Goal: Communication & Community: Answer question/provide support

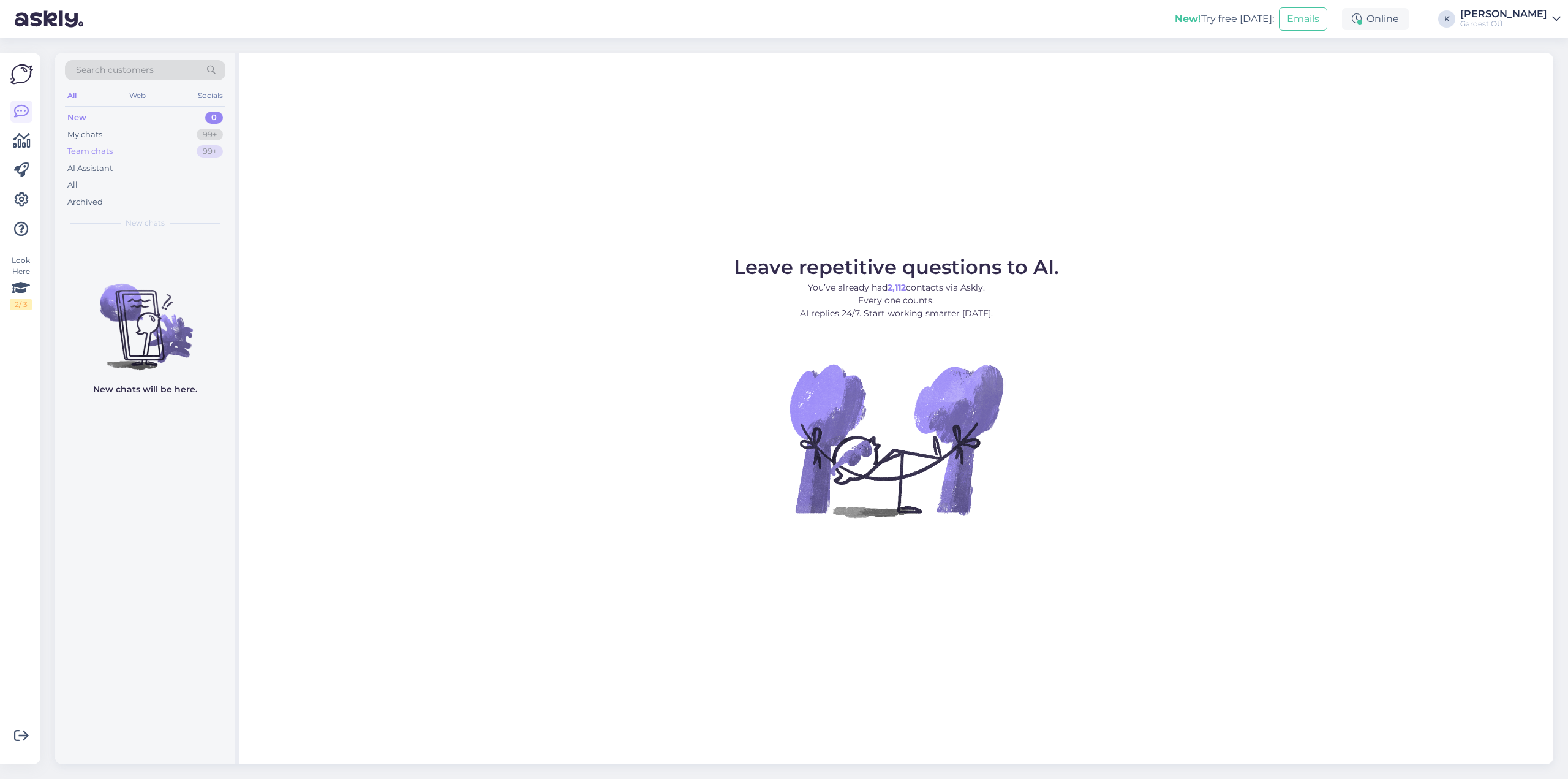
click at [105, 156] on div "Team chats" at bounding box center [90, 151] width 45 height 12
click at [104, 154] on div "Team chats" at bounding box center [91, 151] width 48 height 12
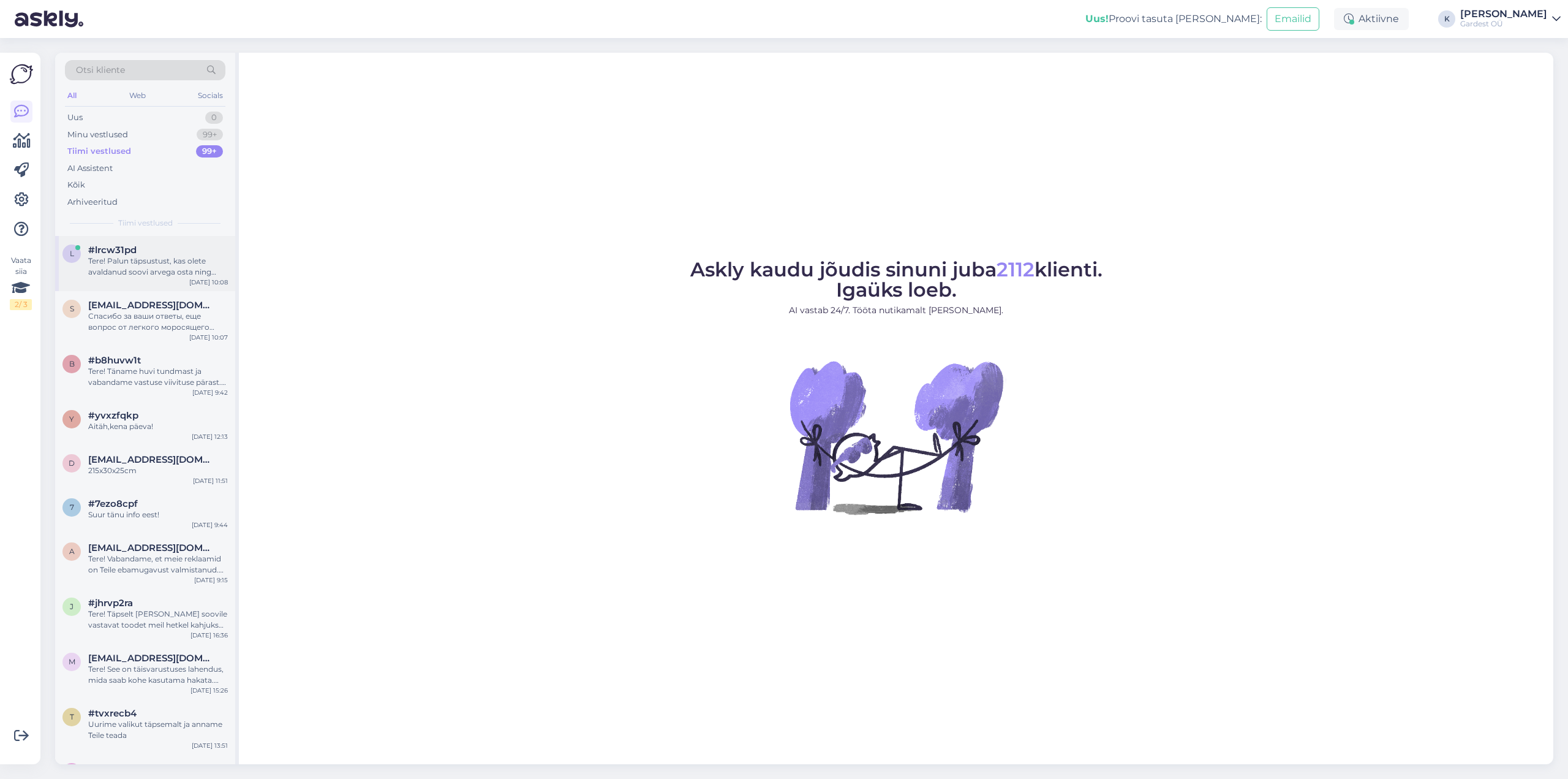
click at [143, 275] on div "Tere! Palun täpsustust, kas olete avaldanud soovi arvega osta ning kuhu olete o…" at bounding box center [158, 266] width 140 height 22
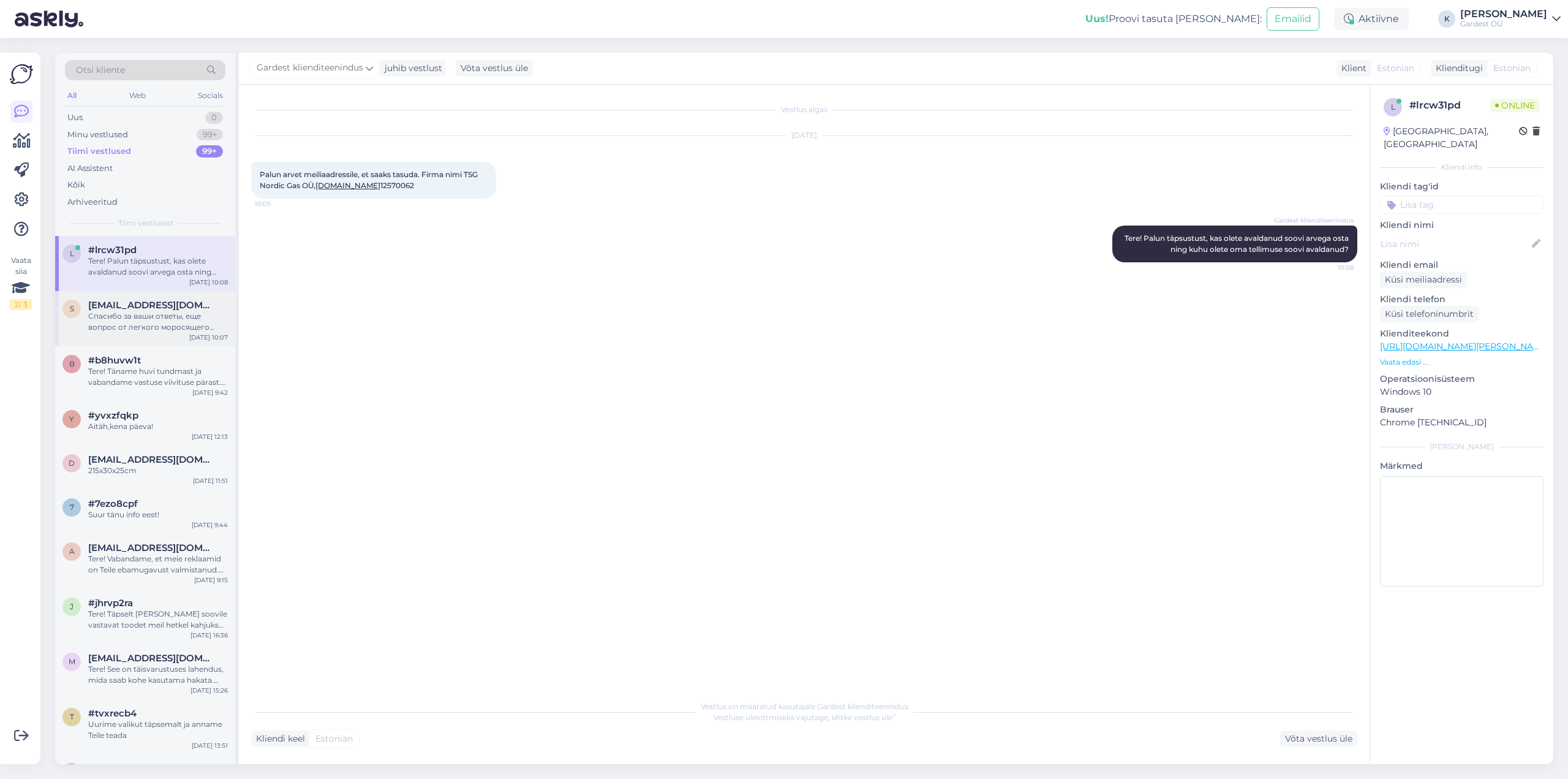
click at [134, 304] on span "[EMAIL_ADDRESS][DOMAIN_NAME]" at bounding box center [152, 305] width 127 height 11
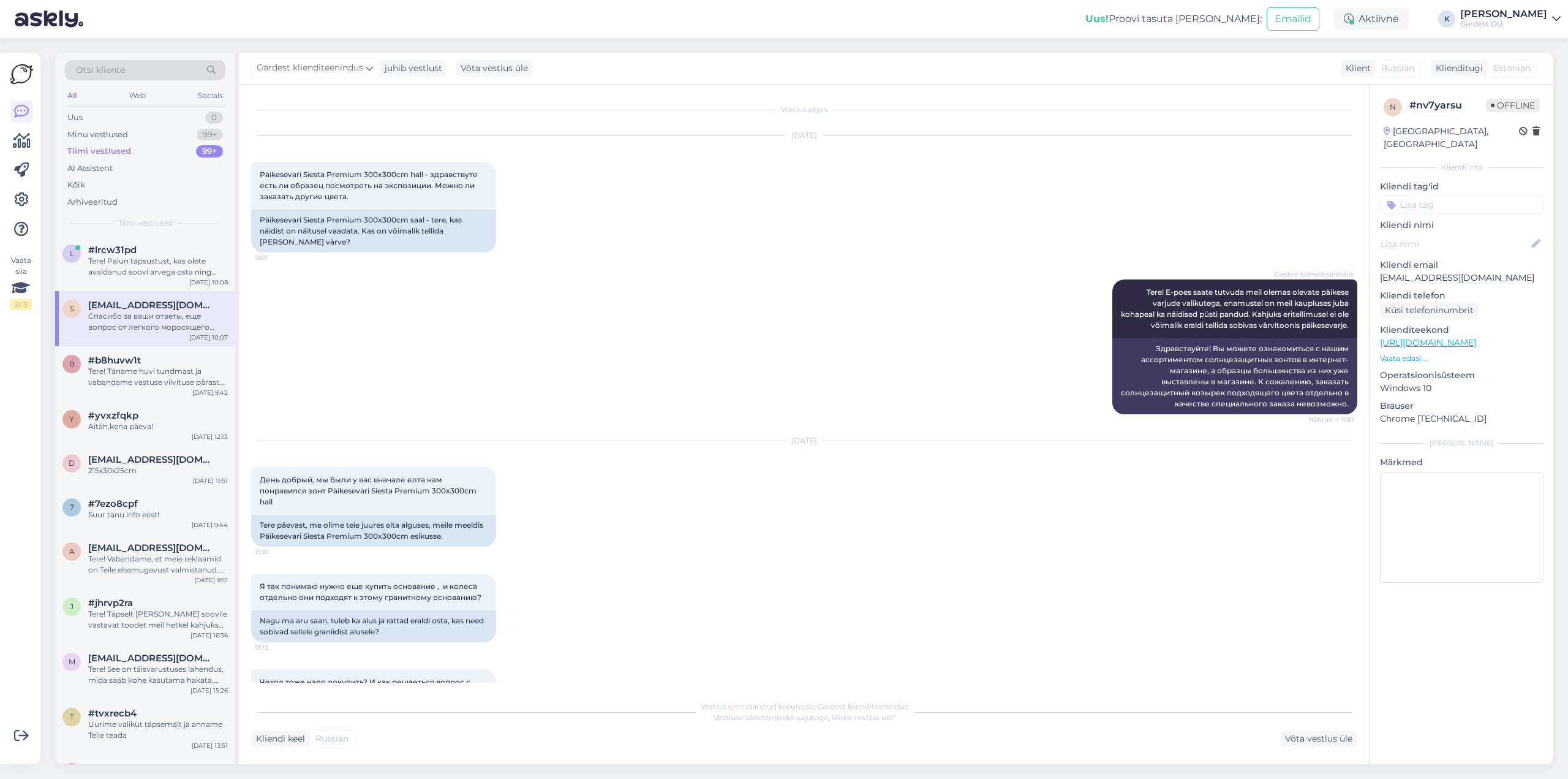
scroll to position [999, 0]
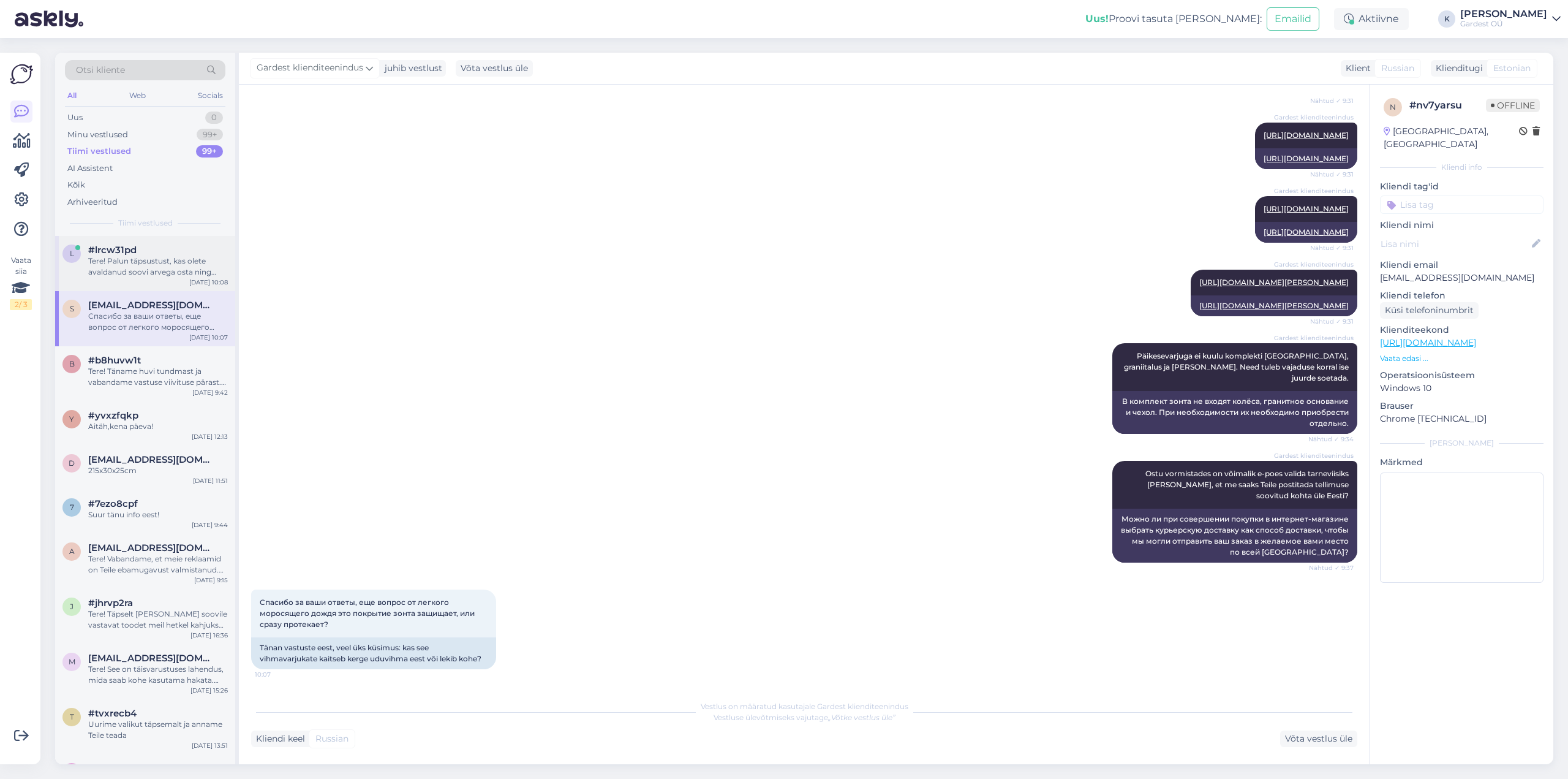
click at [143, 244] on div "#lrcw31pd" at bounding box center [158, 250] width 140 height 11
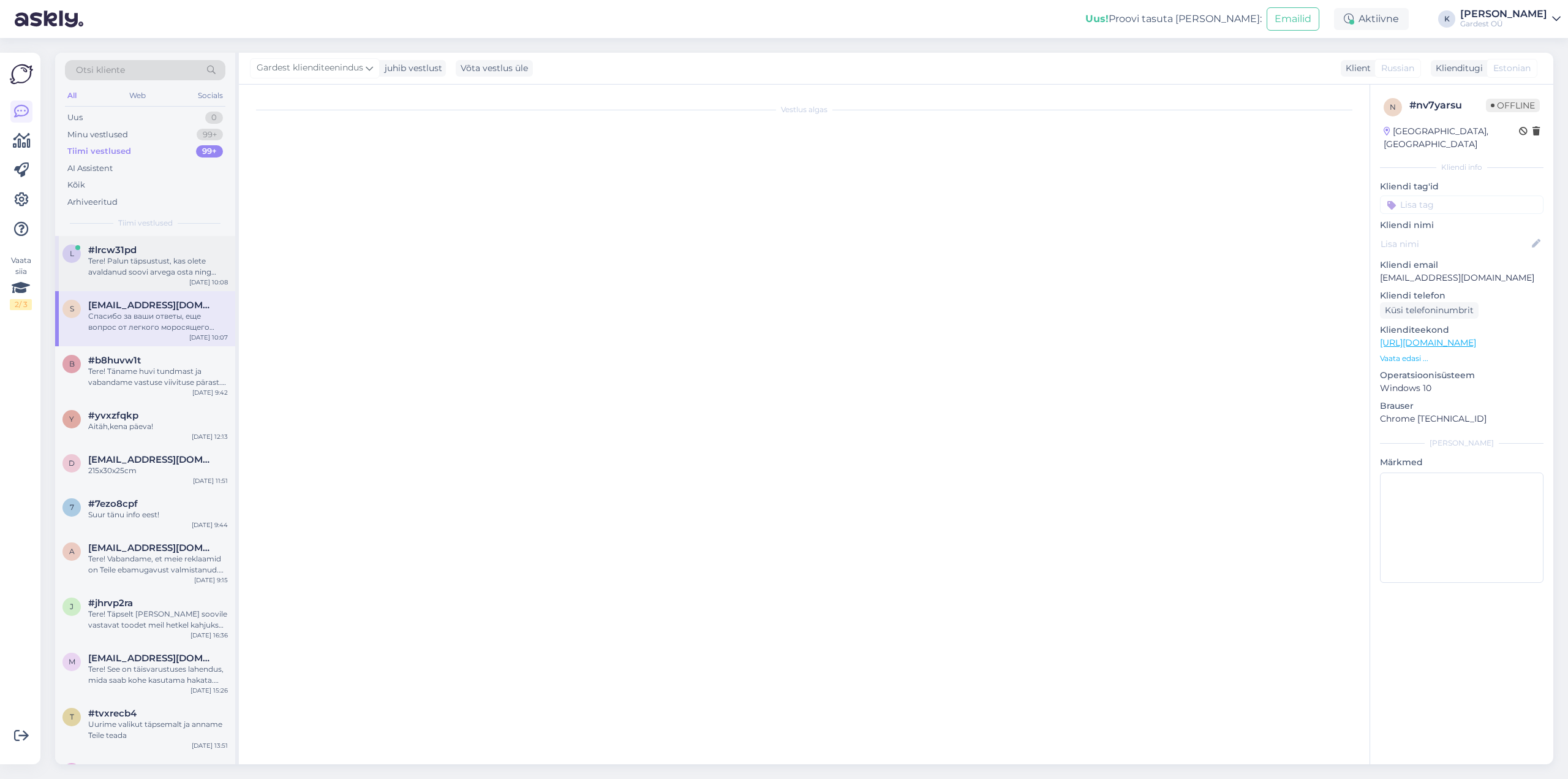
scroll to position [0, 0]
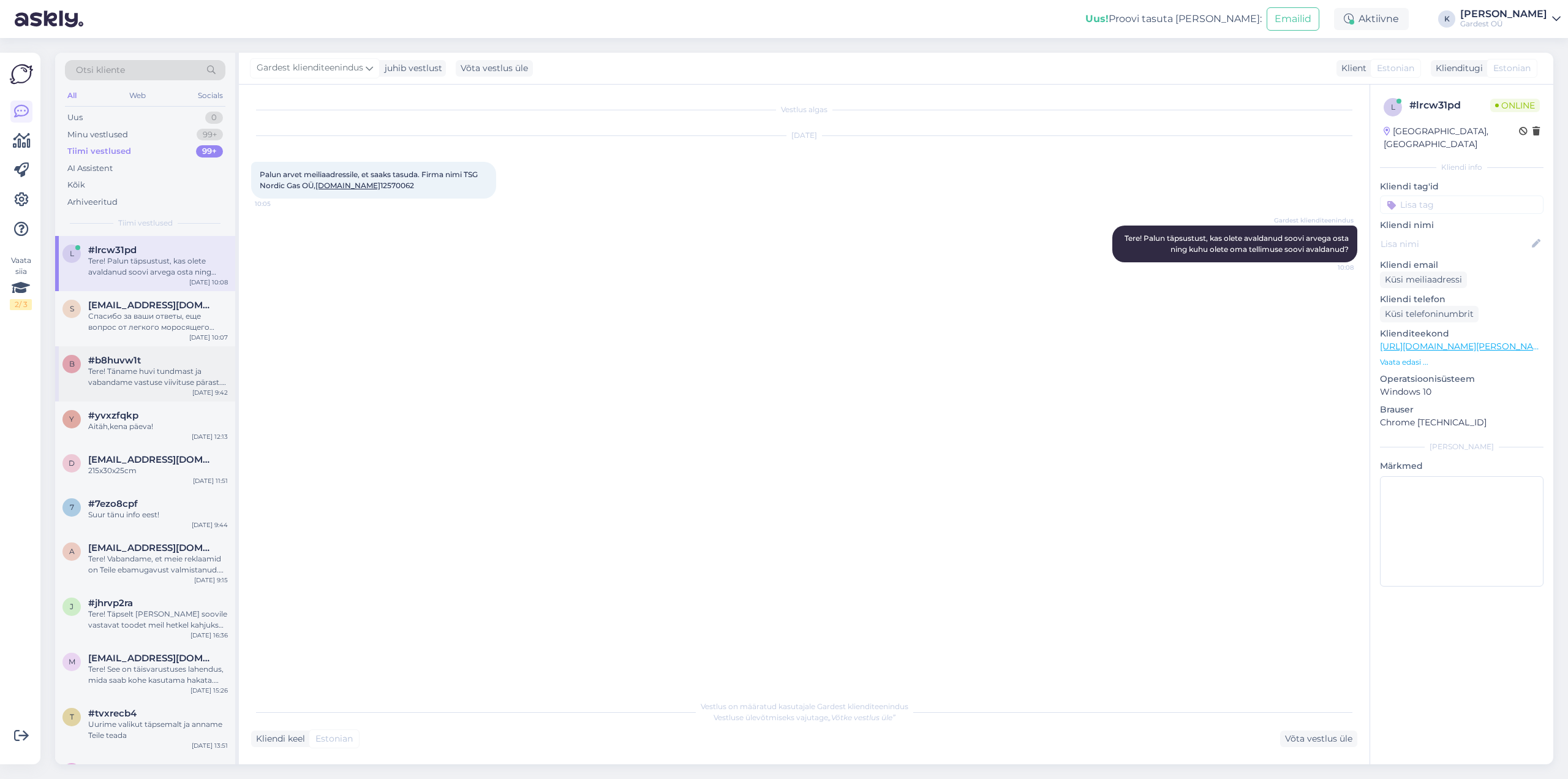
click at [177, 375] on div "Tere! Täname huvi tundmast ja vabandame vastuse viivituse pärast. Kahjuks ei [P…" at bounding box center [158, 377] width 140 height 22
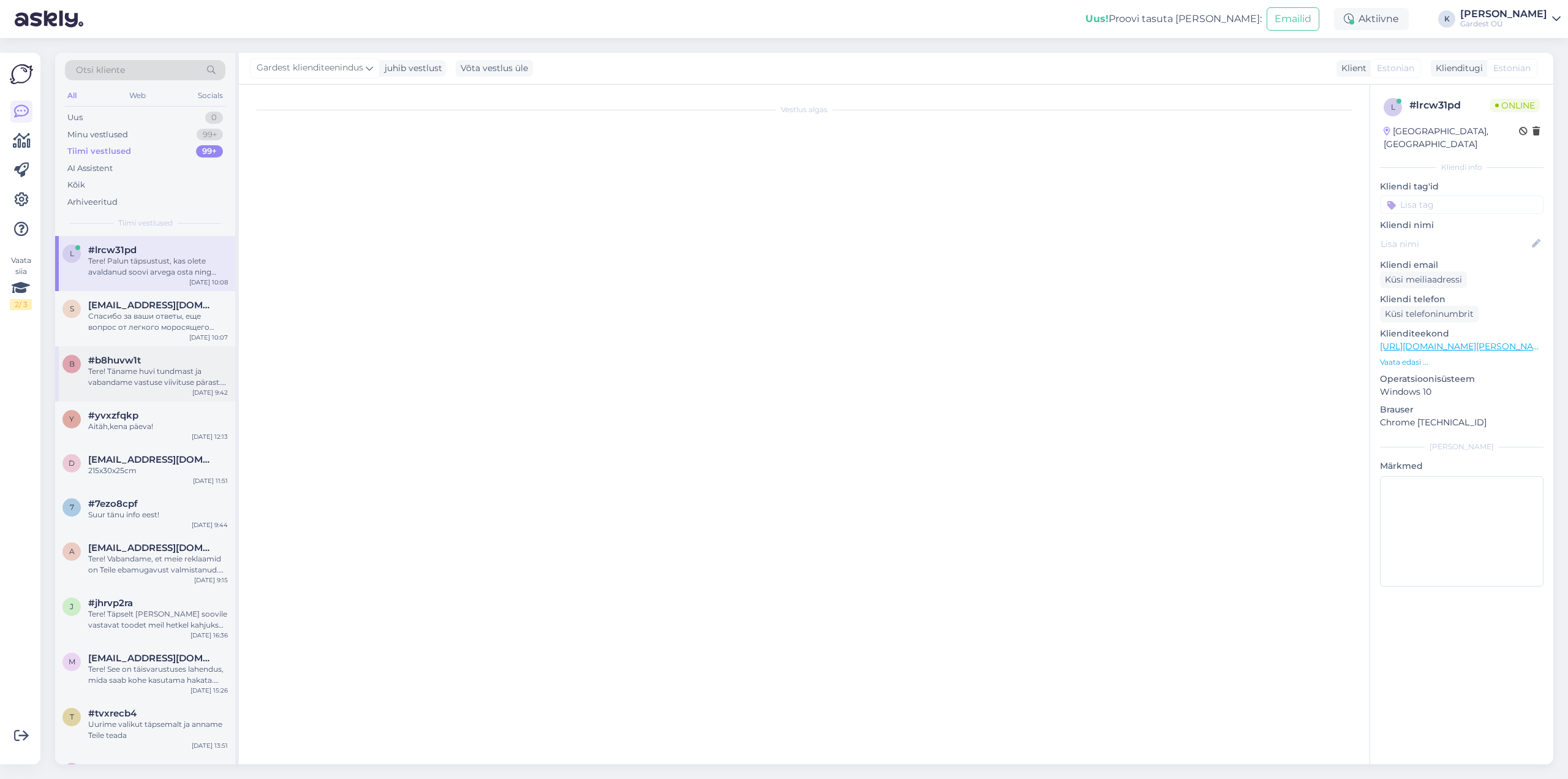
scroll to position [126, 0]
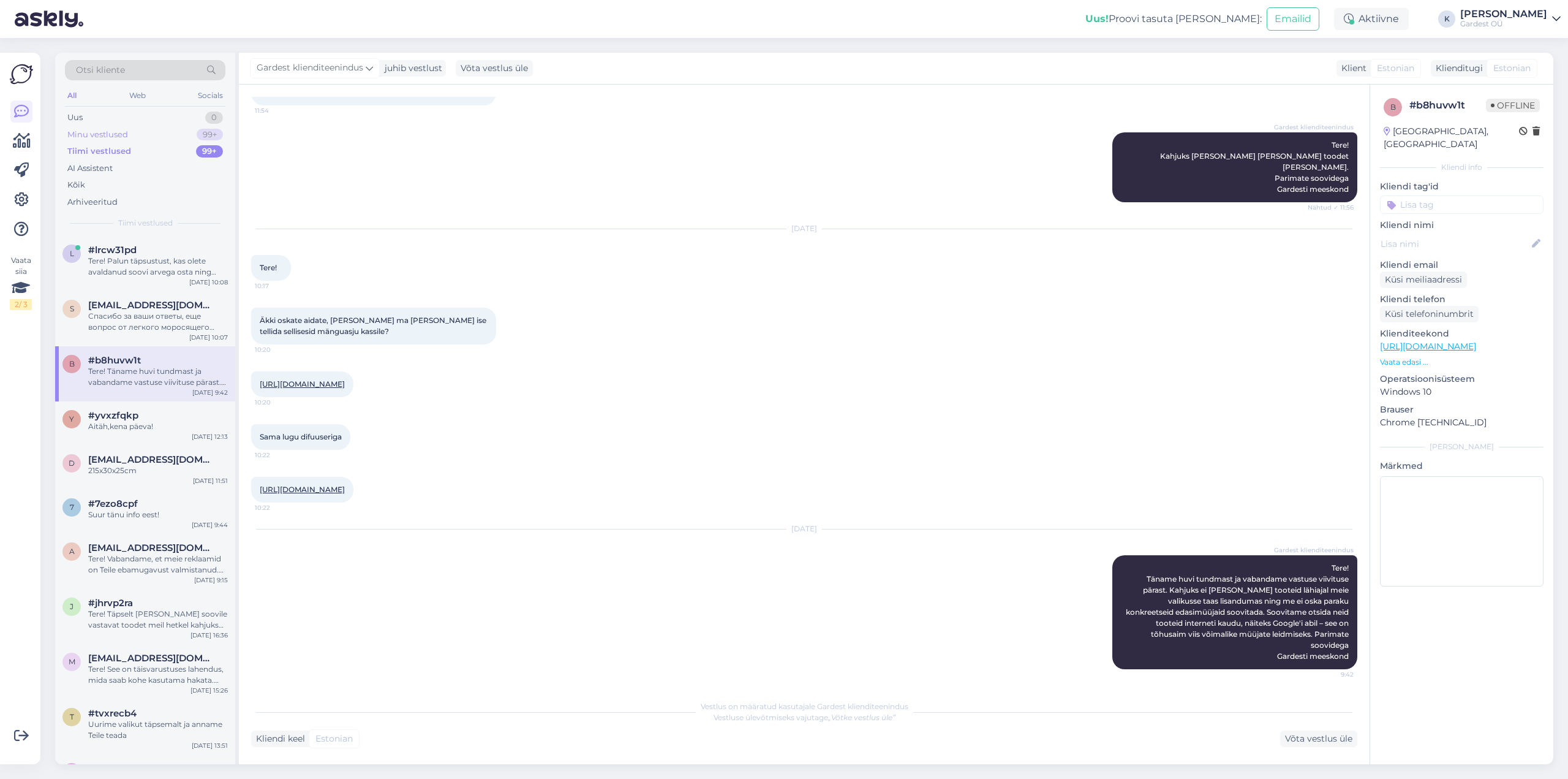
click at [130, 131] on div "Minu vestlused 99+" at bounding box center [145, 134] width 161 height 17
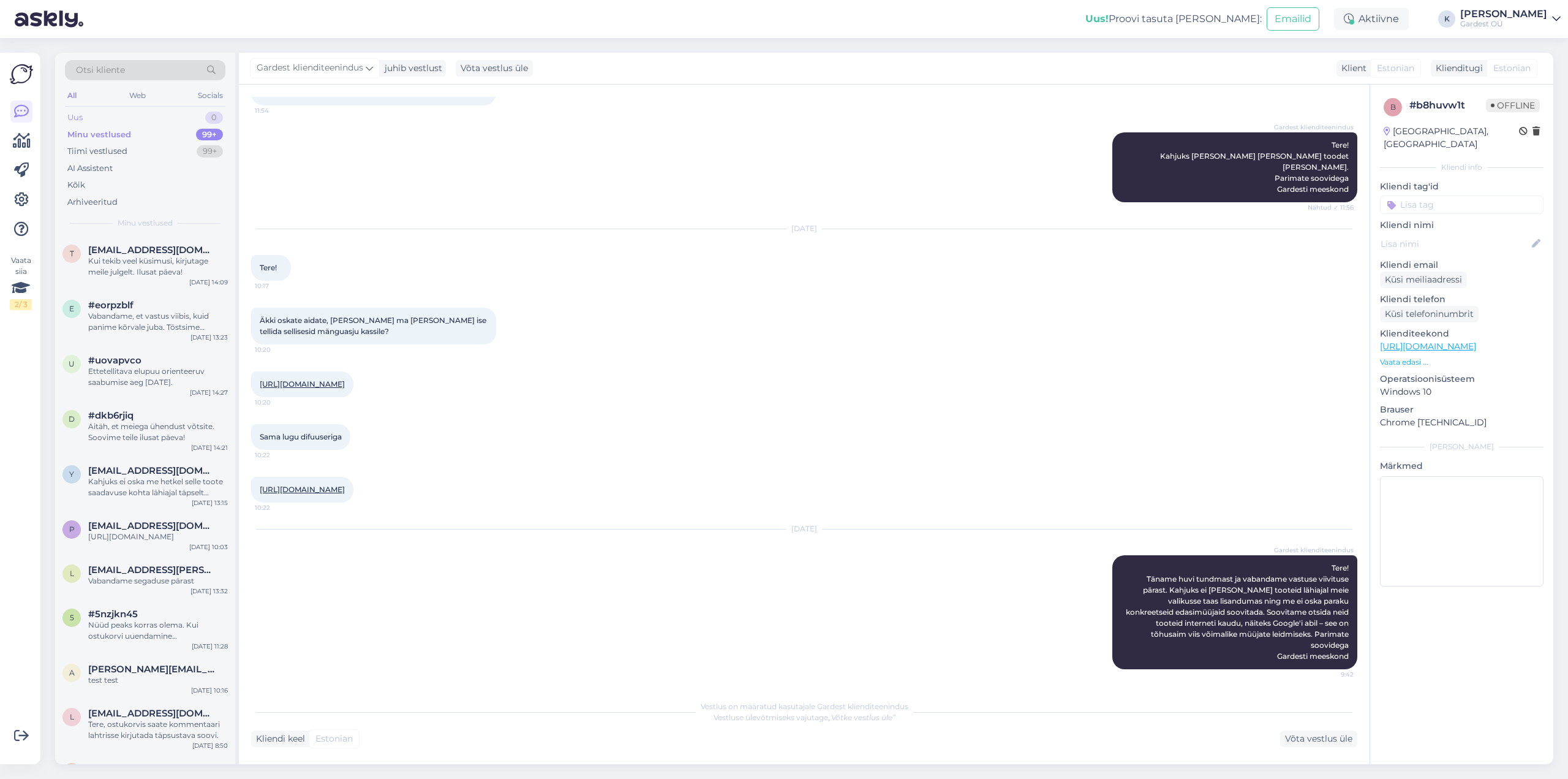
click at [114, 115] on div "Uus 0" at bounding box center [145, 118] width 161 height 17
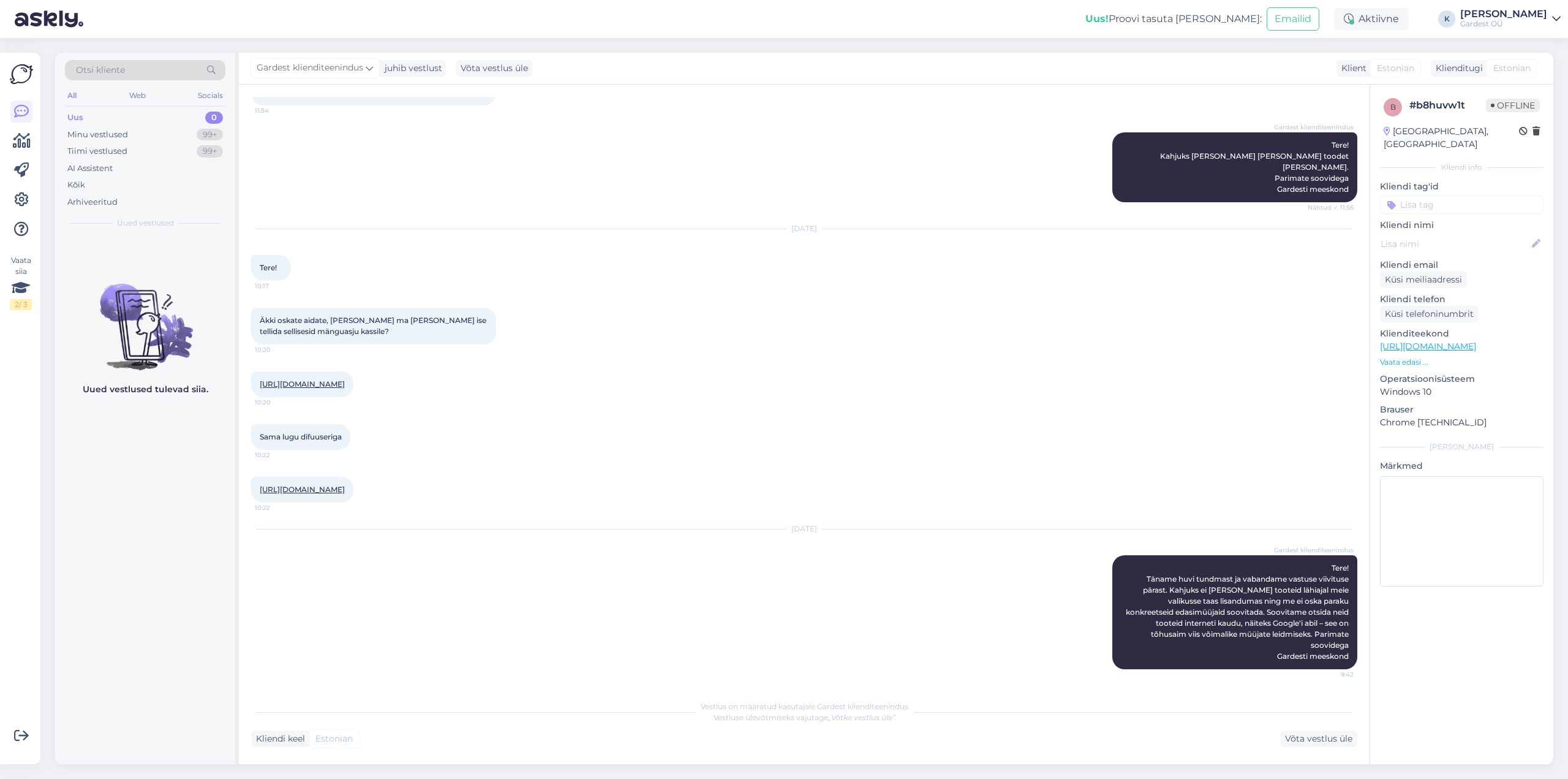
click at [73, 97] on div "All" at bounding box center [72, 95] width 14 height 16
click at [86, 178] on div "Kõik" at bounding box center [145, 185] width 161 height 17
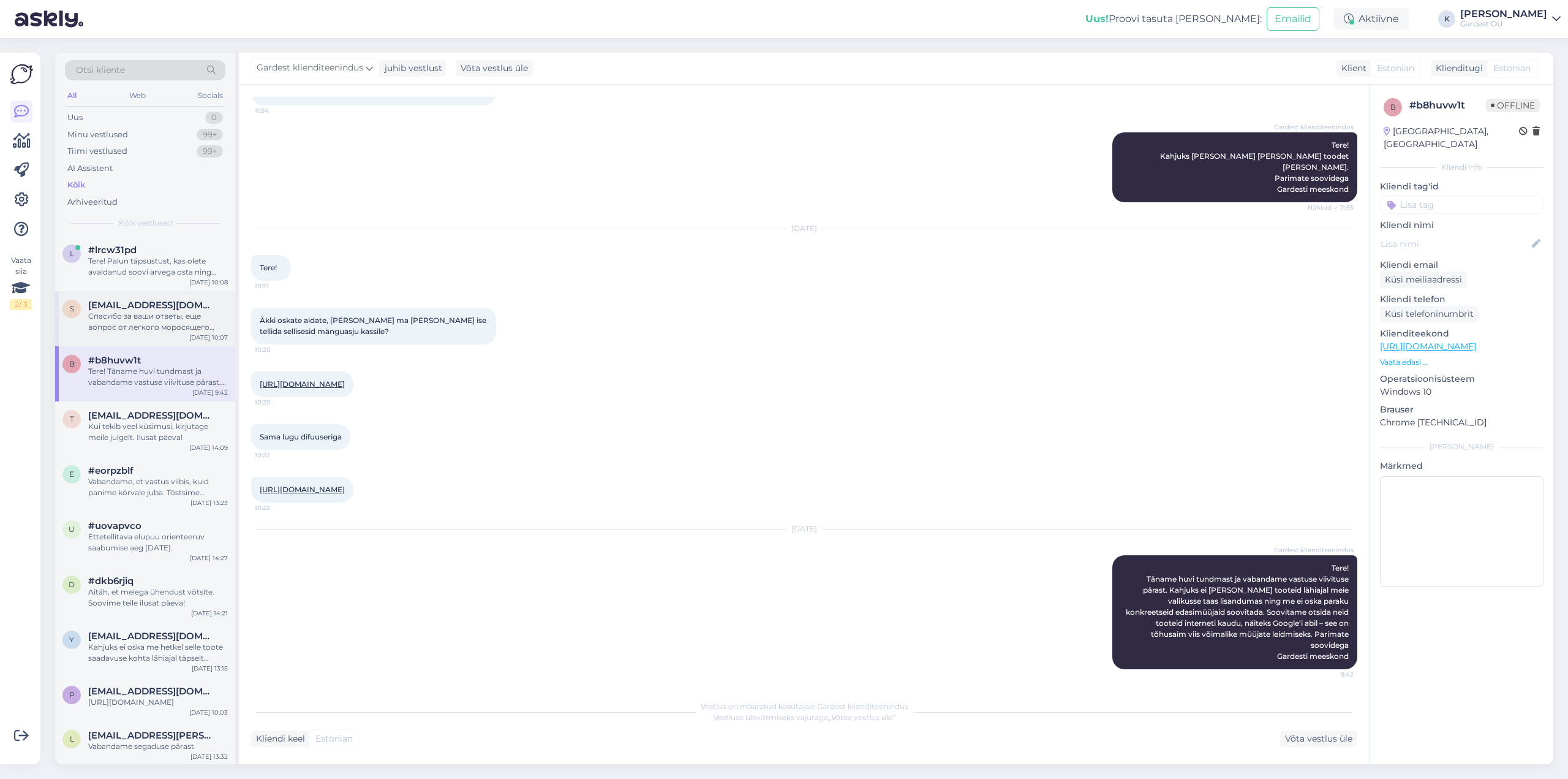
click at [167, 315] on div "Спасибо за ваши ответы, еще вопрос от легкого моросящего дождя это покрытие зон…" at bounding box center [158, 322] width 140 height 22
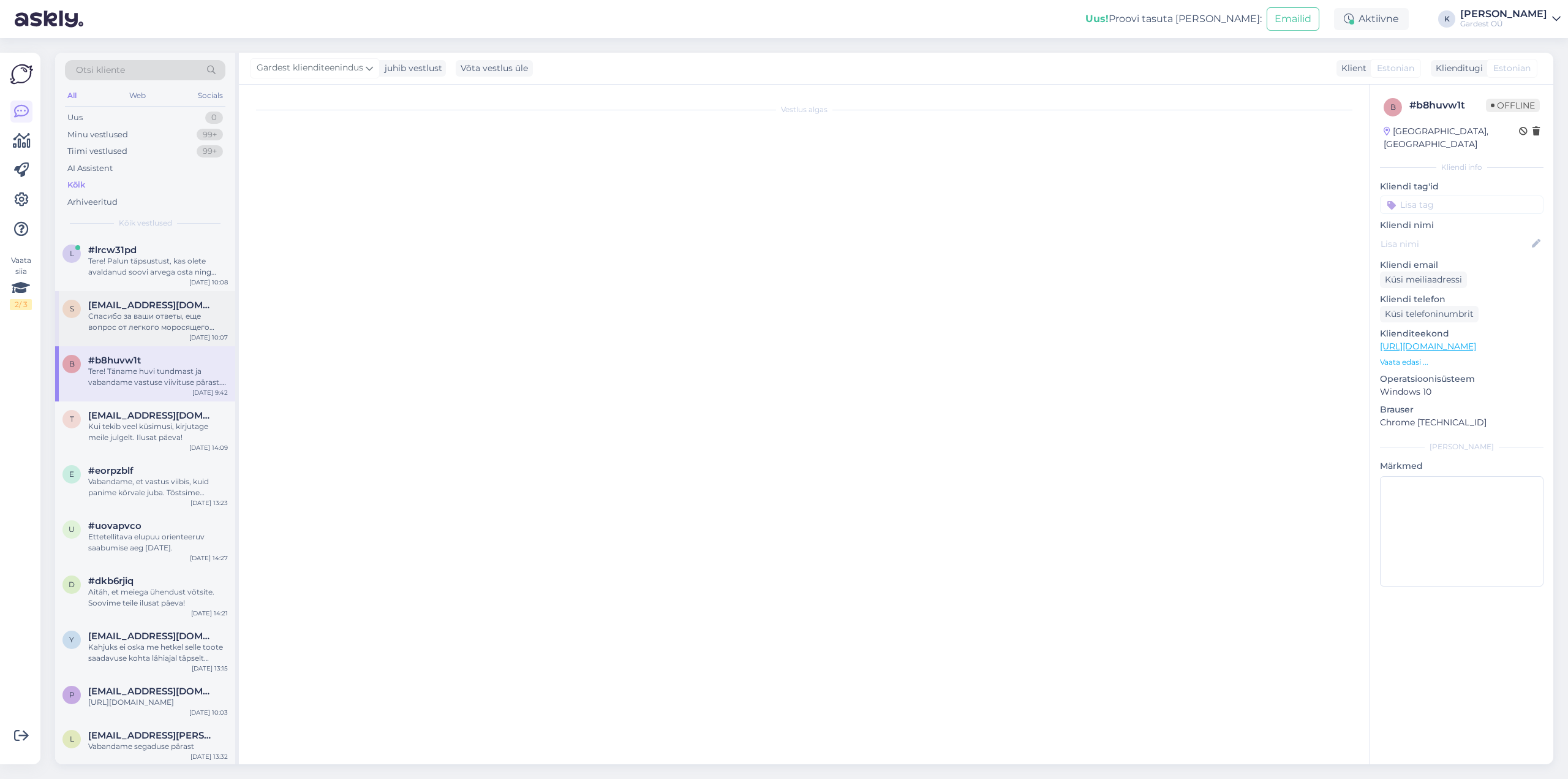
scroll to position [999, 0]
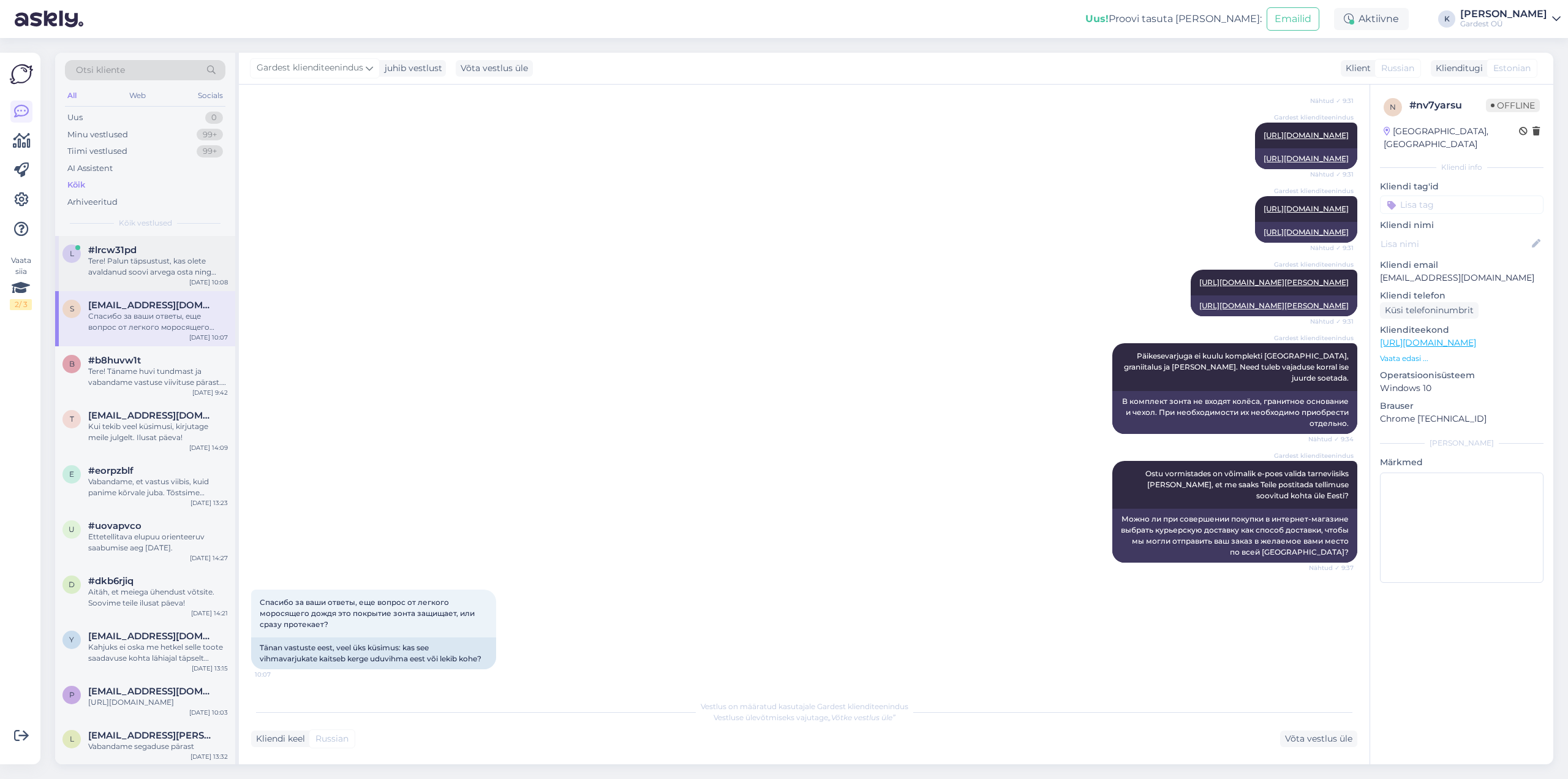
click at [150, 264] on div "Tere! Palun täpsustust, kas olete avaldanud soovi arvega osta ning kuhu olete o…" at bounding box center [158, 266] width 140 height 22
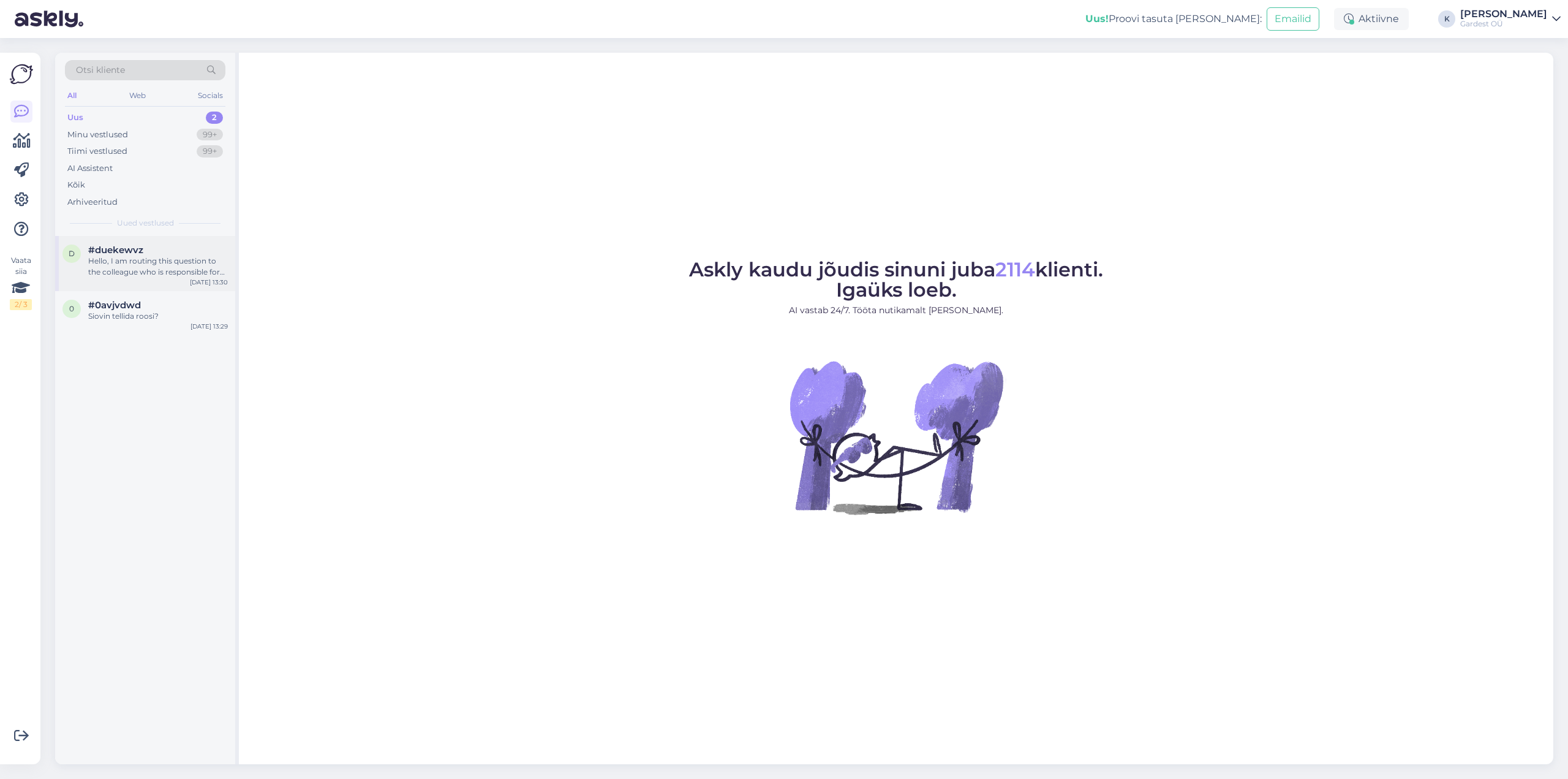
click at [170, 265] on div "Hello, I am routing this question to the colleague who is responsible for this …" at bounding box center [158, 266] width 140 height 22
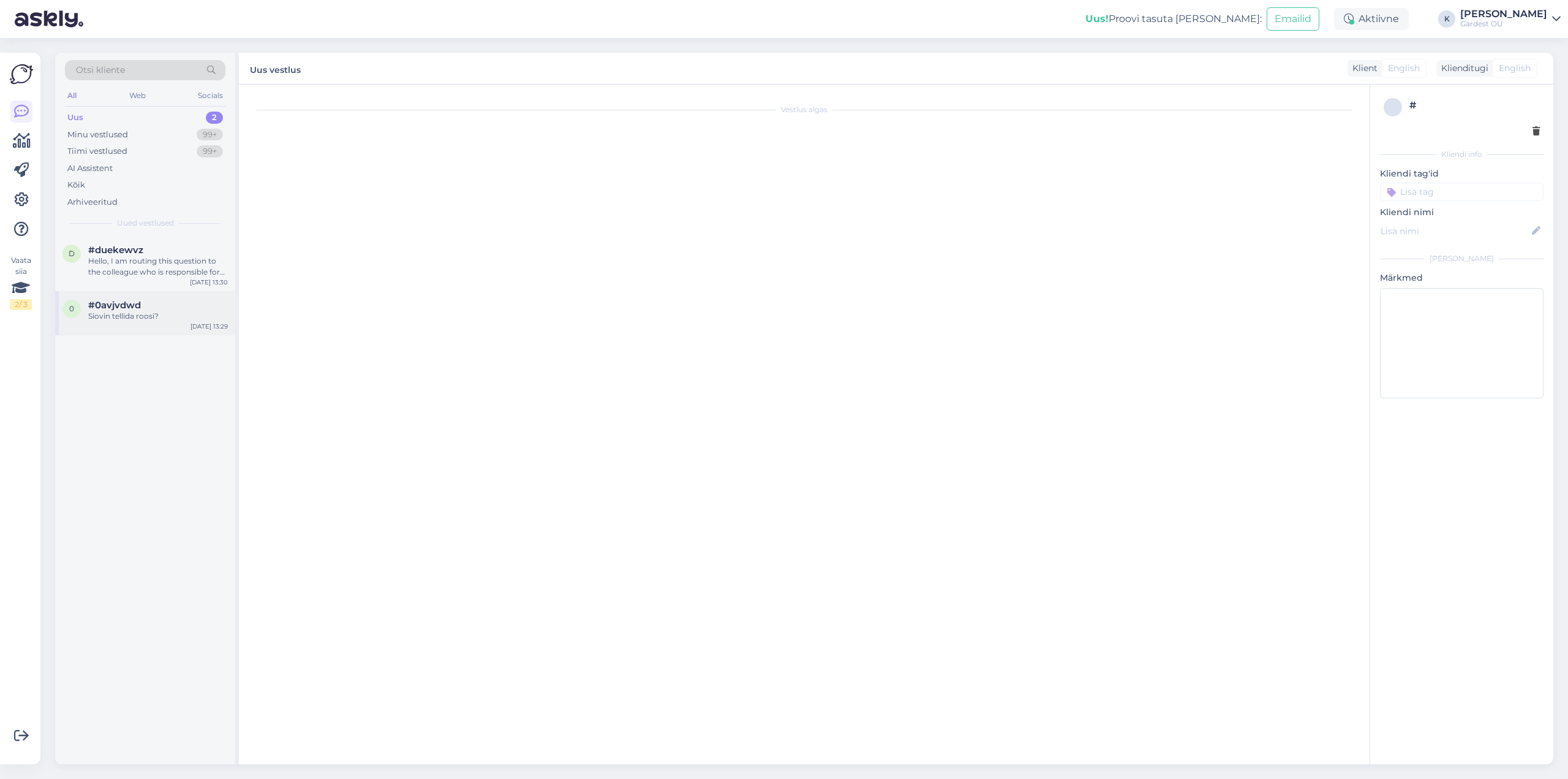
click at [150, 316] on div "Siovin tellida roosi?" at bounding box center [158, 316] width 140 height 11
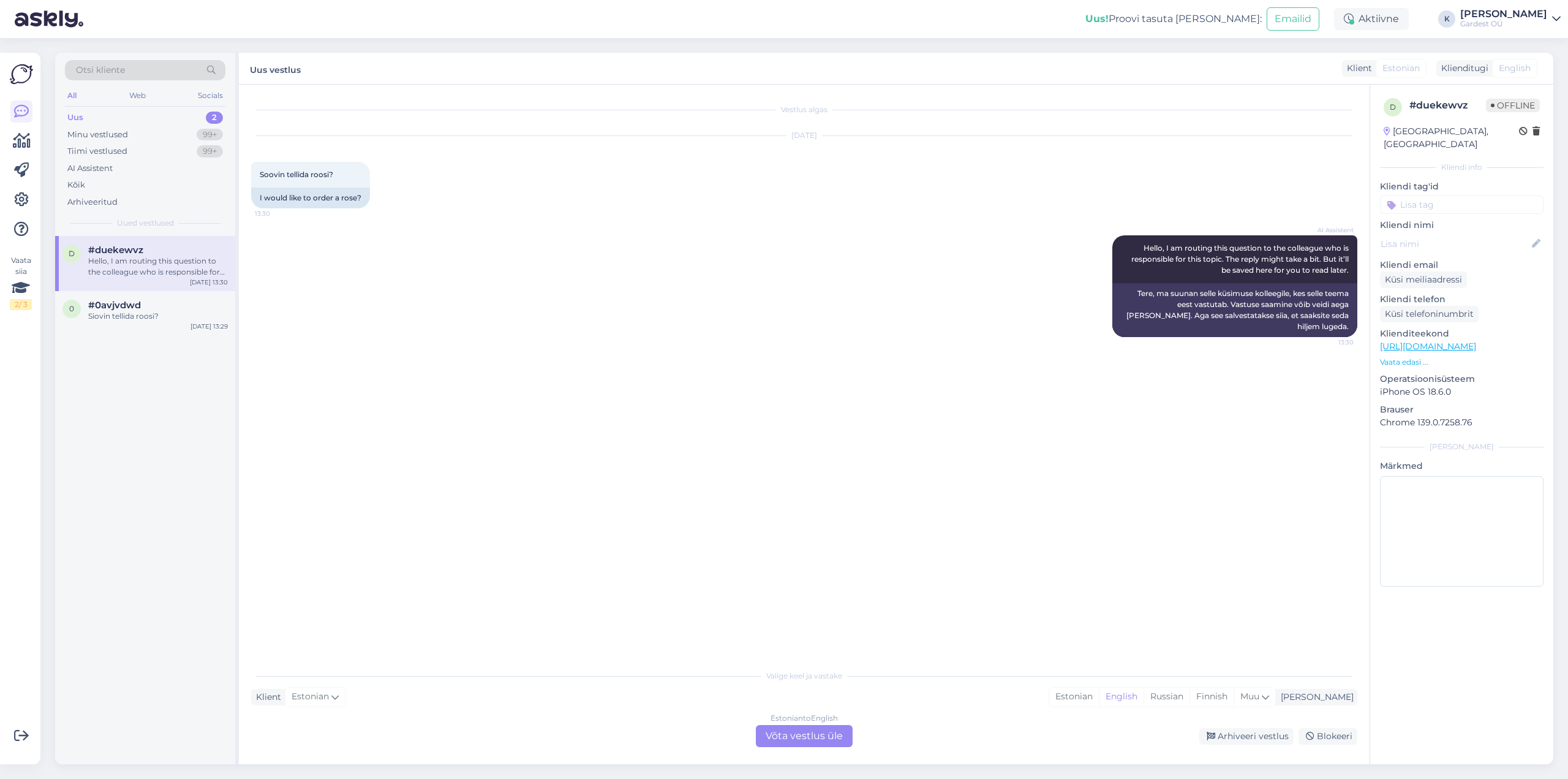
click at [66, 118] on div "Uus 2" at bounding box center [145, 118] width 161 height 17
click at [94, 169] on div "AI Assistent" at bounding box center [90, 168] width 45 height 12
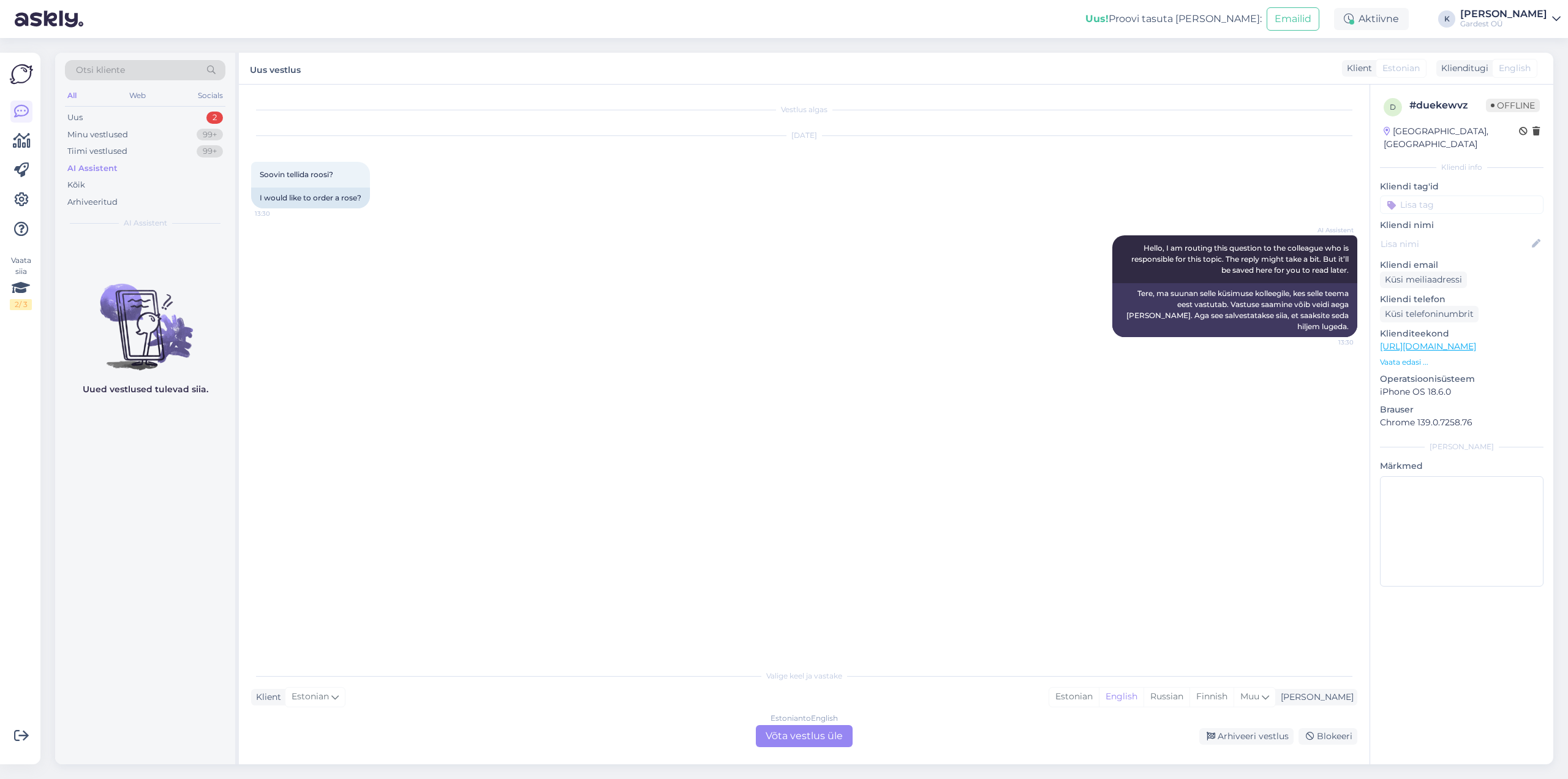
click at [91, 169] on div "AI Assistent" at bounding box center [93, 168] width 50 height 12
click at [98, 119] on div "Uus 2" at bounding box center [145, 118] width 161 height 17
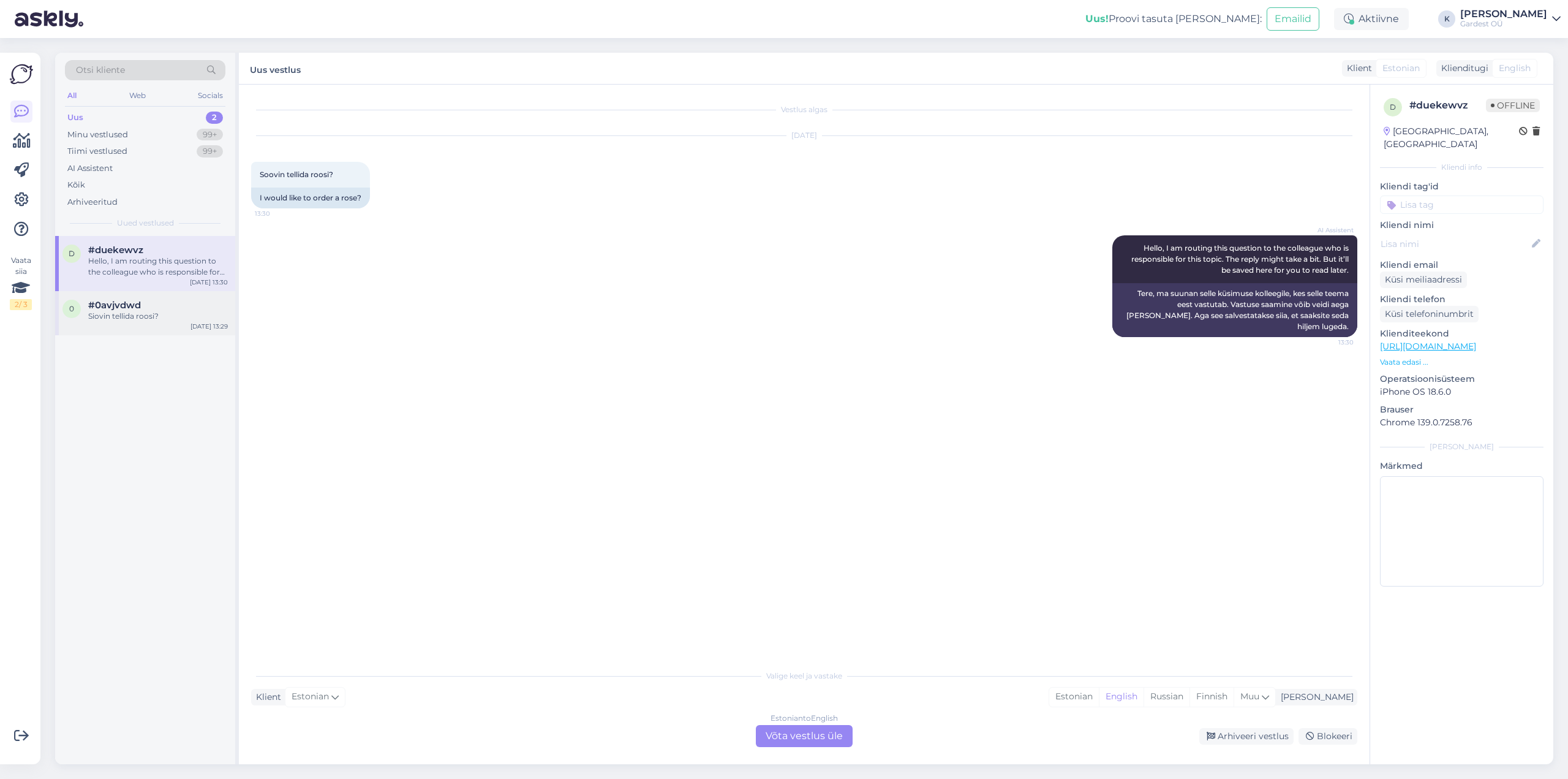
click at [105, 315] on div "Siovin tellida roosi?" at bounding box center [158, 316] width 140 height 11
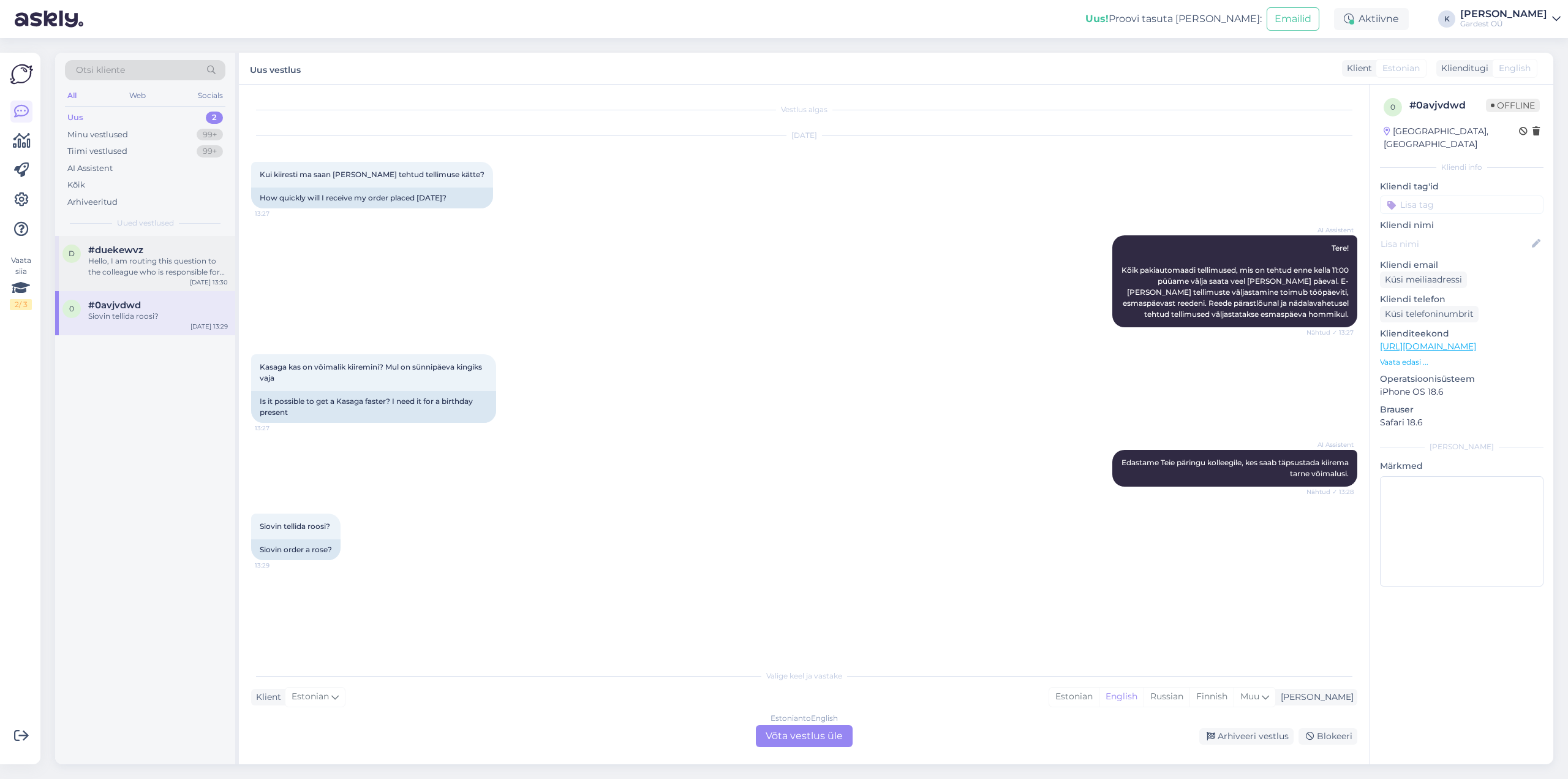
click at [131, 258] on div "Hello, I am routing this question to the colleague who is responsible for this …" at bounding box center [158, 266] width 140 height 22
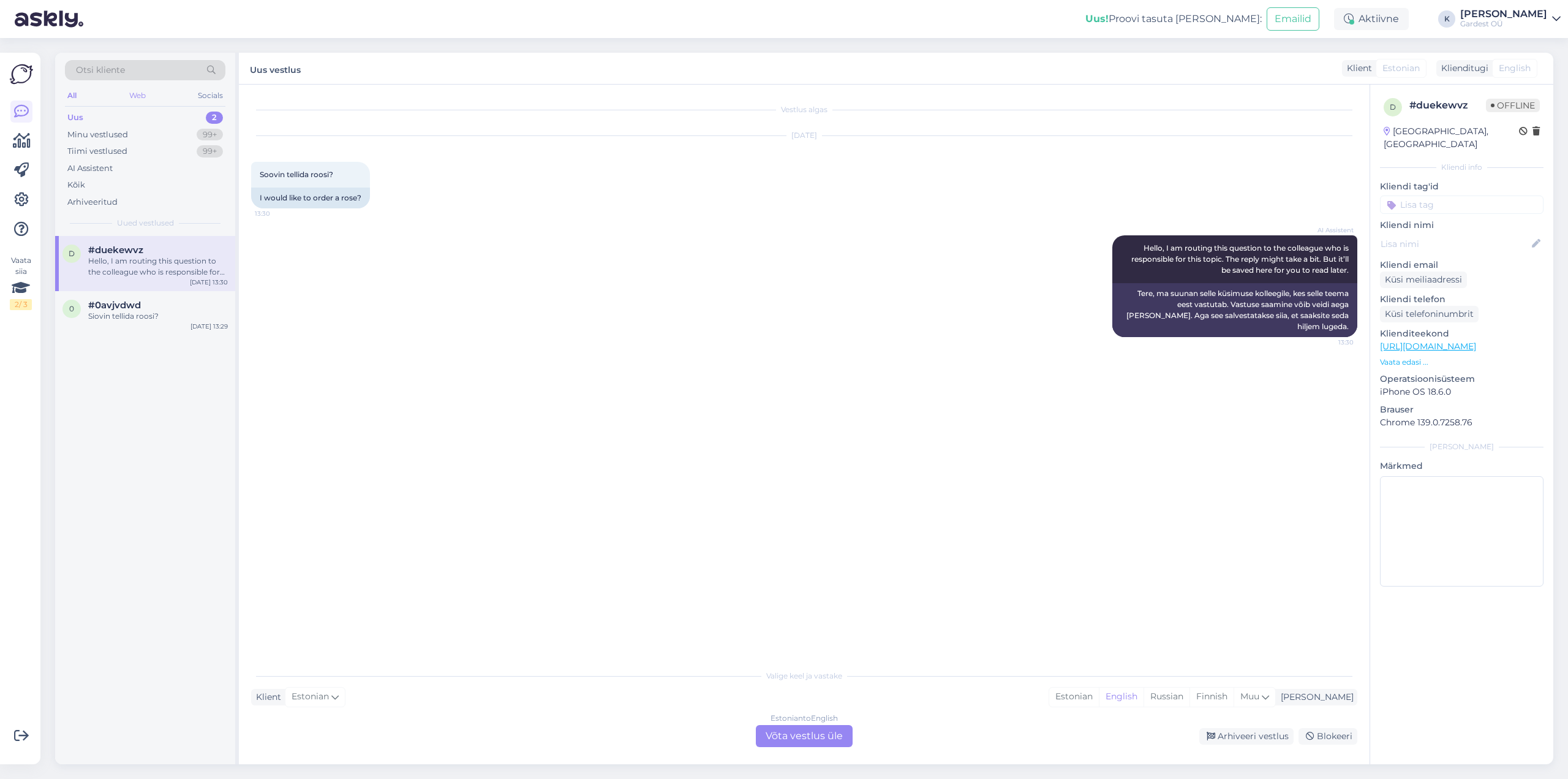
click at [137, 98] on div "Web" at bounding box center [137, 95] width 21 height 16
click at [208, 92] on div "Socials" at bounding box center [210, 95] width 30 height 16
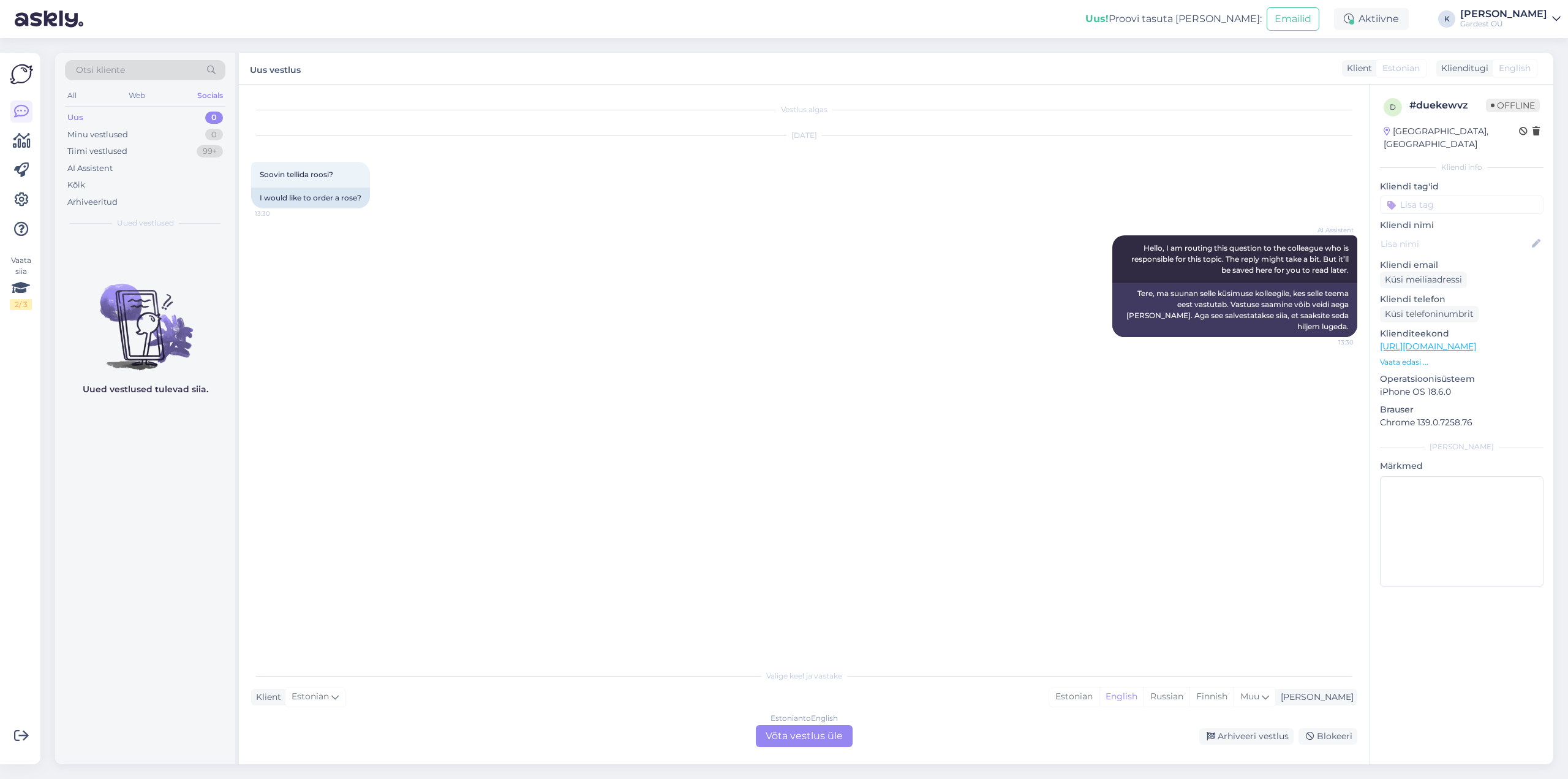
click at [64, 98] on div "Otsi kliente All Web Socials Uus 0 Minu vestlused 0 Tiimi vestlused 99+ AI Assi…" at bounding box center [145, 144] width 180 height 183
click at [66, 97] on div "All" at bounding box center [72, 95] width 14 height 16
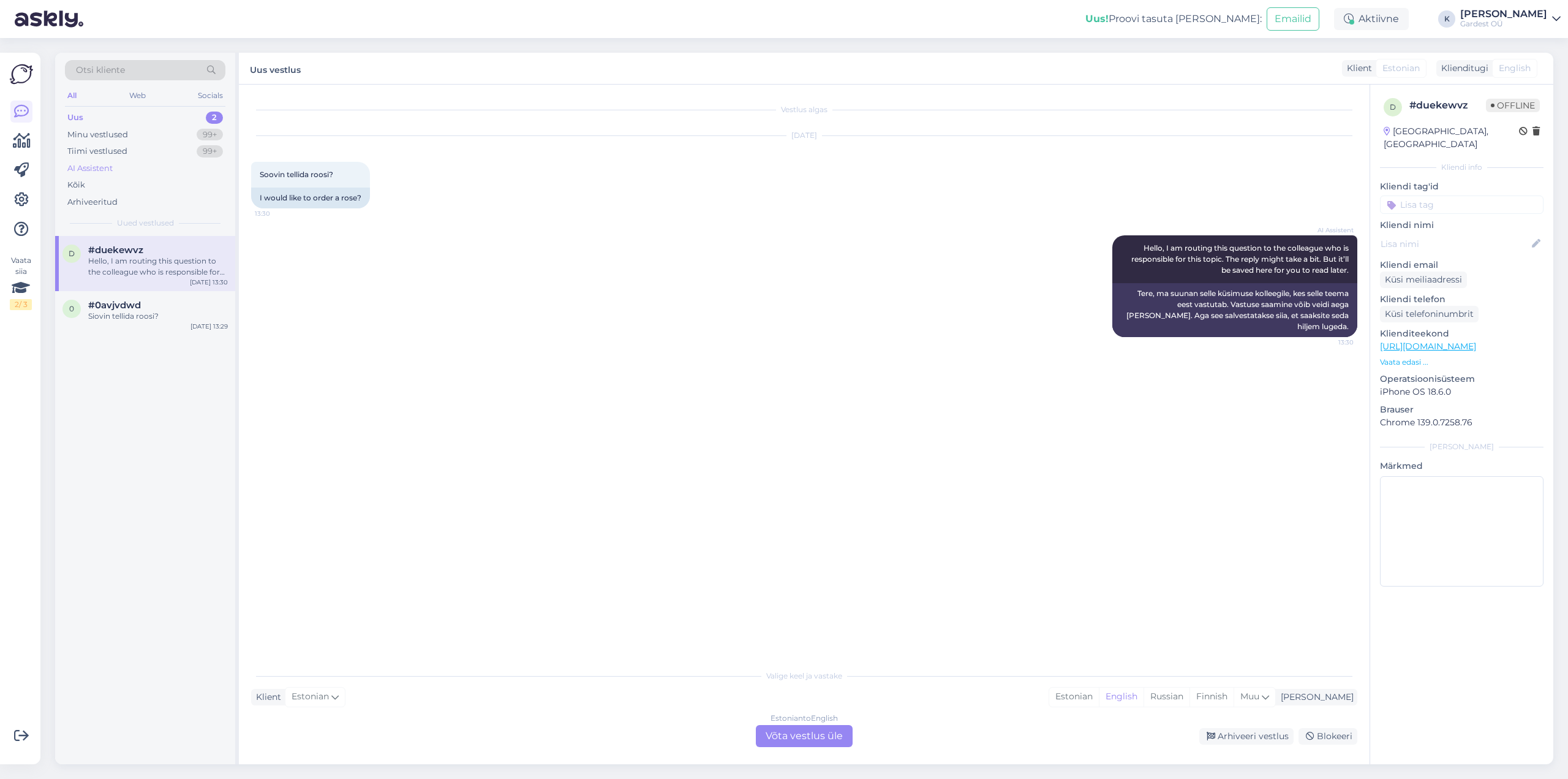
click at [107, 171] on div "AI Assistent" at bounding box center [90, 168] width 45 height 12
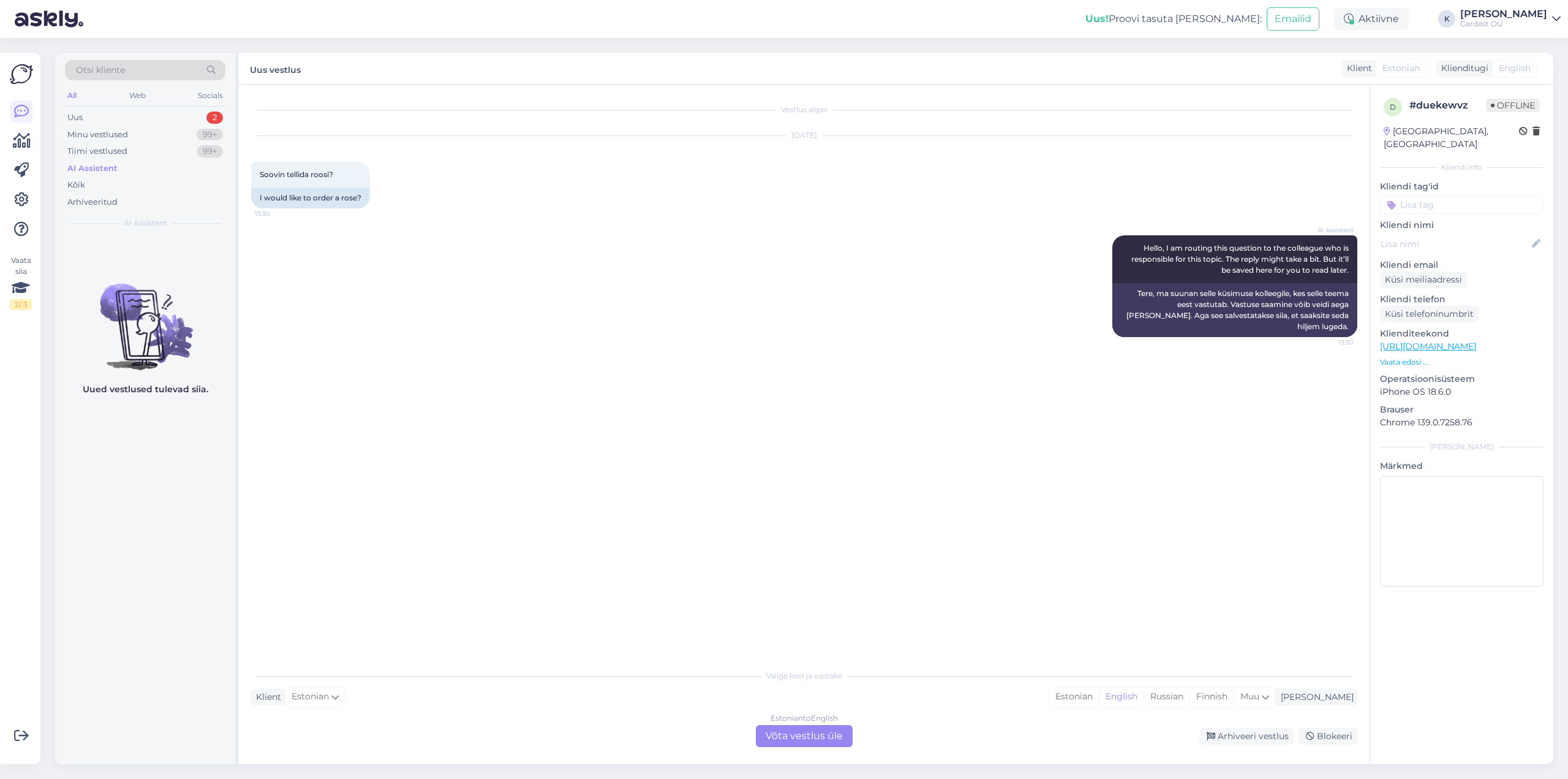
click at [107, 171] on div "AI Assistent" at bounding box center [93, 168] width 50 height 12
click at [86, 118] on div "Uus 2" at bounding box center [145, 118] width 161 height 17
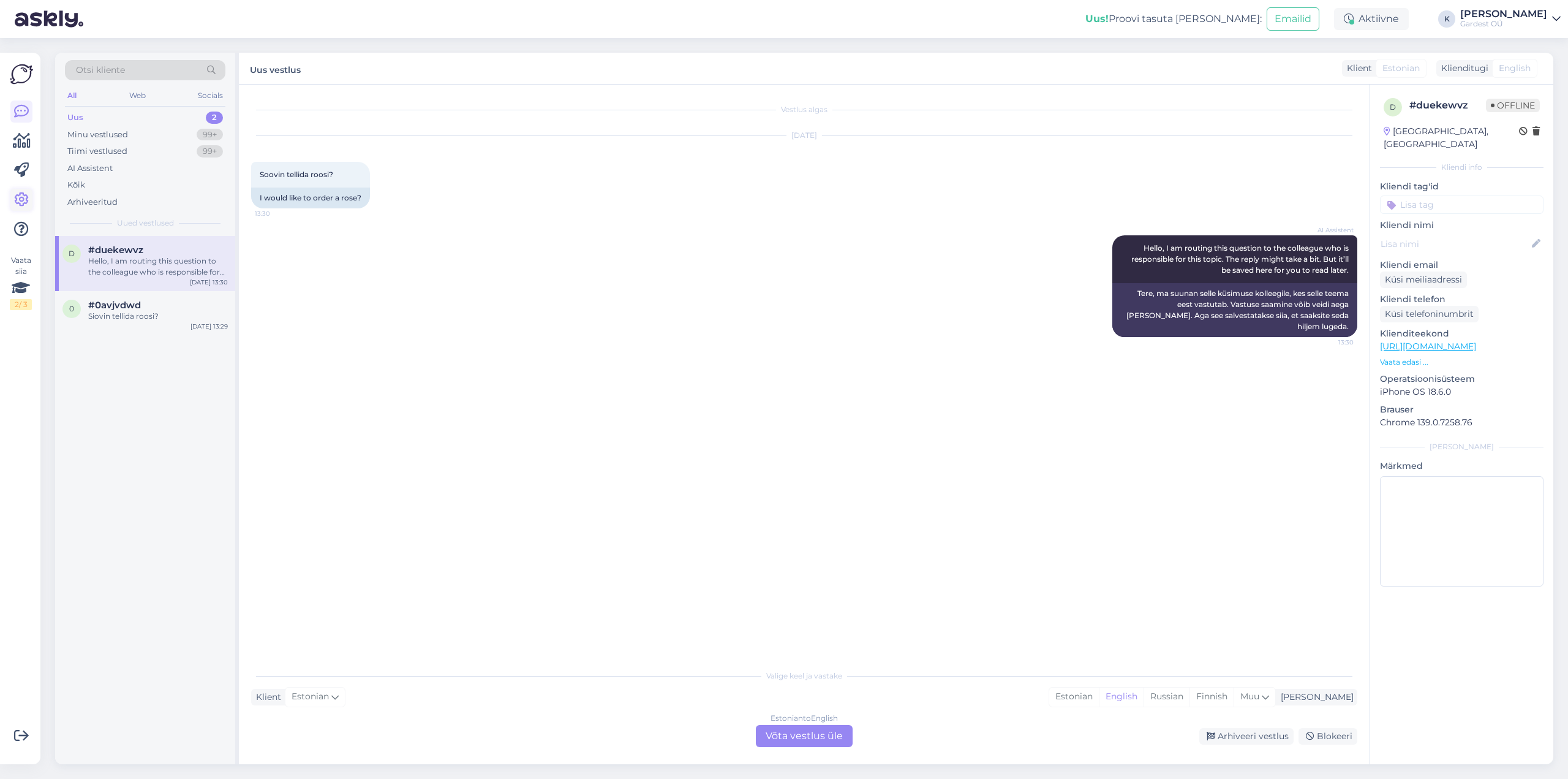
click at [24, 204] on icon at bounding box center [21, 199] width 15 height 15
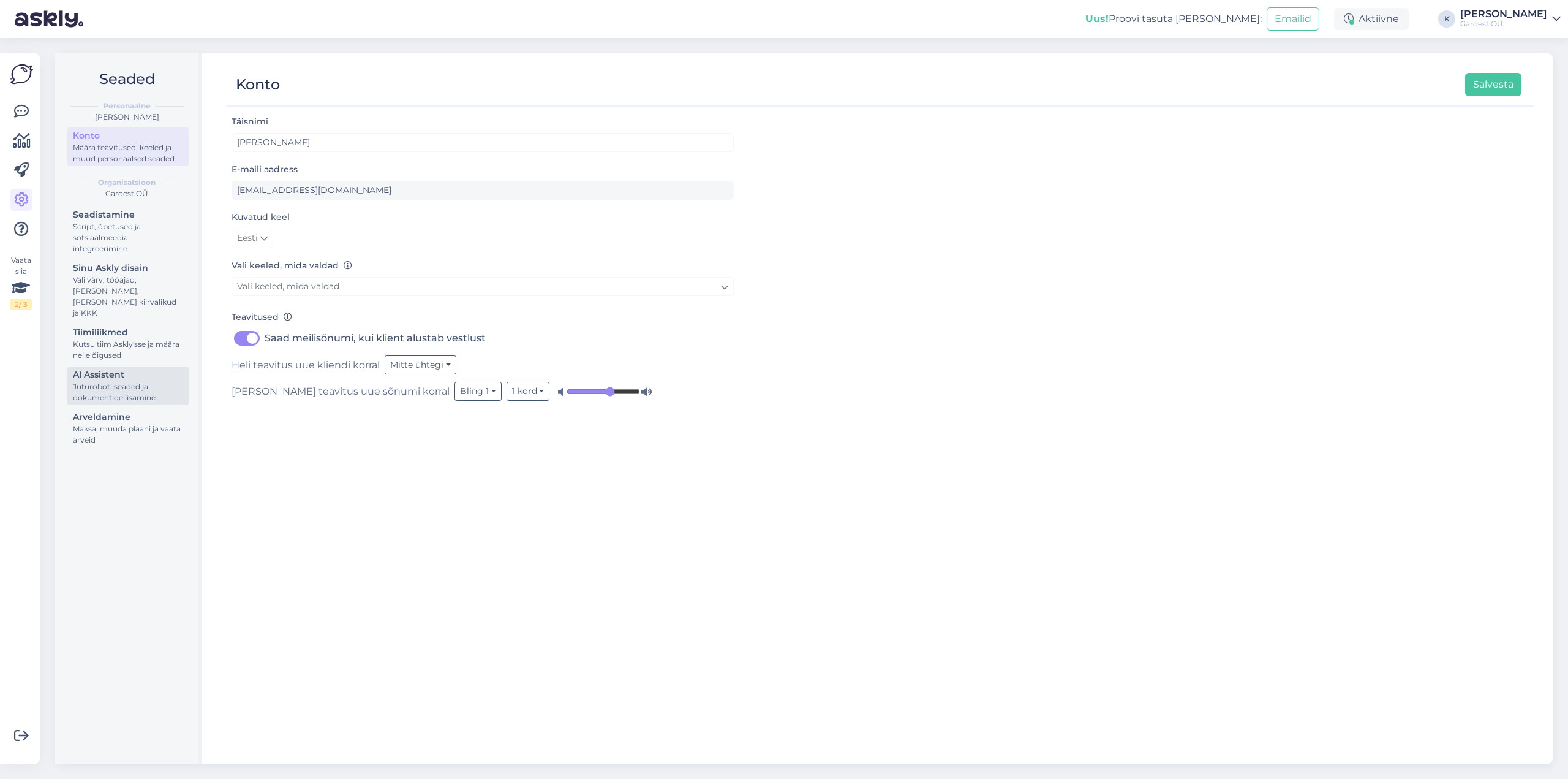
click at [129, 381] on div "Juturoboti seaded ja dokumentide lisamine" at bounding box center [127, 392] width 110 height 22
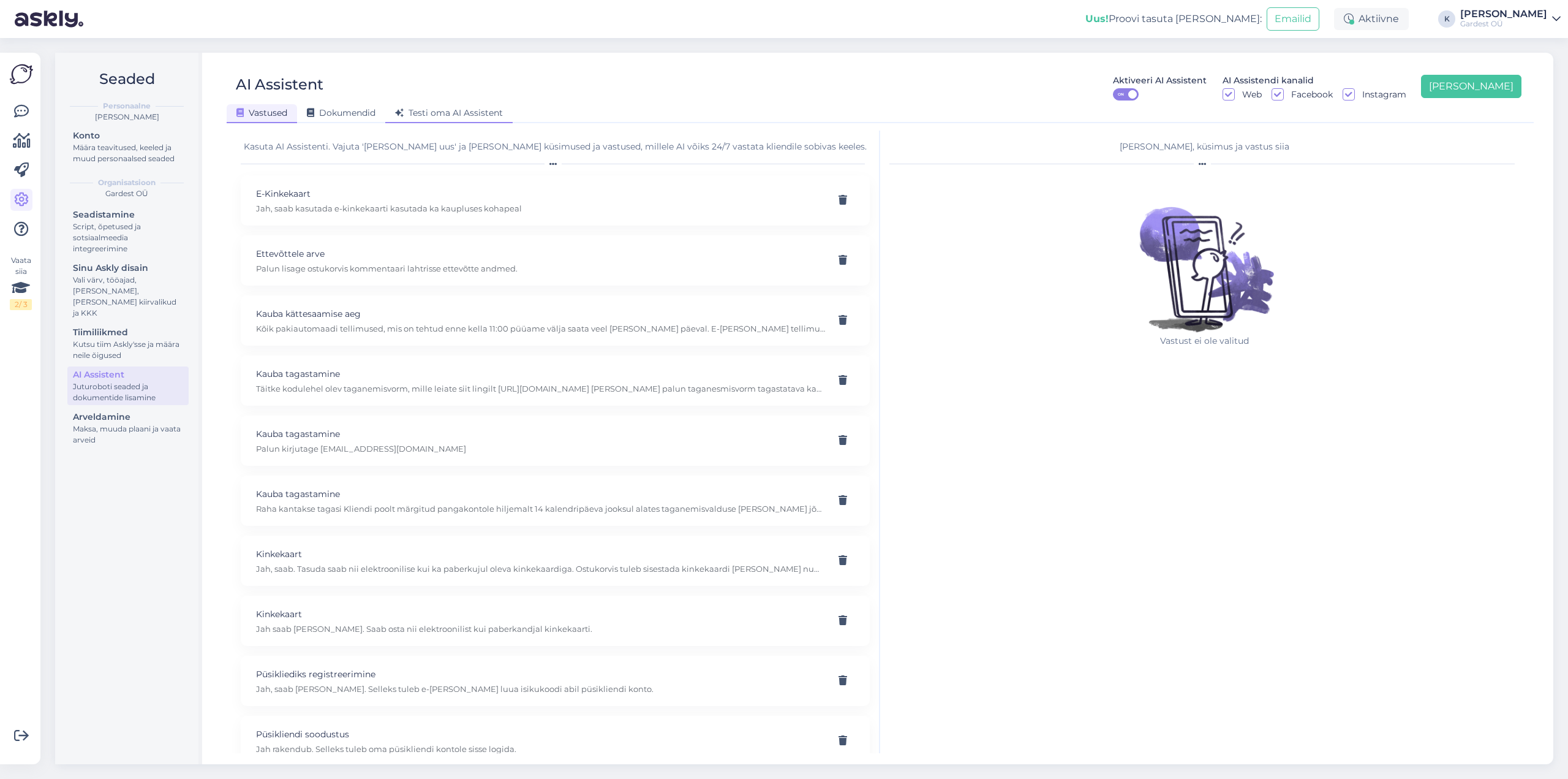
click at [456, 107] on span "Testi oma AI Assistent" at bounding box center [449, 113] width 108 height 11
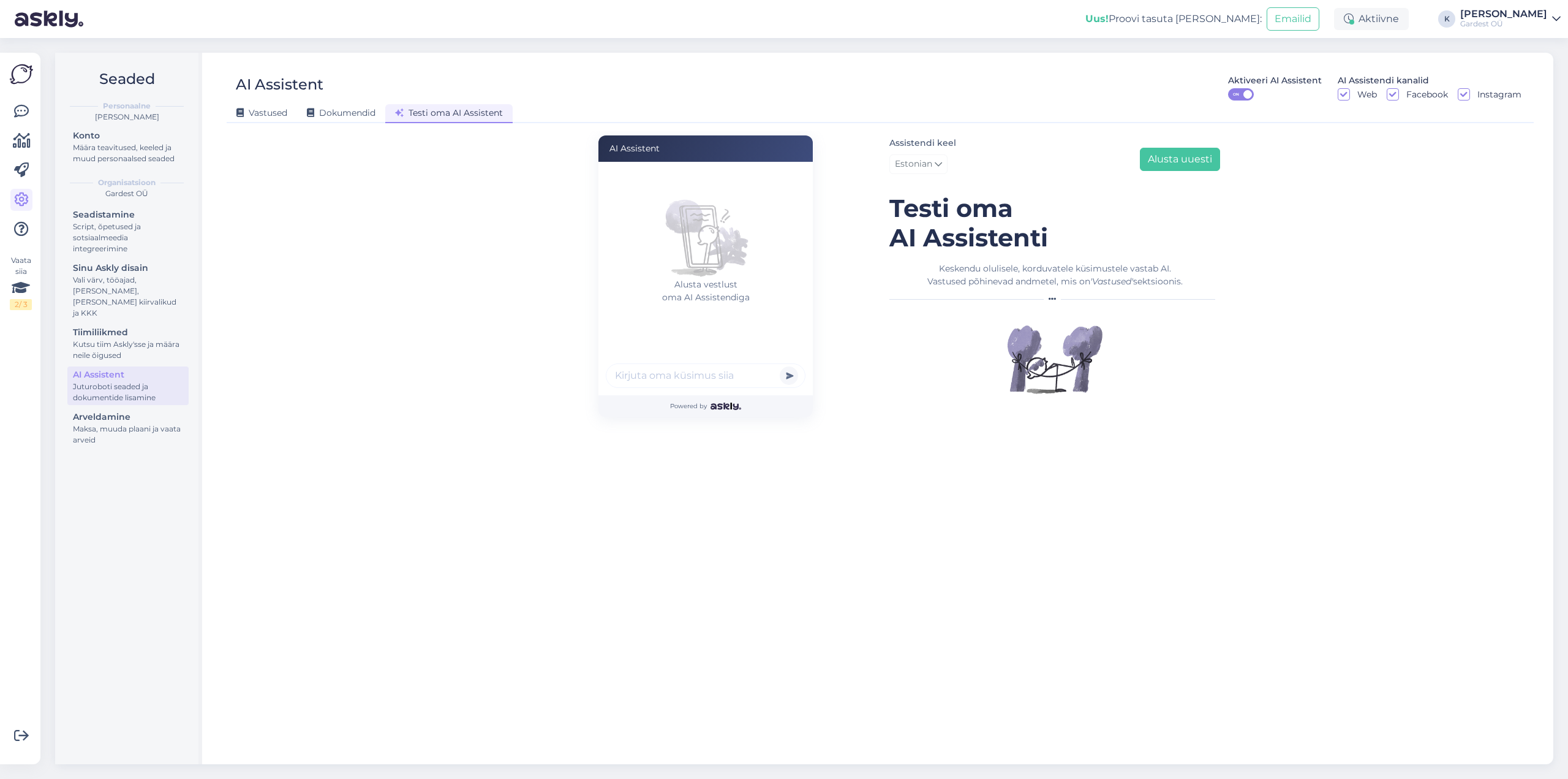
click at [674, 374] on input "text" at bounding box center [705, 376] width 200 height 24
type input "kas ma saan taimi pakiautomaati tellida"
click at [780, 367] on button "submit" at bounding box center [789, 376] width 19 height 19
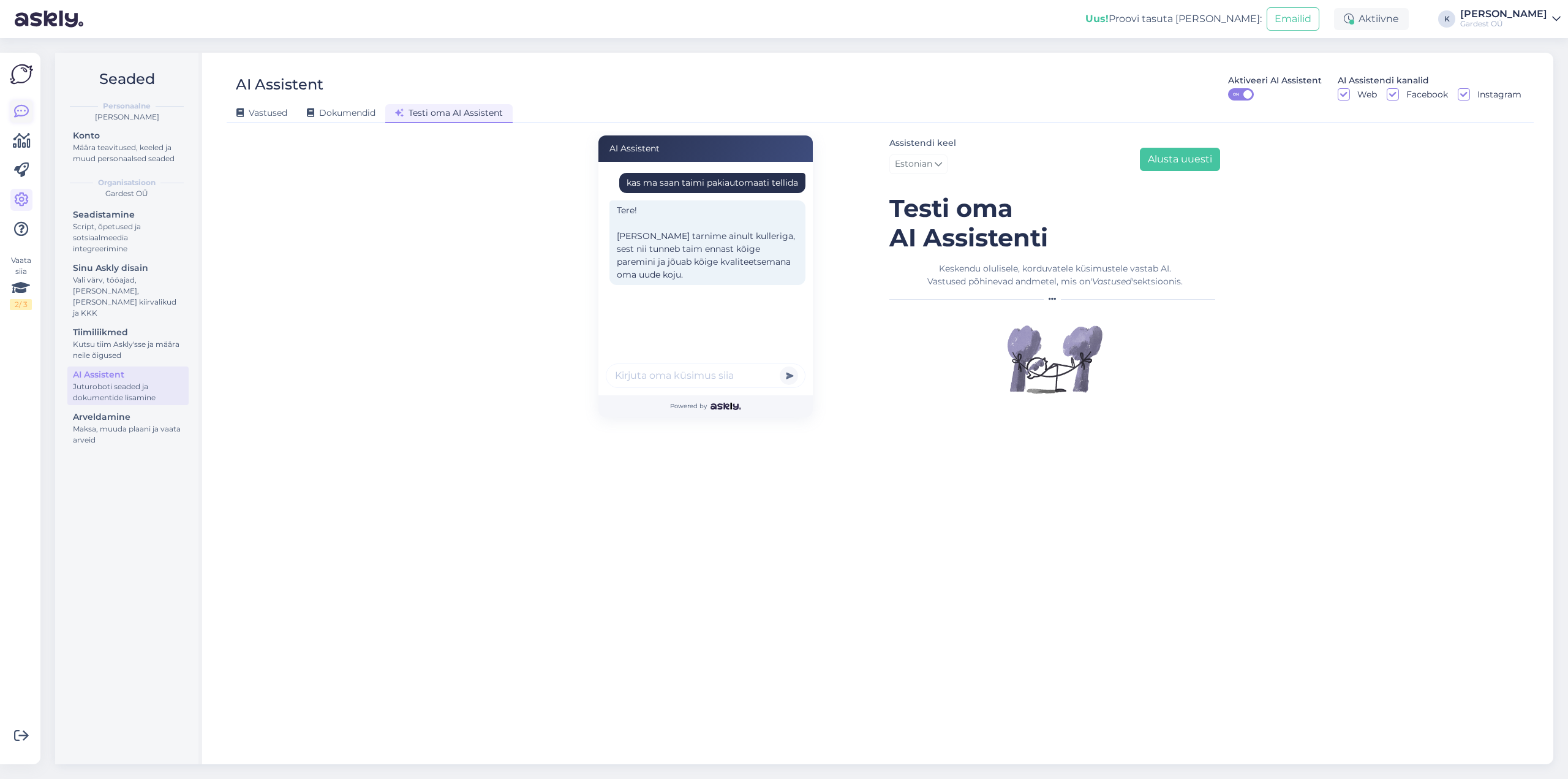
click at [17, 113] on icon at bounding box center [21, 111] width 15 height 15
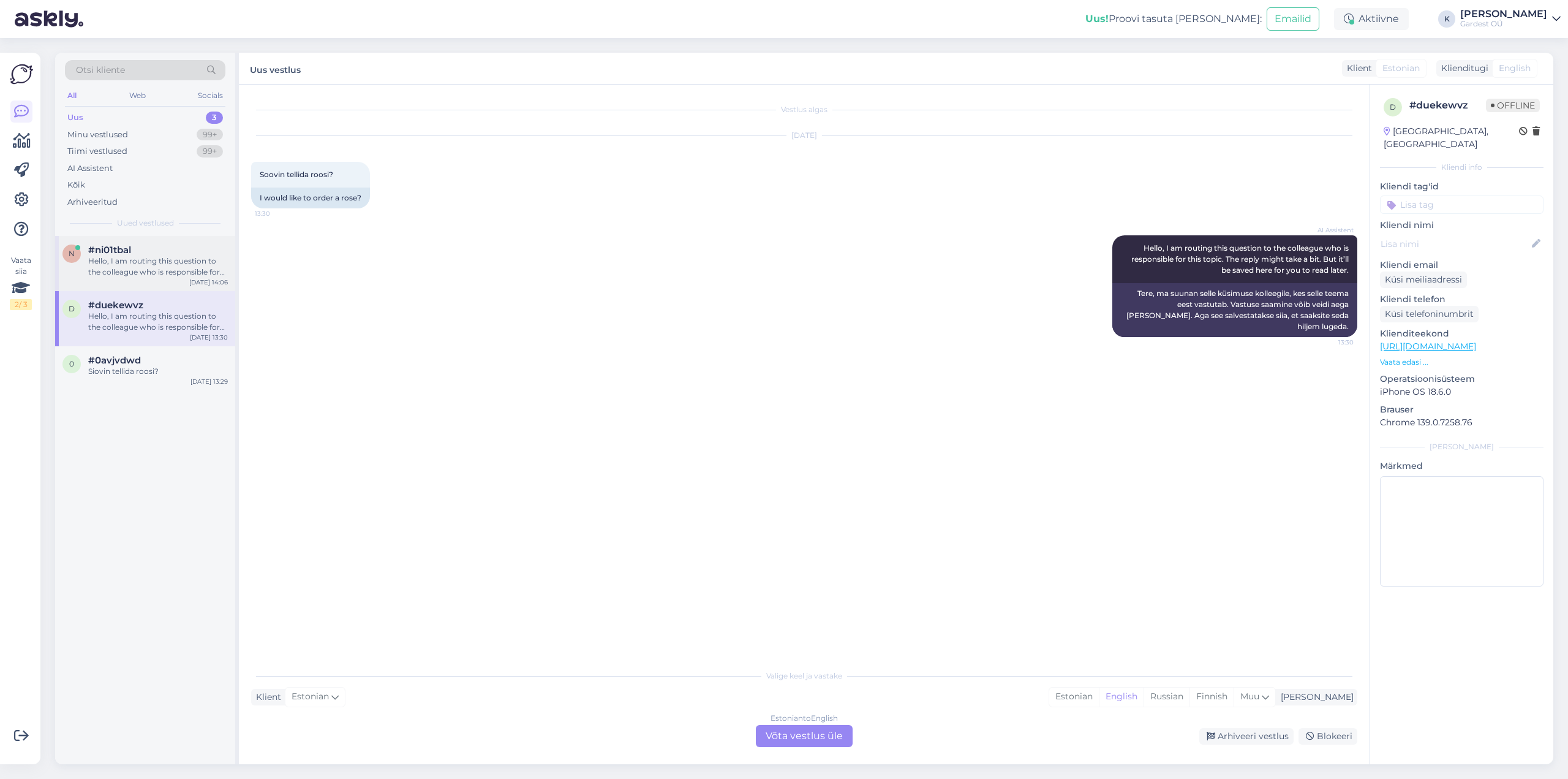
click at [160, 261] on div "Hello, I am routing this question to the colleague who is responsible for this …" at bounding box center [158, 266] width 140 height 22
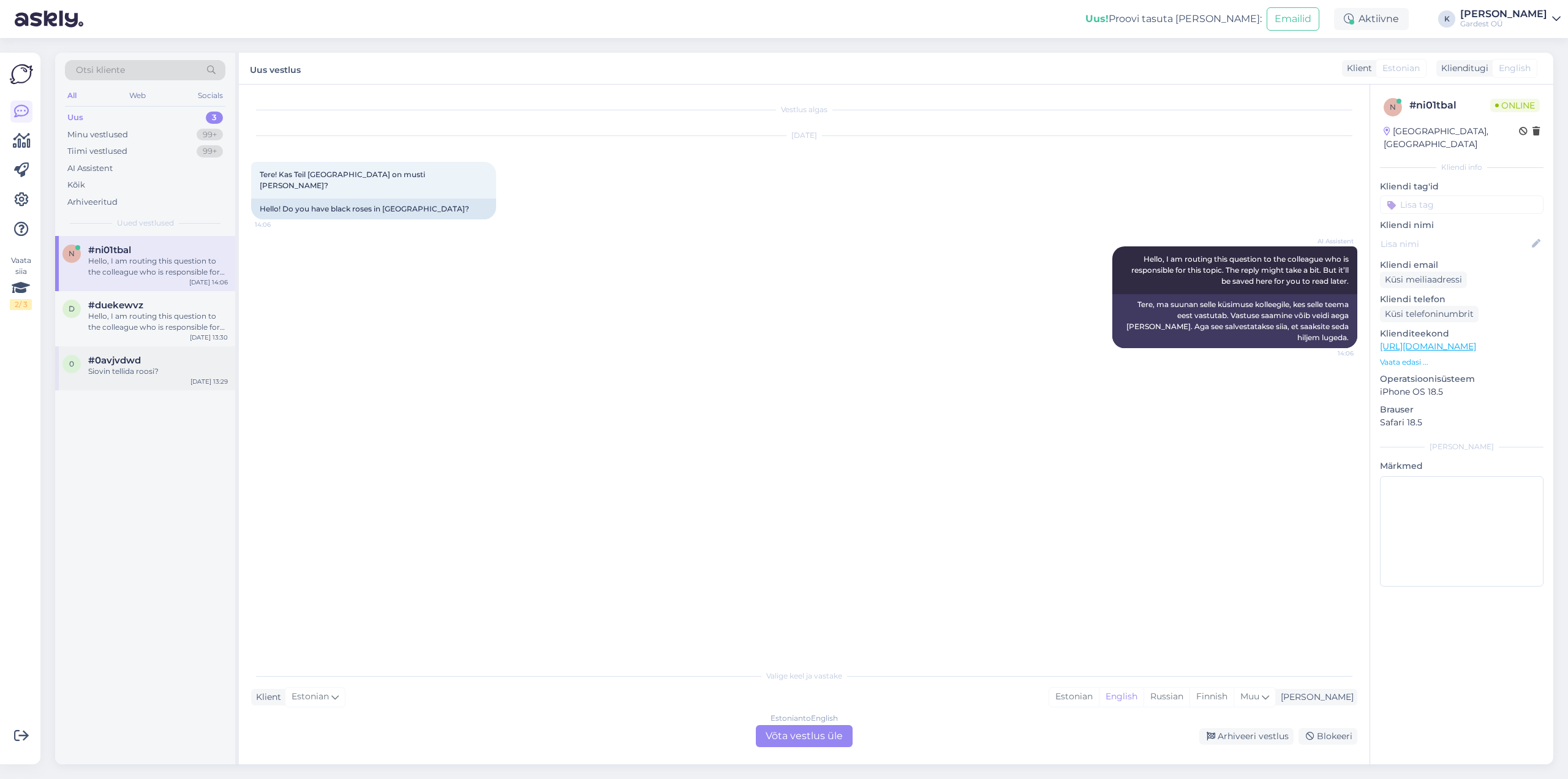
click at [123, 376] on div "Siovin tellida roosi?" at bounding box center [158, 371] width 140 height 11
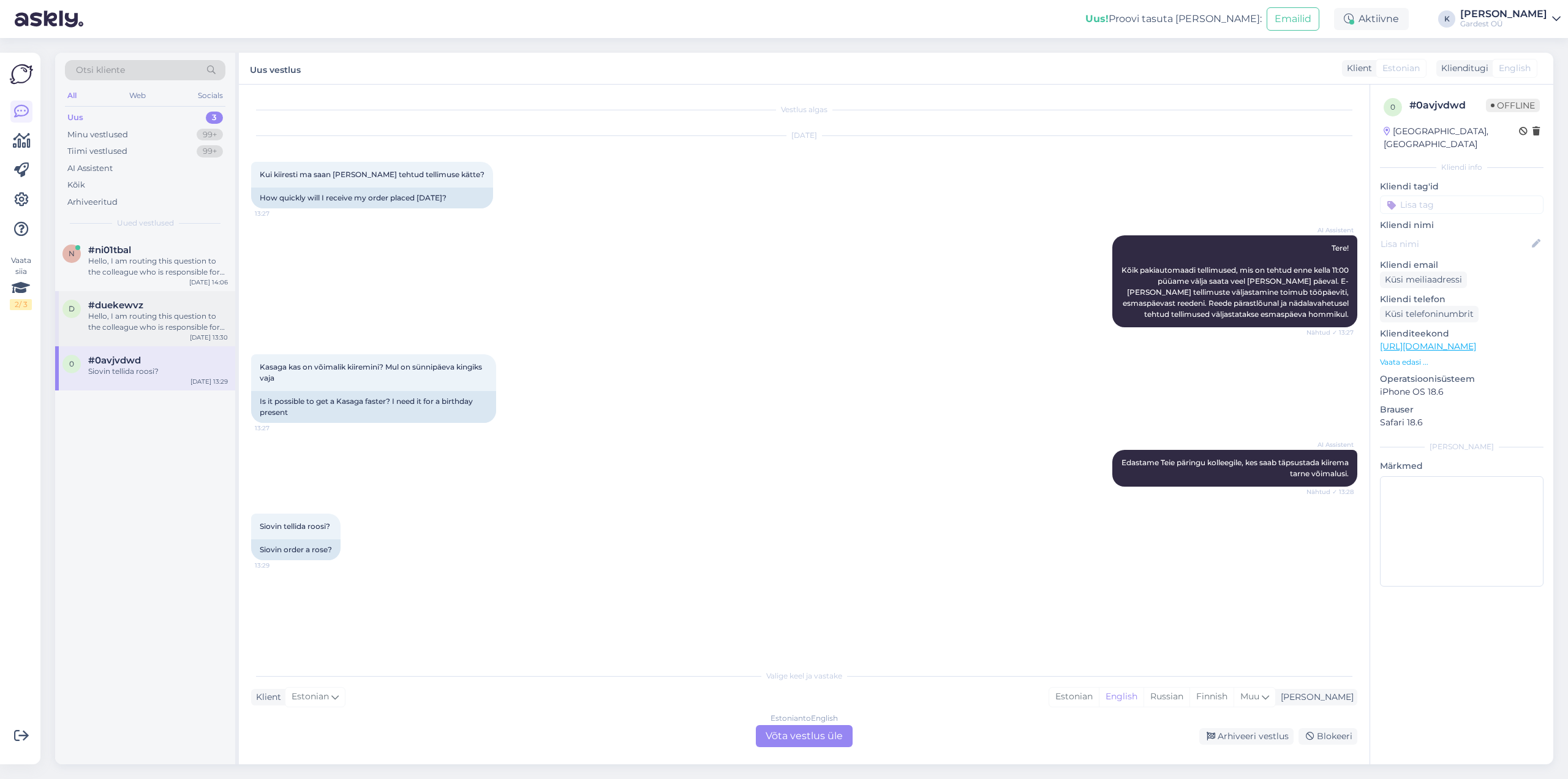
click at [127, 325] on div "Hello, I am routing this question to the colleague who is responsible for this …" at bounding box center [158, 322] width 140 height 22
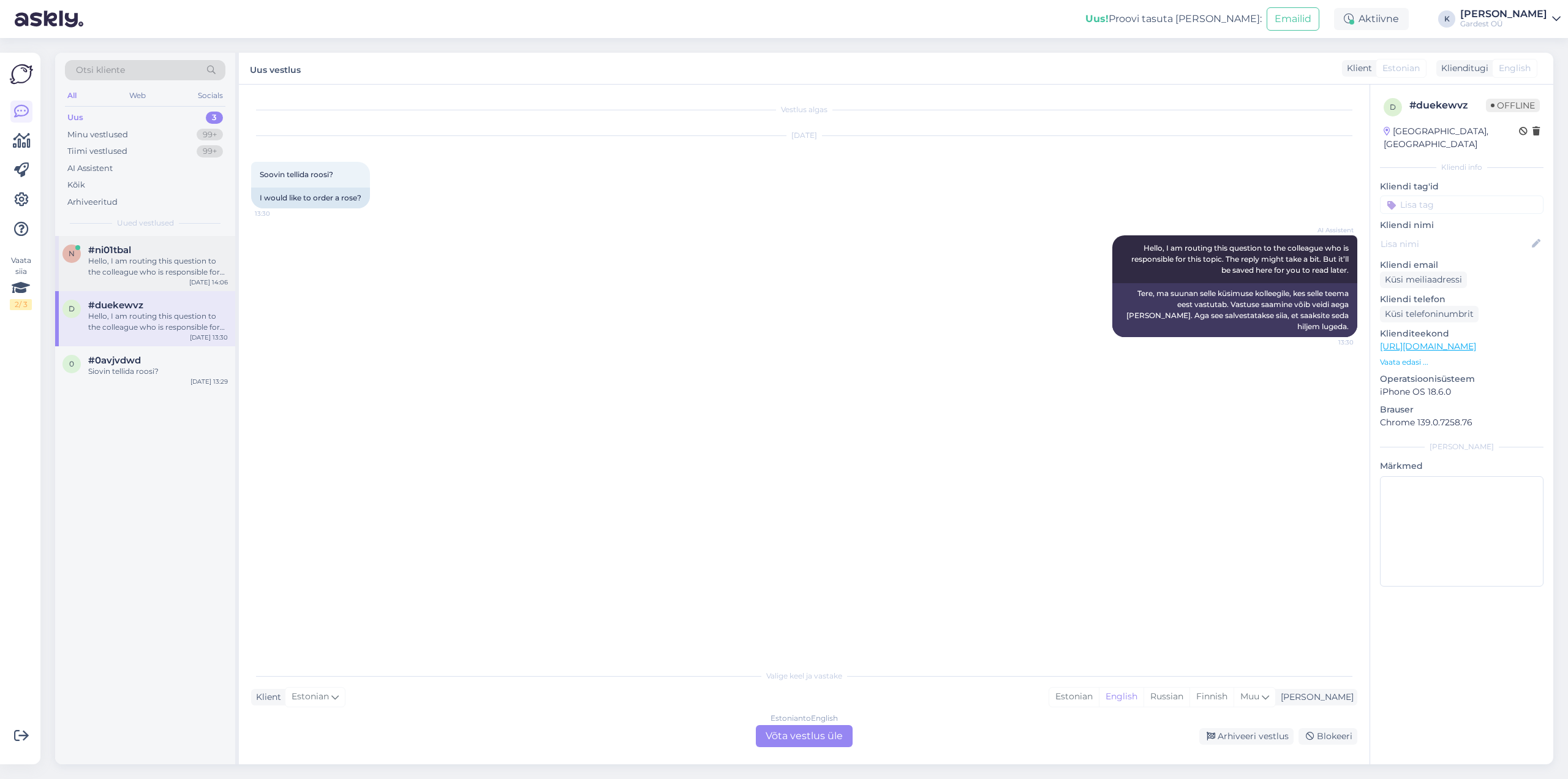
click at [152, 256] on div "Hello, I am routing this question to the colleague who is responsible for this …" at bounding box center [158, 266] width 140 height 22
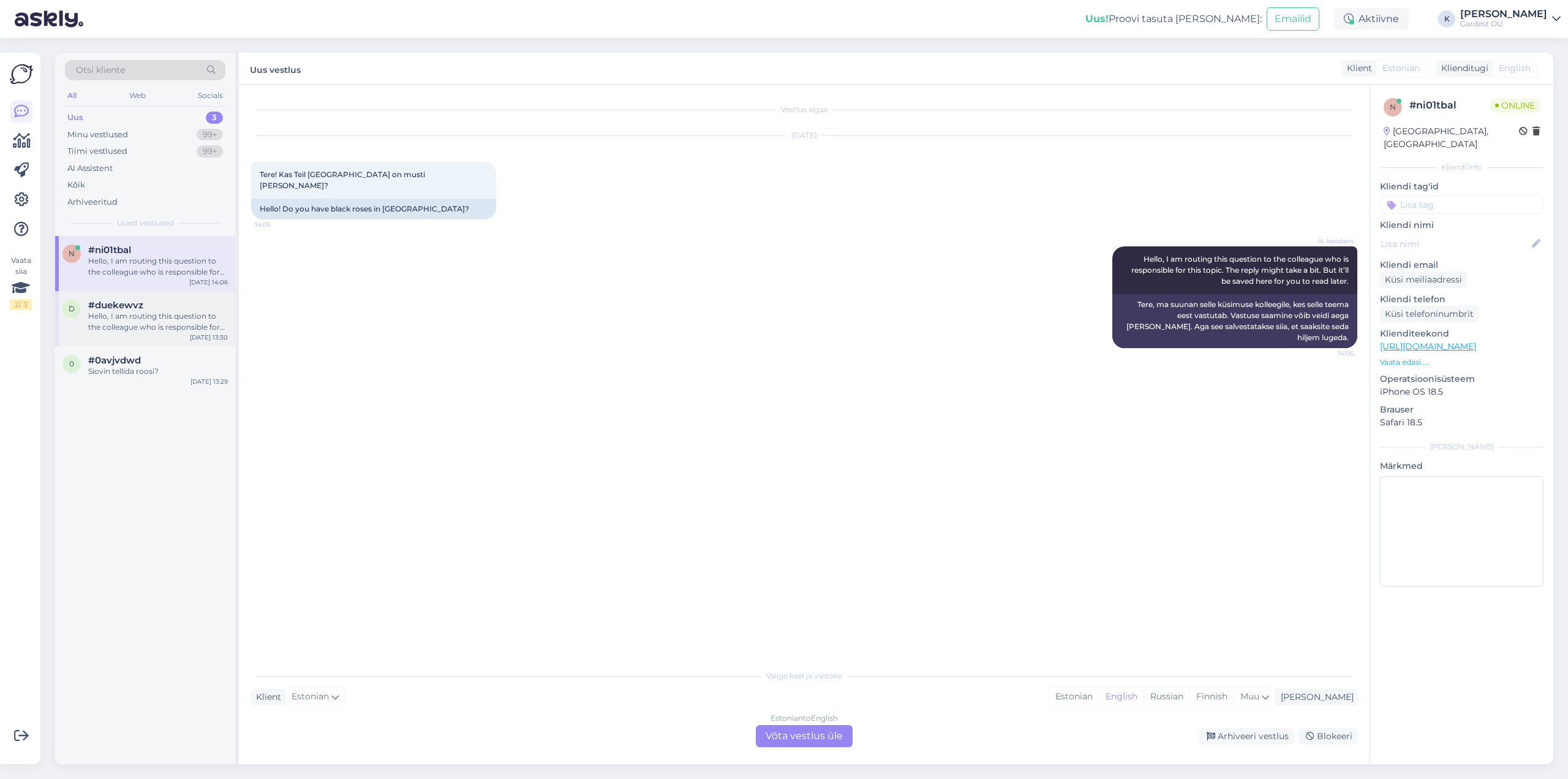
click at [156, 324] on div "Hello, I am routing this question to the colleague who is responsible for this …" at bounding box center [158, 322] width 140 height 22
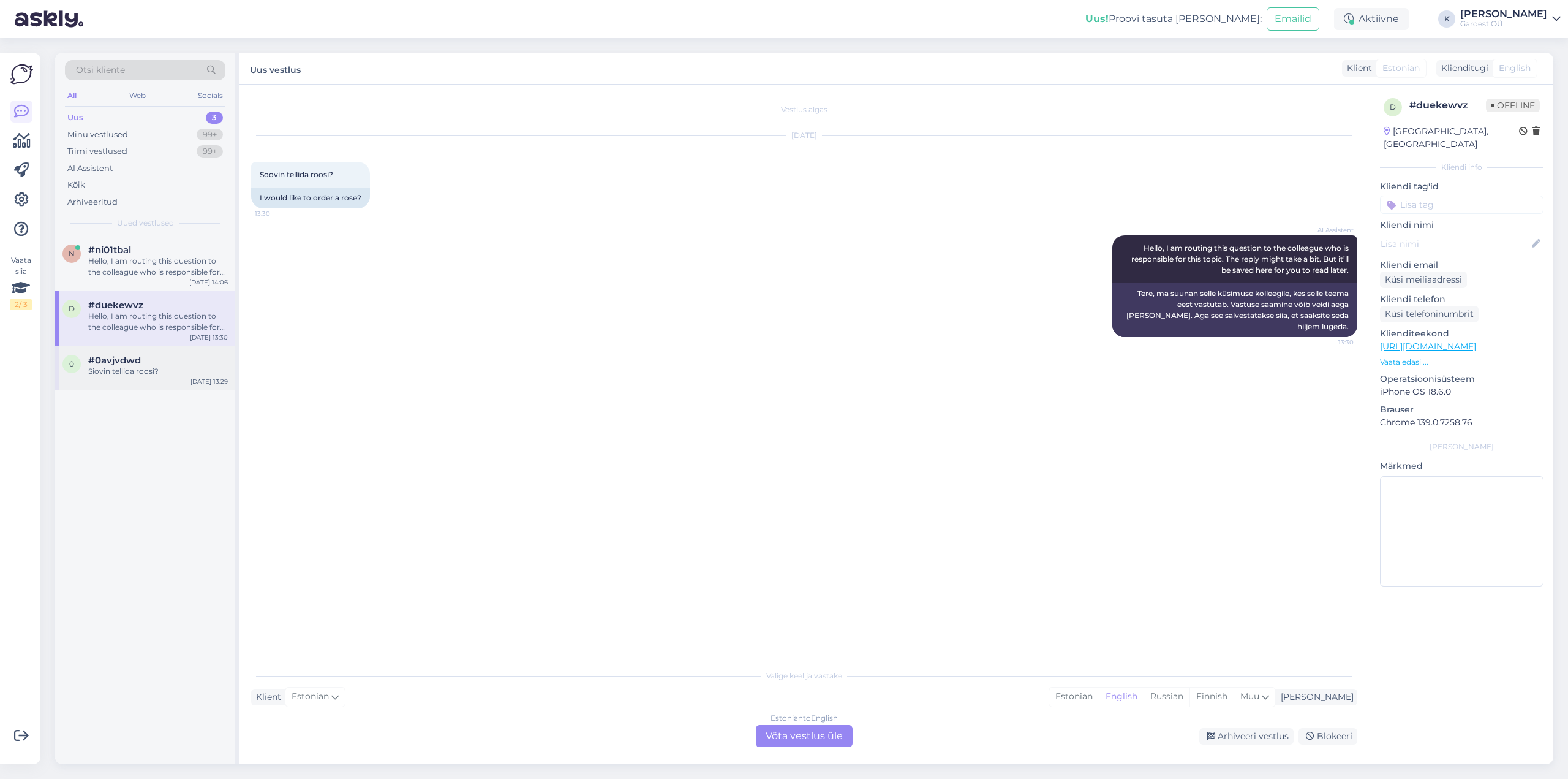
drag, startPoint x: 159, startPoint y: 371, endPoint x: 156, endPoint y: 348, distance: 23.2
click at [158, 371] on div "Siovin tellida roosi?" at bounding box center [158, 371] width 140 height 11
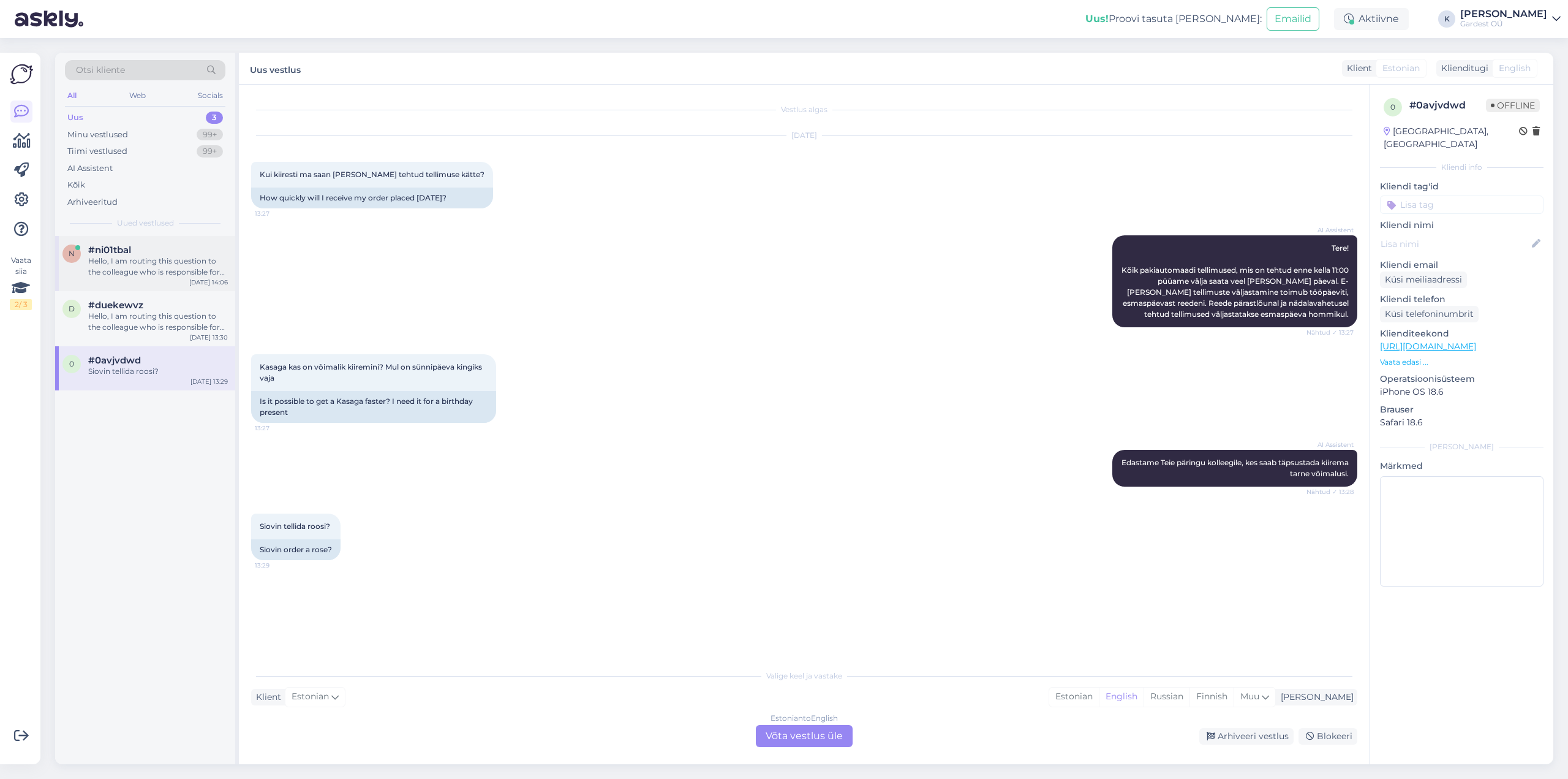
click at [158, 263] on div "Hello, I am routing this question to the colleague who is responsible for this …" at bounding box center [158, 266] width 140 height 22
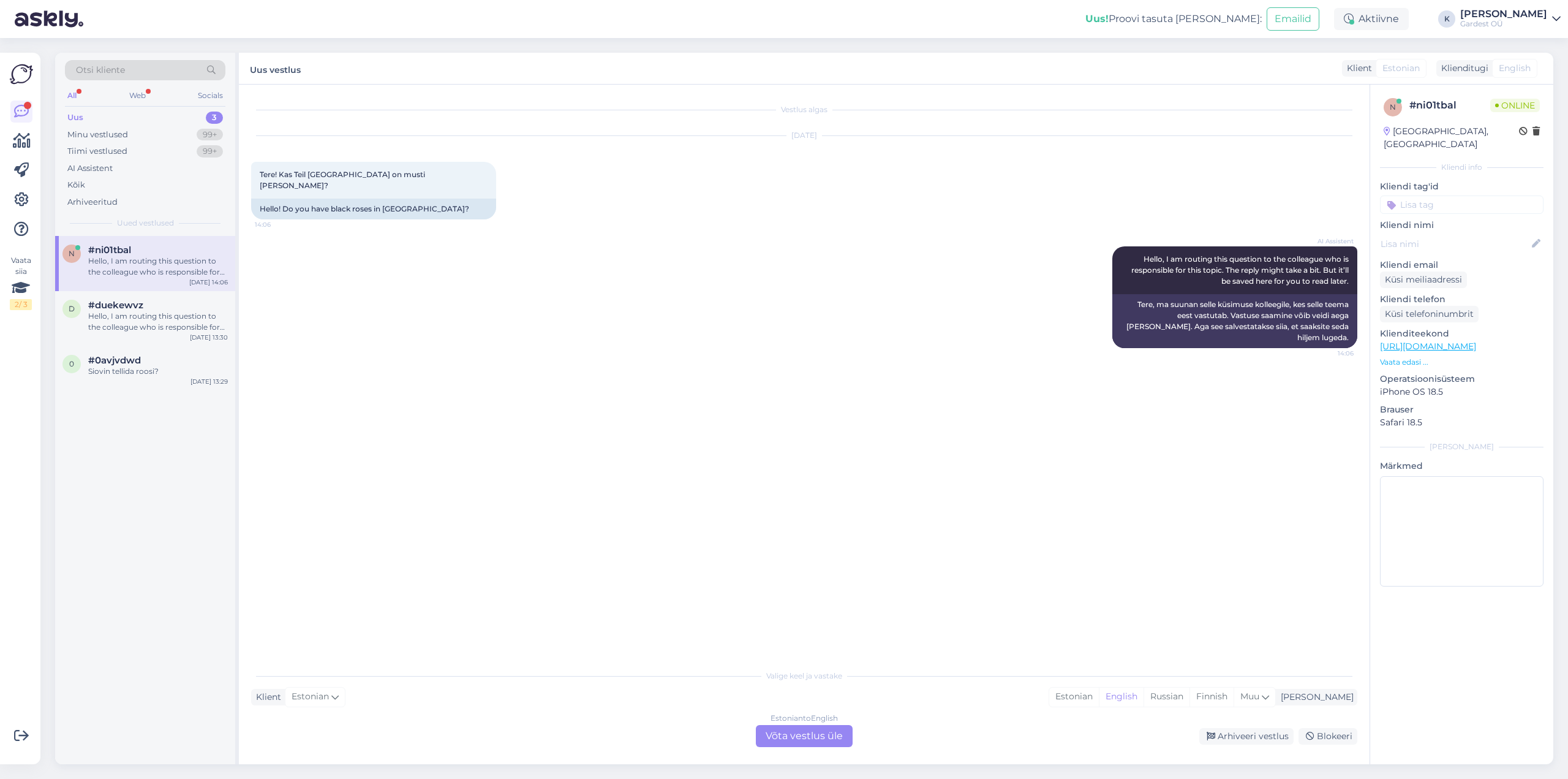
click at [73, 113] on div "Uus" at bounding box center [75, 117] width 16 height 12
click at [138, 306] on span "#duekewvz" at bounding box center [116, 305] width 55 height 11
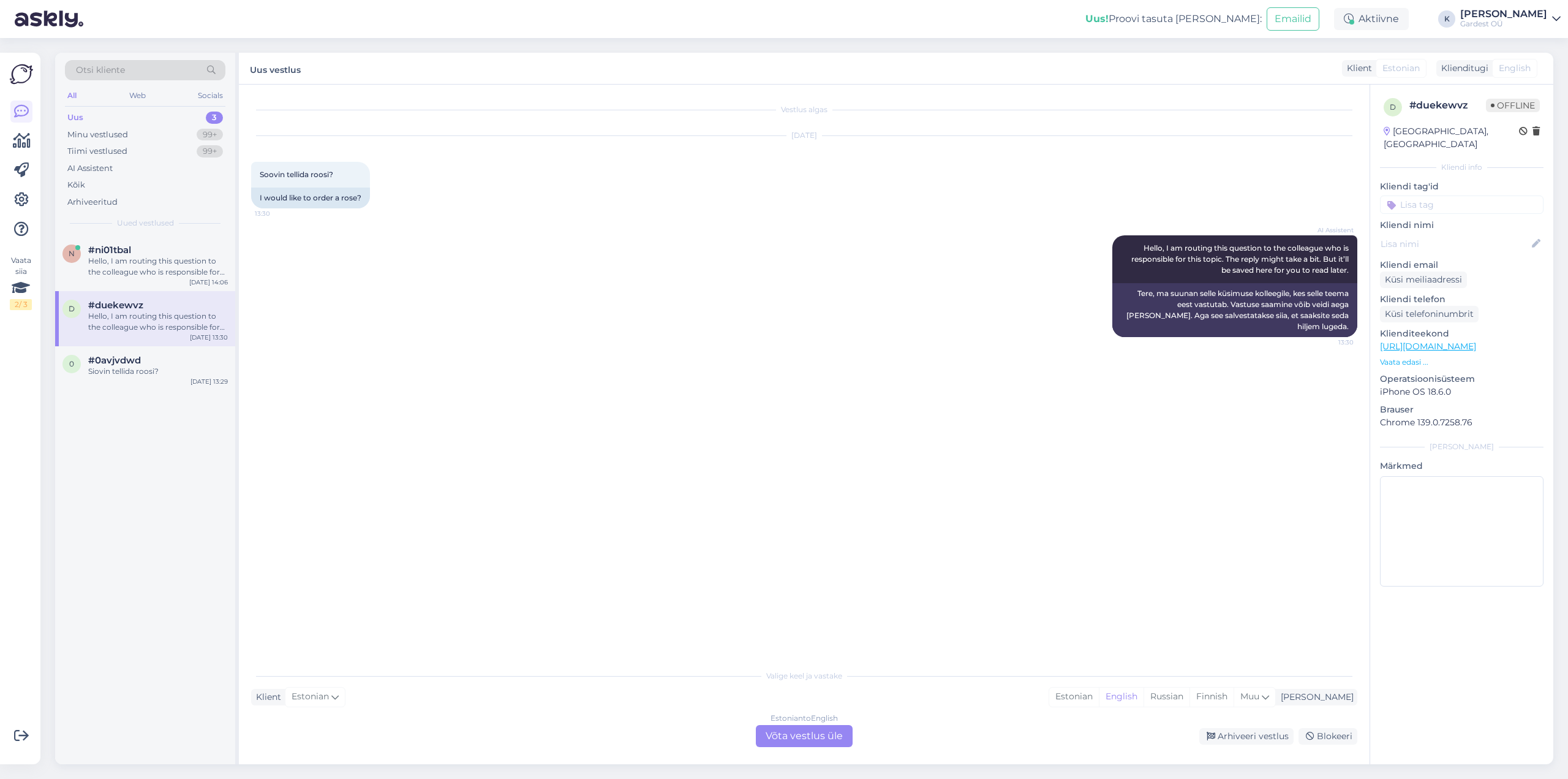
click at [84, 120] on div "Uus 3" at bounding box center [145, 118] width 161 height 17
click at [84, 119] on div "Uus 3" at bounding box center [145, 118] width 161 height 17
click at [140, 373] on div "Siovin tellida roosi?" at bounding box center [158, 371] width 140 height 11
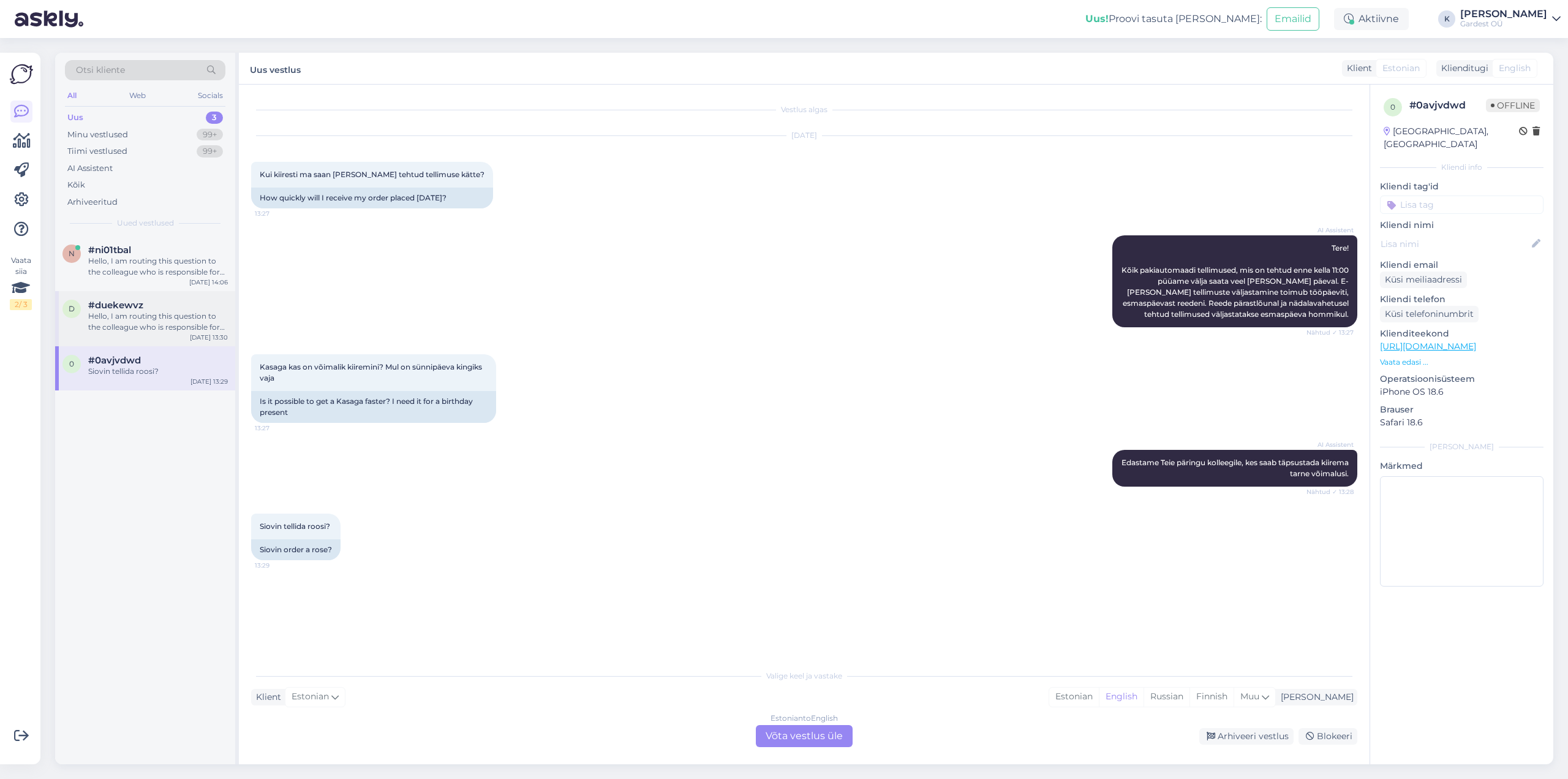
click at [141, 325] on div "Hello, I am routing this question to the colleague who is responsible for this …" at bounding box center [158, 322] width 140 height 22
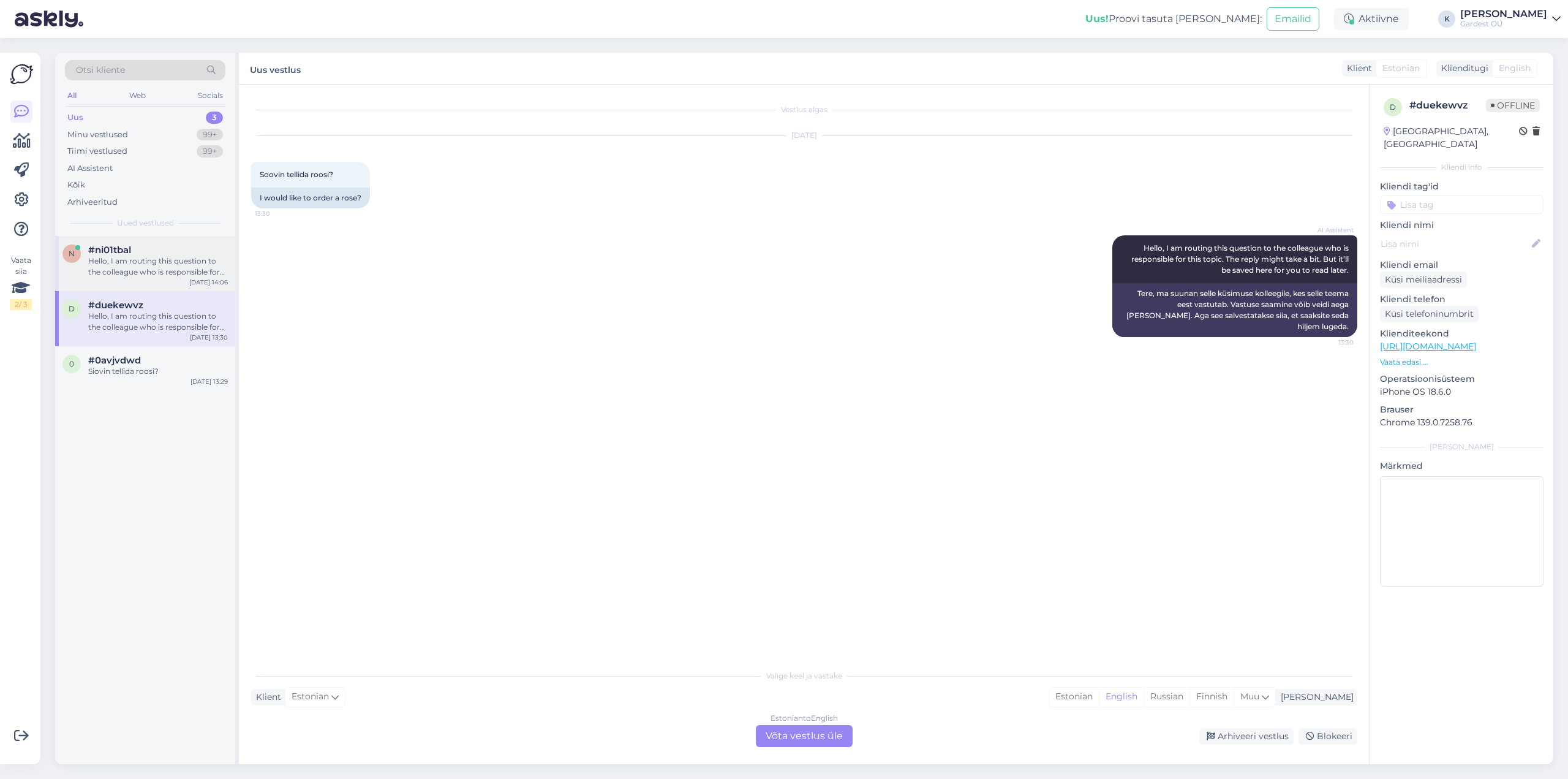
click at [141, 273] on div "Hello, I am routing this question to the colleague who is responsible for this …" at bounding box center [158, 266] width 140 height 22
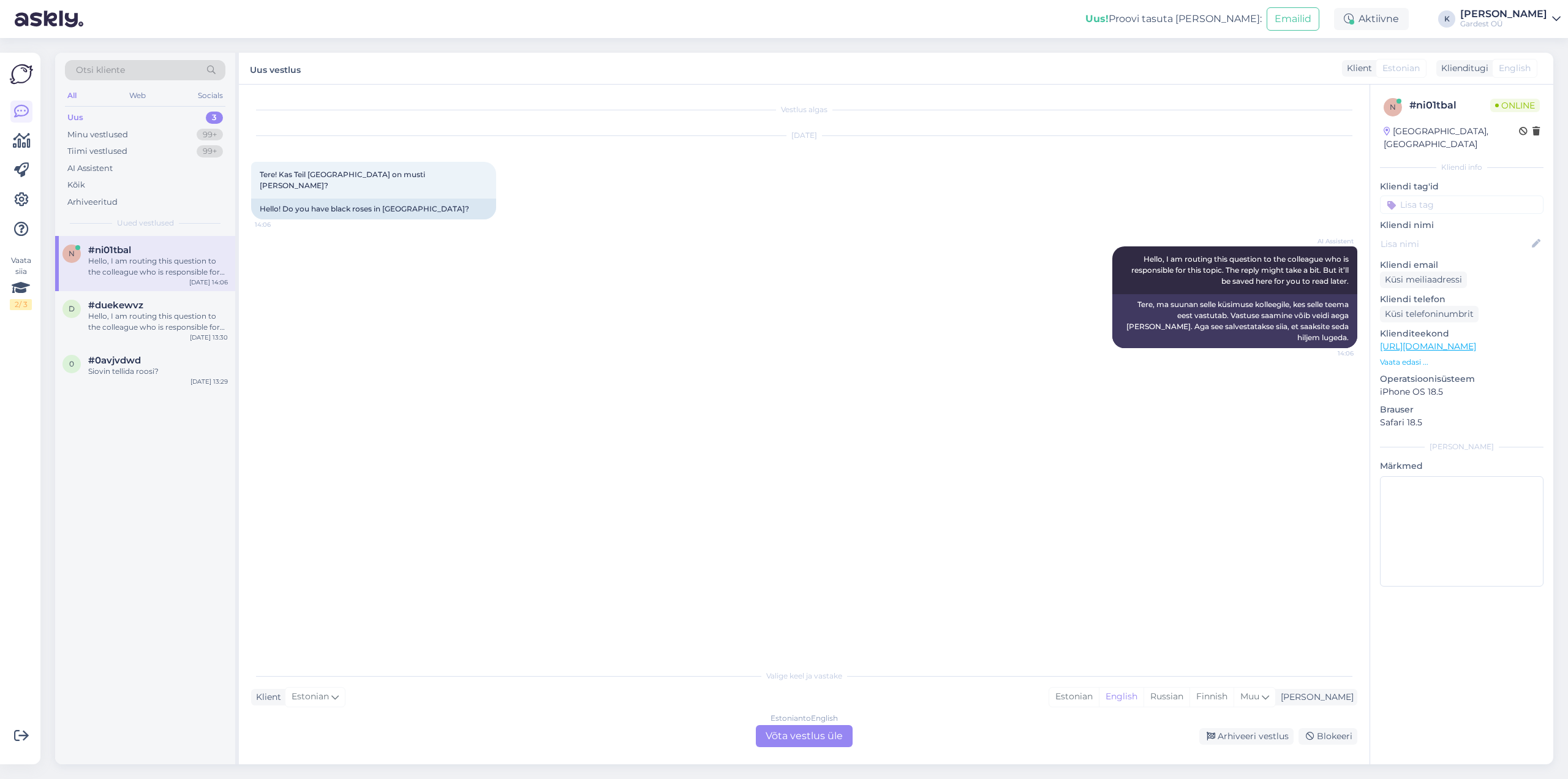
click at [85, 115] on div "Uus 3" at bounding box center [145, 118] width 161 height 17
click at [107, 173] on div "AI Assistent" at bounding box center [90, 168] width 45 height 12
click at [116, 270] on div "Kui teil on lisaküsimusi, võtke meiega julgelt ühendust." at bounding box center [158, 266] width 140 height 22
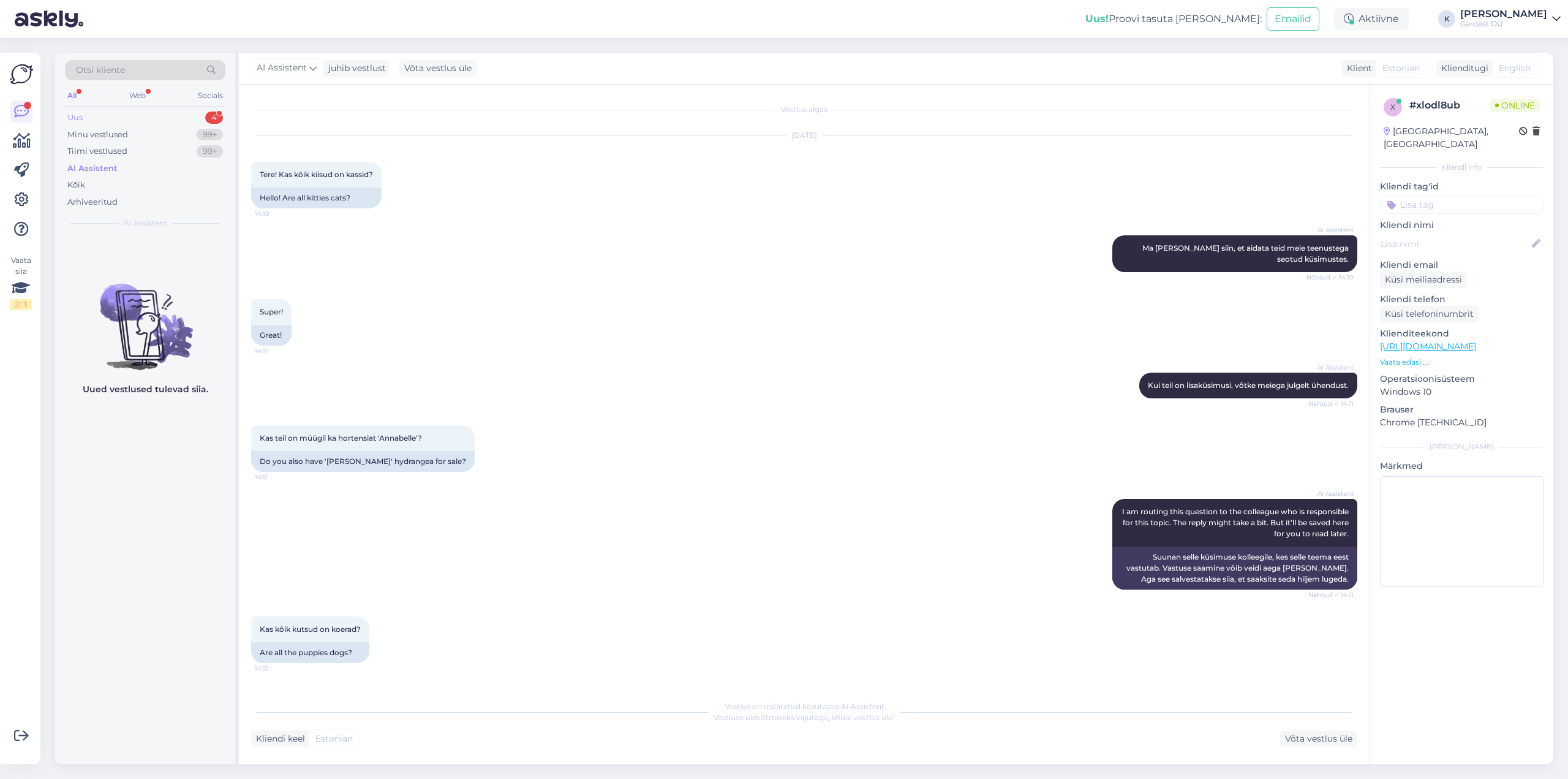
click at [75, 124] on div "Uus 4" at bounding box center [145, 118] width 161 height 17
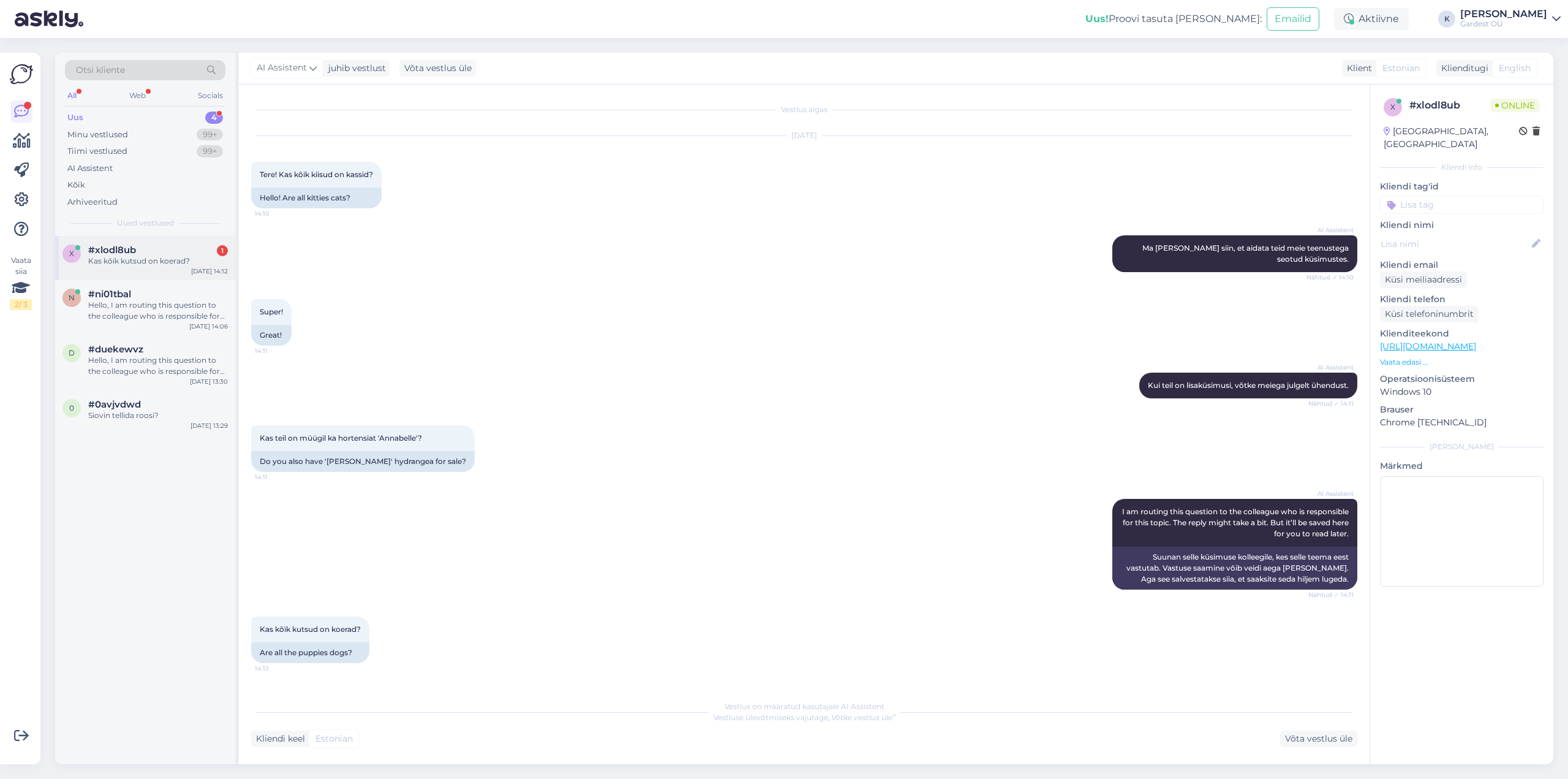
click at [138, 241] on div "x #xlodl8ub 1 Kas kõik kutsud on koerad? Aug 11 14:12" at bounding box center [145, 258] width 180 height 44
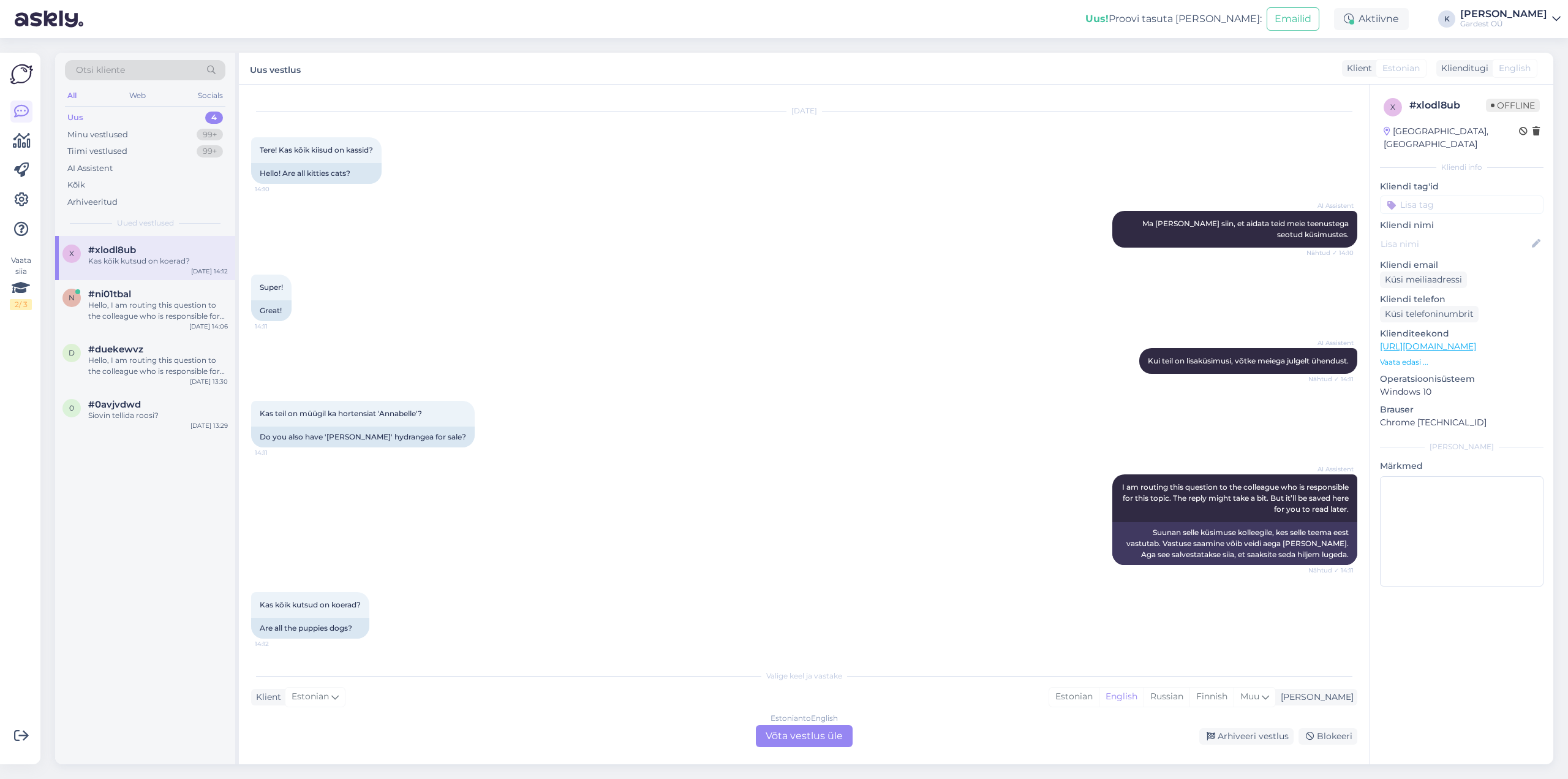
click at [798, 738] on div "Estonian to English Võta vestlus üle" at bounding box center [804, 736] width 97 height 22
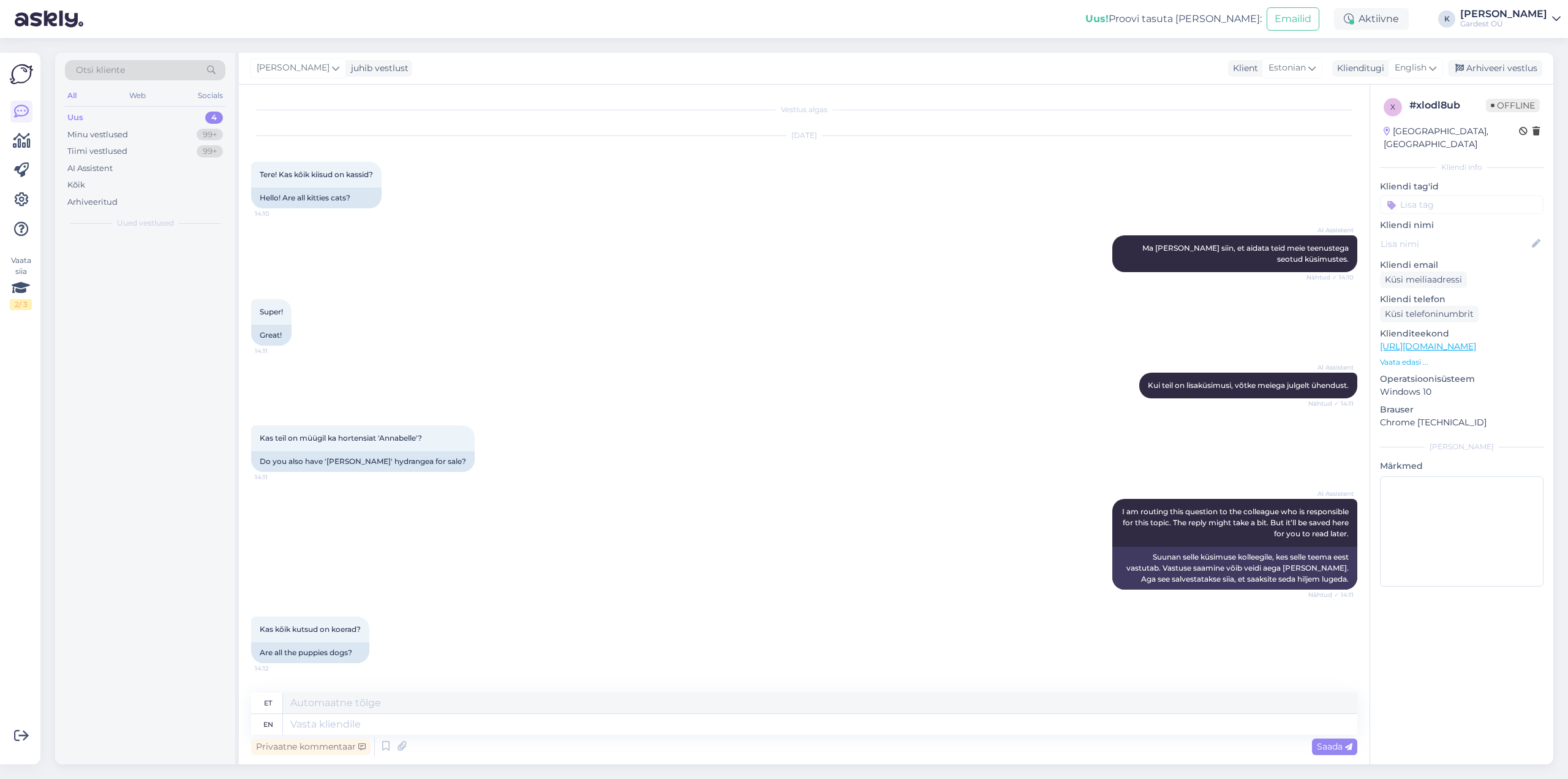
scroll to position [0, 0]
click at [1435, 69] on icon at bounding box center [1432, 68] width 7 height 14
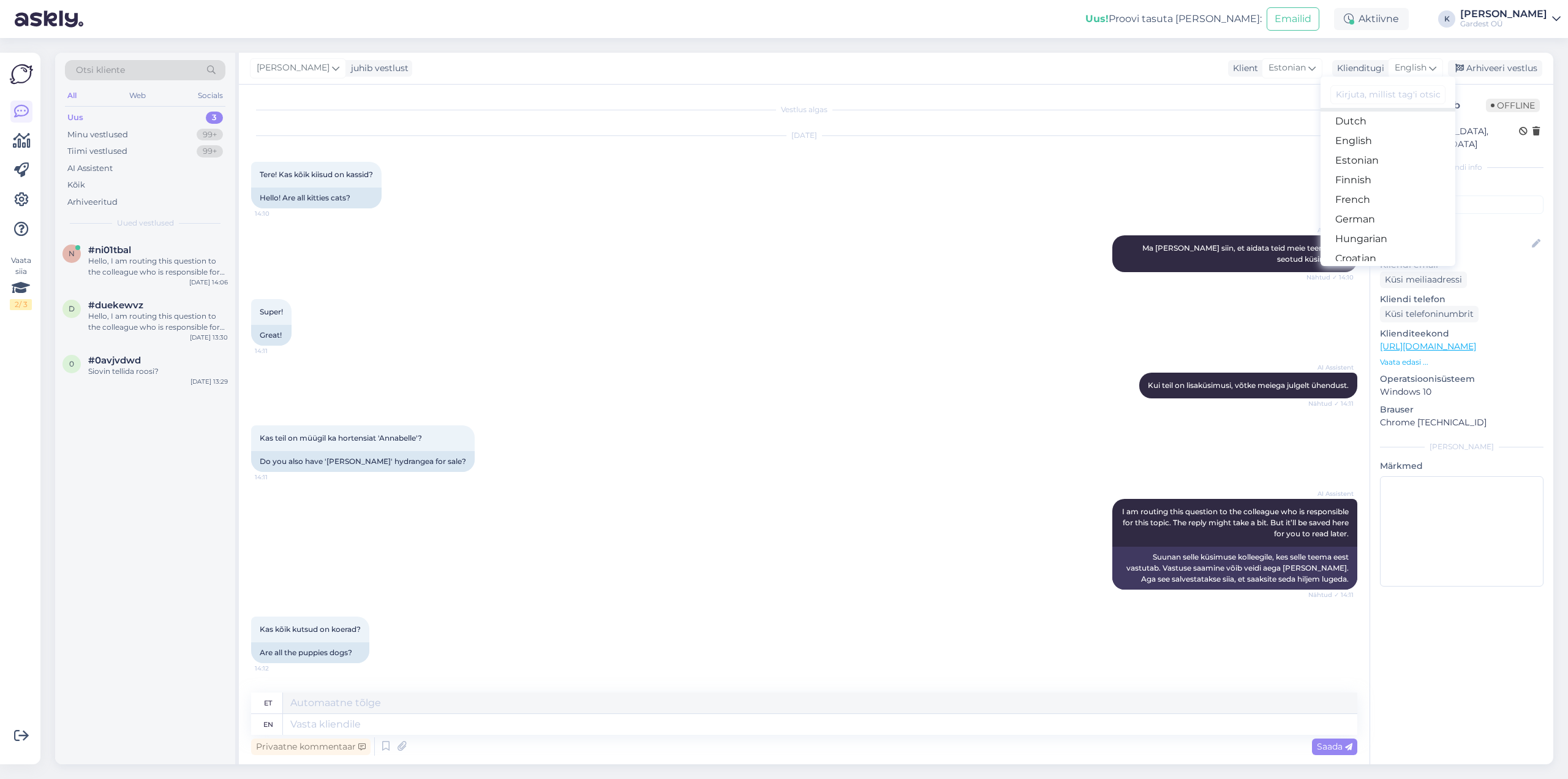
scroll to position [123, 0]
click at [1382, 152] on link "Estonian" at bounding box center [1388, 157] width 135 height 19
click at [411, 723] on textarea at bounding box center [804, 722] width 1106 height 26
type textarea "K"
type textarea "M"
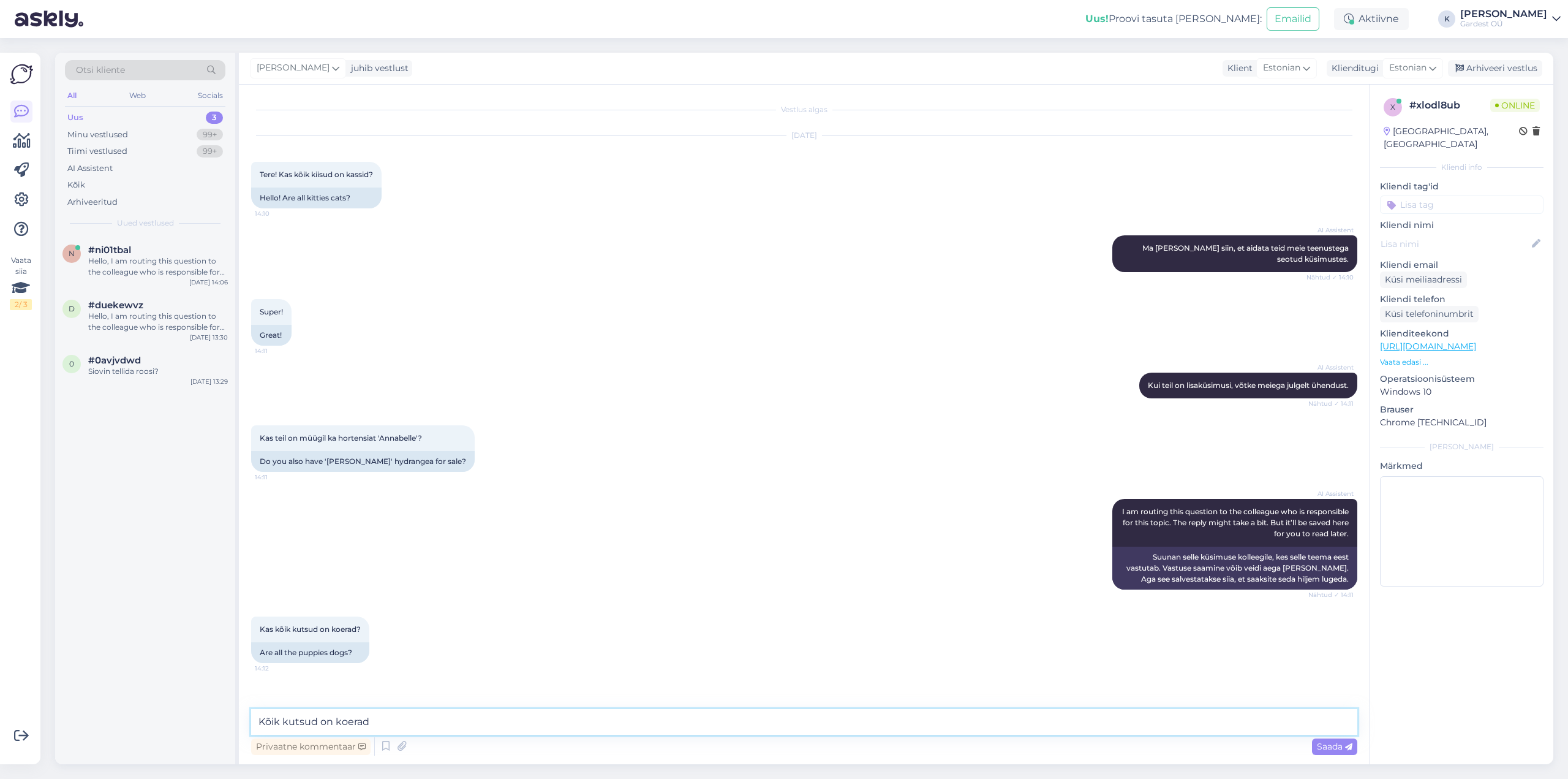
type textarea "Kõik kutsud on koerad!"
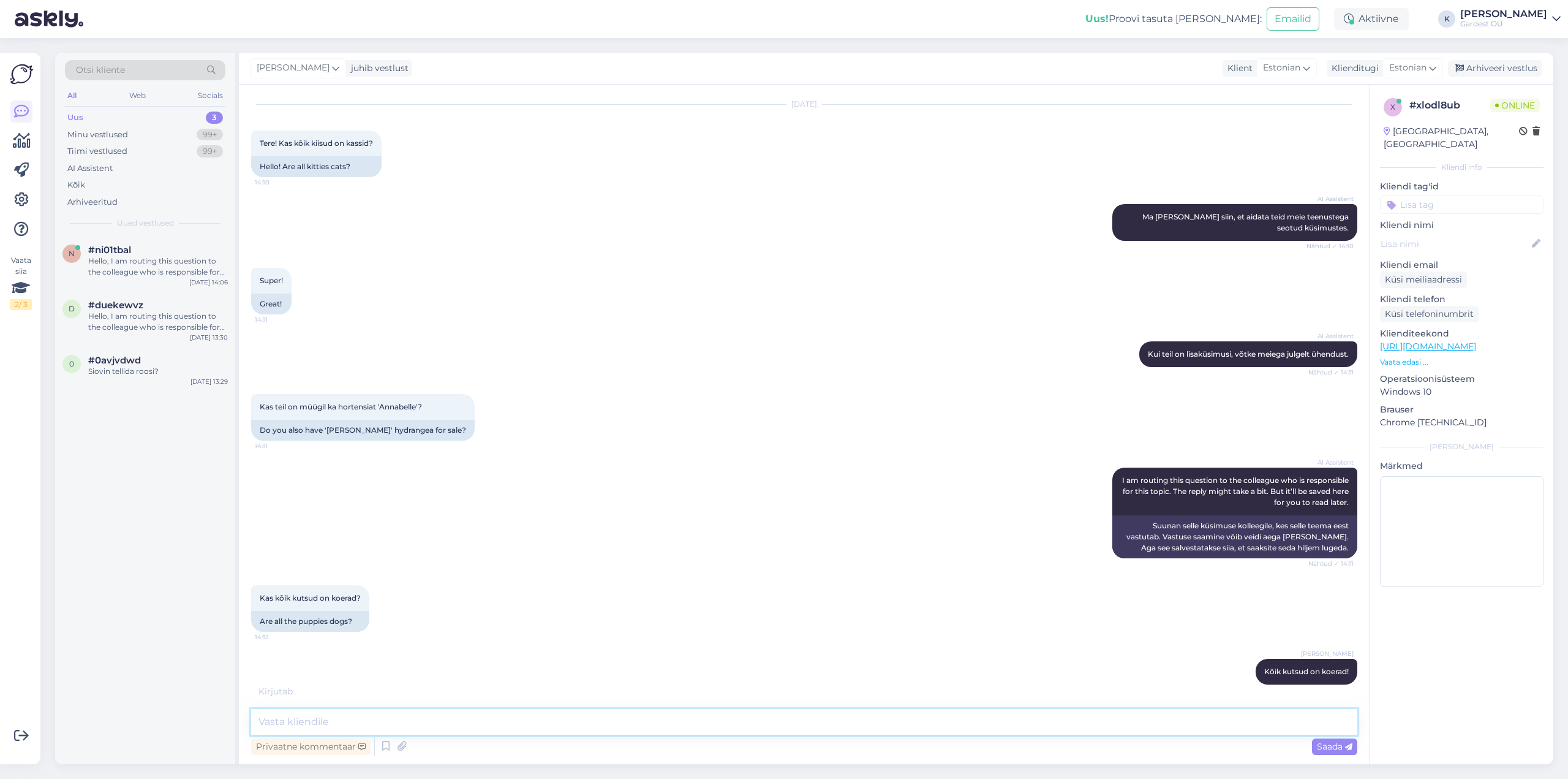
click at [416, 728] on textarea at bounding box center [804, 722] width 1106 height 26
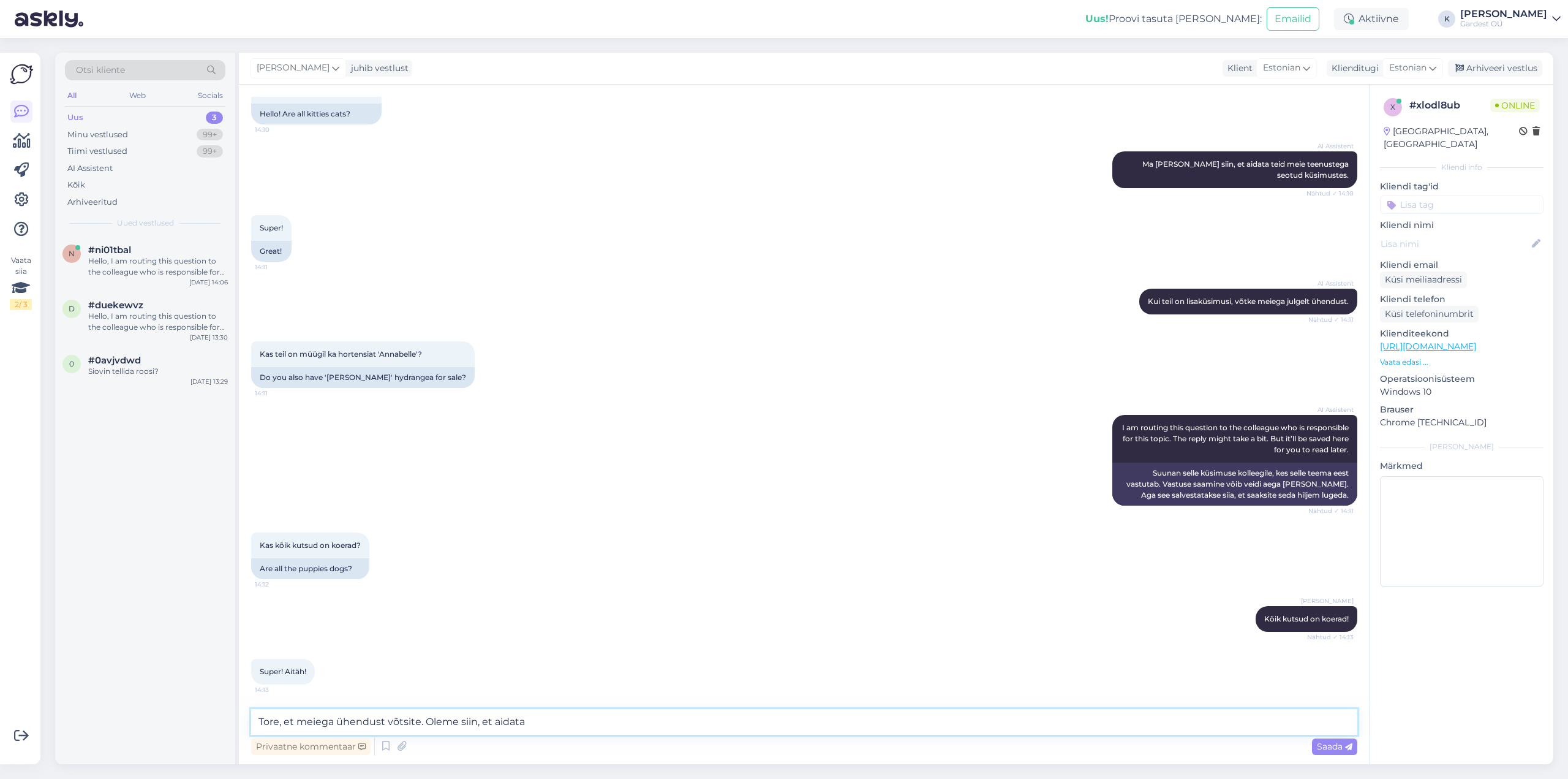
type textarea "Tore, et meiega ühendust võtsite. Oleme siin, et aidata!"
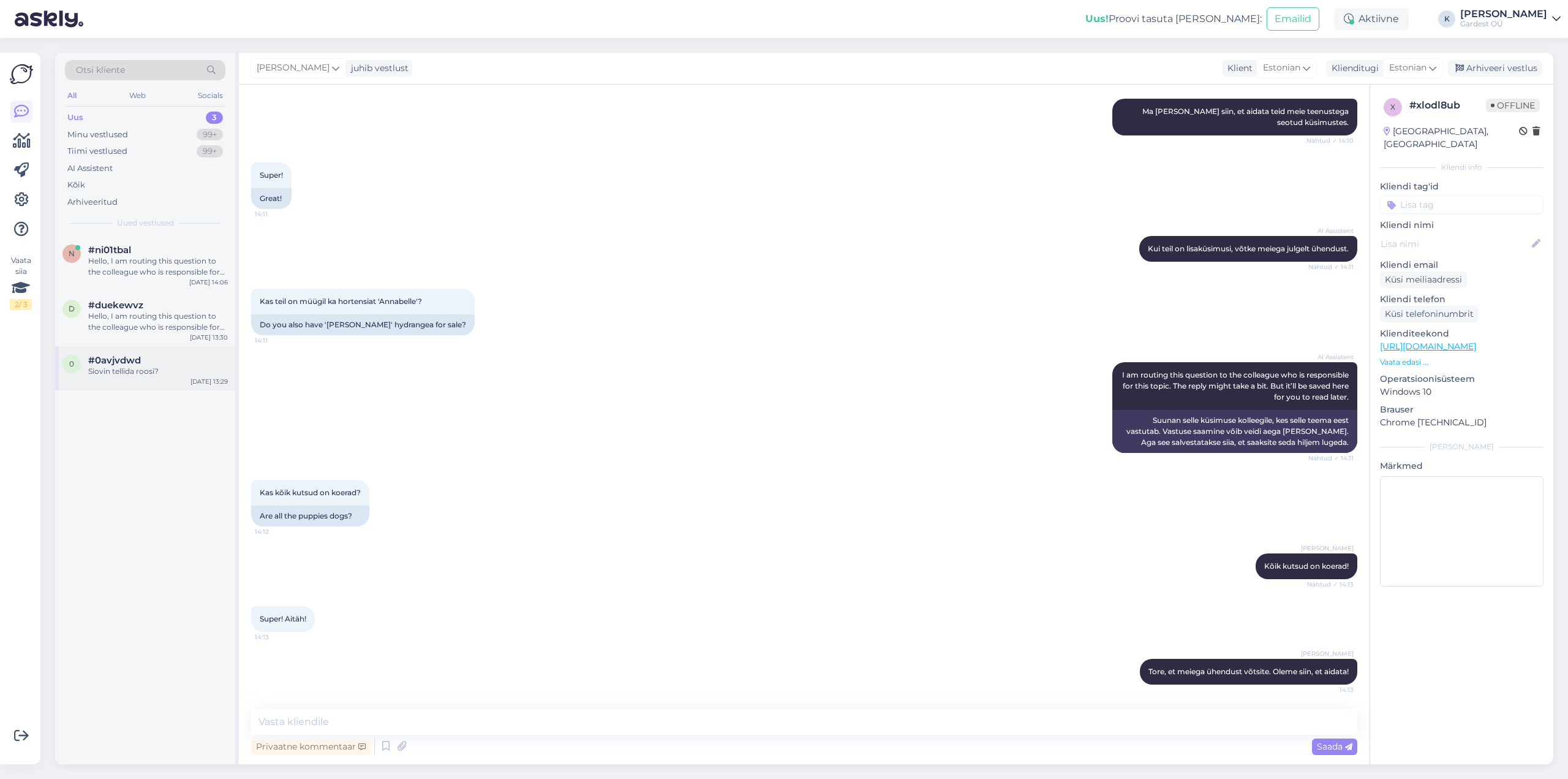
click at [150, 369] on div "Siovin tellida roosi?" at bounding box center [158, 371] width 140 height 11
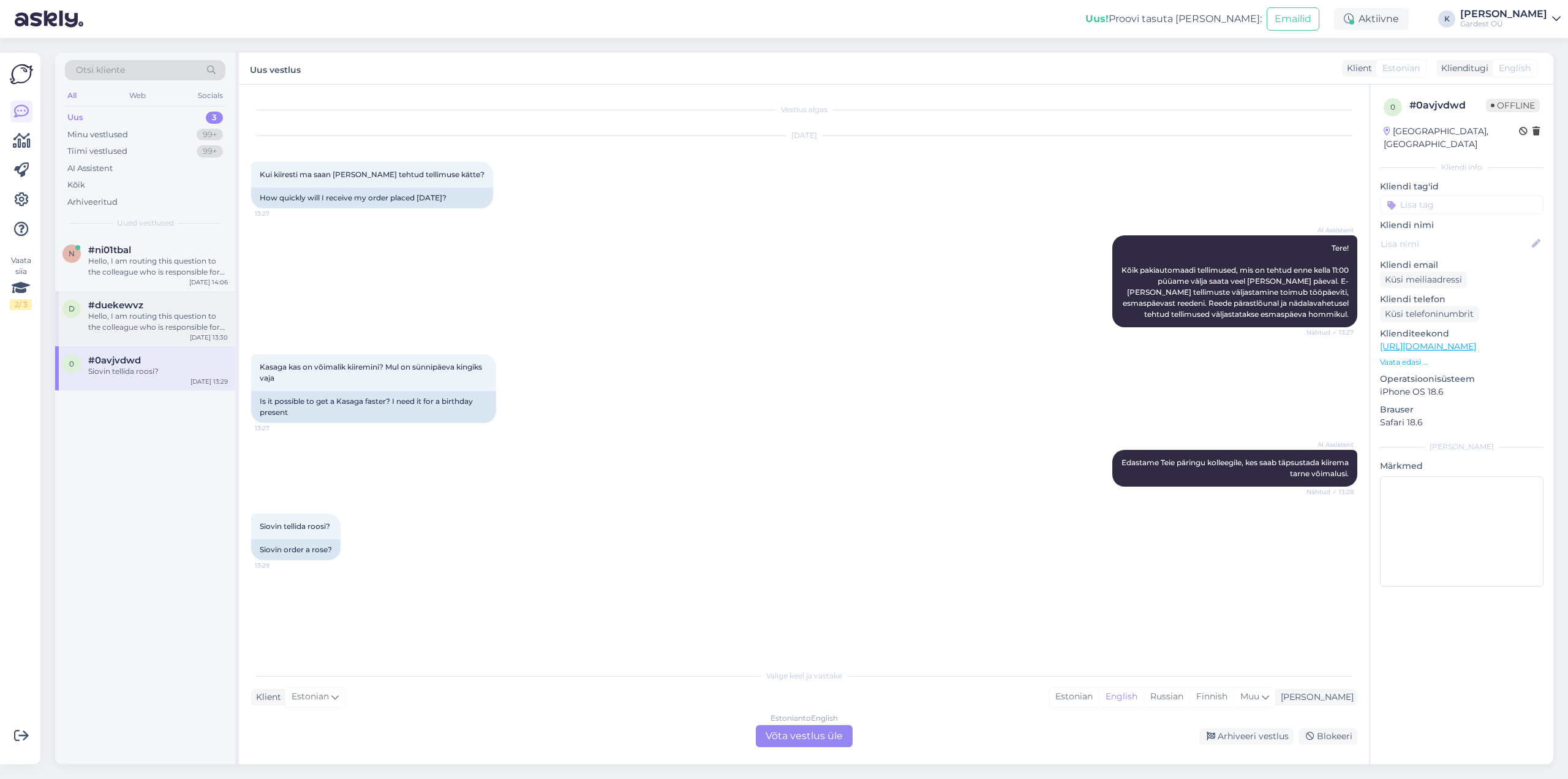
click at [127, 319] on div "Hello, I am routing this question to the colleague who is responsible for this …" at bounding box center [158, 322] width 140 height 22
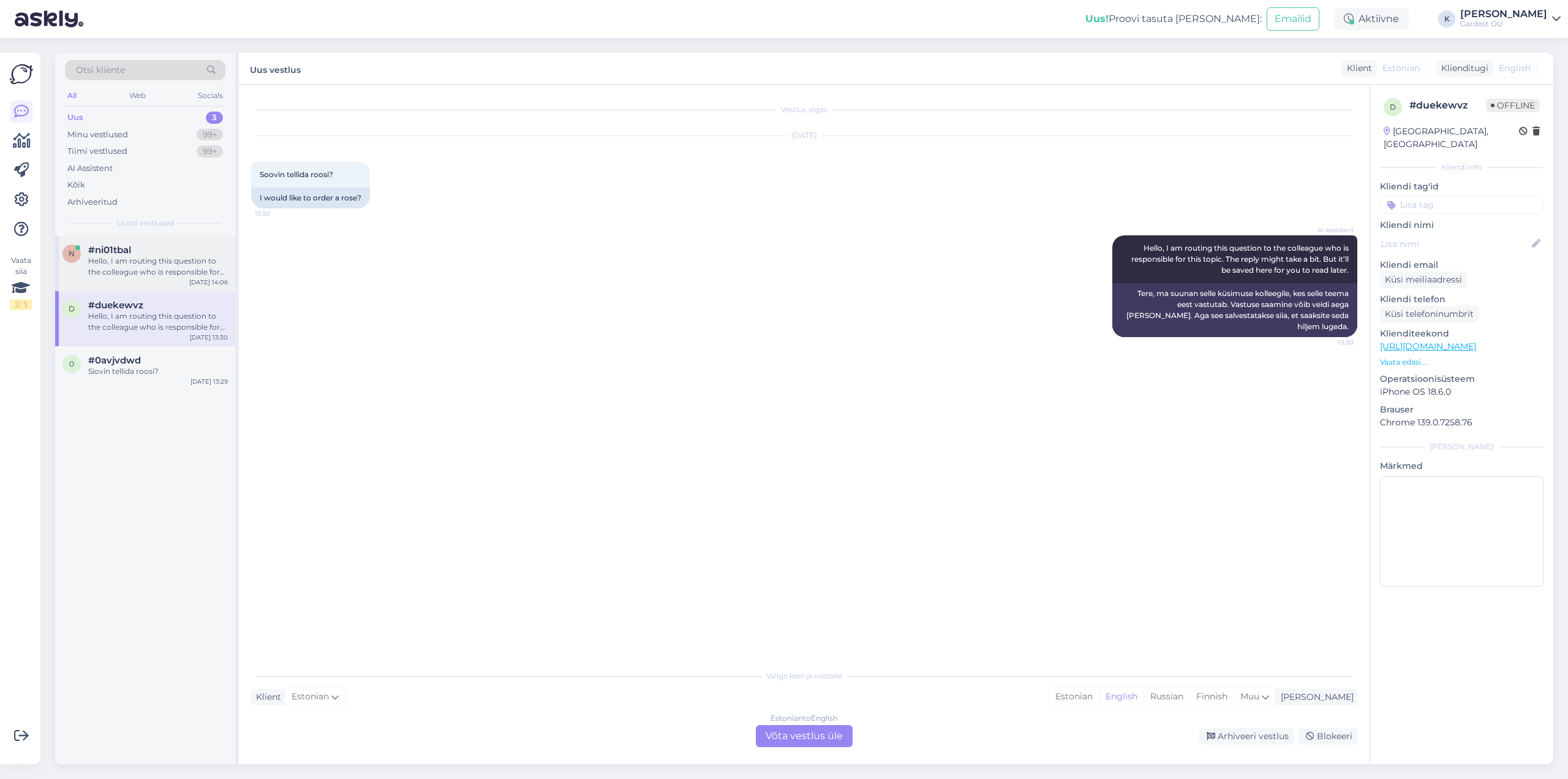
click at [116, 264] on div "Hello, I am routing this question to the colleague who is responsible for this …" at bounding box center [158, 266] width 140 height 22
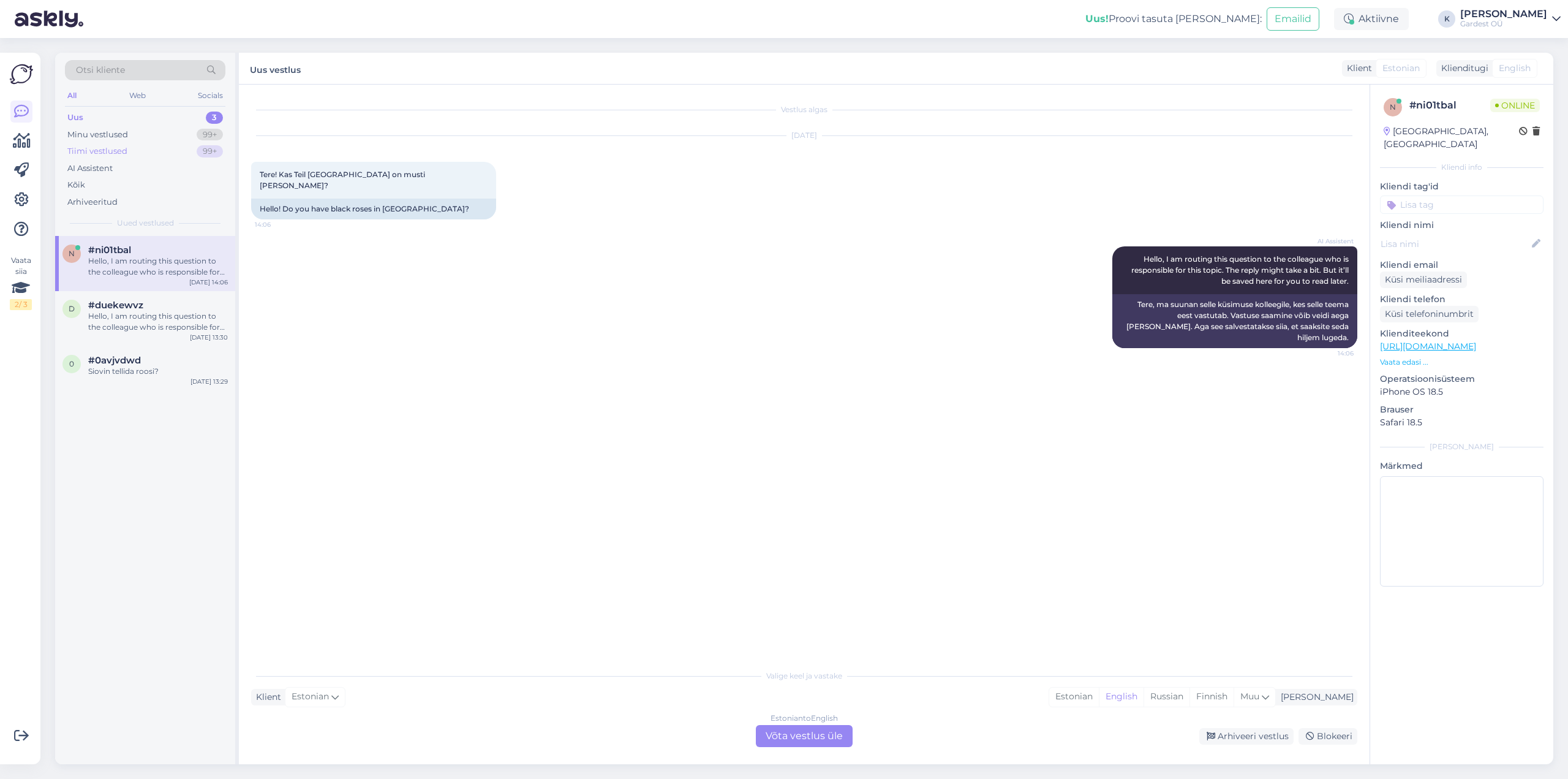
click at [110, 155] on div "Tiimi vestlused" at bounding box center [97, 151] width 60 height 12
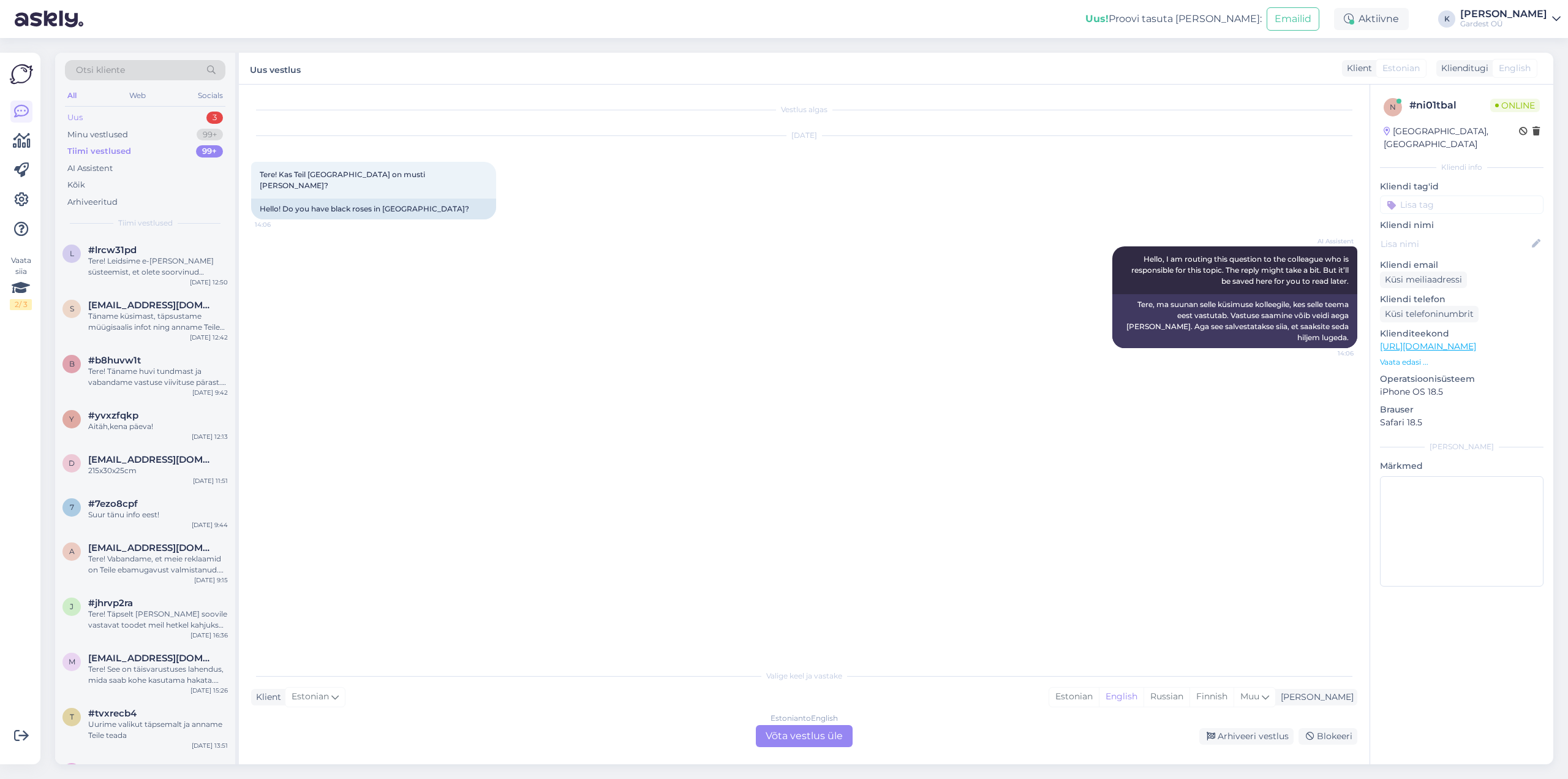
click at [80, 114] on div "Uus" at bounding box center [75, 117] width 15 height 12
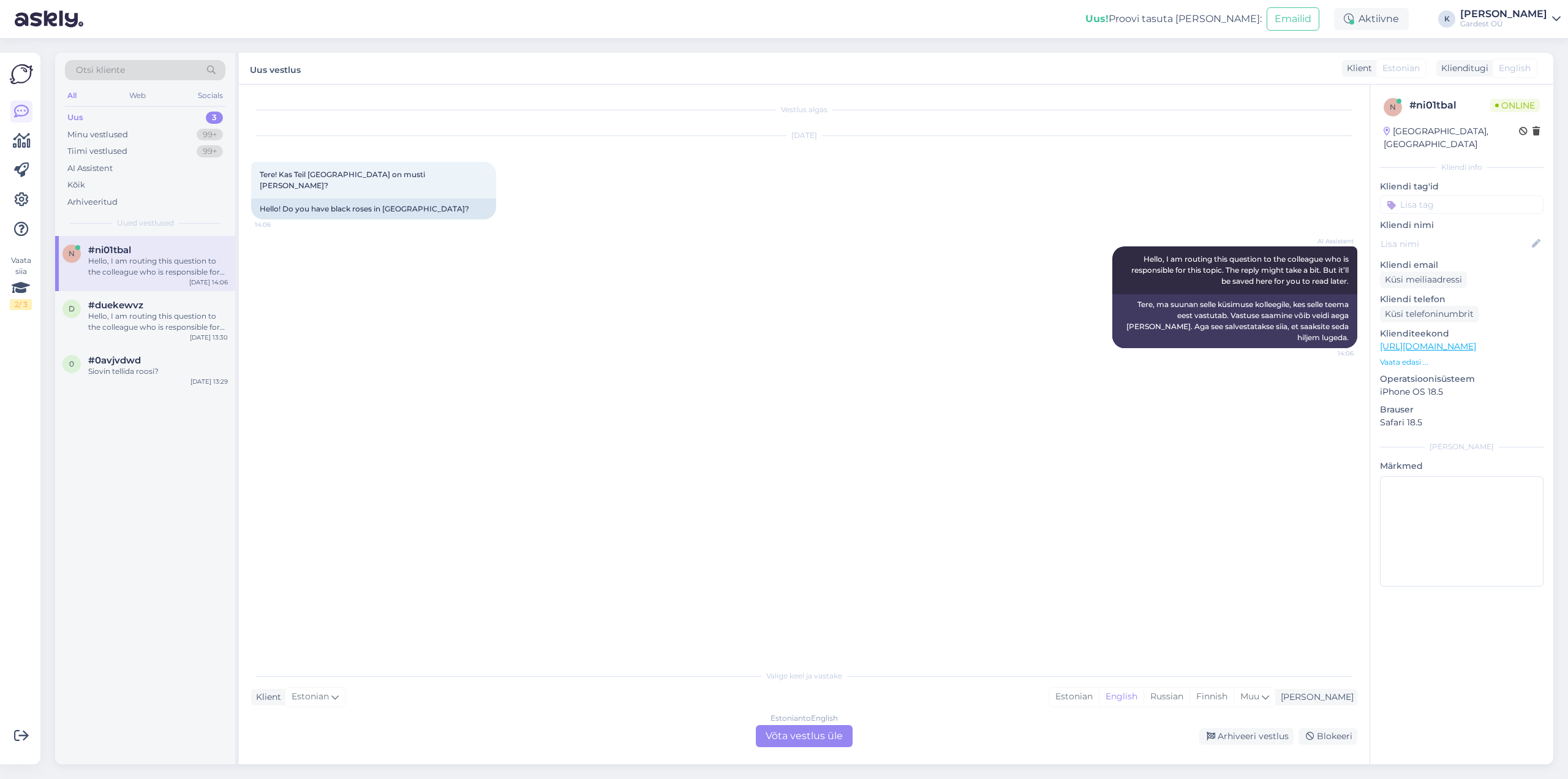
click at [149, 267] on div "Hello, I am routing this question to the colleague who is responsible for this …" at bounding box center [158, 266] width 140 height 22
click at [149, 310] on div "#duekewvz" at bounding box center [158, 305] width 140 height 11
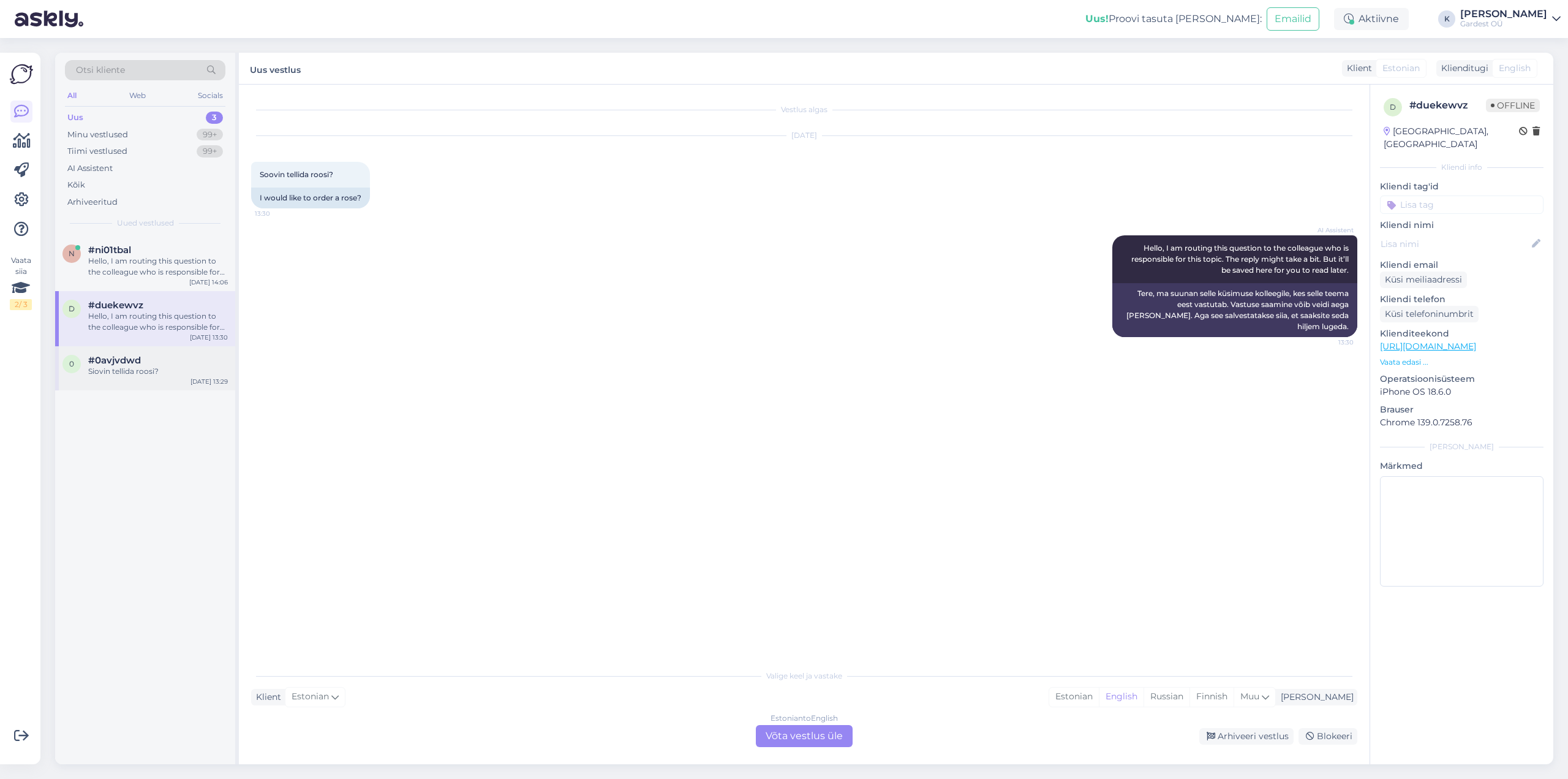
click at [152, 361] on div "#0avjvdwd" at bounding box center [158, 360] width 140 height 11
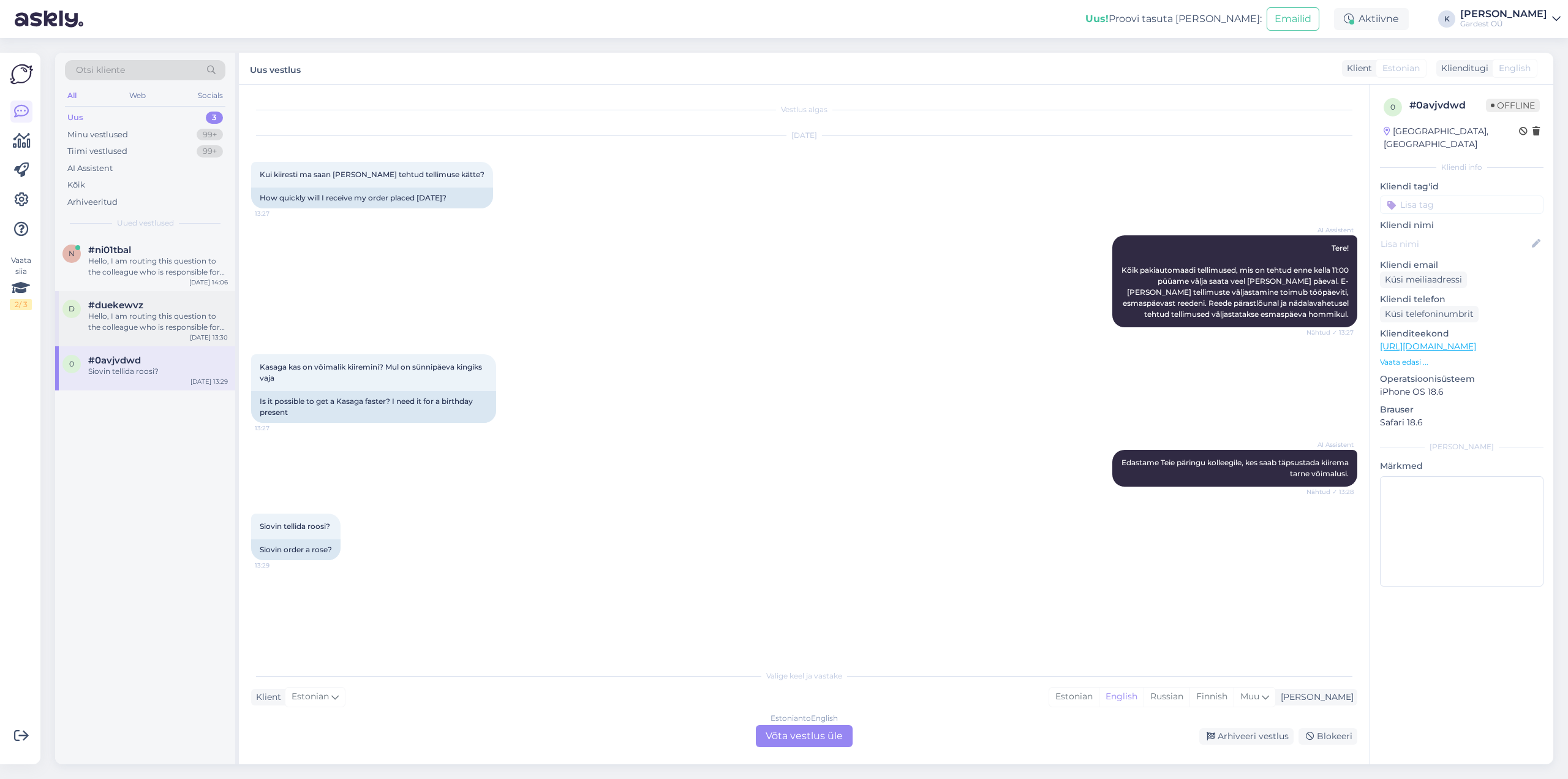
click at [151, 322] on div "Hello, I am routing this question to the colleague who is responsible for this …" at bounding box center [158, 322] width 140 height 22
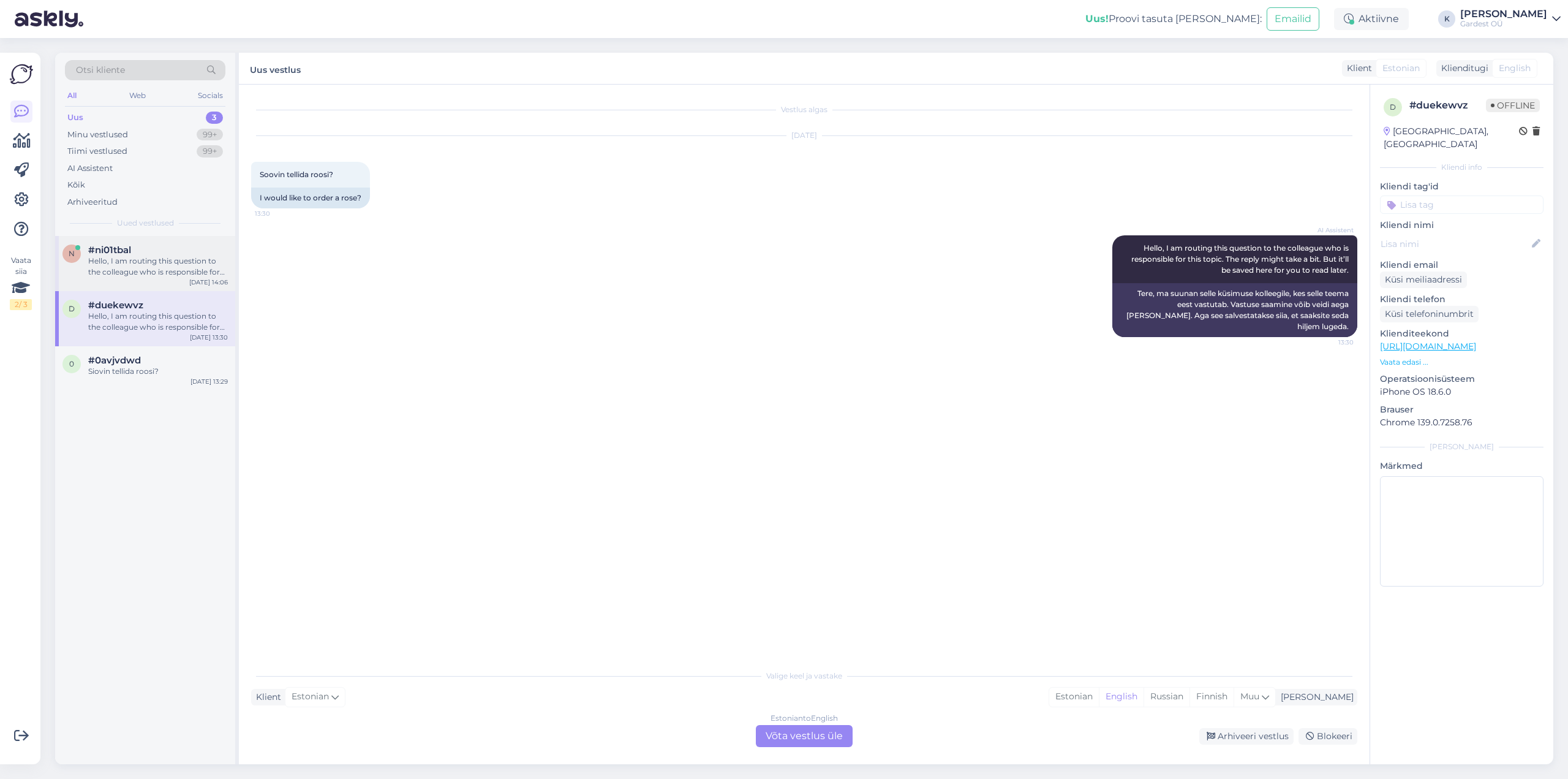
click at [149, 276] on div "Hello, I am routing this question to the colleague who is responsible for this …" at bounding box center [158, 266] width 140 height 22
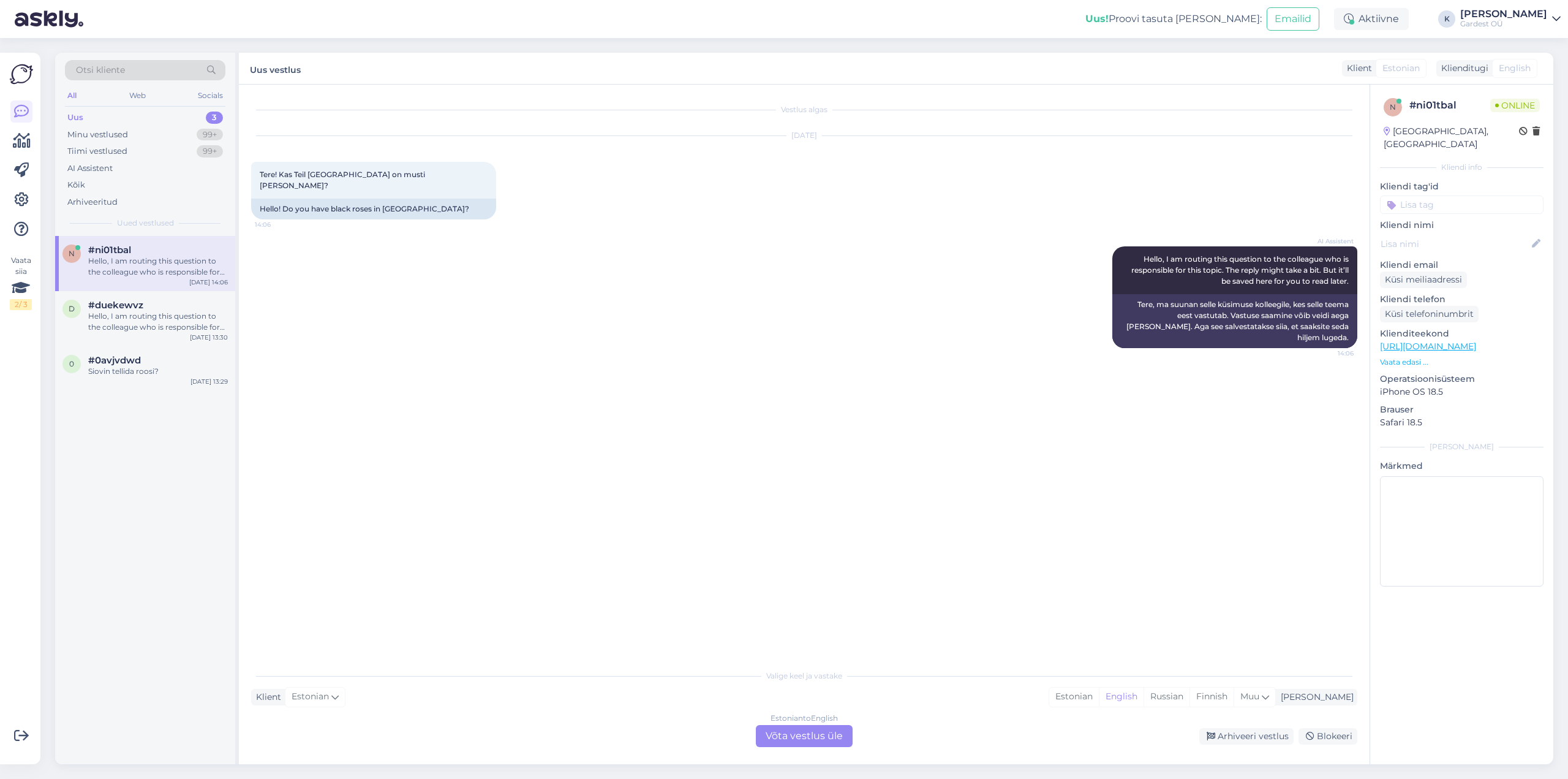
click at [71, 115] on div "Uus" at bounding box center [75, 117] width 16 height 12
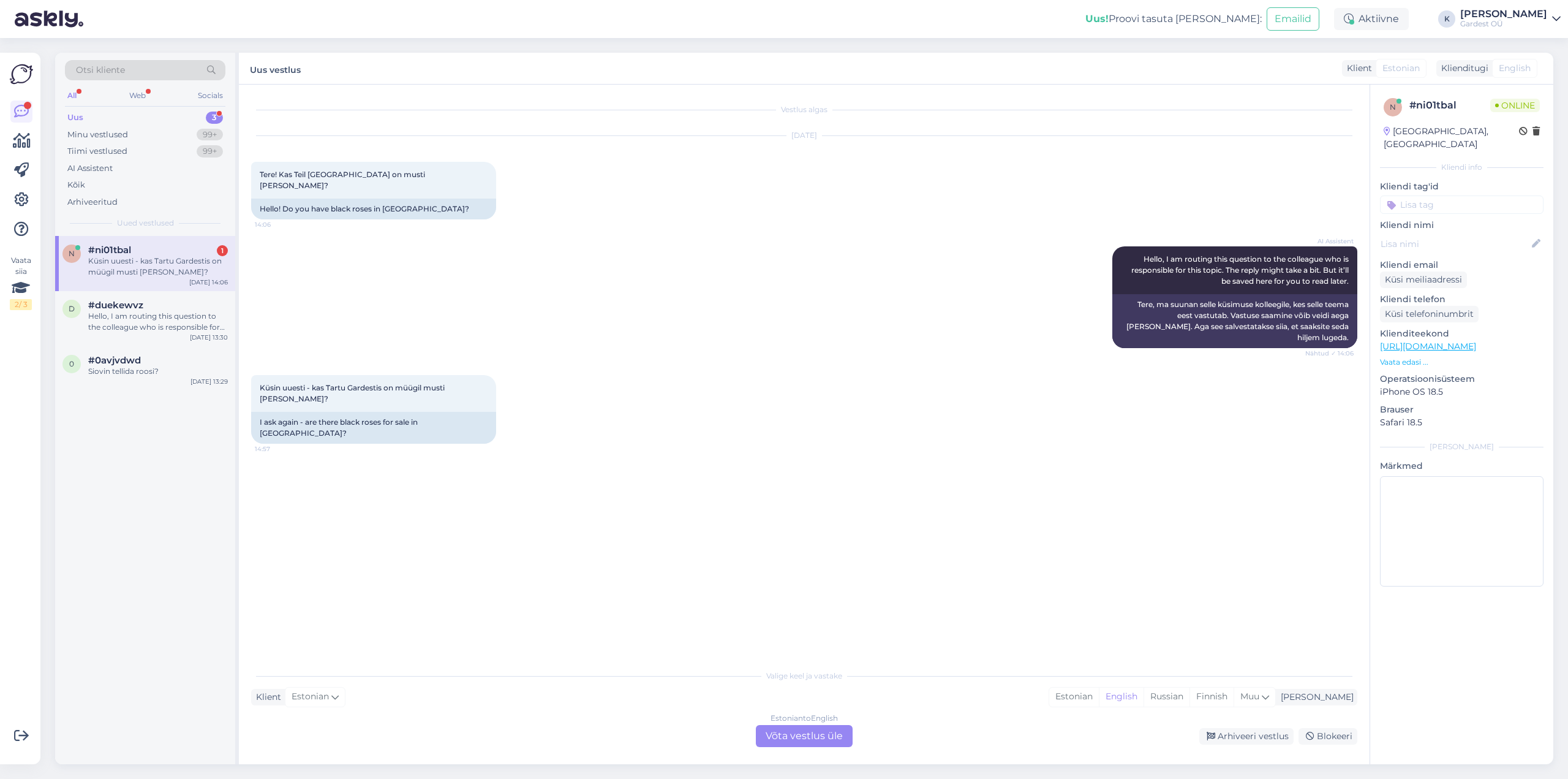
click at [815, 738] on div "Estonian to English Võta vestlus üle" at bounding box center [804, 736] width 97 height 22
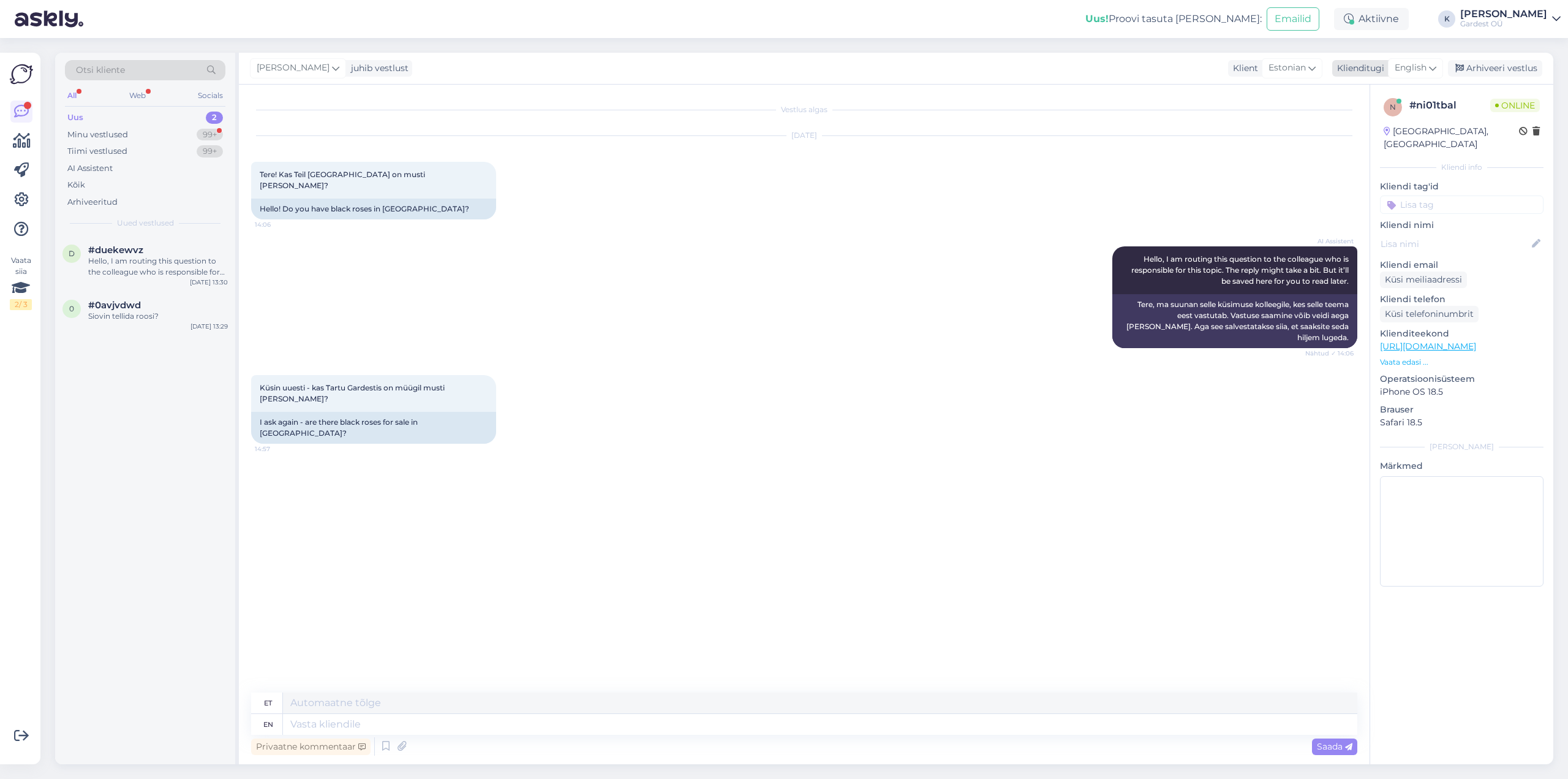
click at [1434, 67] on icon at bounding box center [1432, 68] width 7 height 14
click at [1394, 157] on link "Estonian" at bounding box center [1388, 157] width 135 height 19
click at [408, 717] on textarea at bounding box center [804, 722] width 1106 height 26
type textarea "Tere, vabandame, et vastus viibis. Lõikelilledena [PERSON_NAME] [PERSON_NAME] p…"
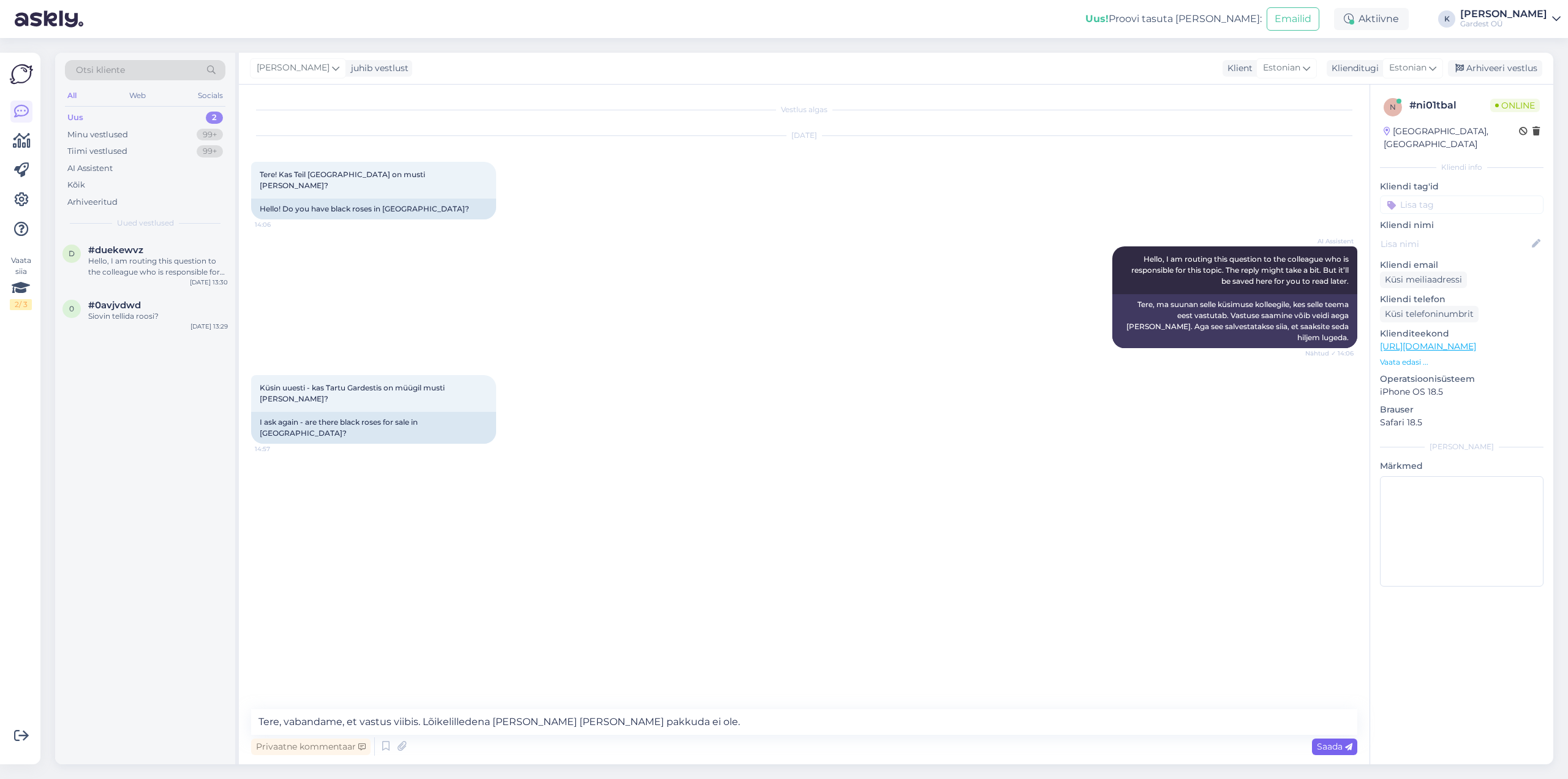
click at [1330, 748] on span "Saada" at bounding box center [1334, 746] width 35 height 11
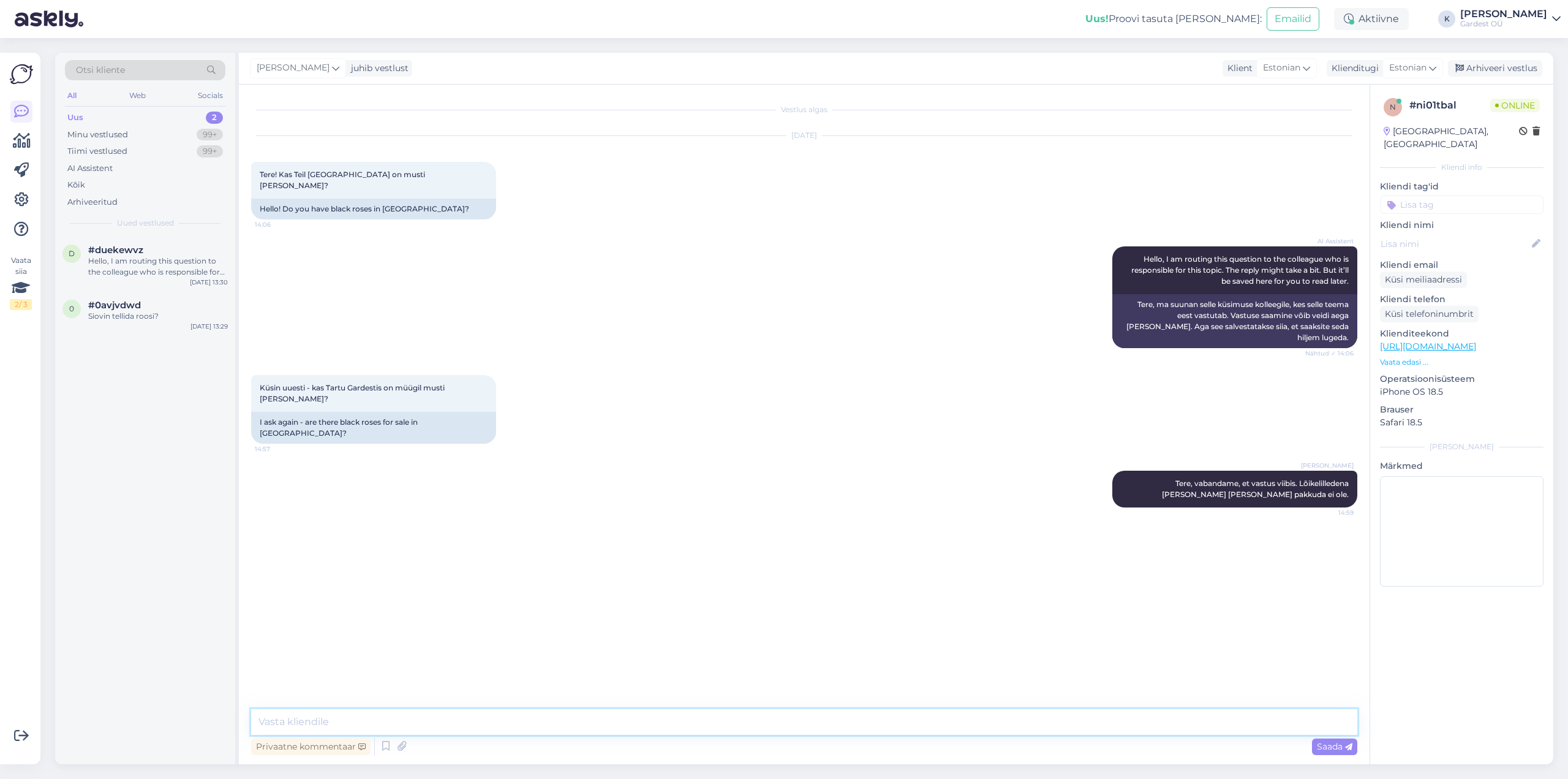
click at [996, 726] on textarea at bounding box center [804, 722] width 1106 height 26
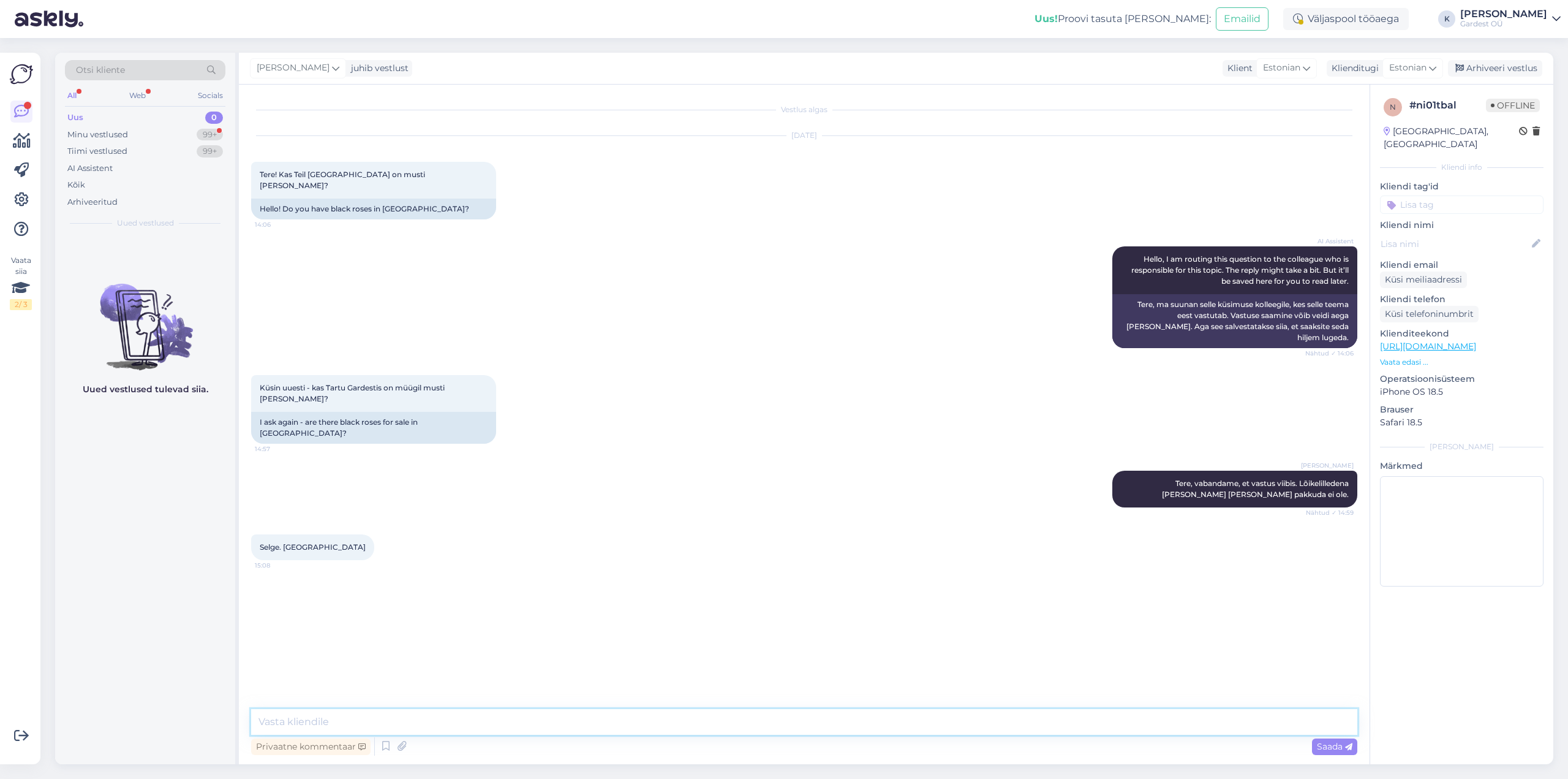
click at [441, 726] on textarea at bounding box center [804, 722] width 1106 height 26
click at [820, 717] on textarea at bounding box center [804, 722] width 1106 height 26
type textarea "P"
type textarea "Ilusat päeva jätku!"
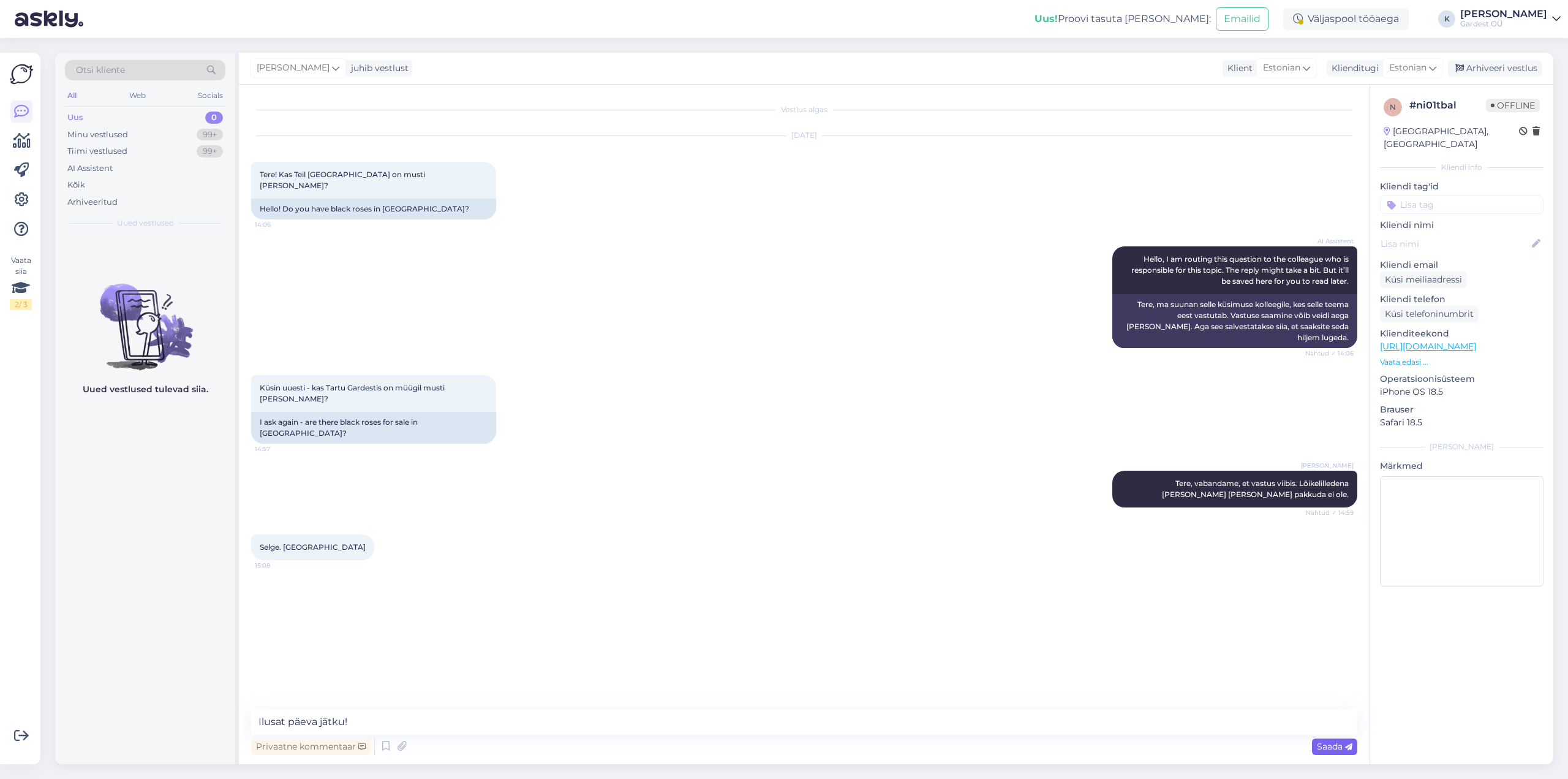
click at [1322, 746] on span "Saada" at bounding box center [1334, 746] width 35 height 11
click at [107, 165] on div "AI Assistent" at bounding box center [90, 168] width 45 height 12
click at [104, 166] on div "AI Assistent" at bounding box center [93, 168] width 50 height 12
click at [89, 122] on div "Uus 0" at bounding box center [145, 118] width 161 height 17
click at [95, 137] on div "Minu vestlused" at bounding box center [98, 134] width 60 height 12
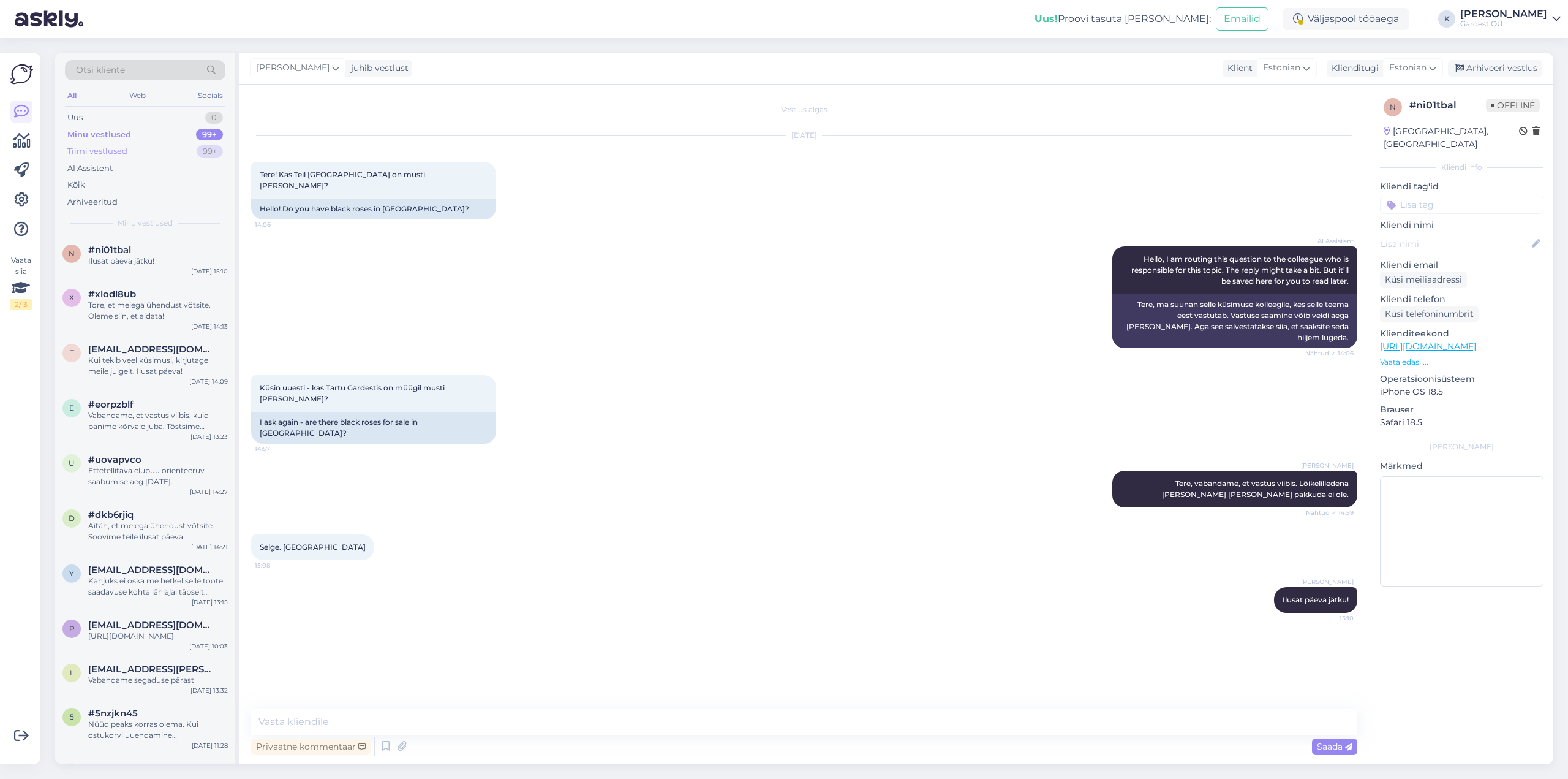
click at [112, 152] on div "Tiimi vestlused" at bounding box center [97, 151] width 60 height 12
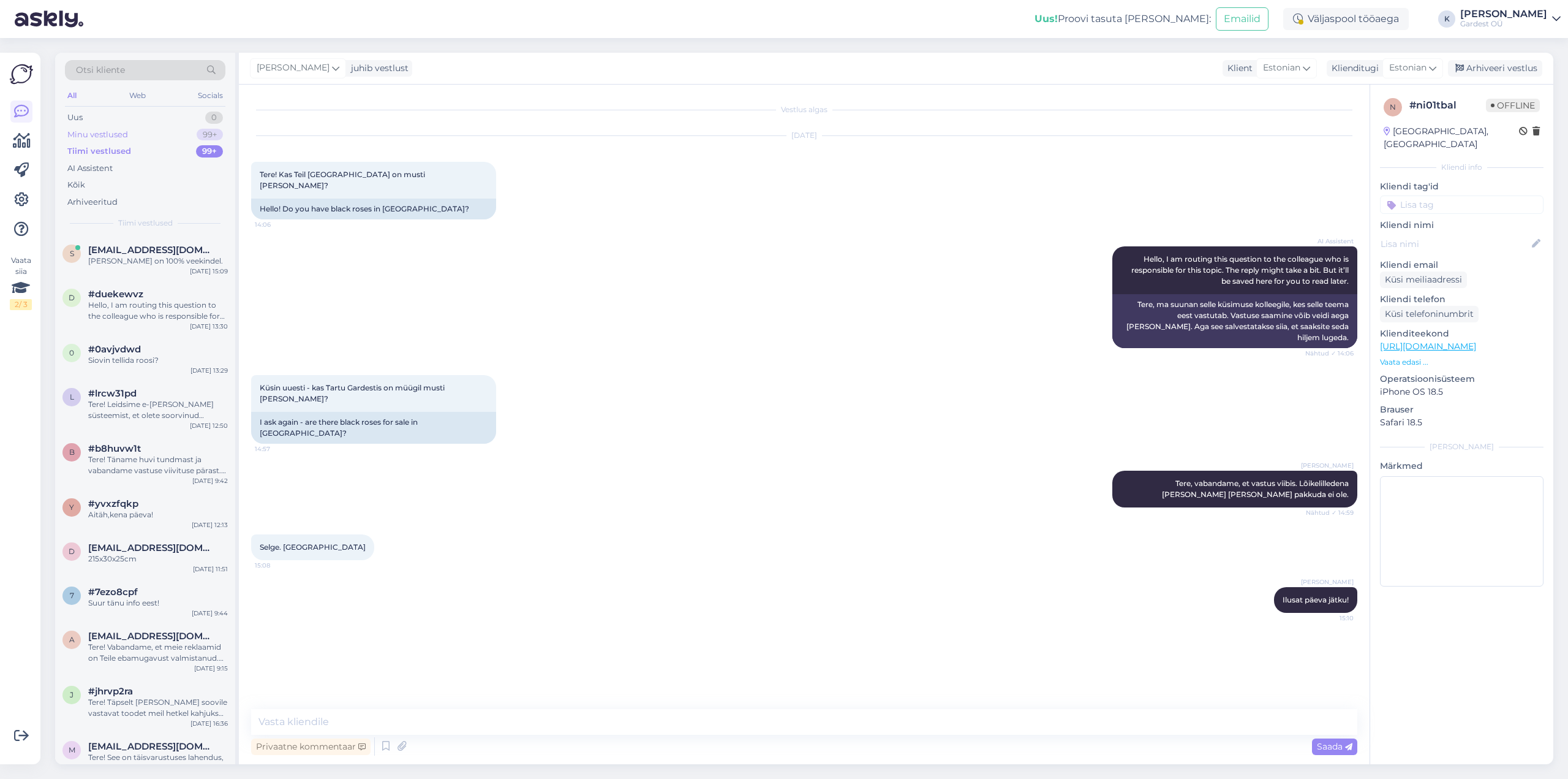
click at [105, 127] on div "Minu vestlused 99+" at bounding box center [145, 134] width 161 height 17
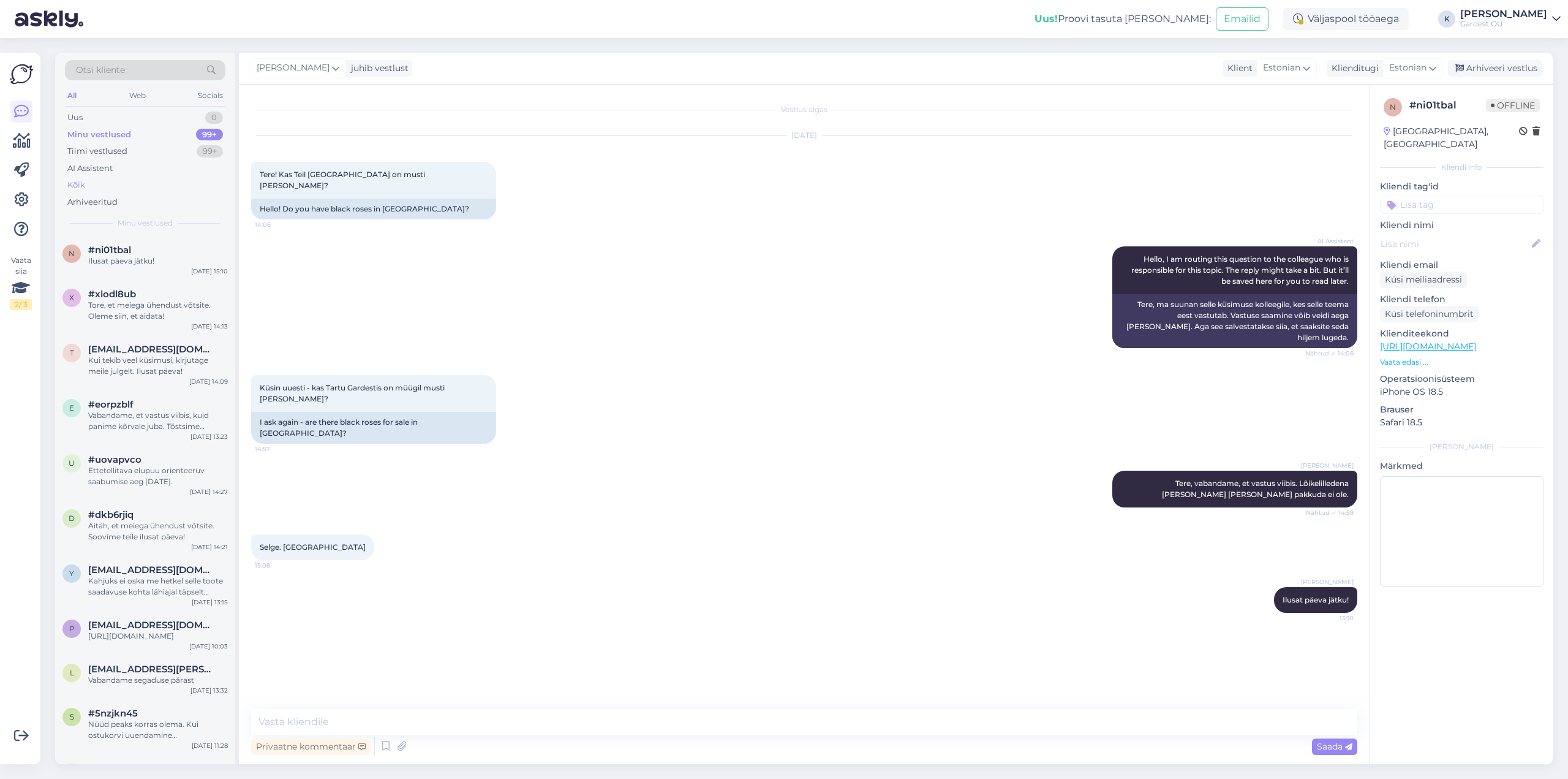
click at [83, 187] on div "Kõik" at bounding box center [77, 185] width 18 height 12
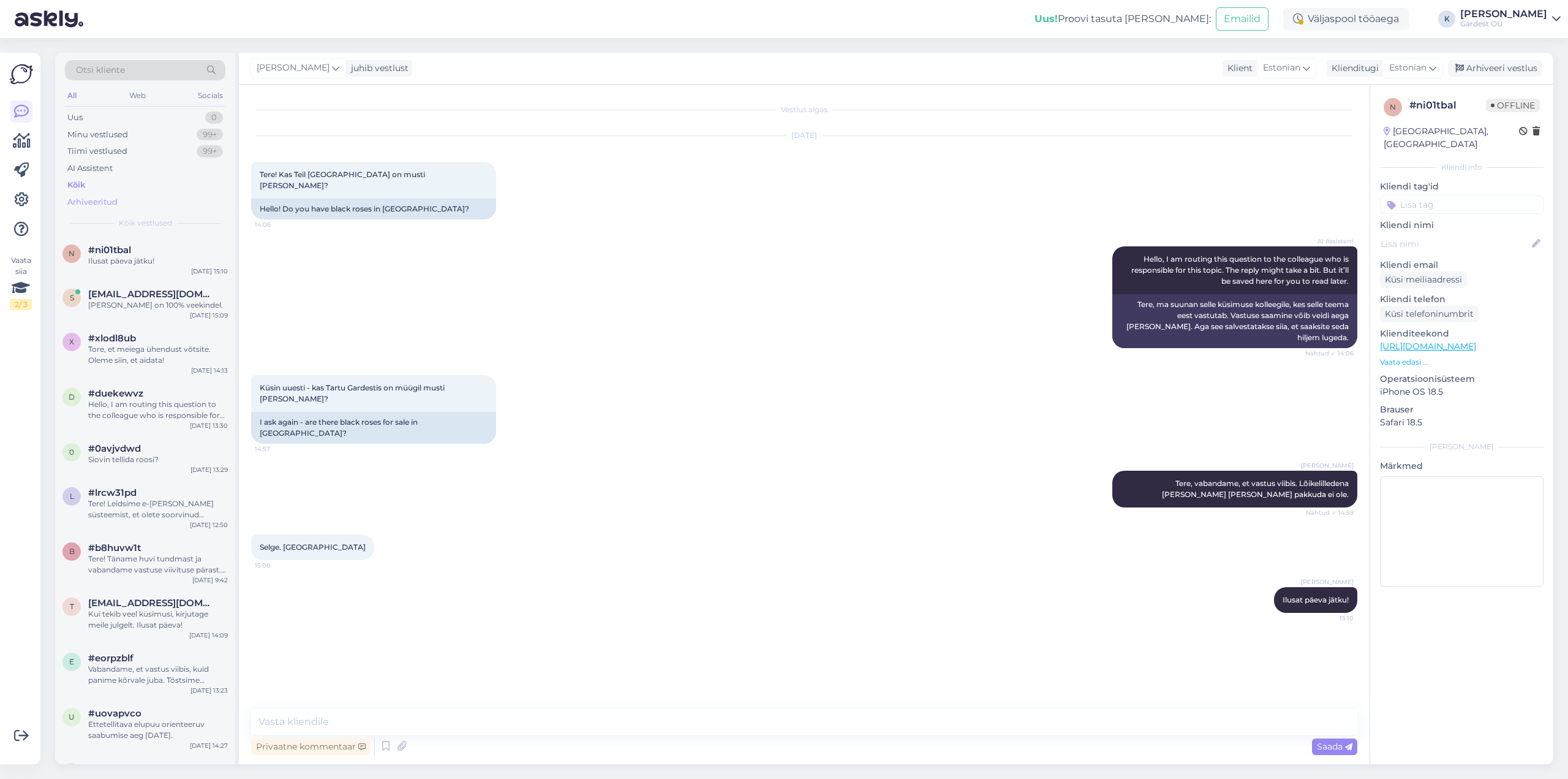
click at [84, 200] on div "Arhiveeritud" at bounding box center [93, 202] width 50 height 12
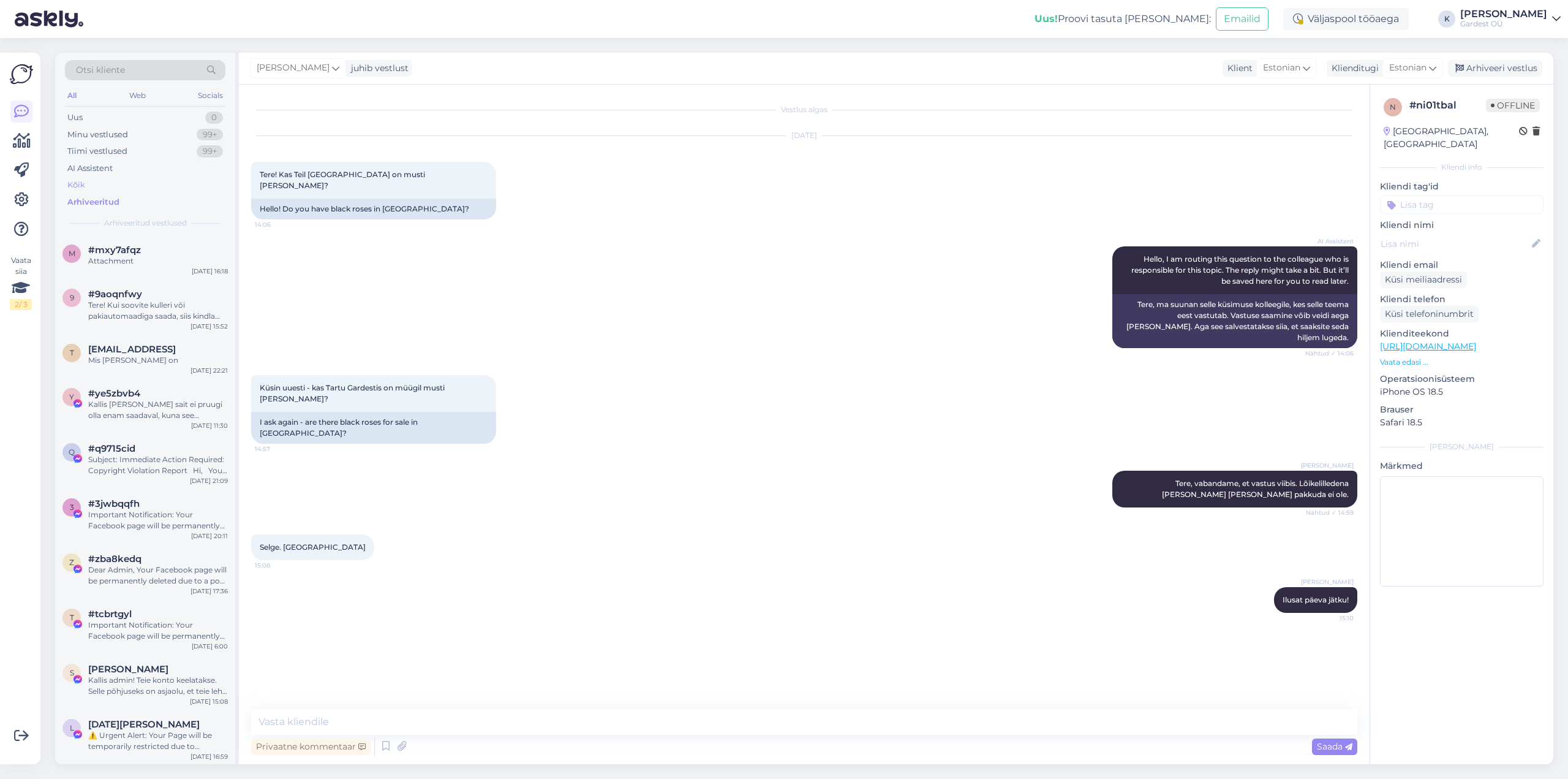
click at [84, 187] on div "Kõik" at bounding box center [77, 185] width 18 height 12
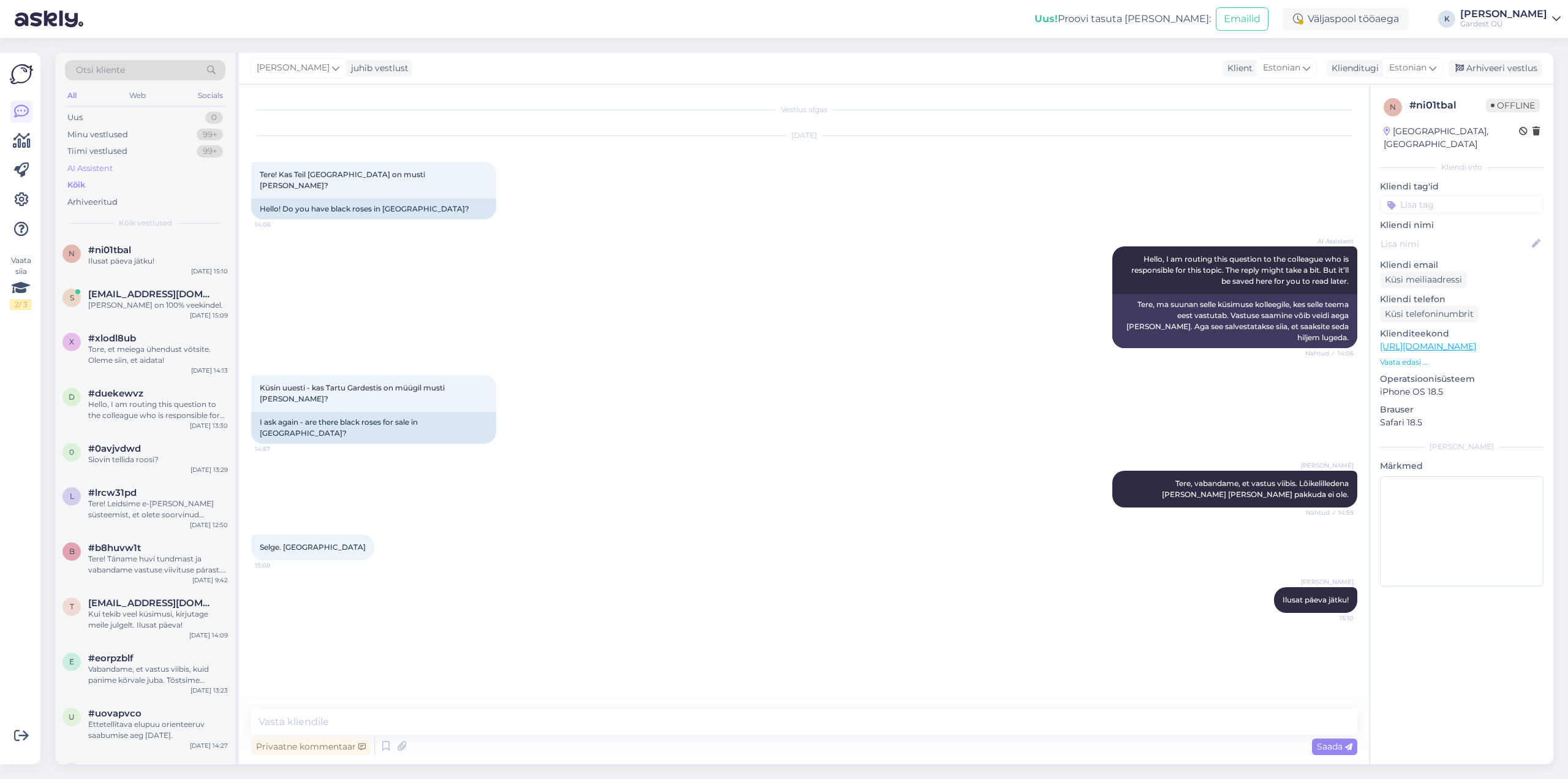
click at [93, 169] on div "AI Assistent" at bounding box center [90, 168] width 45 height 12
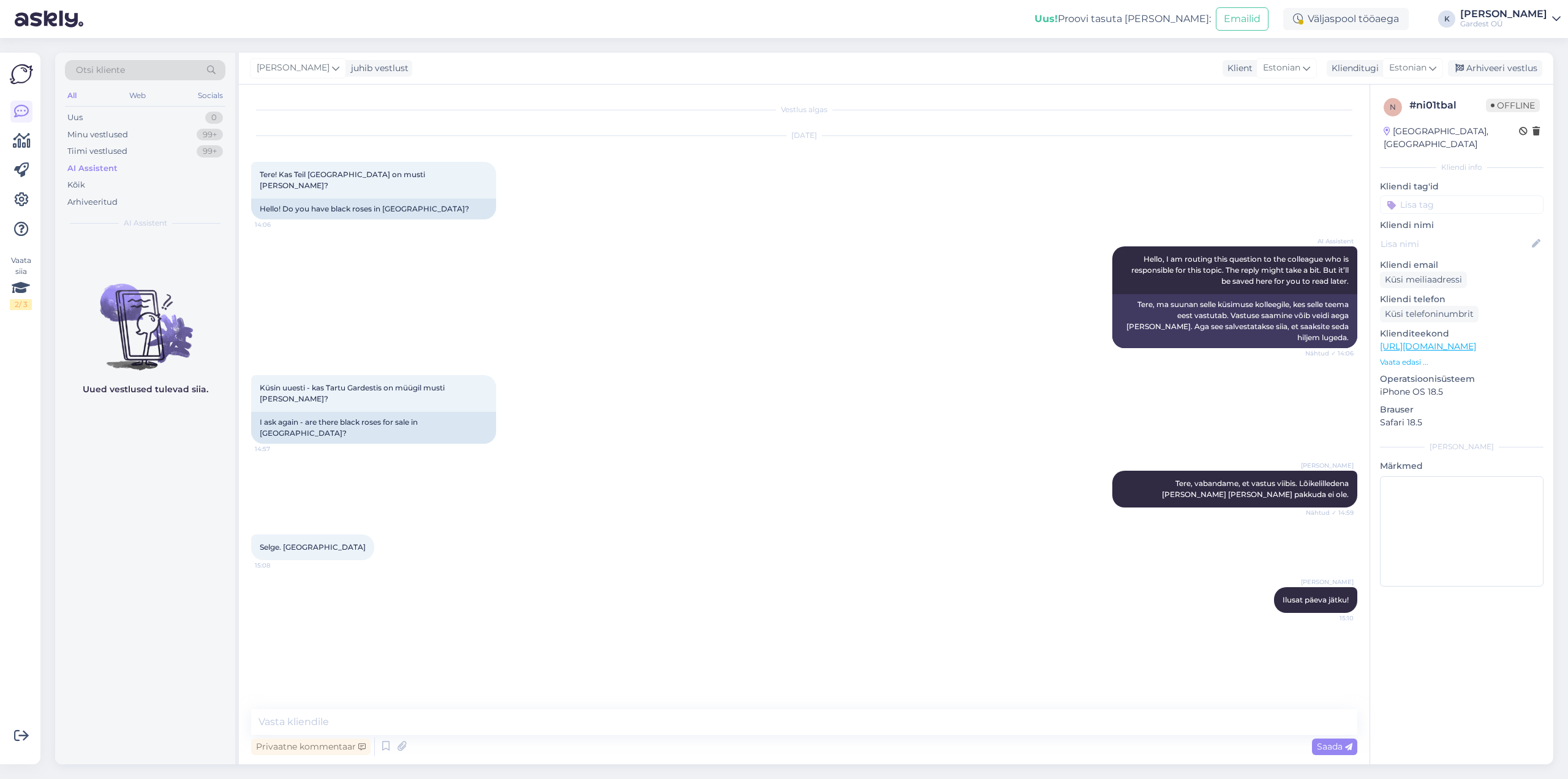
click at [93, 169] on div "AI Assistent" at bounding box center [93, 168] width 50 height 12
click at [96, 149] on div "Tiimi vestlused" at bounding box center [97, 151] width 60 height 12
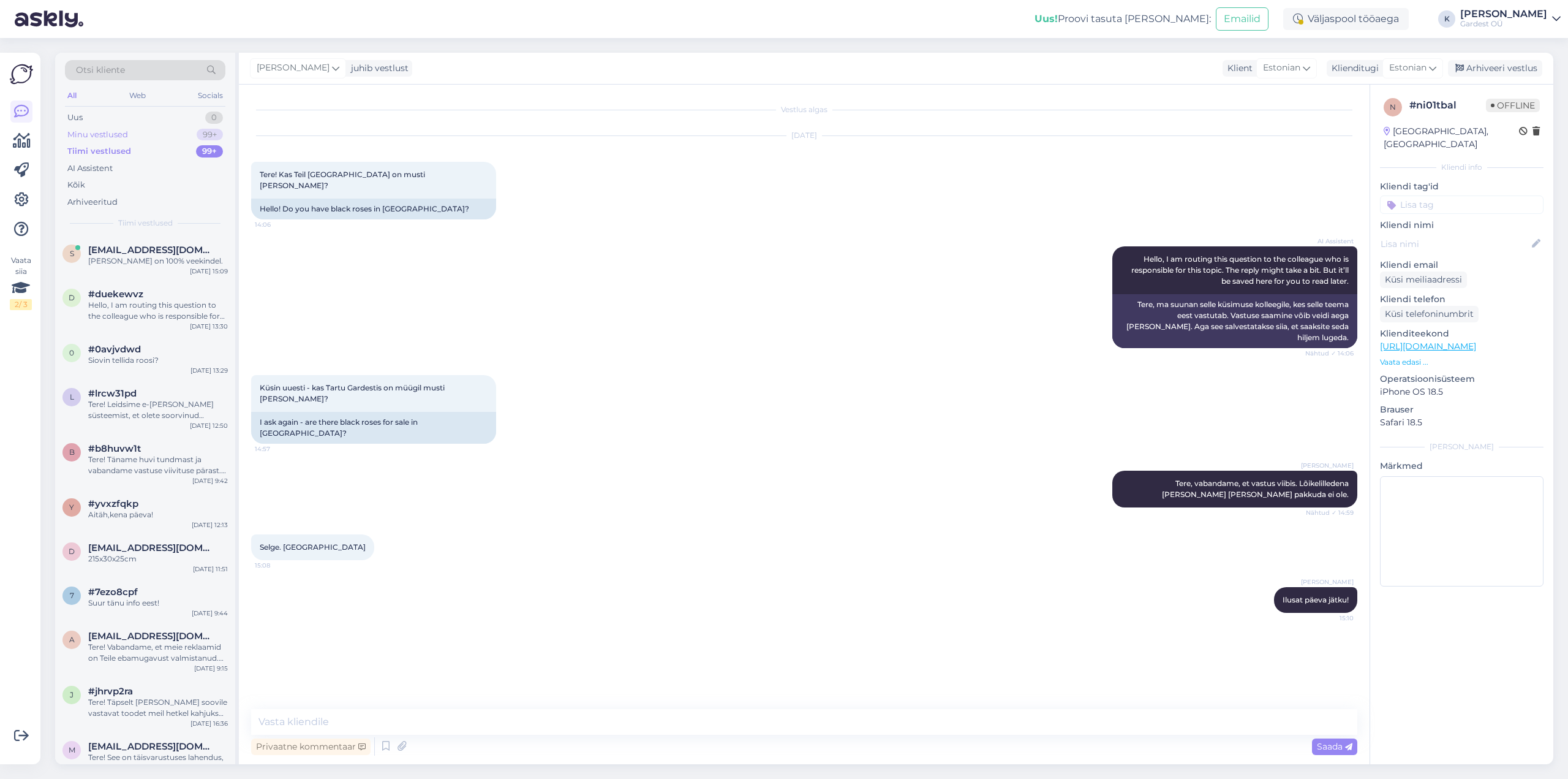
click at [97, 134] on div "Minu vestlused" at bounding box center [98, 134] width 60 height 12
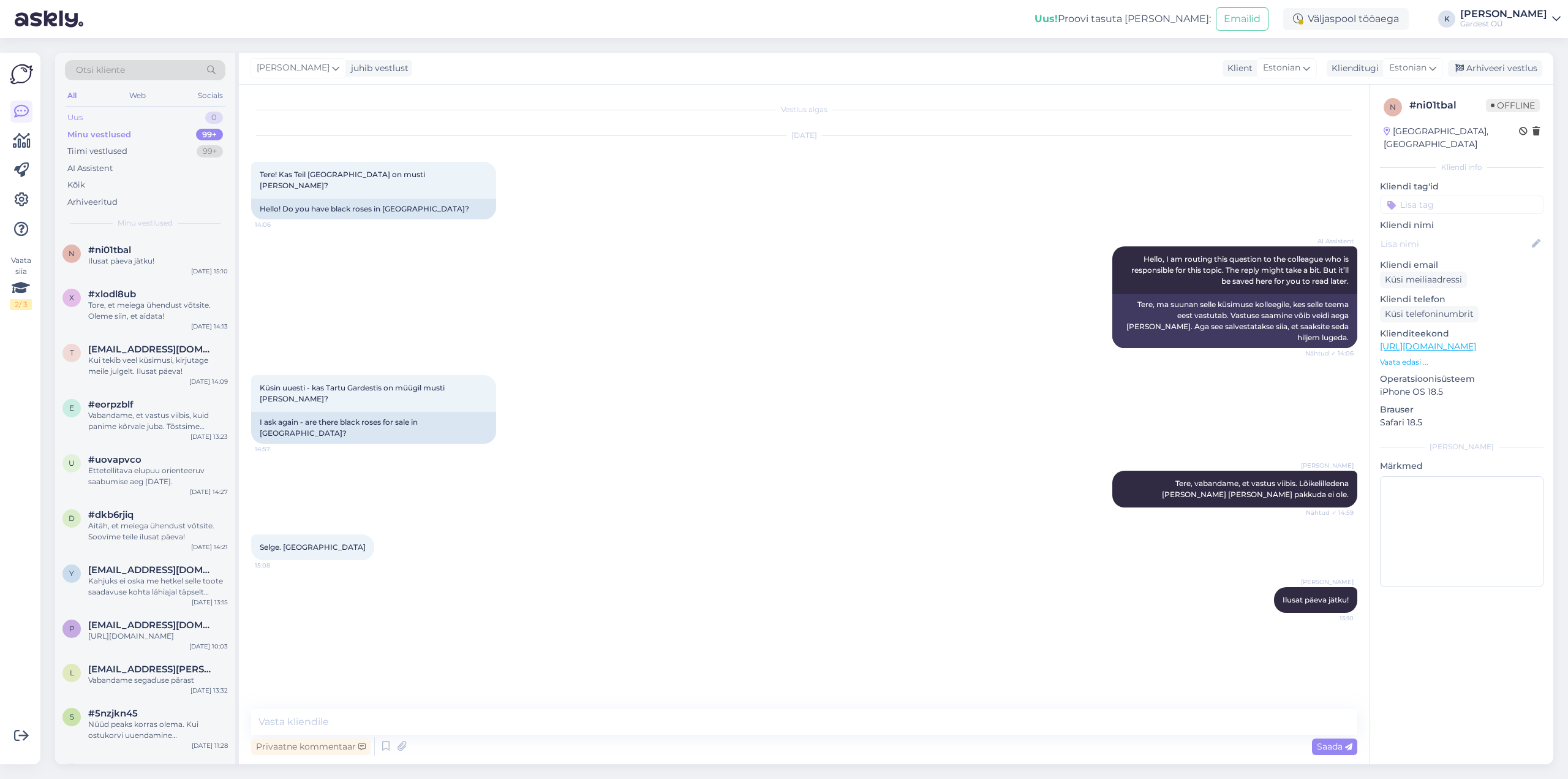
click at [76, 115] on div "Uus" at bounding box center [75, 117] width 15 height 12
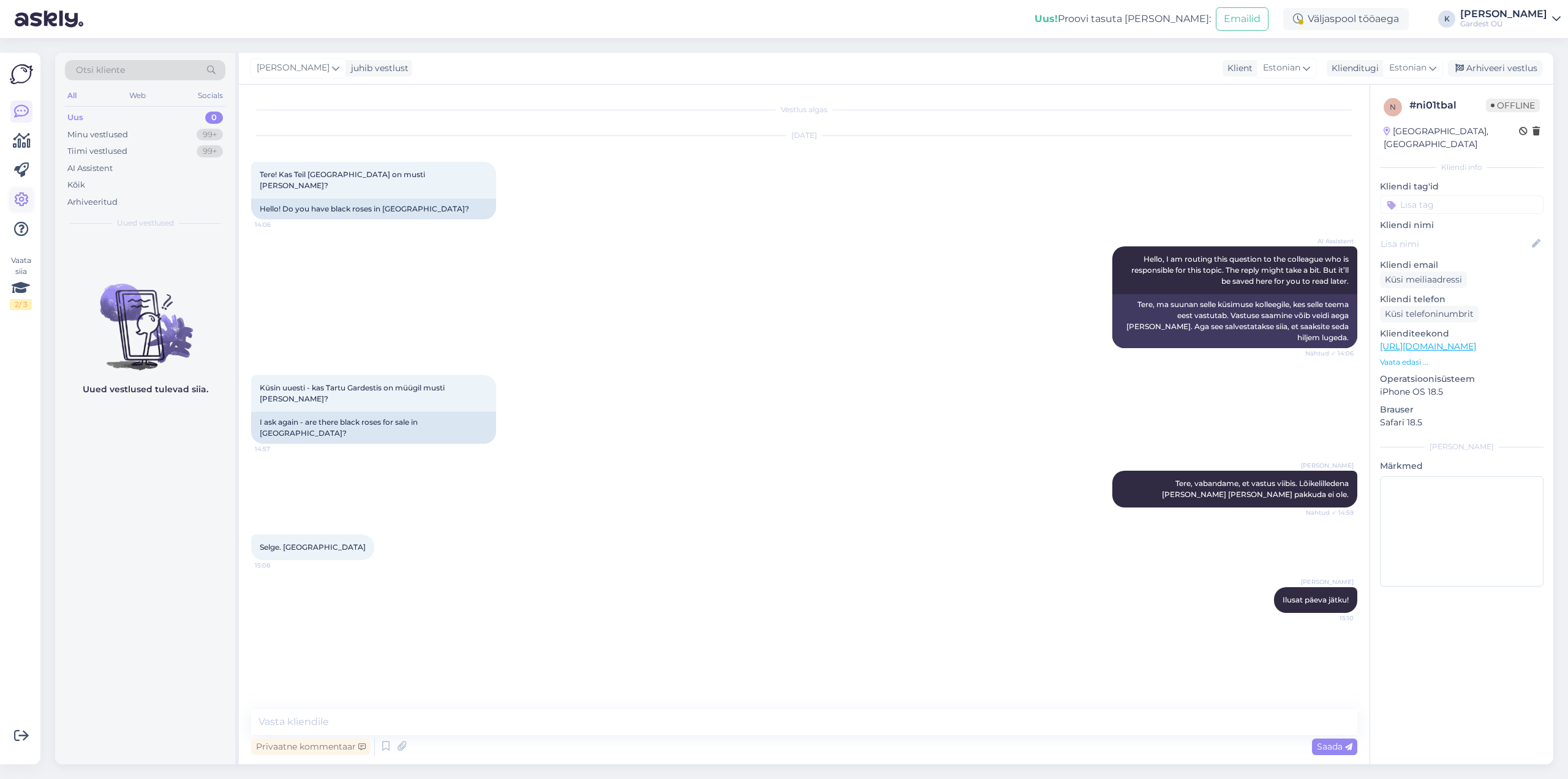
click at [28, 196] on div at bounding box center [21, 170] width 22 height 140
click at [28, 197] on icon at bounding box center [21, 199] width 15 height 15
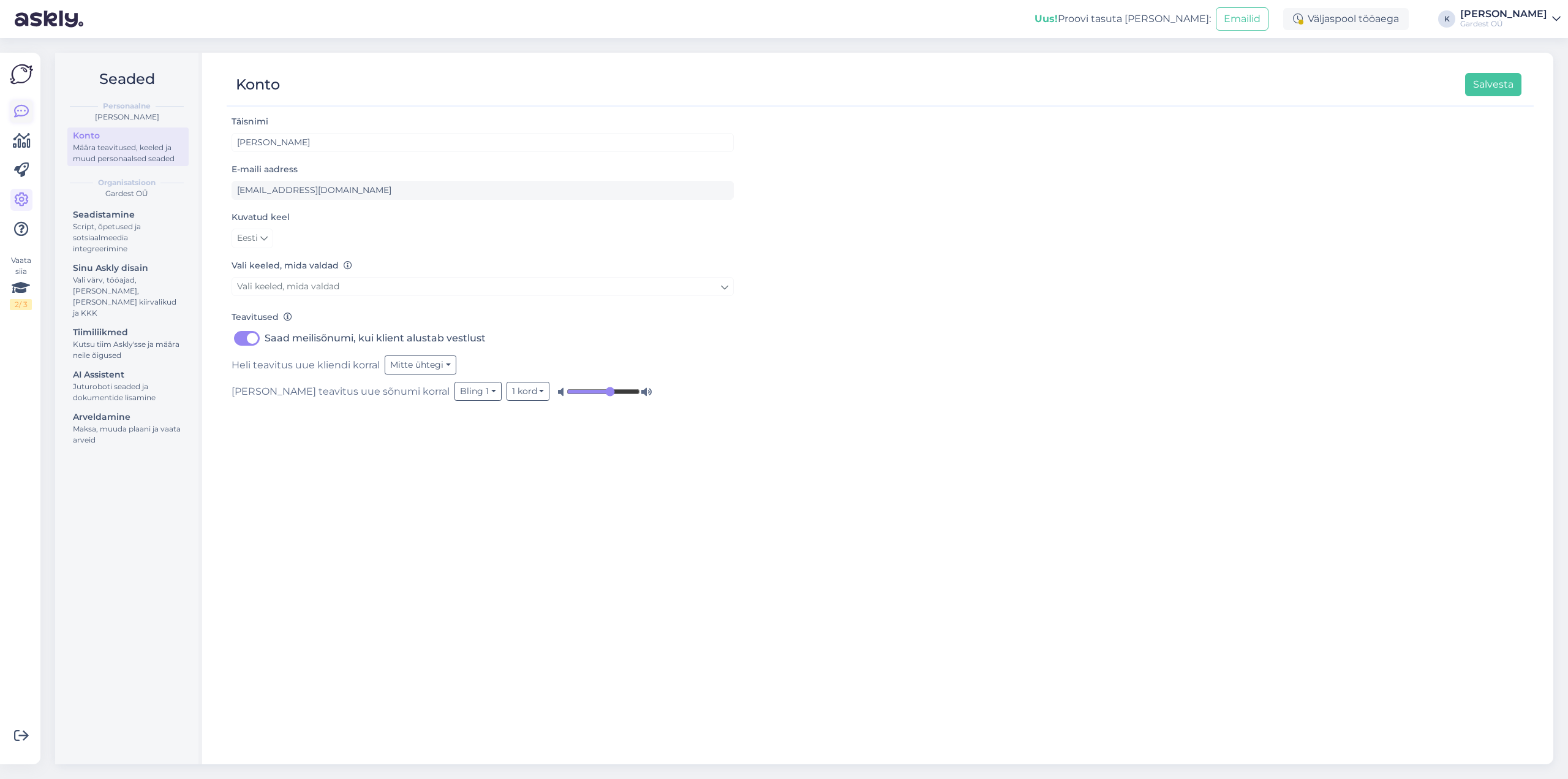
click at [20, 107] on icon at bounding box center [21, 111] width 15 height 15
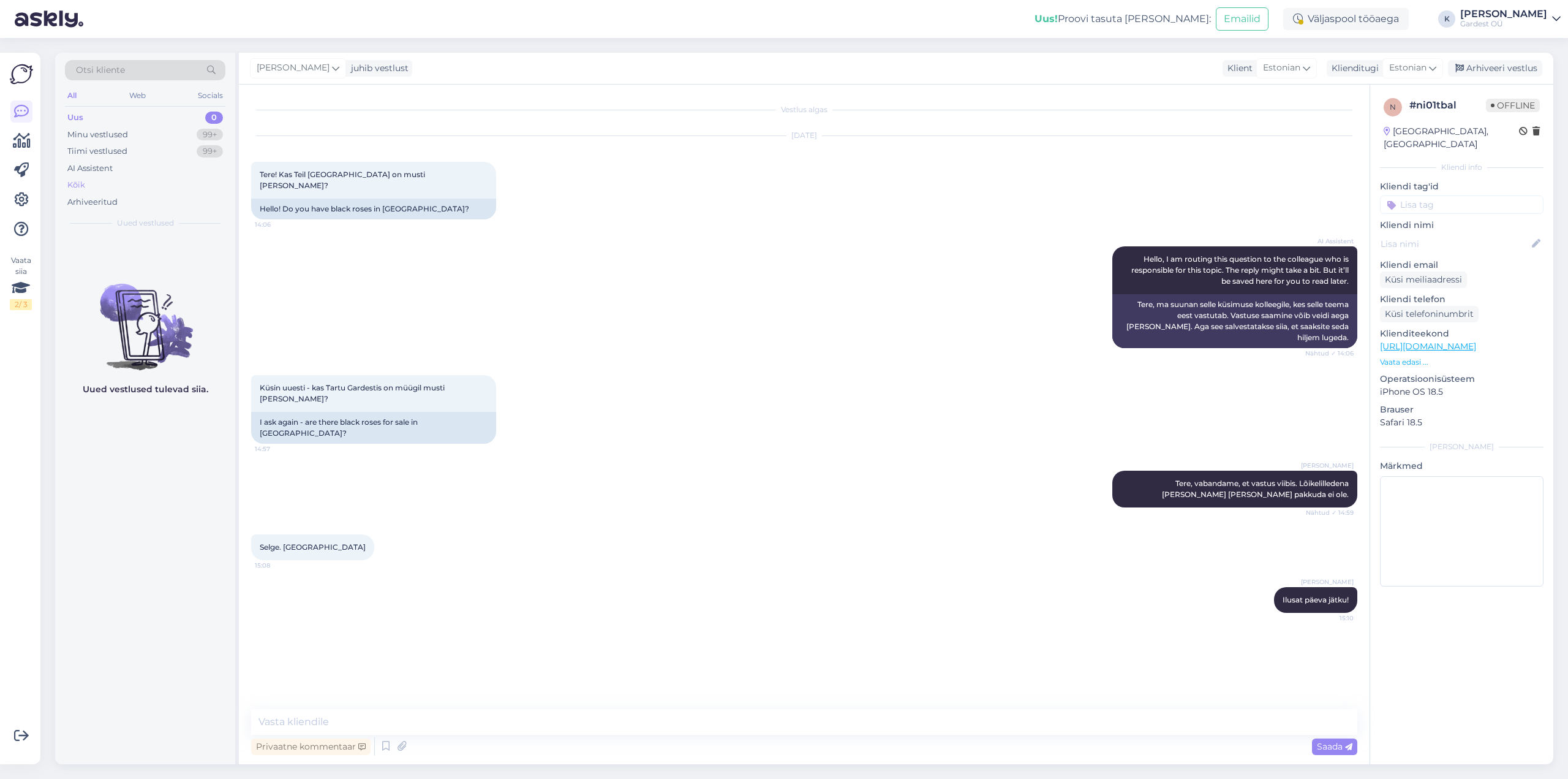
click at [77, 186] on div "Kõik" at bounding box center [77, 185] width 18 height 12
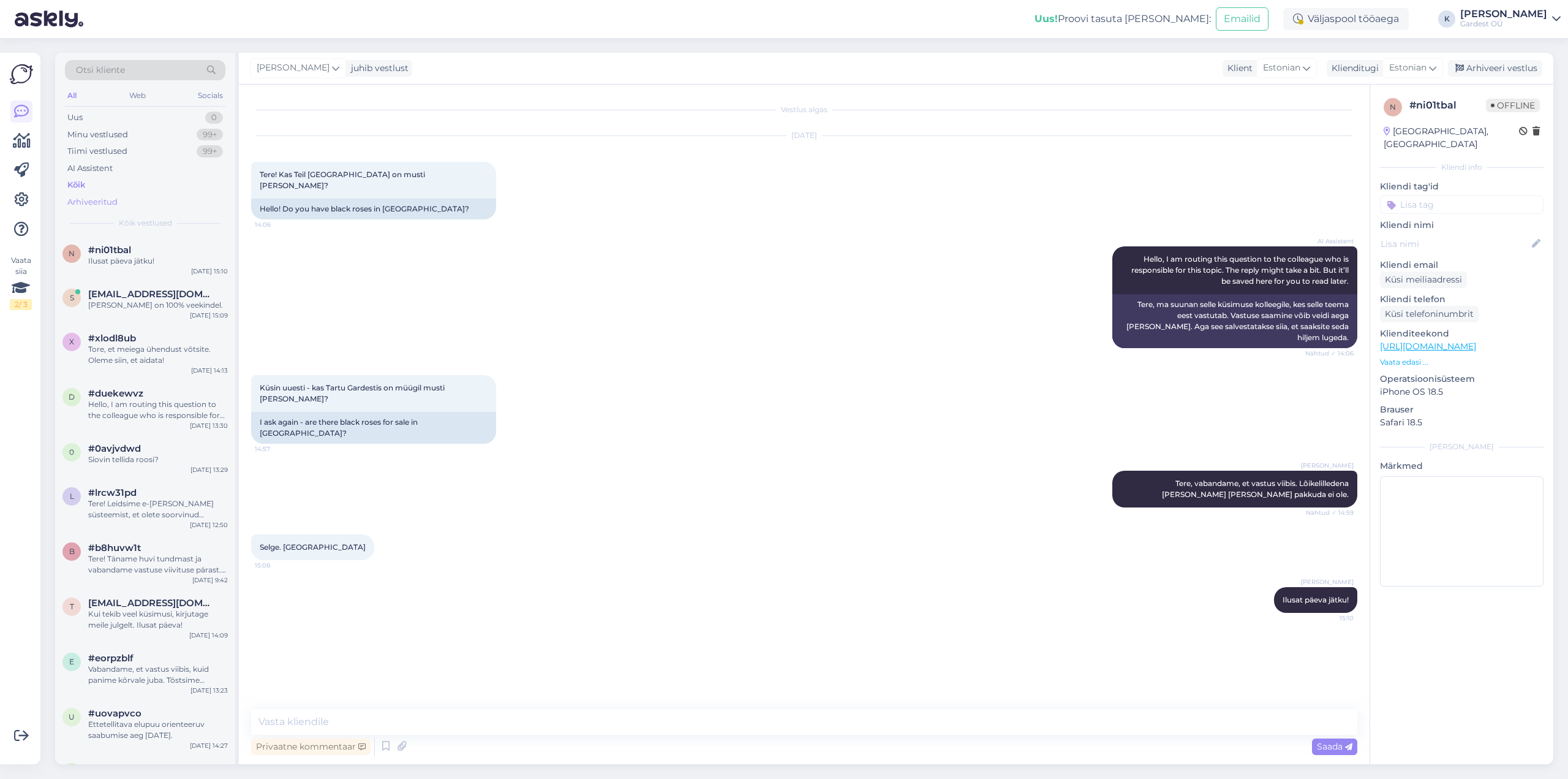
click at [83, 199] on div "Arhiveeritud" at bounding box center [93, 202] width 50 height 12
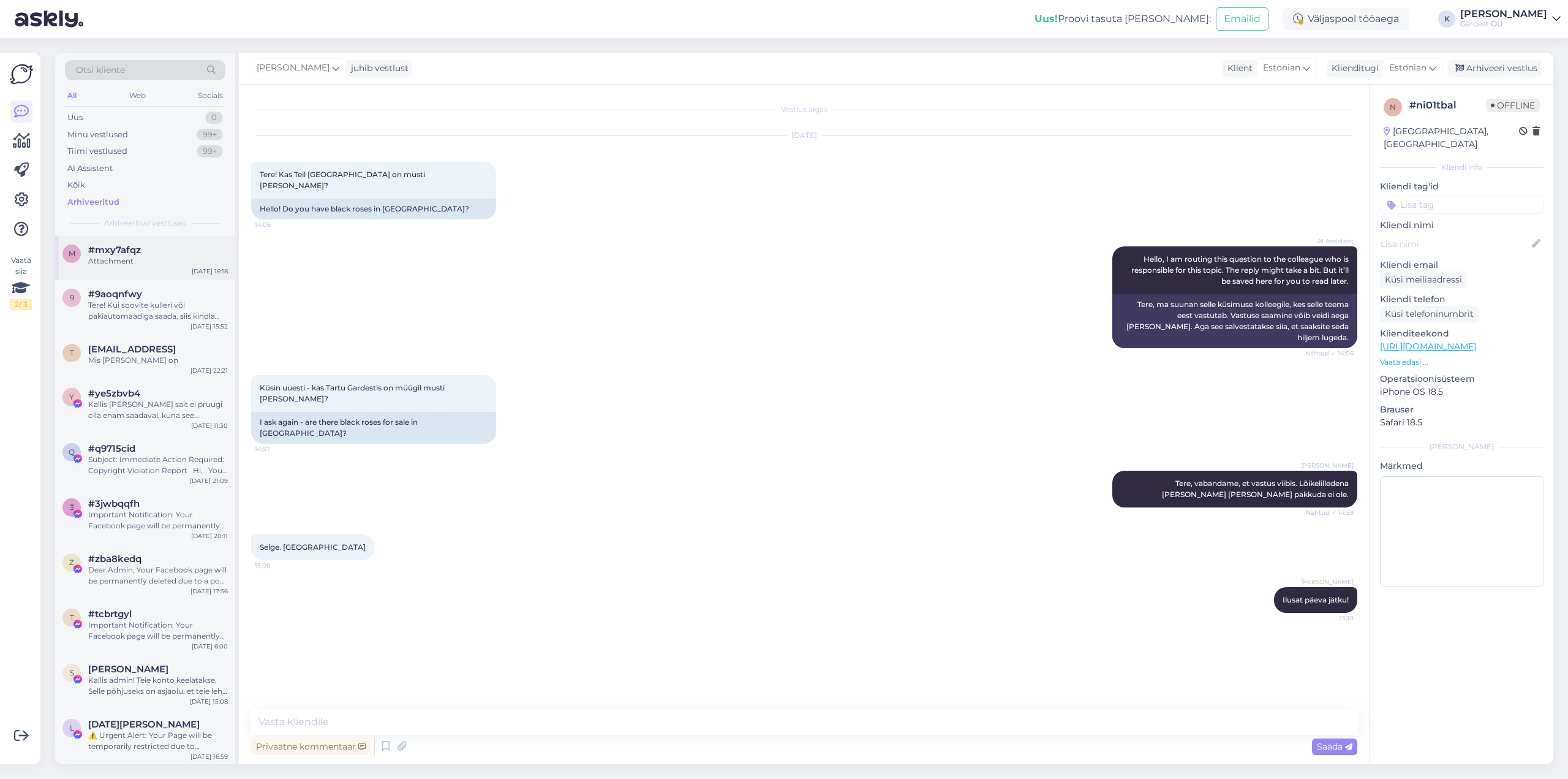
click at [114, 256] on div "Attachment" at bounding box center [158, 261] width 140 height 11
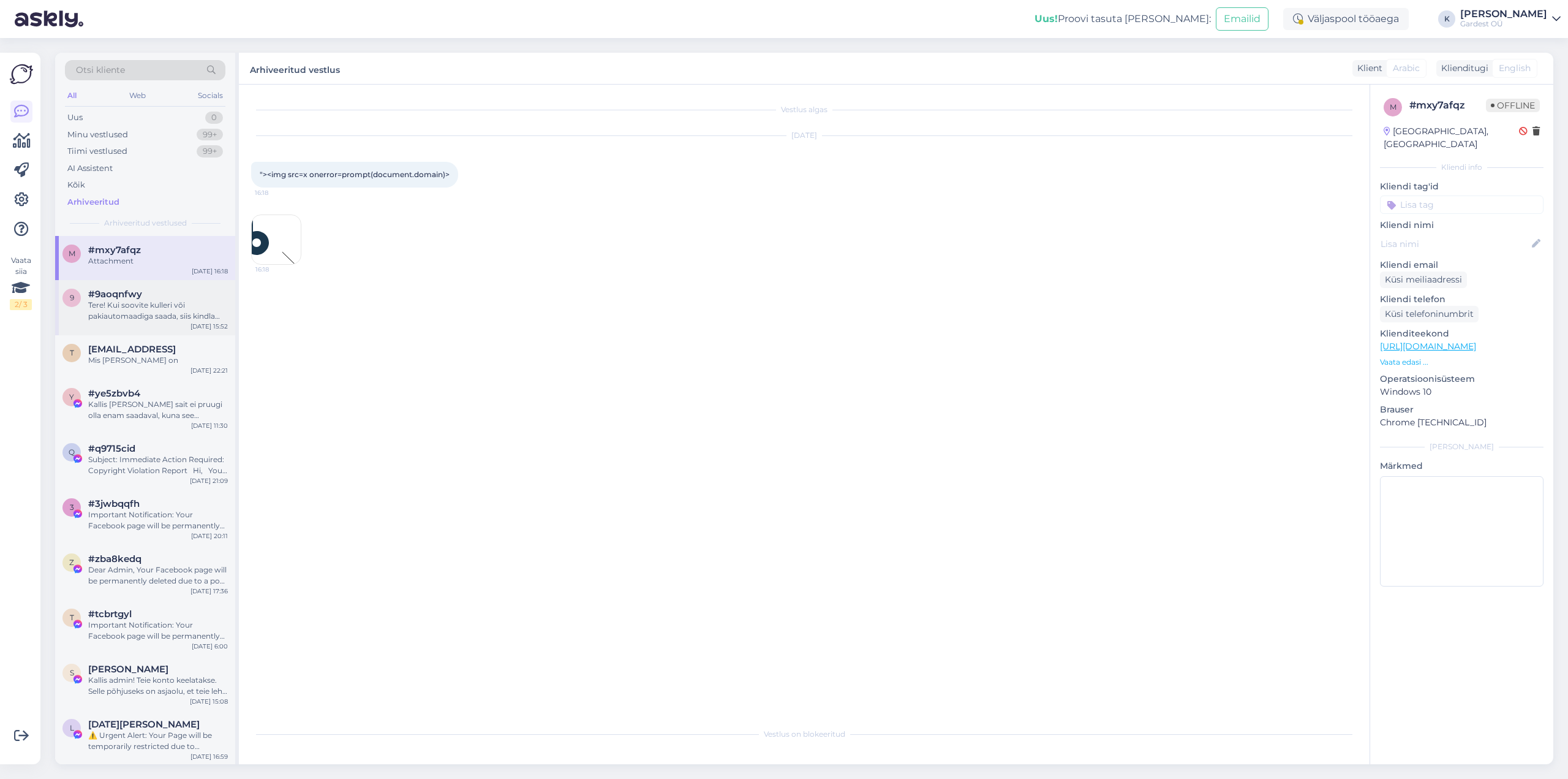
click at [123, 306] on div "Tere! Kui soovite kulleri või pakiautomaadiga saada, siis kindla ajalise tähtaj…" at bounding box center [158, 311] width 140 height 22
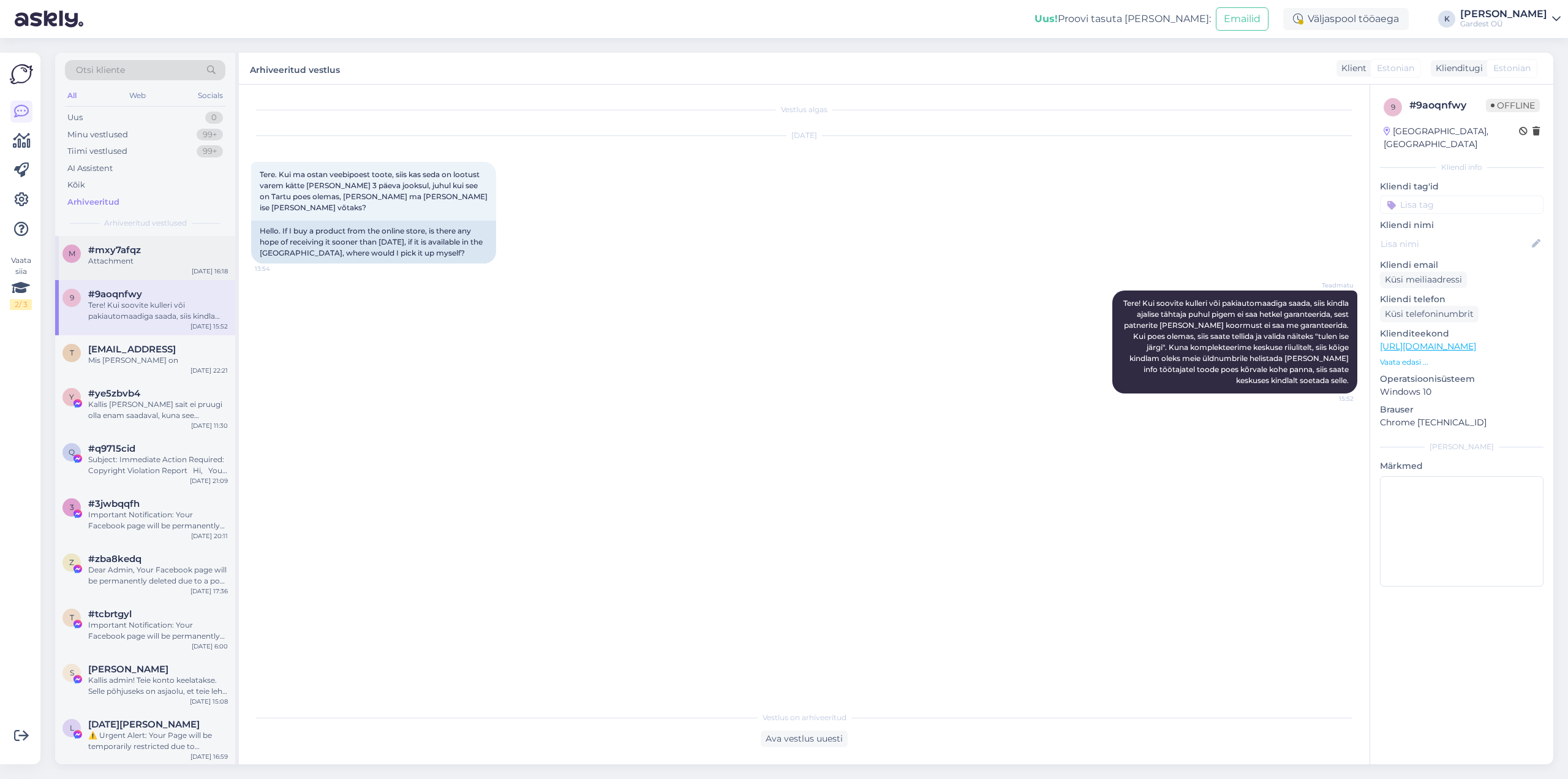
click at [131, 259] on div "Attachment" at bounding box center [158, 261] width 140 height 11
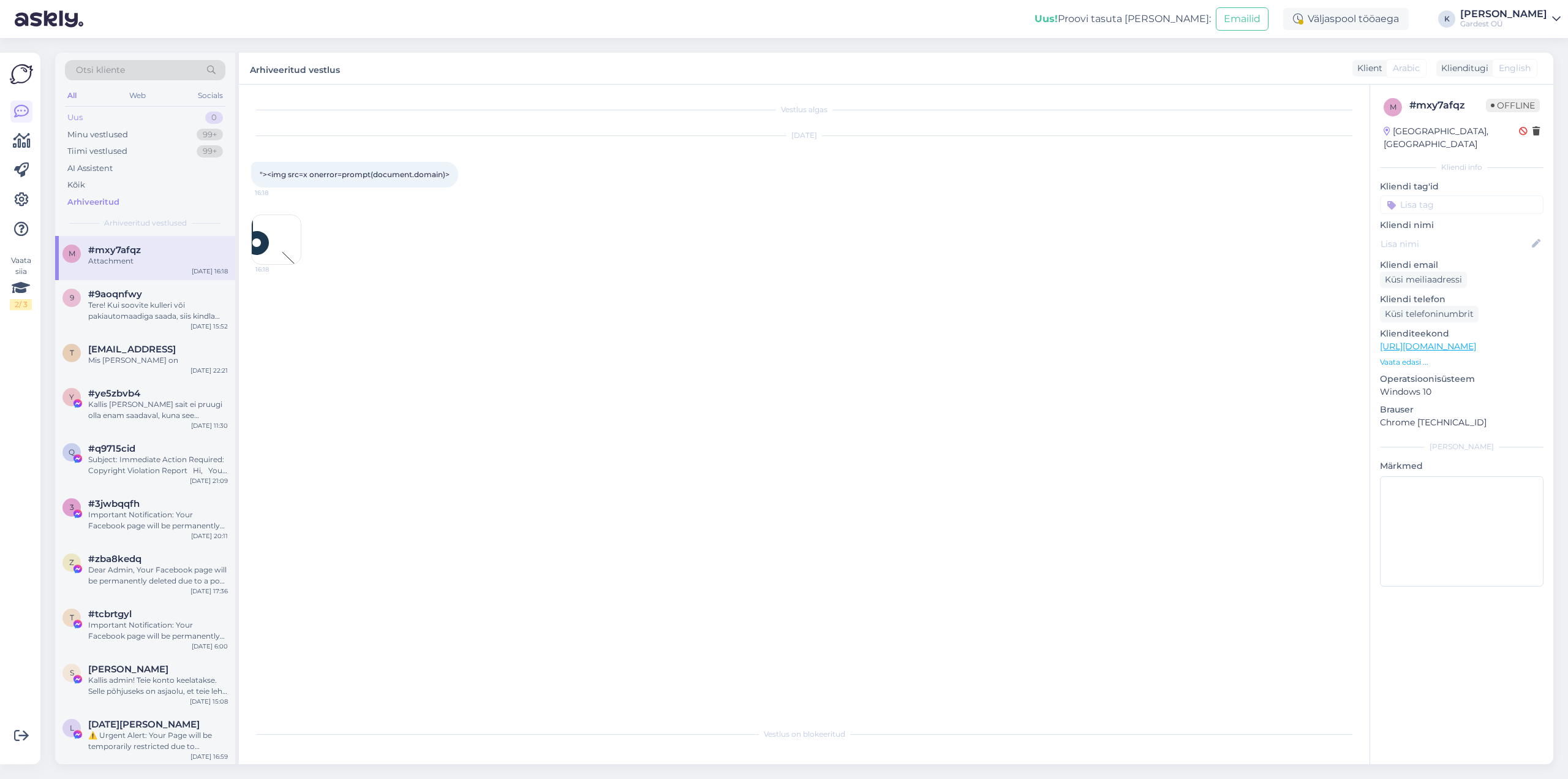
click at [89, 116] on div "Uus 0" at bounding box center [145, 118] width 161 height 17
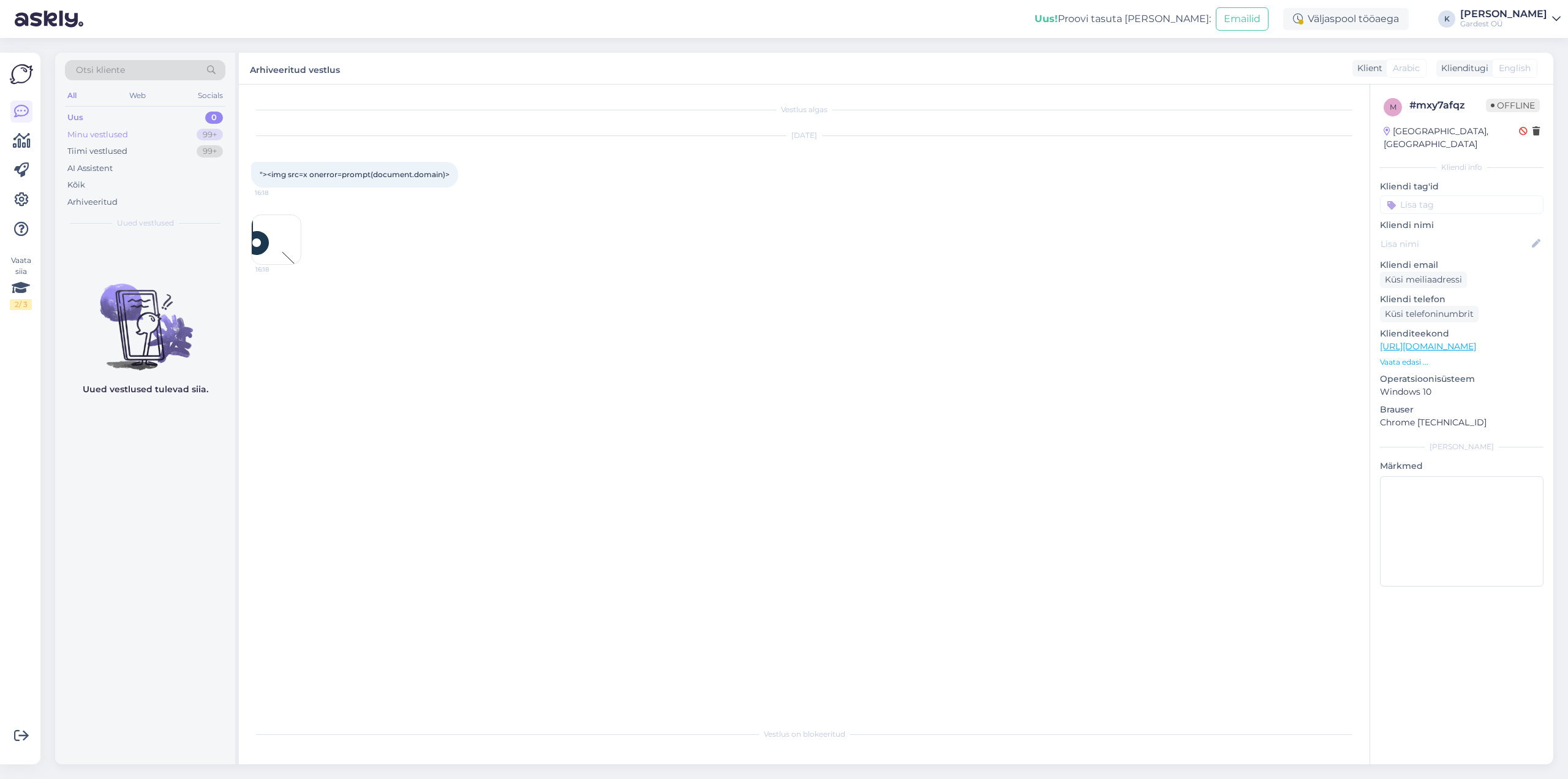
click at [97, 131] on div "Minu vestlused" at bounding box center [98, 134] width 60 height 12
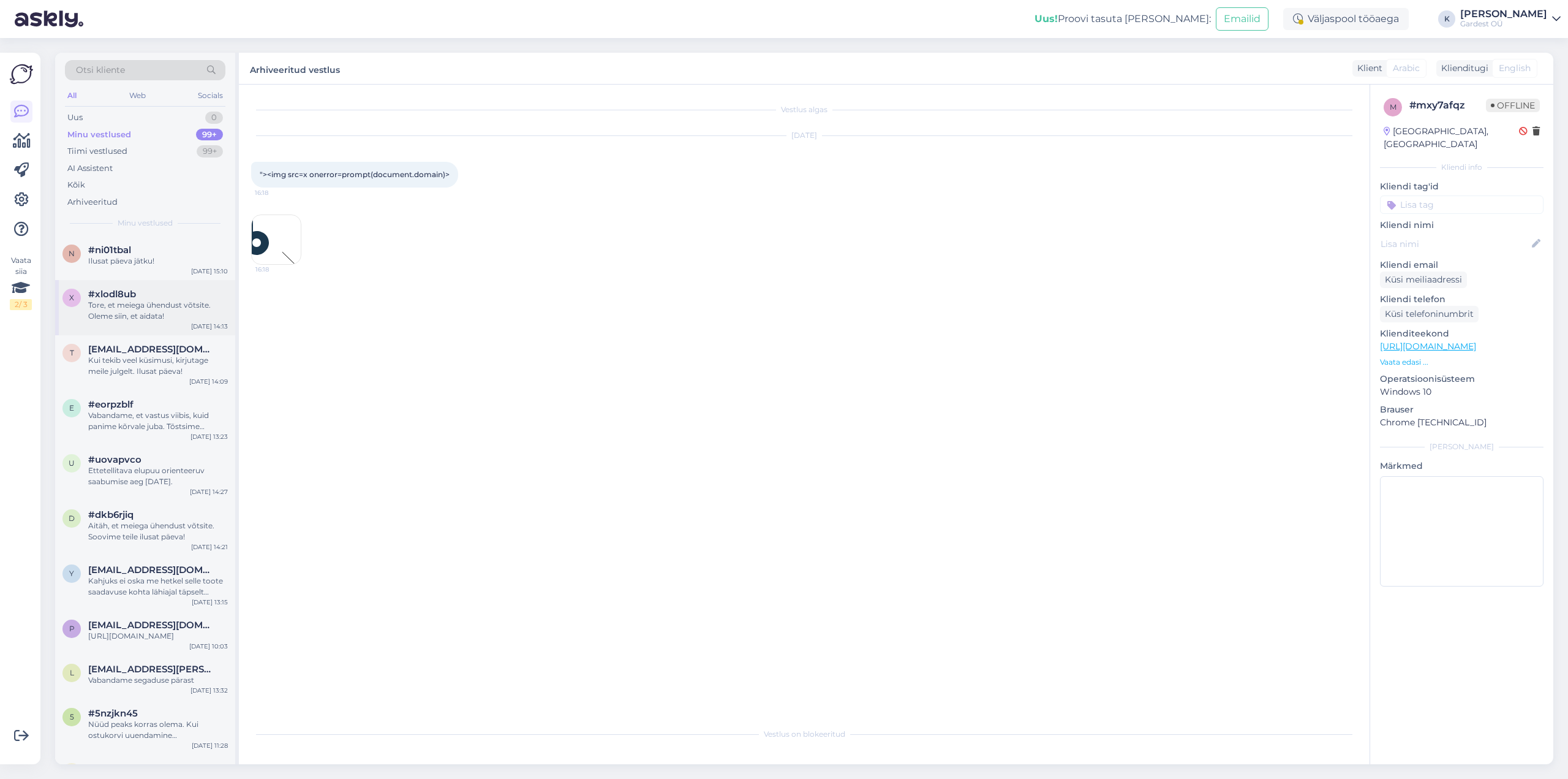
click at [122, 316] on div "Tore, et meiega ühendust võtsite. Oleme siin, et aidata!" at bounding box center [158, 311] width 140 height 22
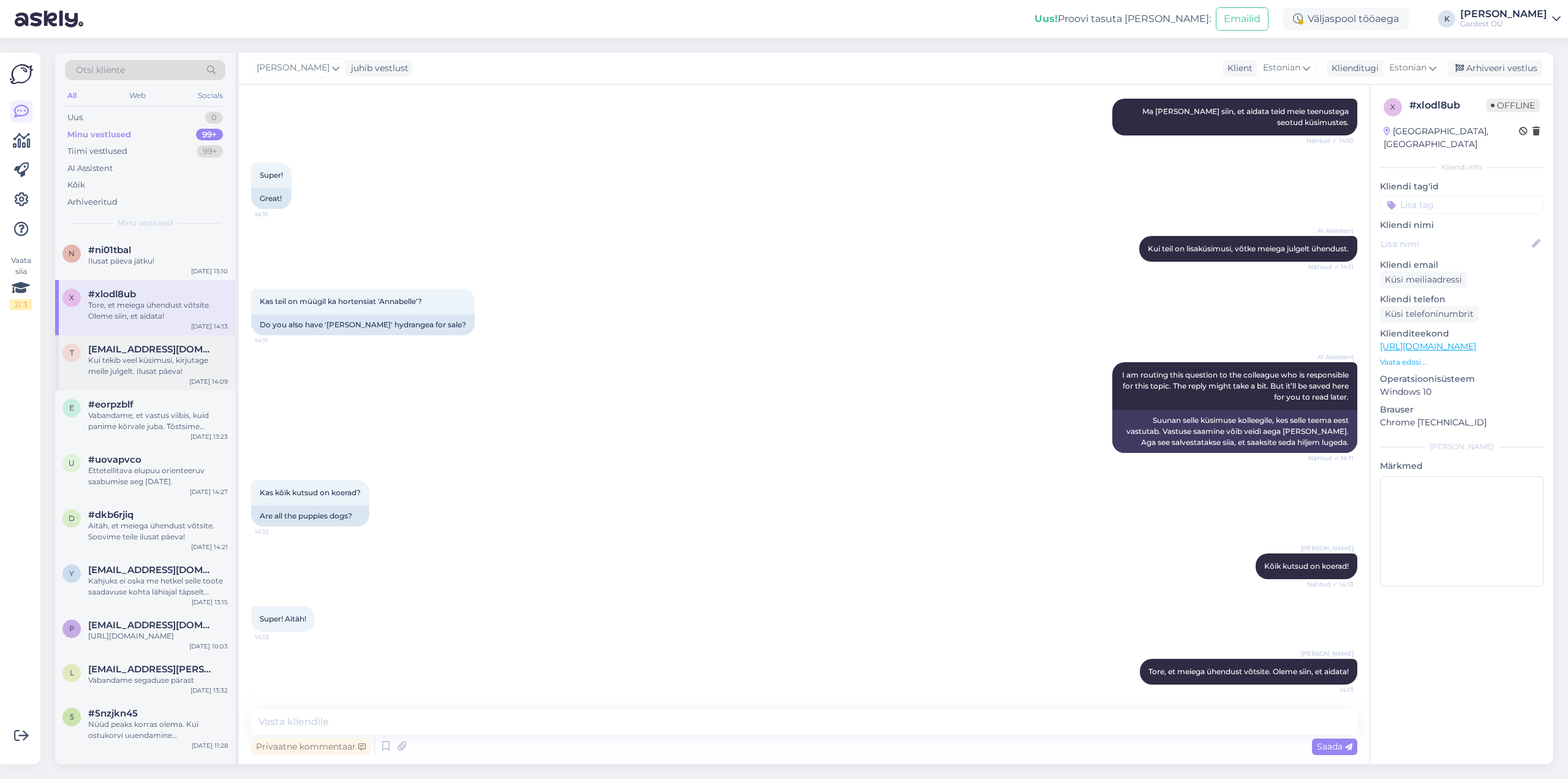
click at [120, 355] on div "Kui tekib veel küsimusi, kirjutage meile julgelt. Ilusat päeva!" at bounding box center [158, 366] width 140 height 22
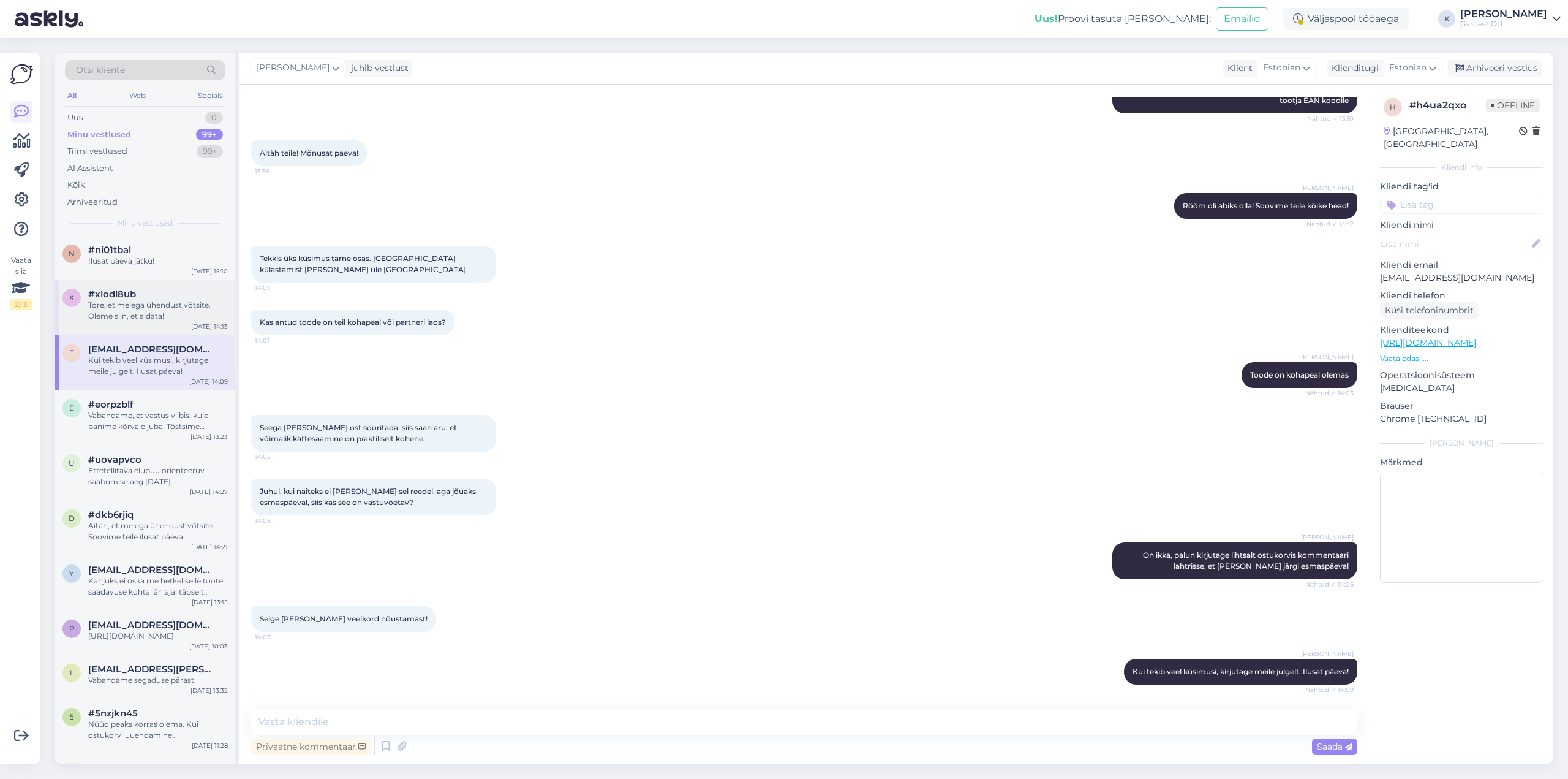
click at [117, 302] on div "Tore, et meiega ühendust võtsite. Oleme siin, et aidata!" at bounding box center [158, 311] width 140 height 22
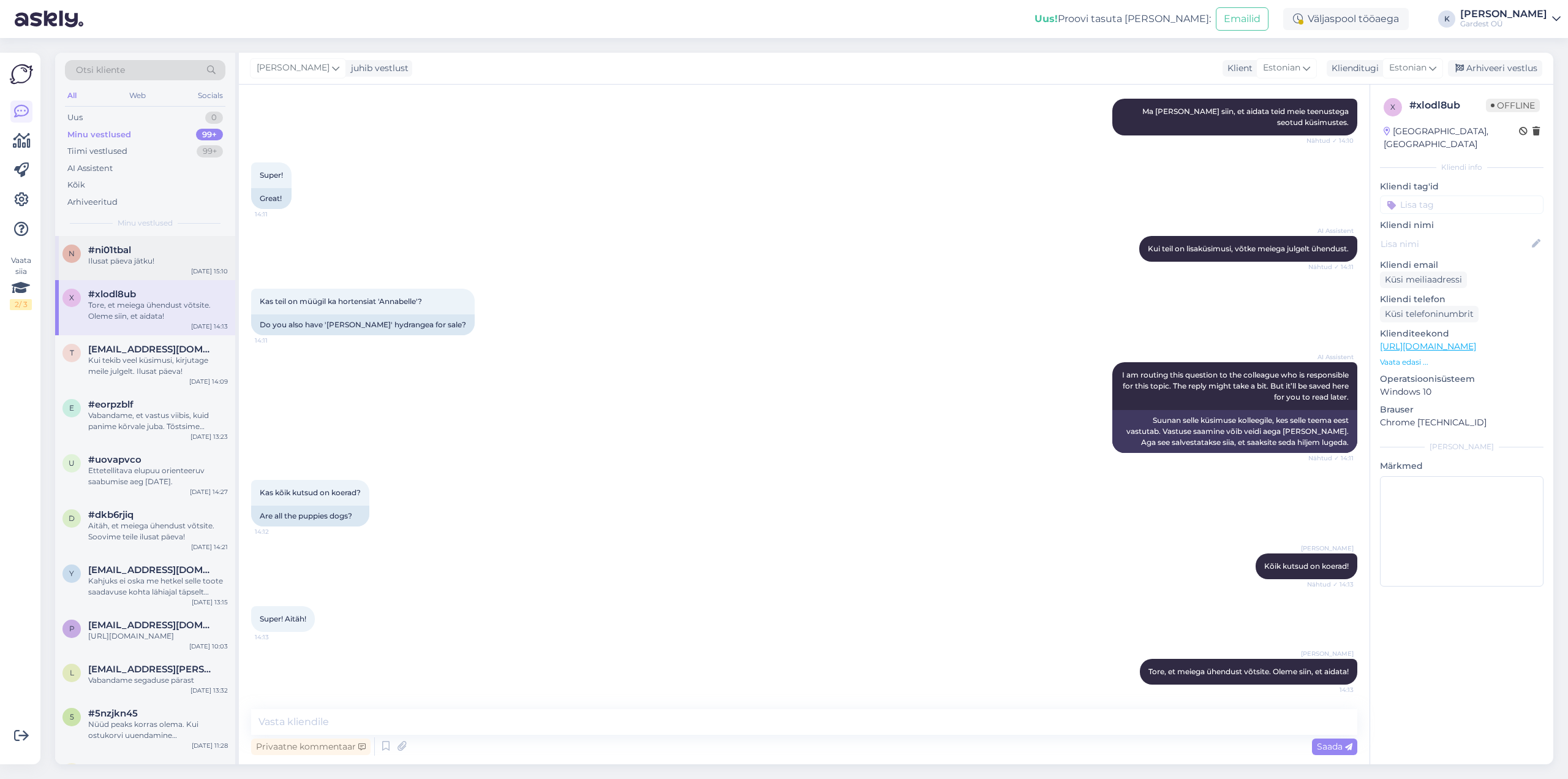
click at [114, 253] on span "#ni01tbal" at bounding box center [109, 250] width 43 height 11
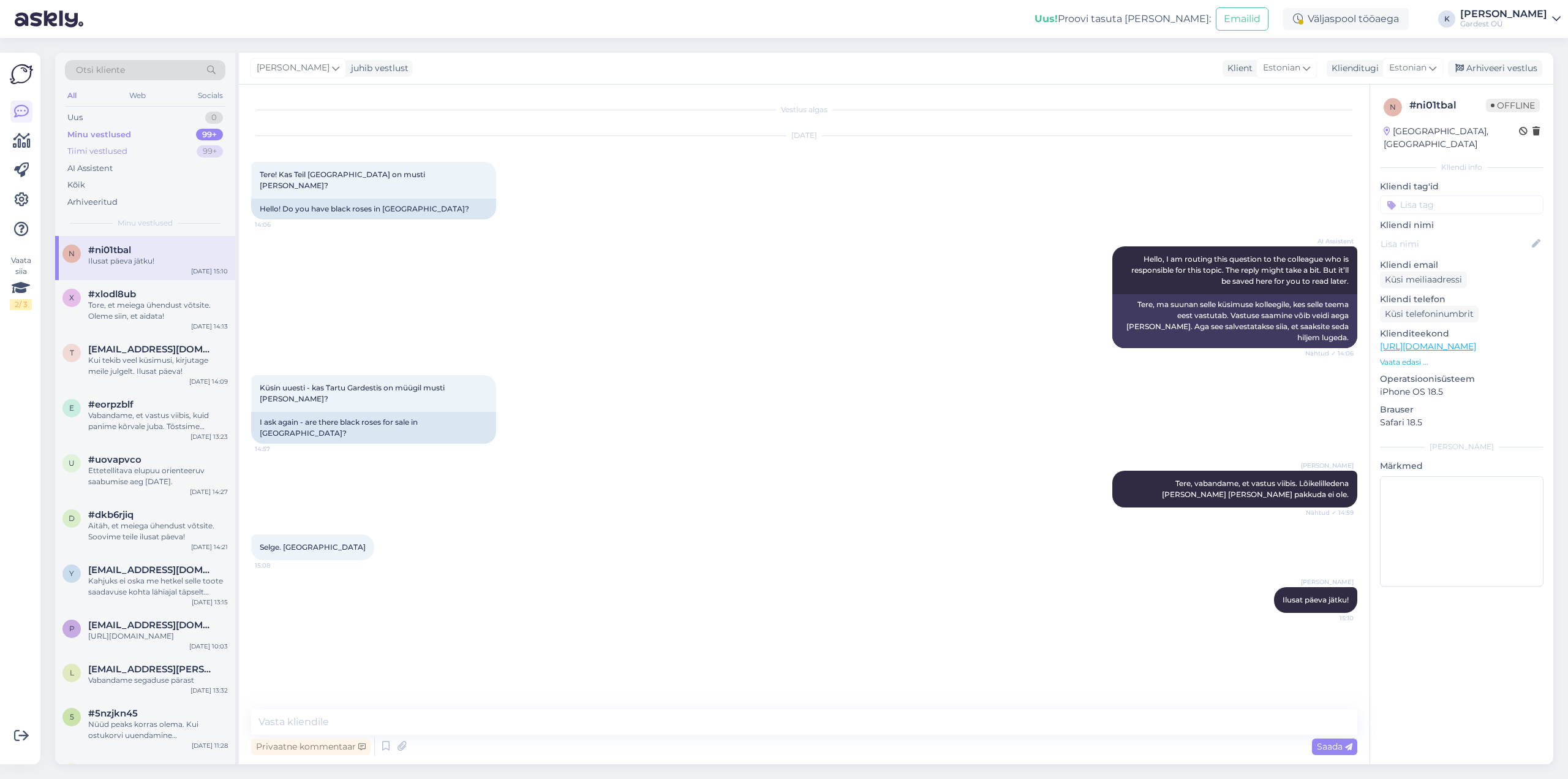
click at [99, 154] on div "Tiimi vestlused" at bounding box center [97, 151] width 60 height 12
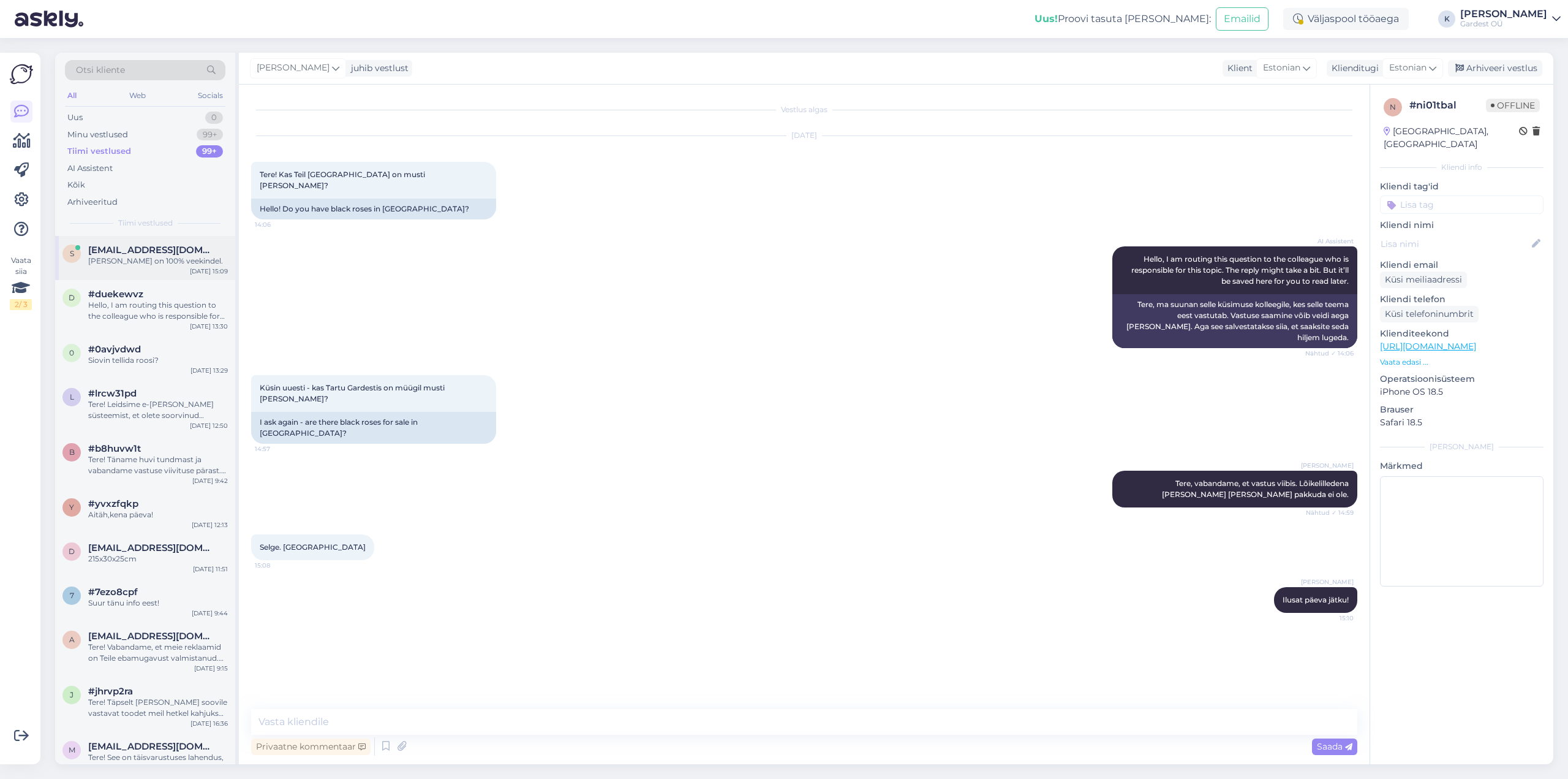
click at [140, 255] on span "[EMAIL_ADDRESS][DOMAIN_NAME]" at bounding box center [152, 250] width 127 height 11
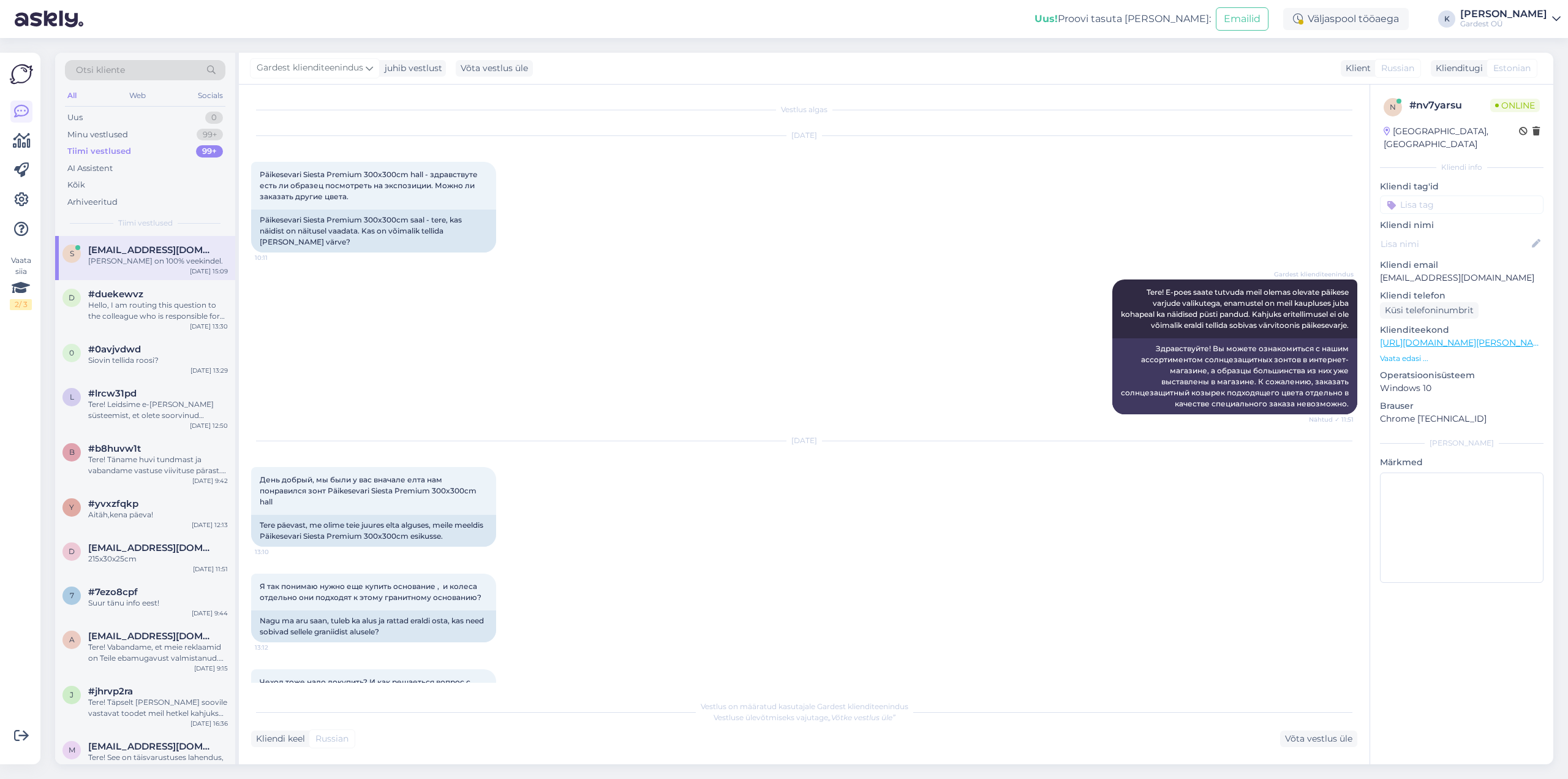
scroll to position [1157, 0]
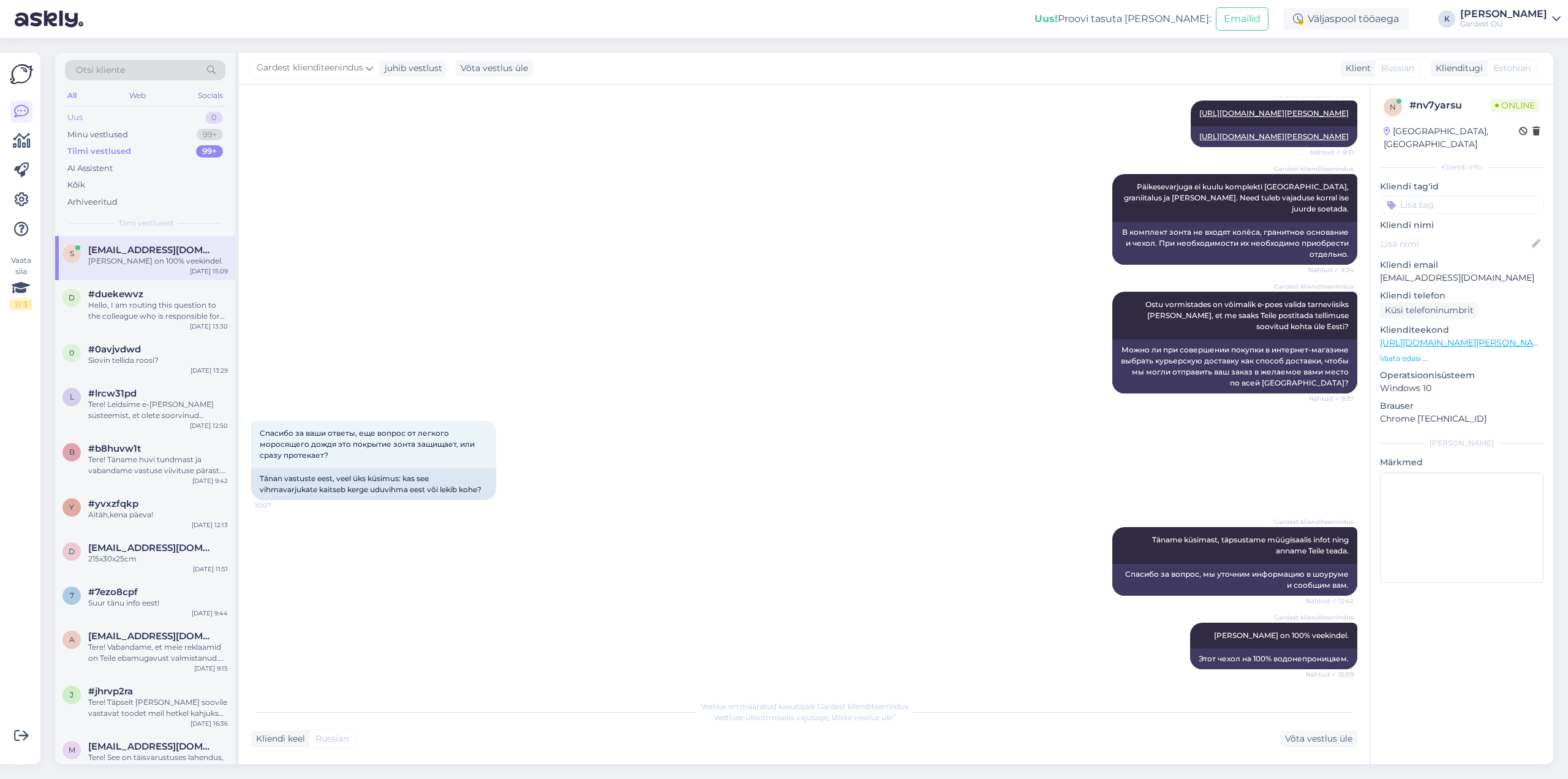
click at [82, 113] on div "Uus" at bounding box center [75, 117] width 15 height 12
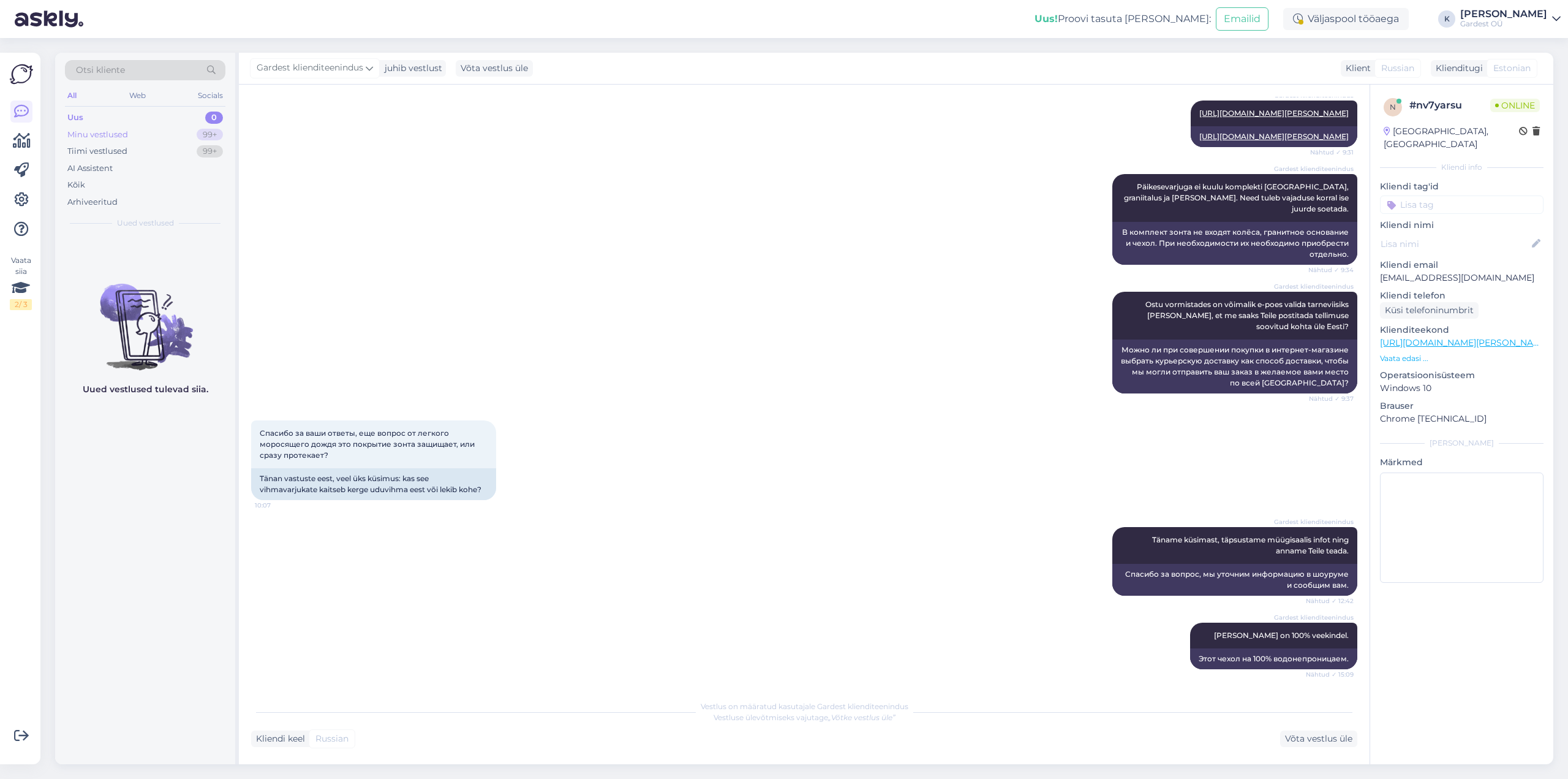
click at [89, 136] on div "Minu vestlused" at bounding box center [98, 134] width 60 height 12
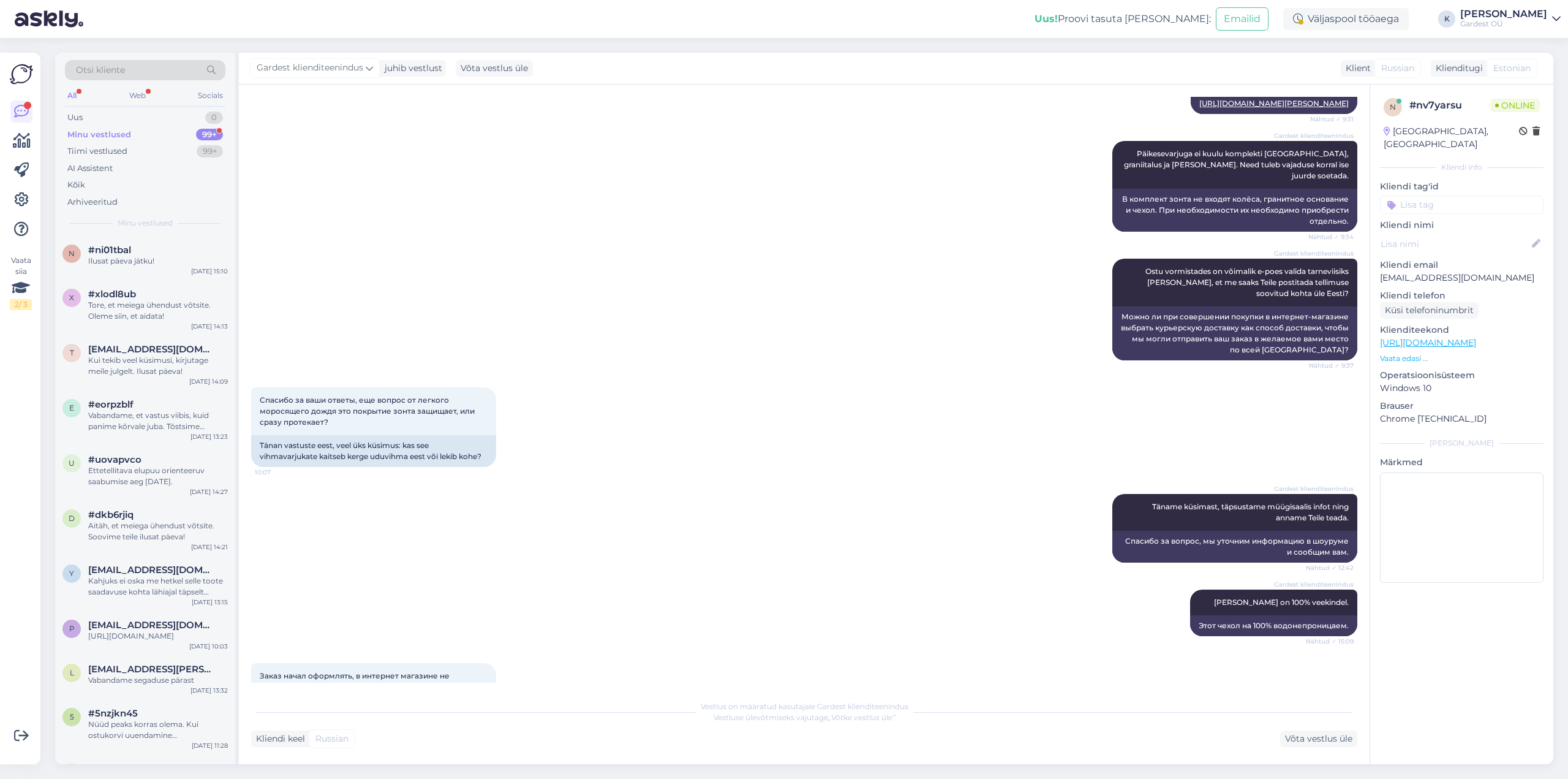
scroll to position [1285, 0]
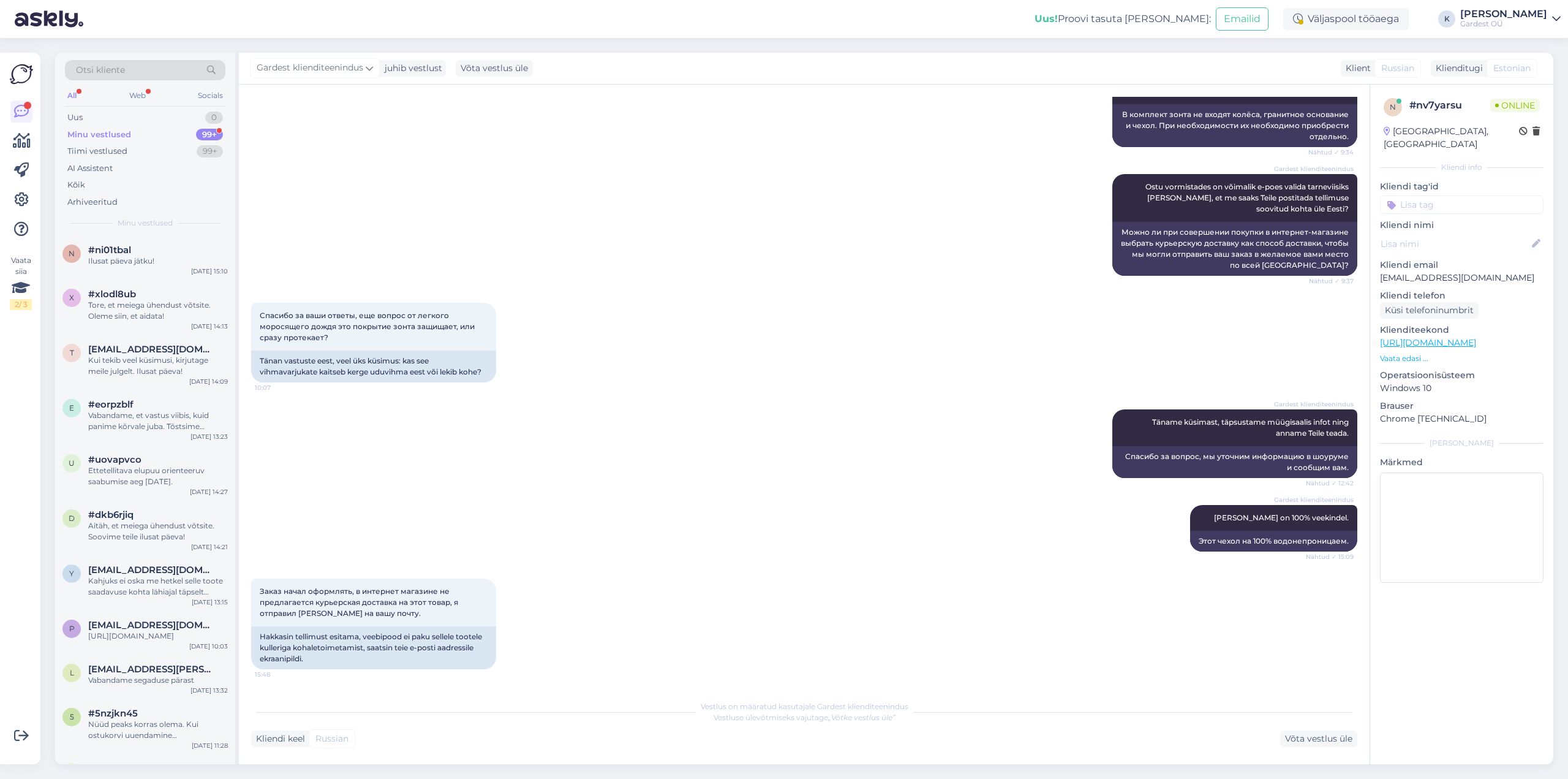
click at [116, 136] on div "Minu vestlused" at bounding box center [99, 134] width 64 height 12
click at [123, 261] on div "Ilusat päeva jätku!" at bounding box center [158, 261] width 140 height 11
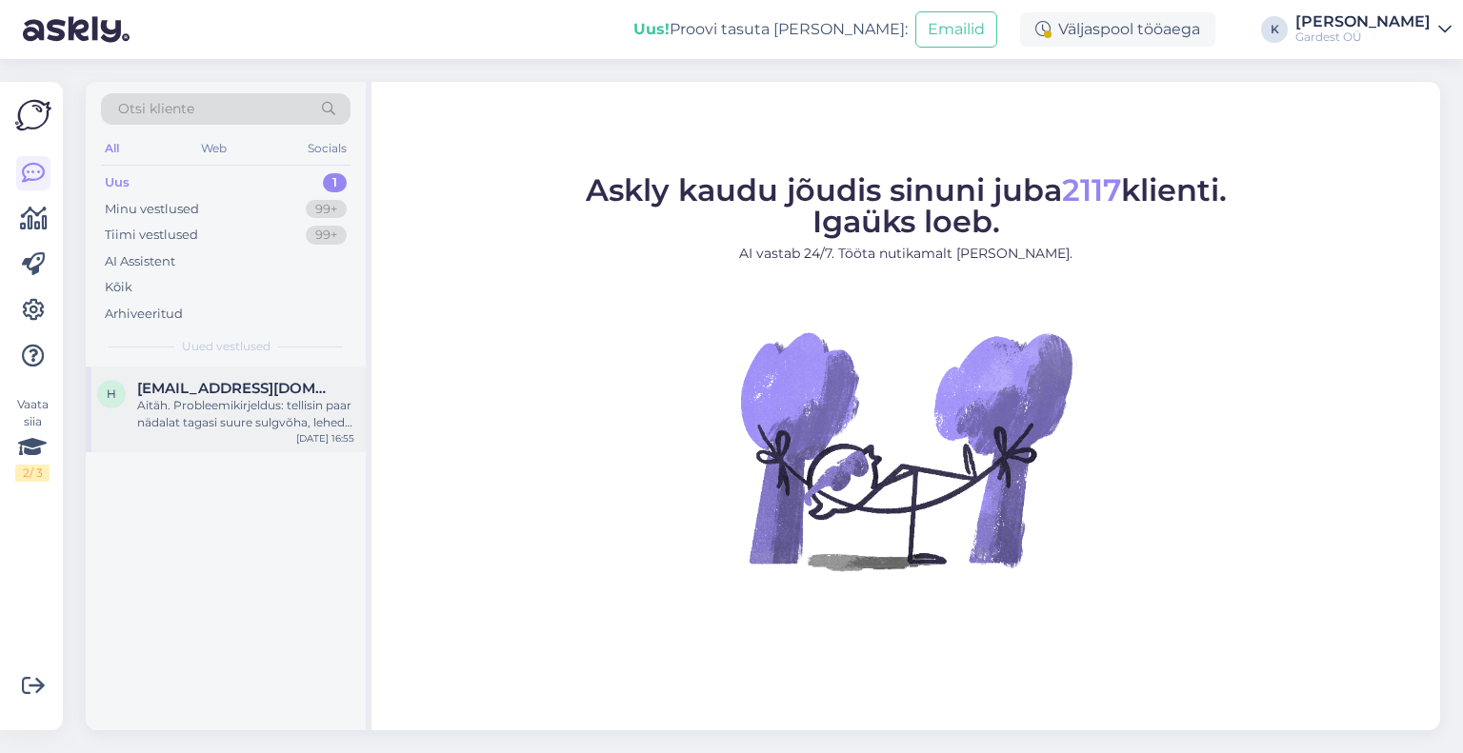
click at [254, 397] on div "Aitäh. Probleemikirjeldus: tellisin paar nädalat tagasi suure sulgvõha, lehed h…" at bounding box center [245, 414] width 217 height 34
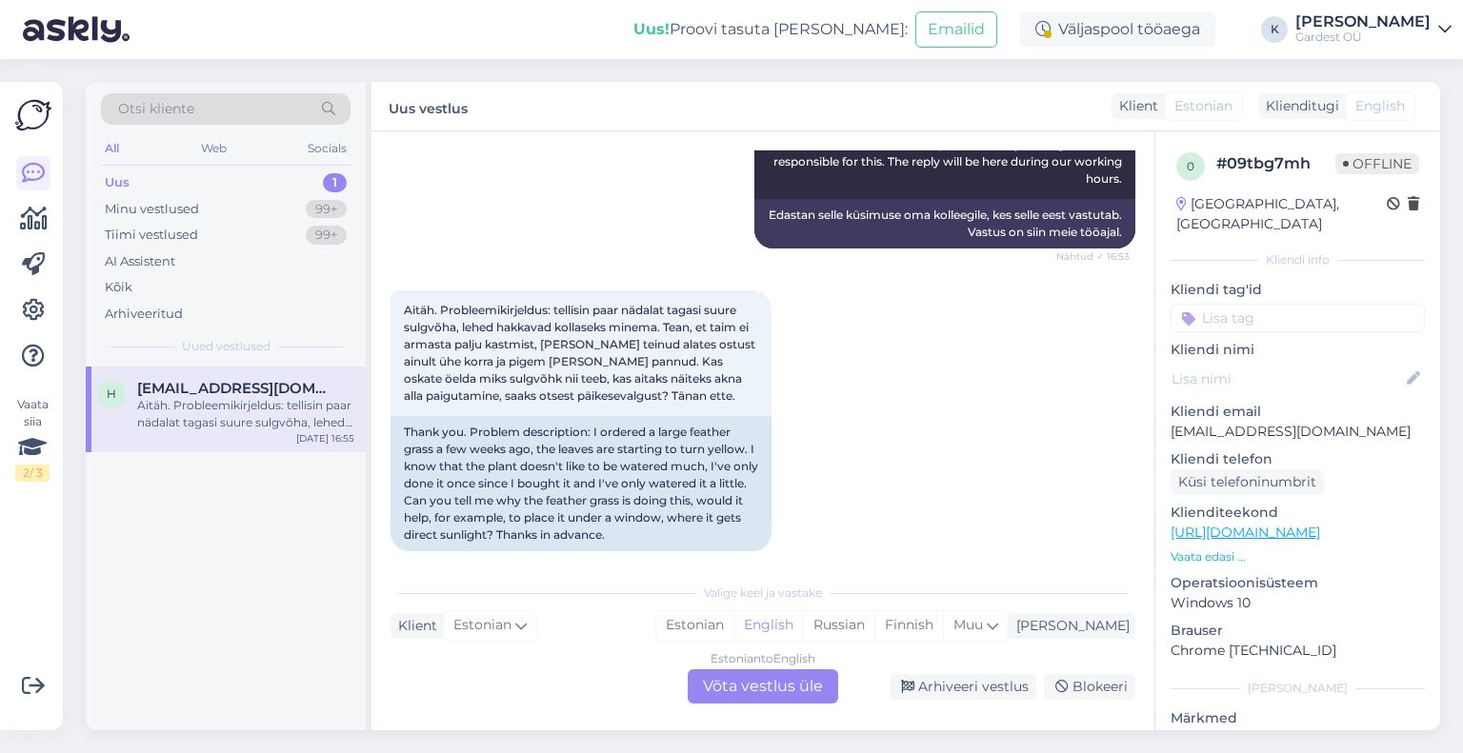
scroll to position [488, 0]
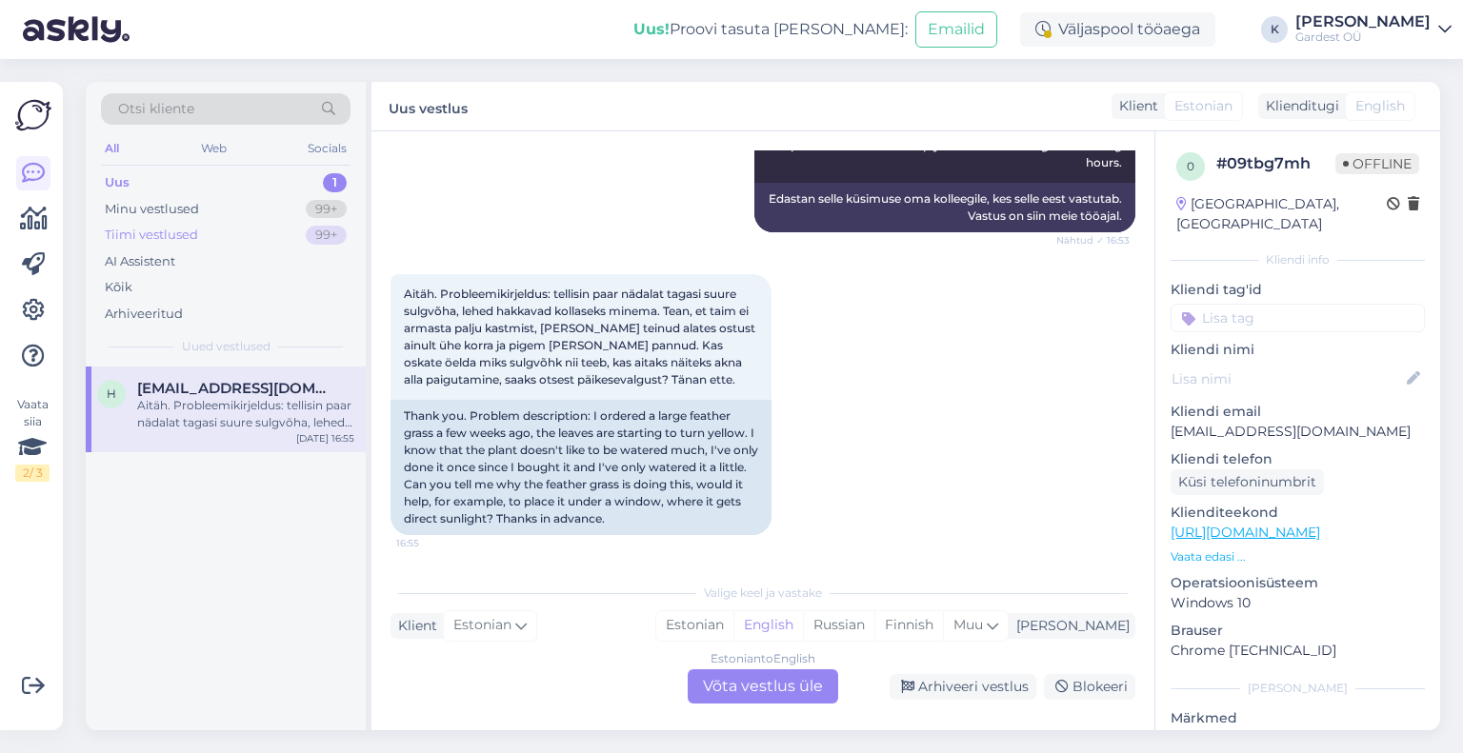
click at [171, 232] on div "Tiimi vestlused" at bounding box center [151, 235] width 93 height 19
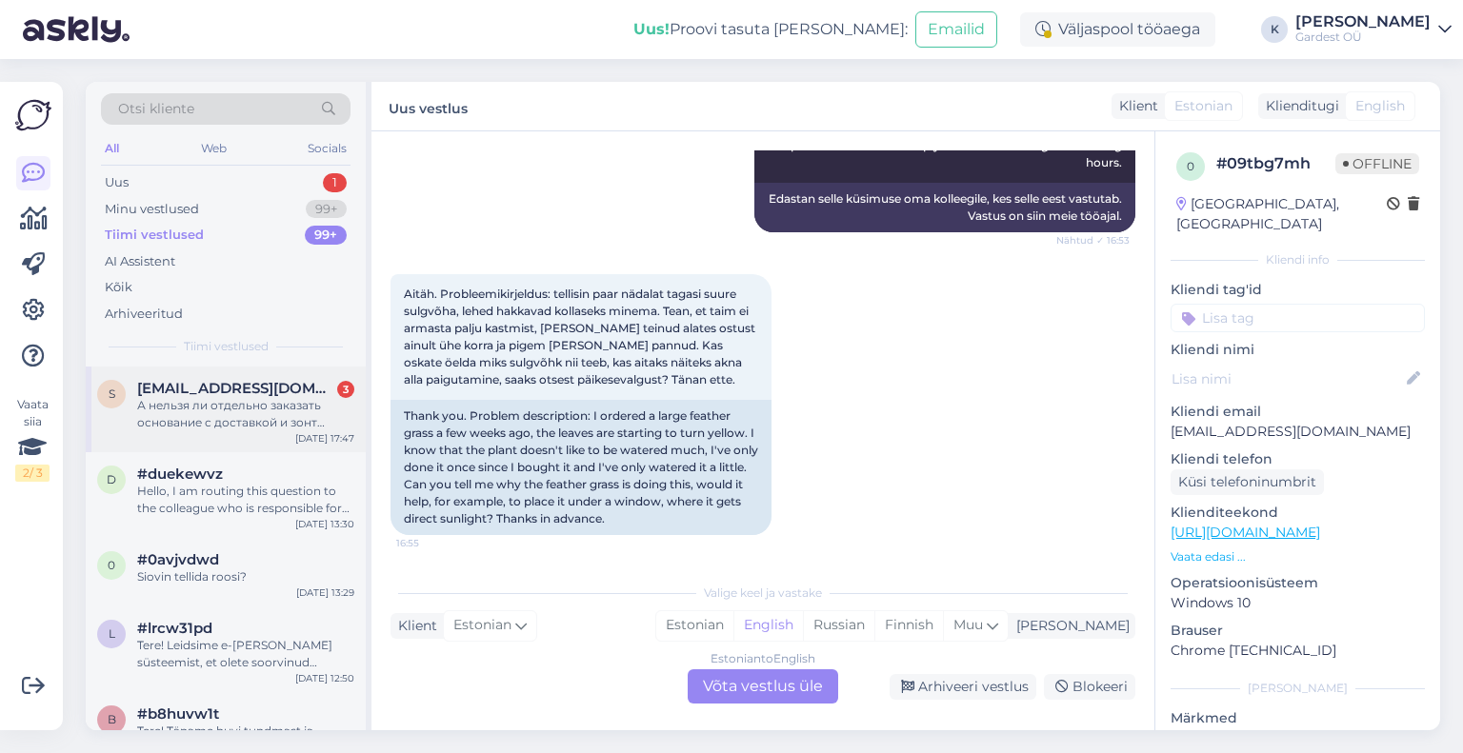
click at [187, 410] on div "А нельзя ли отдельно заказать основание с доставкой и зонт отдельно но его пото…" at bounding box center [245, 414] width 217 height 34
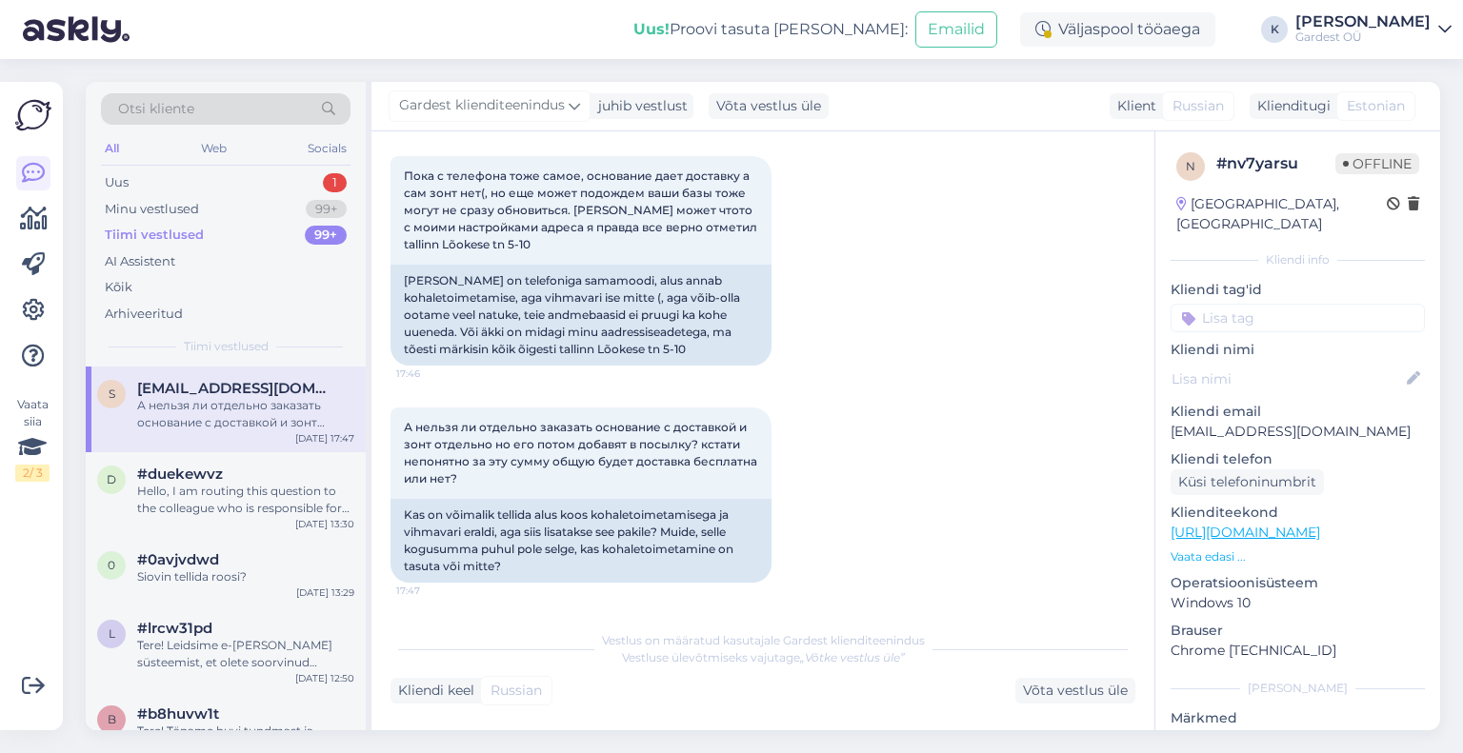
scroll to position [5031, 0]
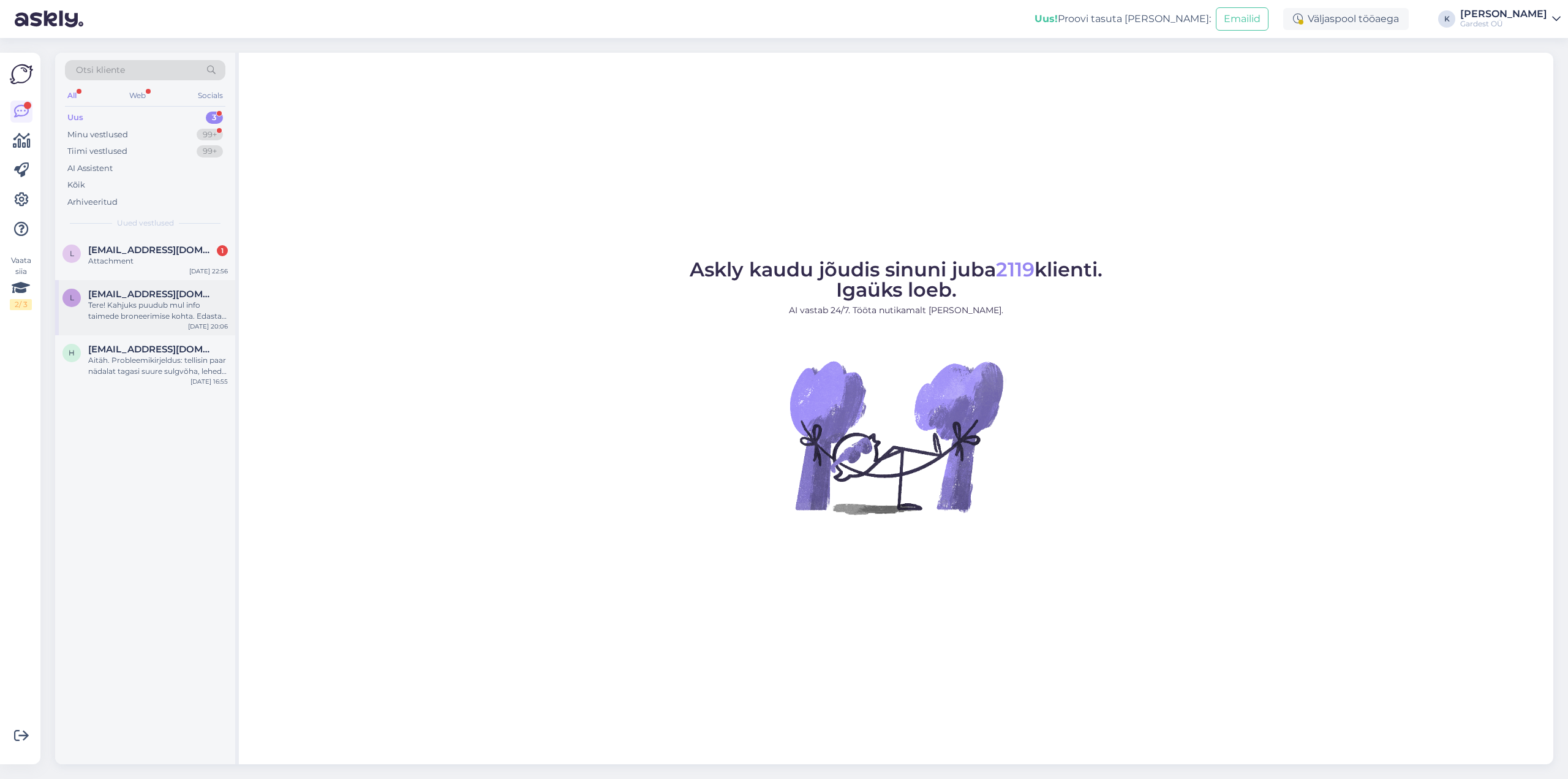
click at [145, 307] on div "Tere! Kahjuks puudub mul info taimede broneerimise kohta. Edastan [PERSON_NAME]…" at bounding box center [158, 311] width 140 height 22
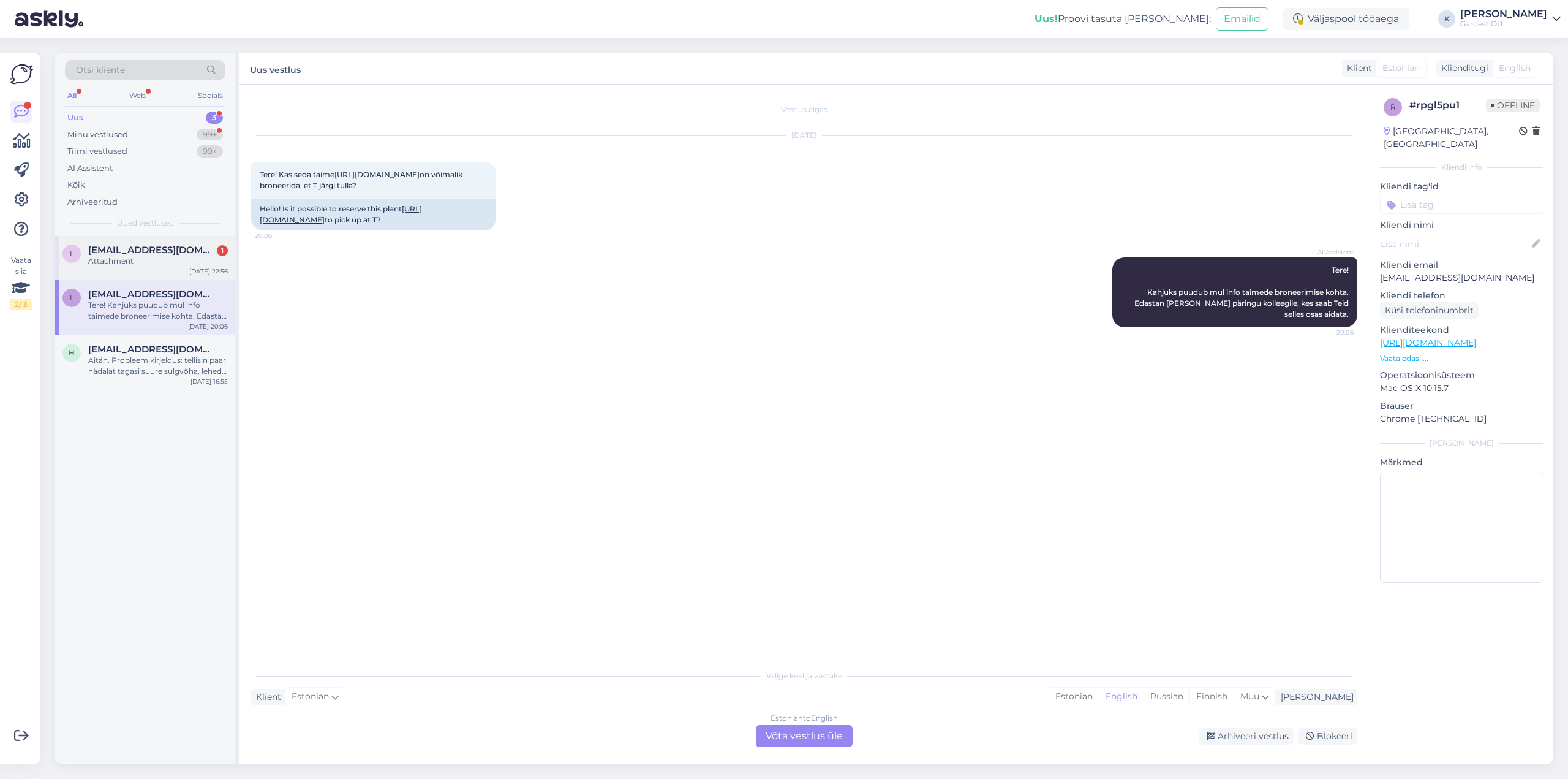
click at [136, 255] on span "[EMAIL_ADDRESS][DOMAIN_NAME]" at bounding box center [152, 250] width 127 height 11
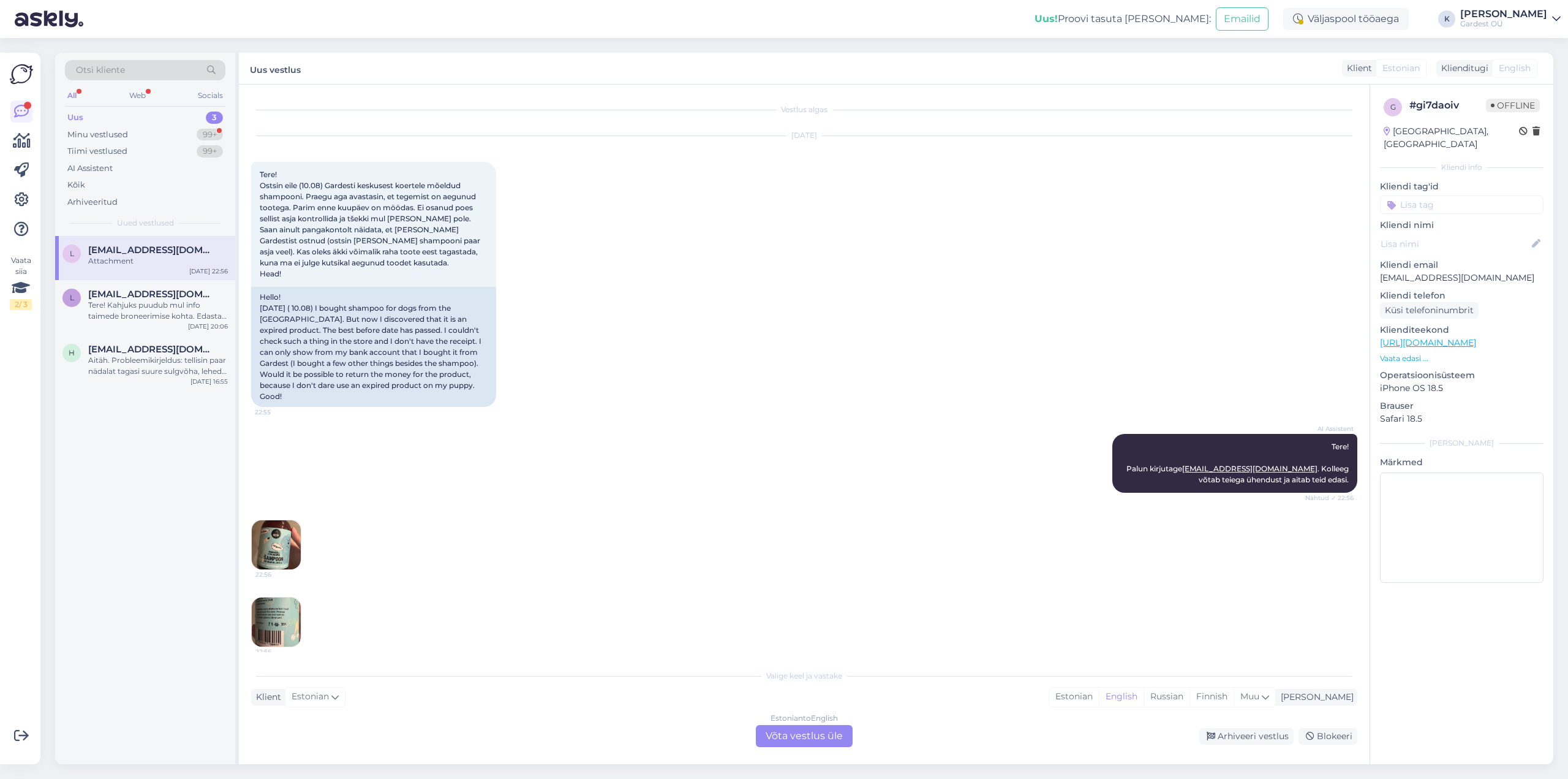
scroll to position [86, 0]
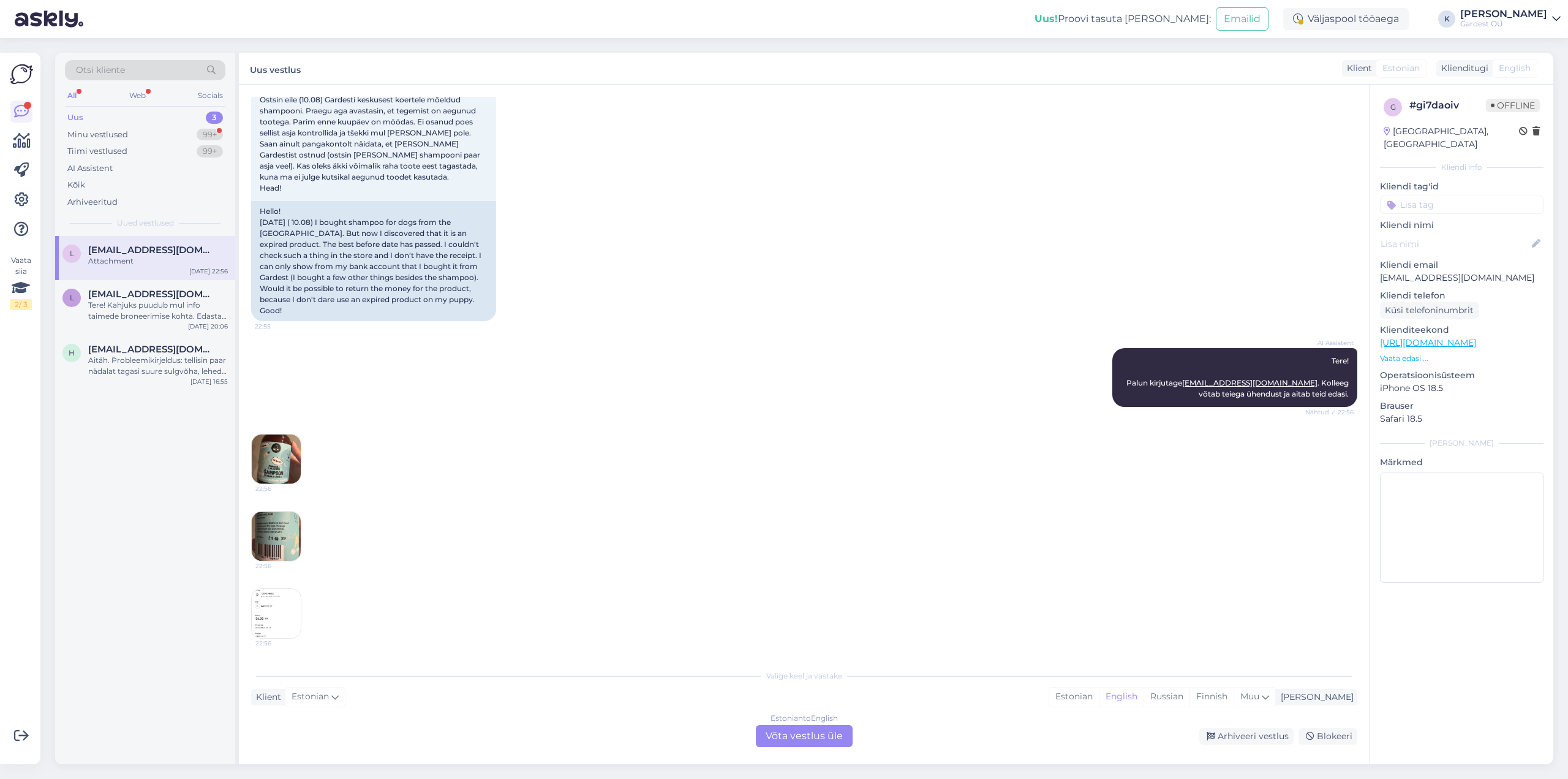
click at [283, 615] on img at bounding box center [276, 613] width 49 height 49
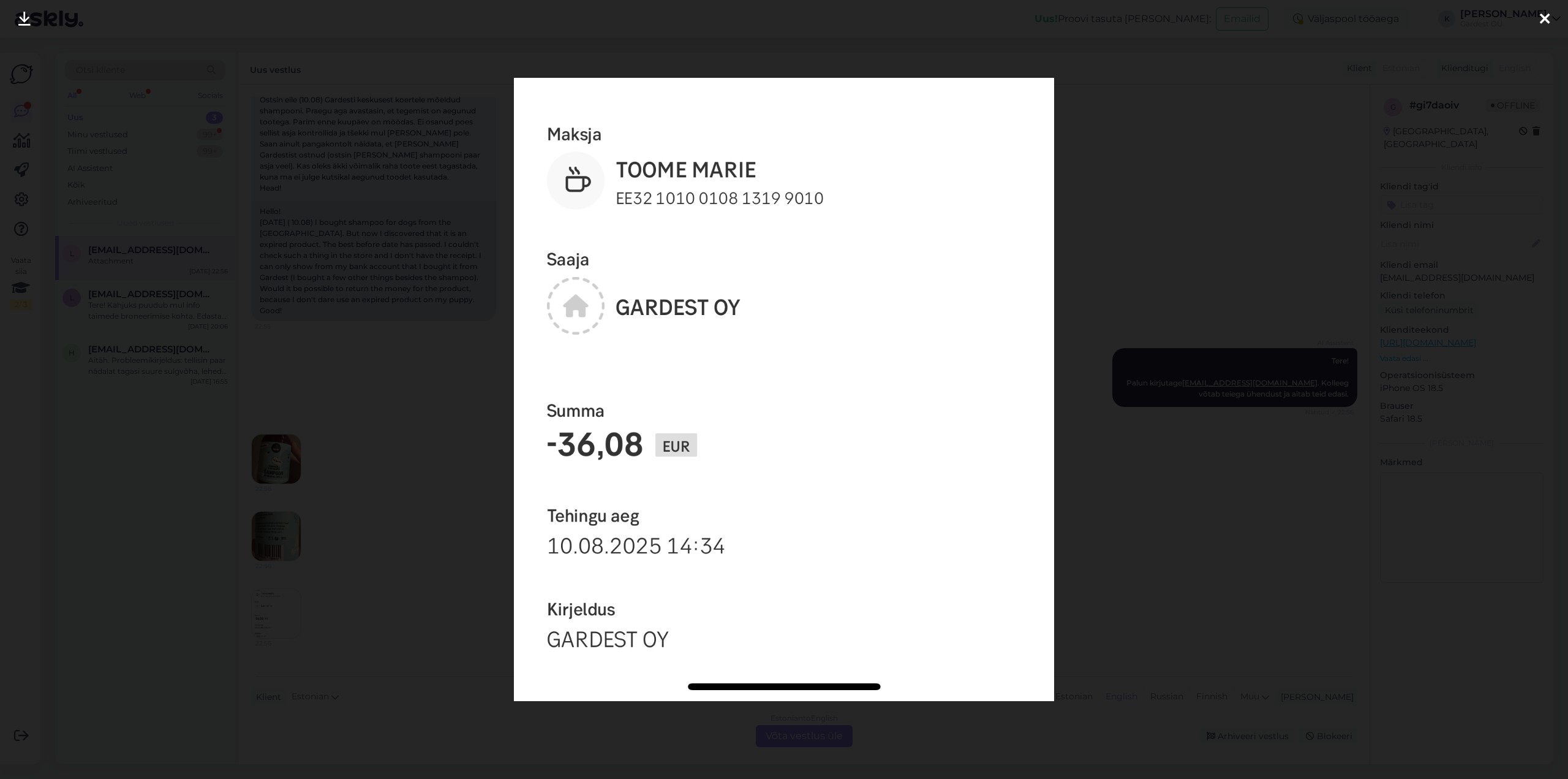
click at [1544, 19] on icon at bounding box center [1544, 19] width 10 height 16
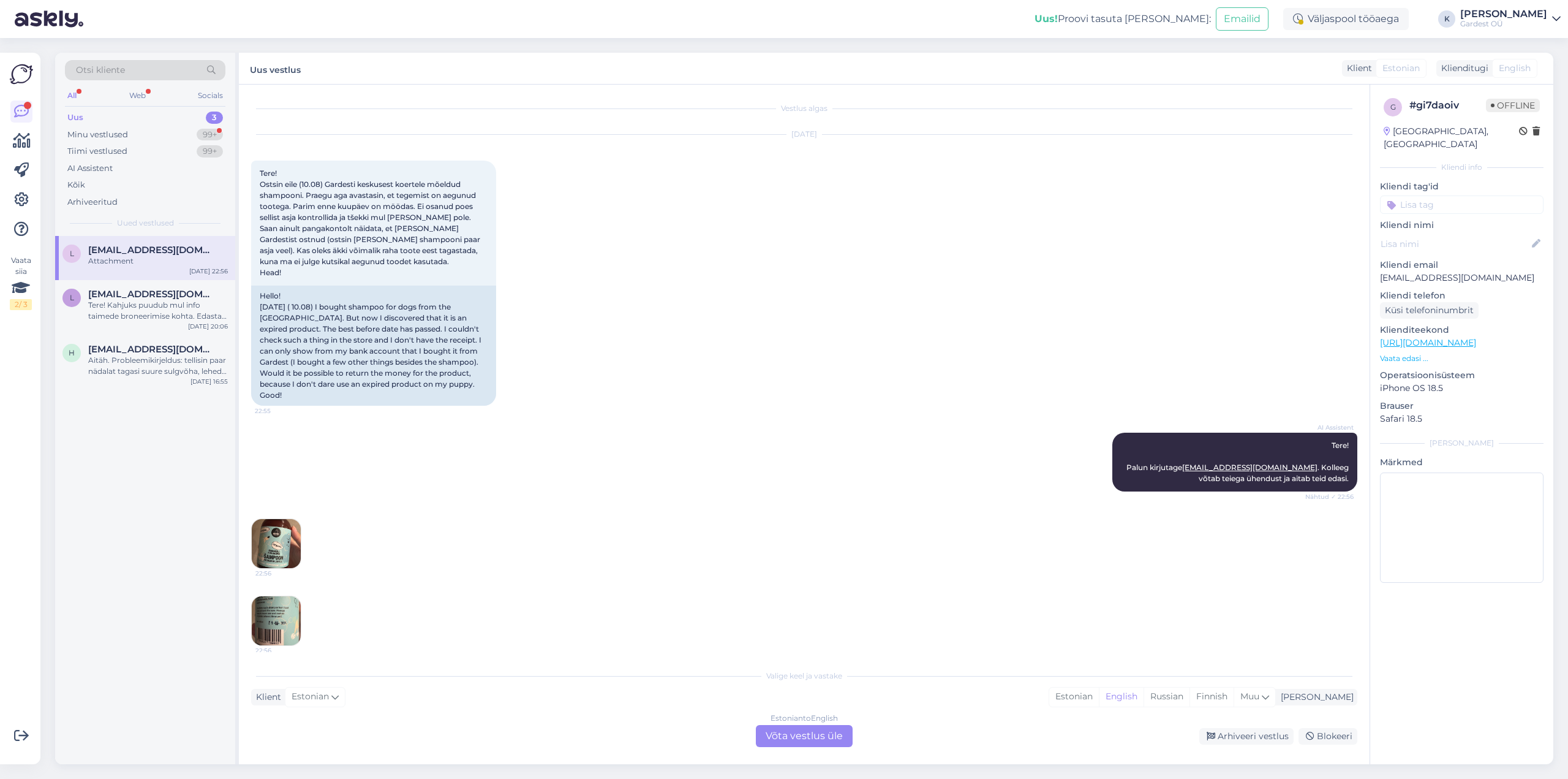
scroll to position [0, 0]
click at [129, 305] on div "Tere! Kahjuks puudub mul info taimede broneerimise kohta. Edastan [PERSON_NAME]…" at bounding box center [158, 311] width 140 height 22
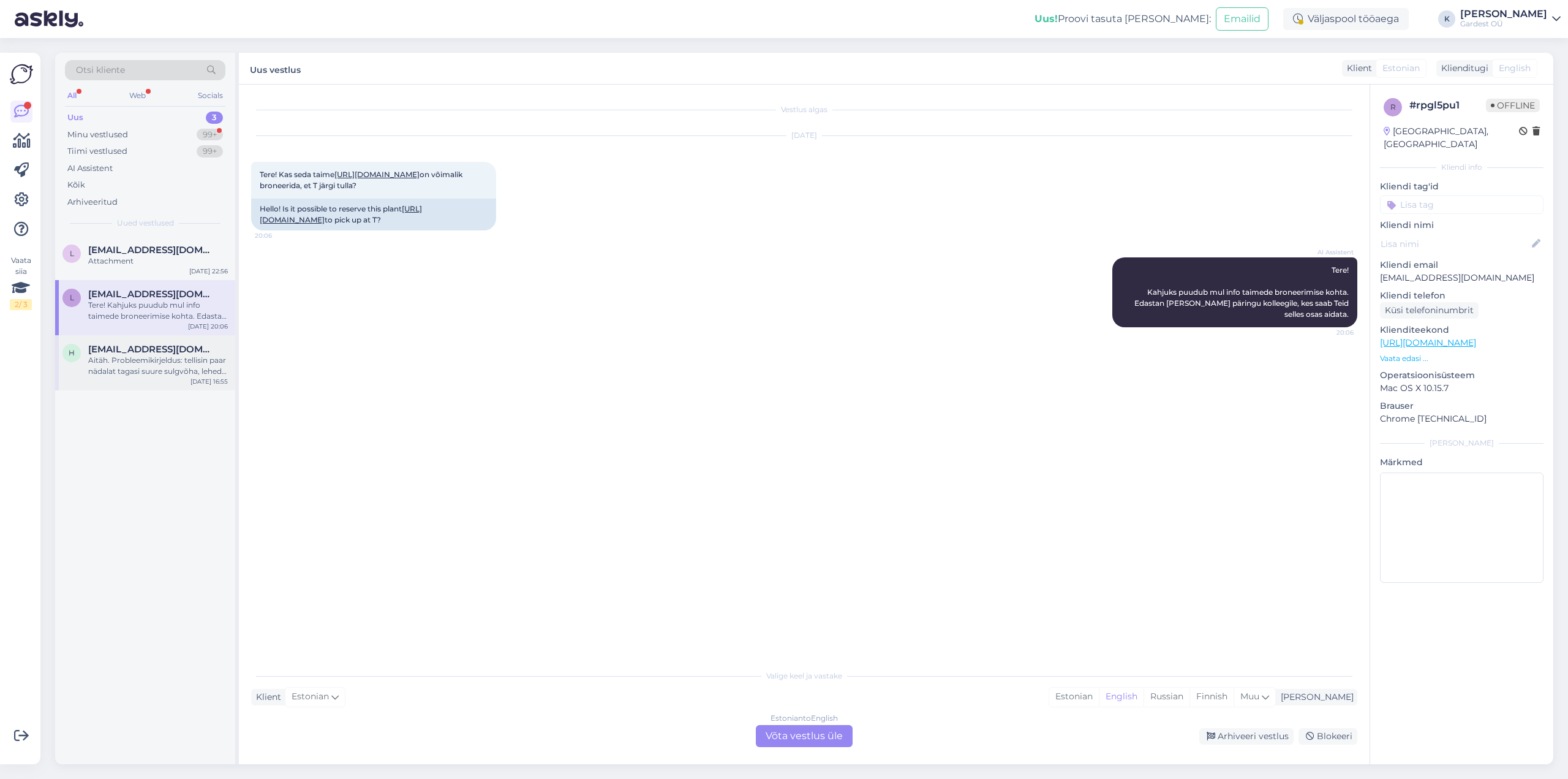
click at [167, 367] on div "Aitäh. Probleemikirjeldus: tellisin paar nädalat tagasi suure sulgvõha, lehed h…" at bounding box center [158, 366] width 140 height 22
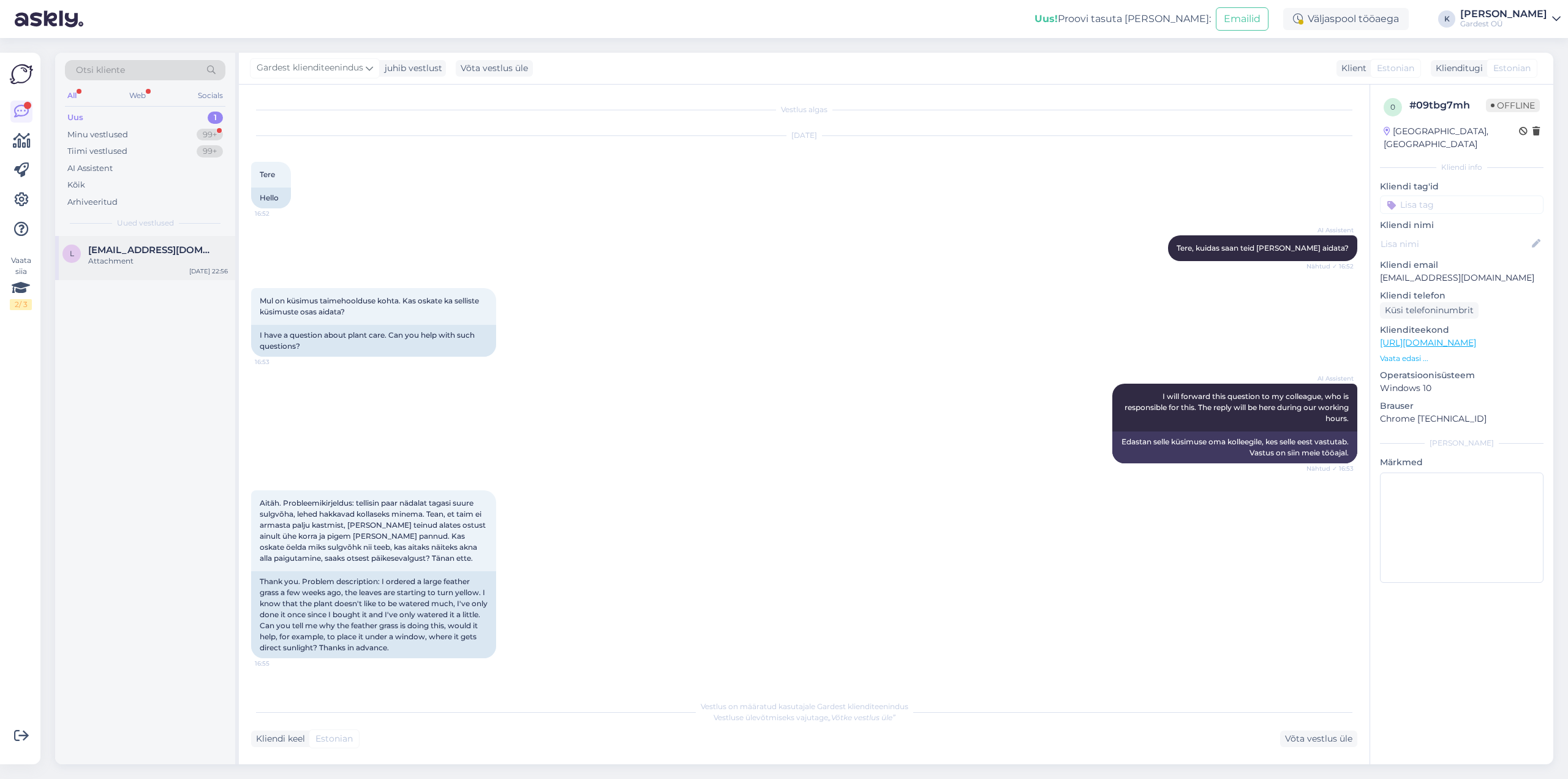
click at [96, 255] on div "Attachment" at bounding box center [158, 261] width 140 height 11
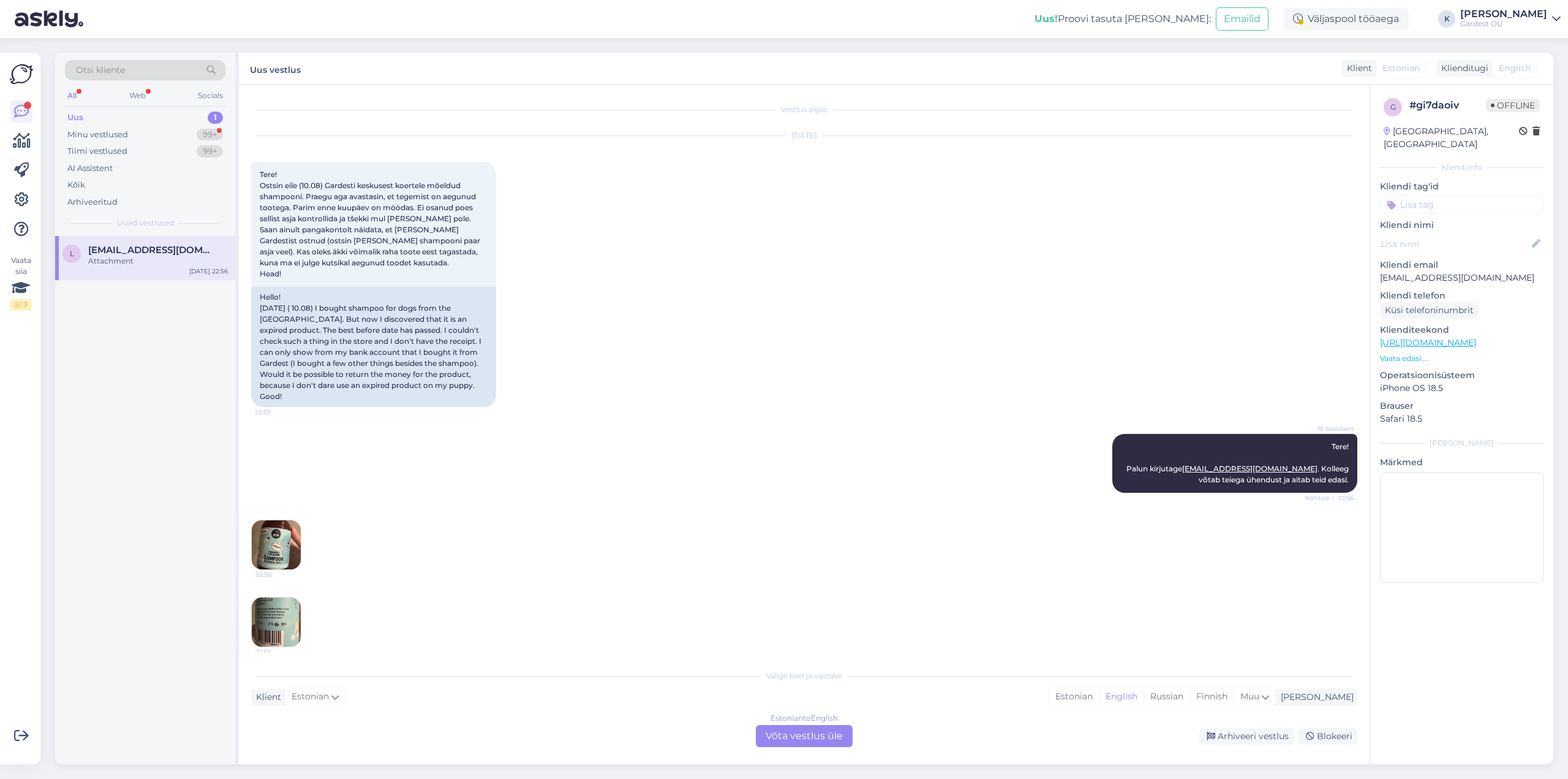
scroll to position [86, 0]
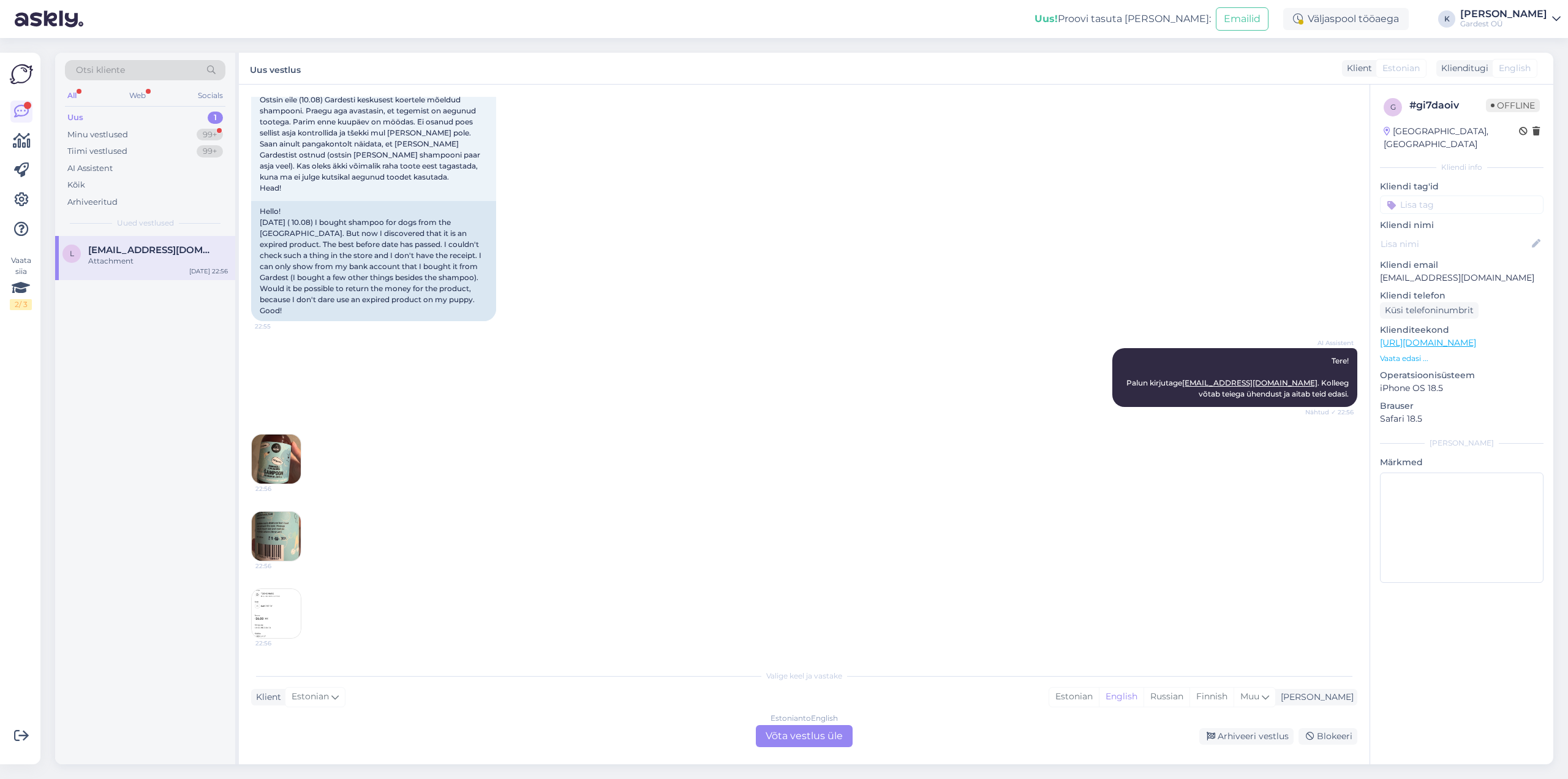
click at [106, 115] on div "Uus 1" at bounding box center [145, 118] width 161 height 17
click at [113, 136] on div "Minu vestlused" at bounding box center [98, 134] width 60 height 12
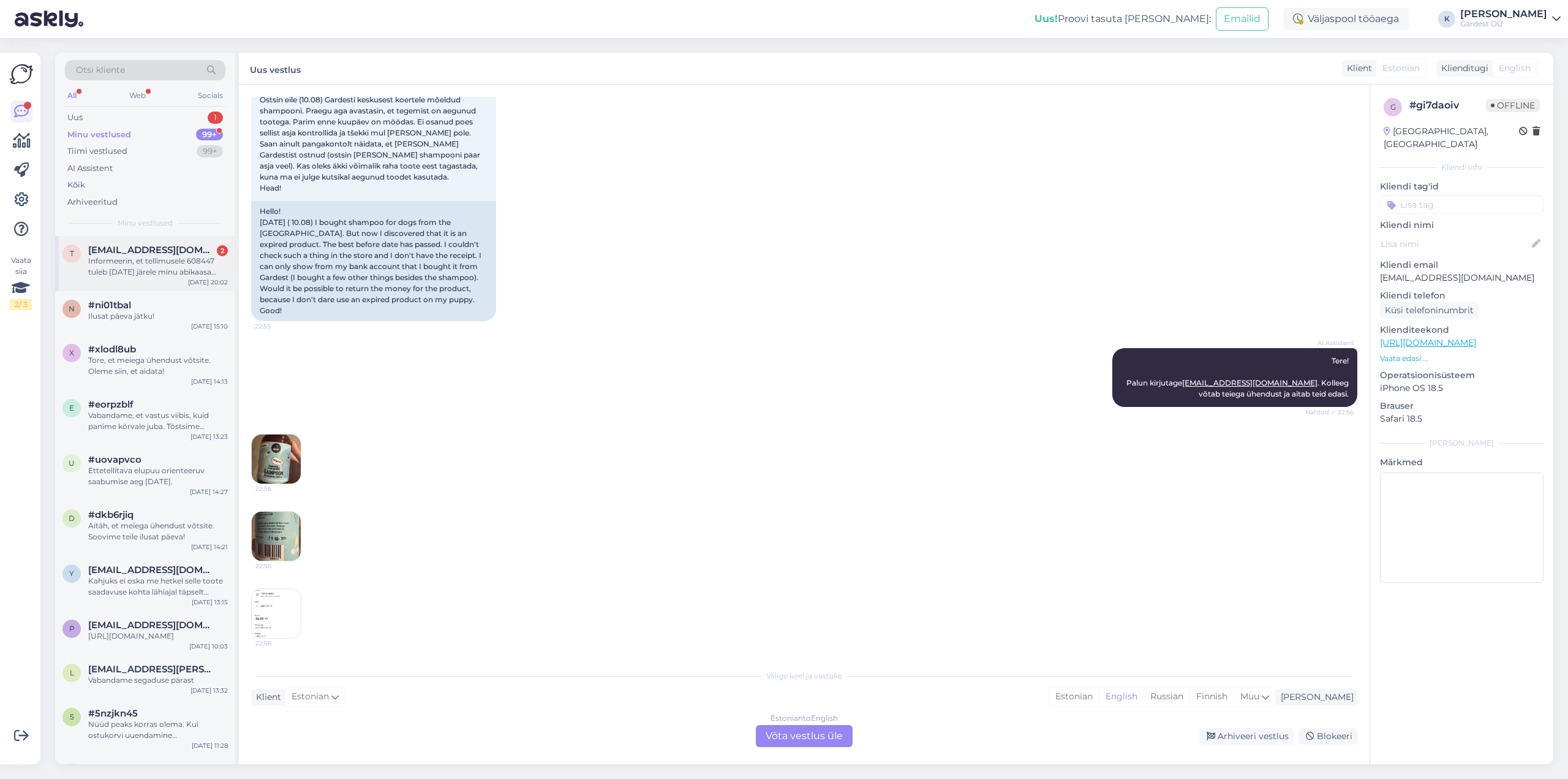
click at [126, 258] on div "Informeerin, et tellimusele 608447 tuleb [DATE] järele minu abikaasa [PERSON_NA…" at bounding box center [158, 266] width 140 height 22
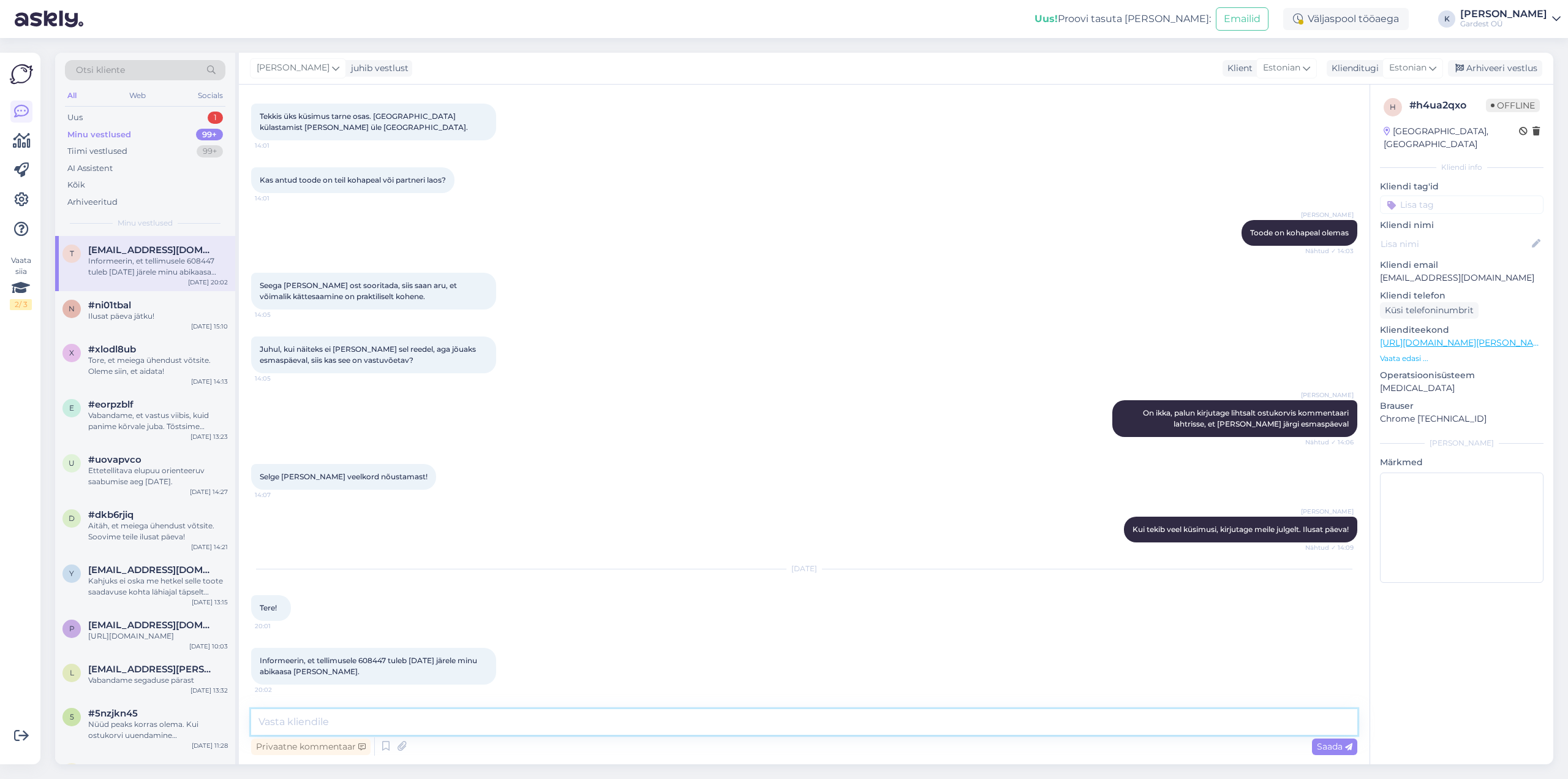
click at [564, 726] on textarea at bounding box center [804, 722] width 1106 height 26
click at [153, 315] on div "Ilusat päeva jätku!" at bounding box center [158, 316] width 140 height 11
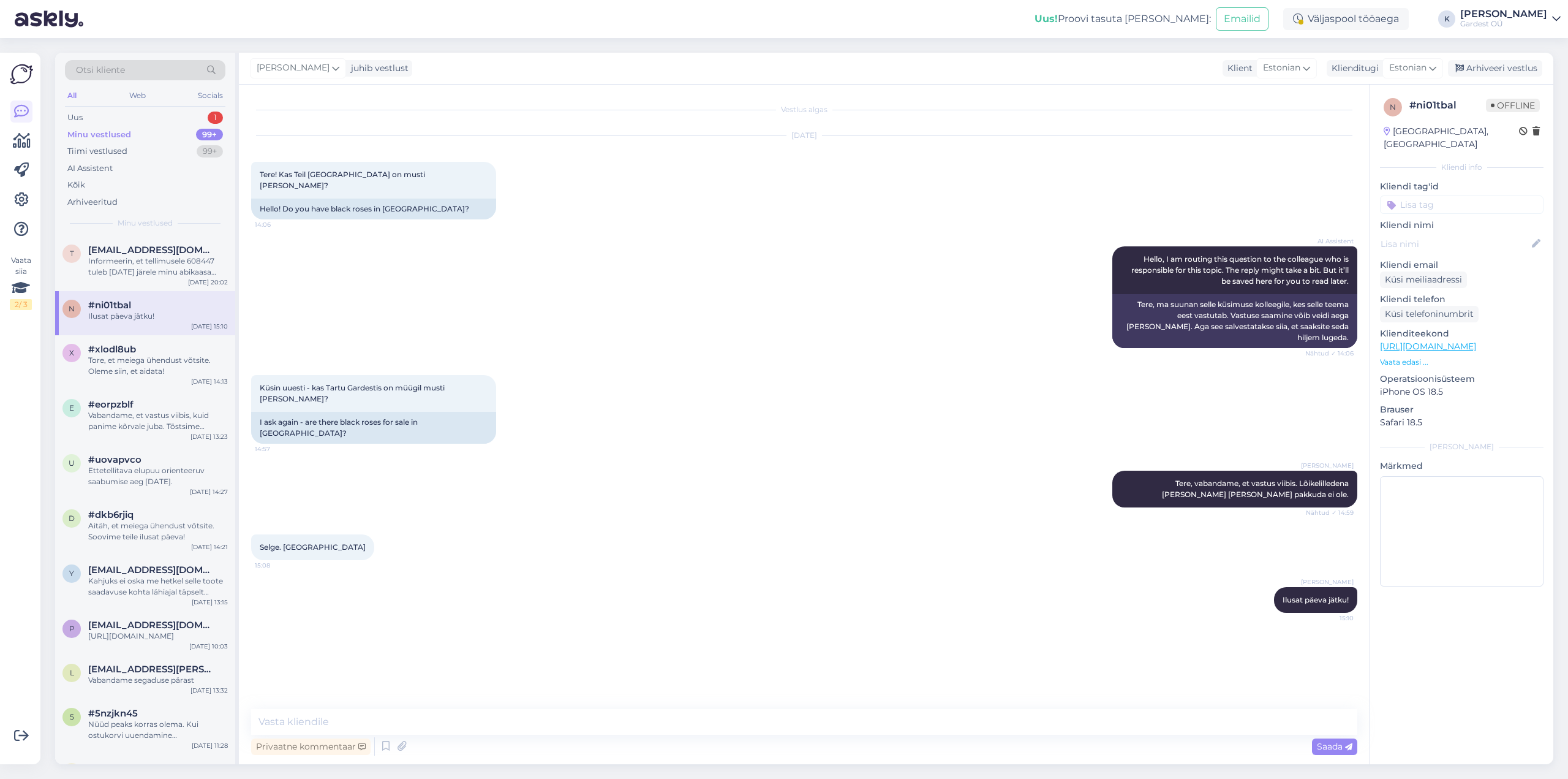
scroll to position [0, 0]
click at [78, 111] on div "Uus" at bounding box center [75, 117] width 15 height 12
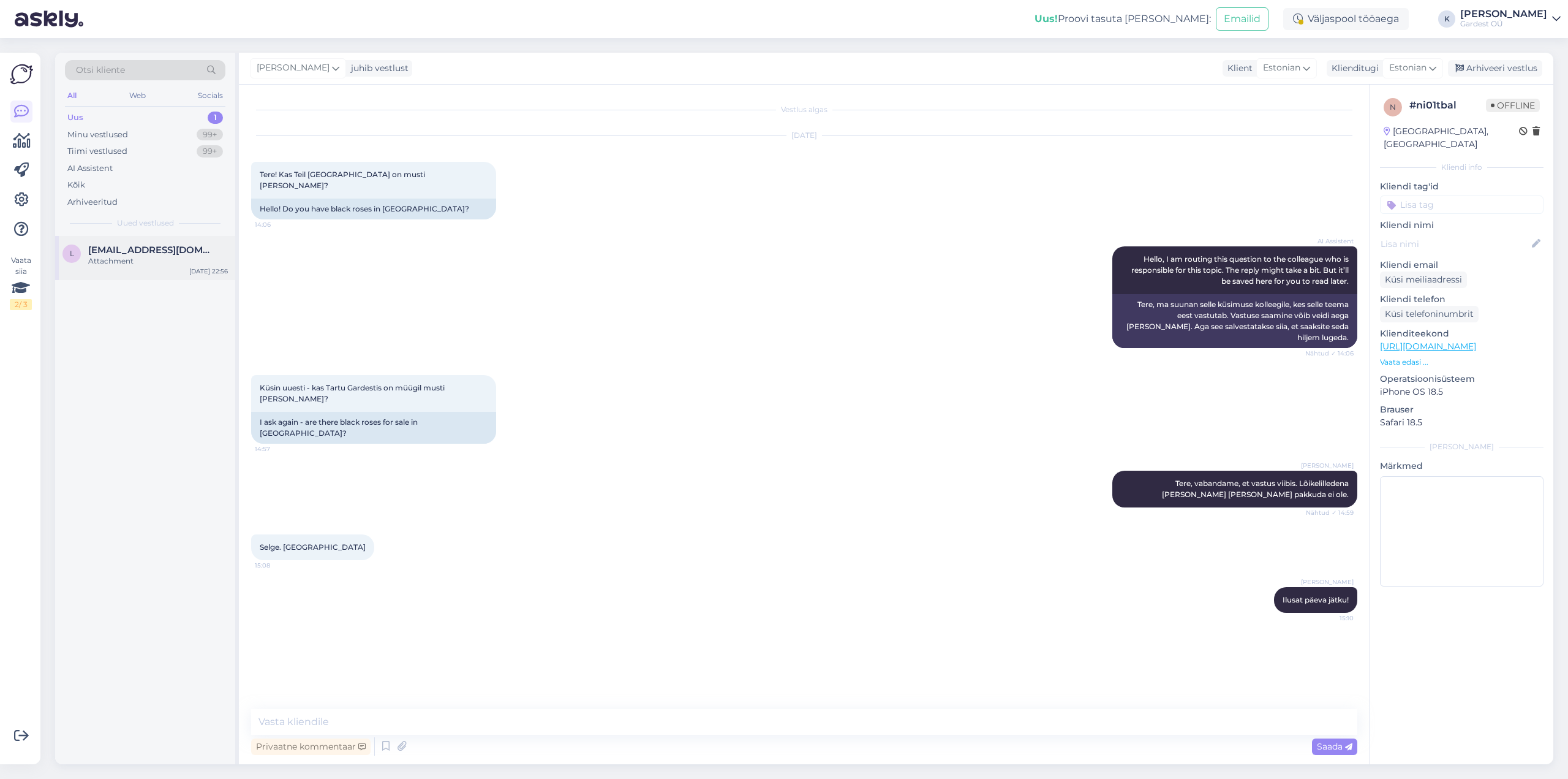
click at [113, 255] on div "Attachment" at bounding box center [158, 261] width 140 height 11
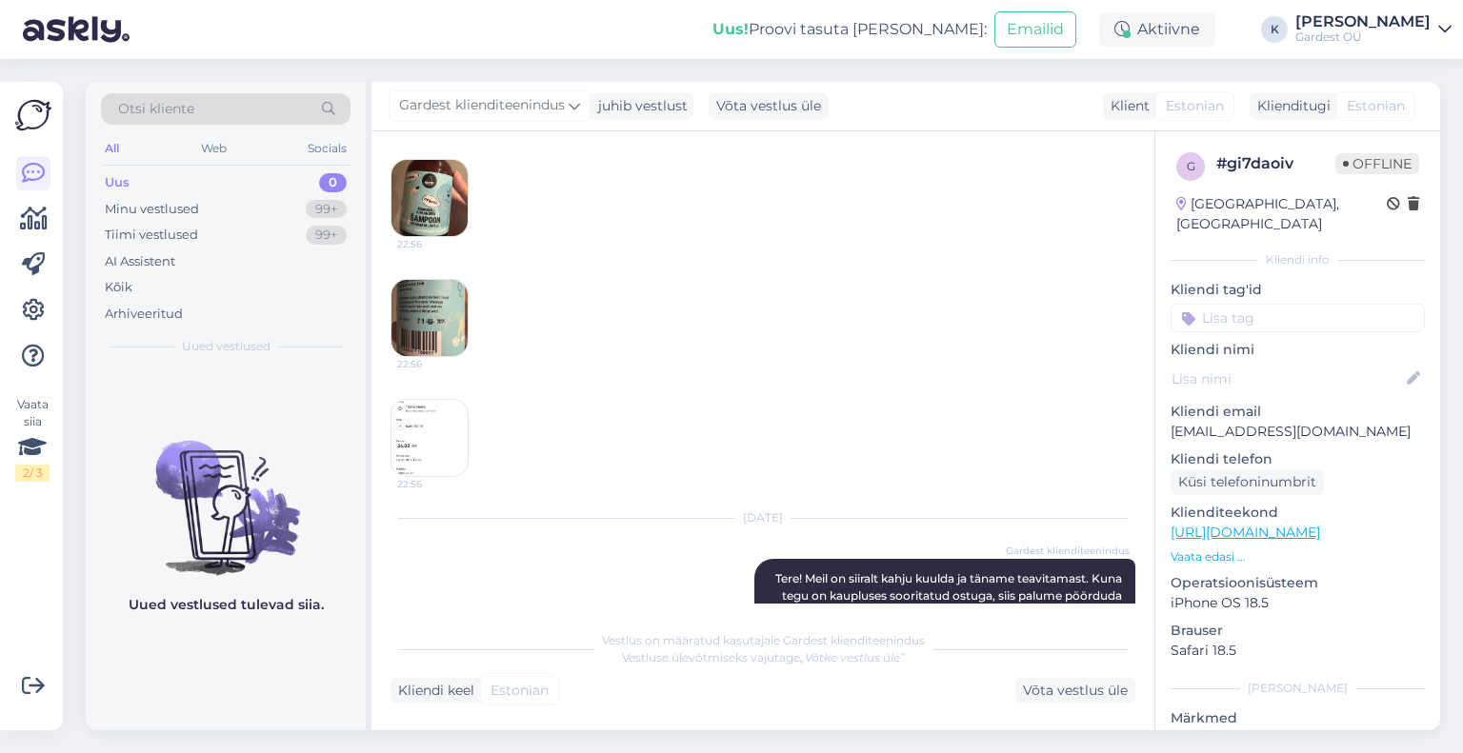
scroll to position [714, 0]
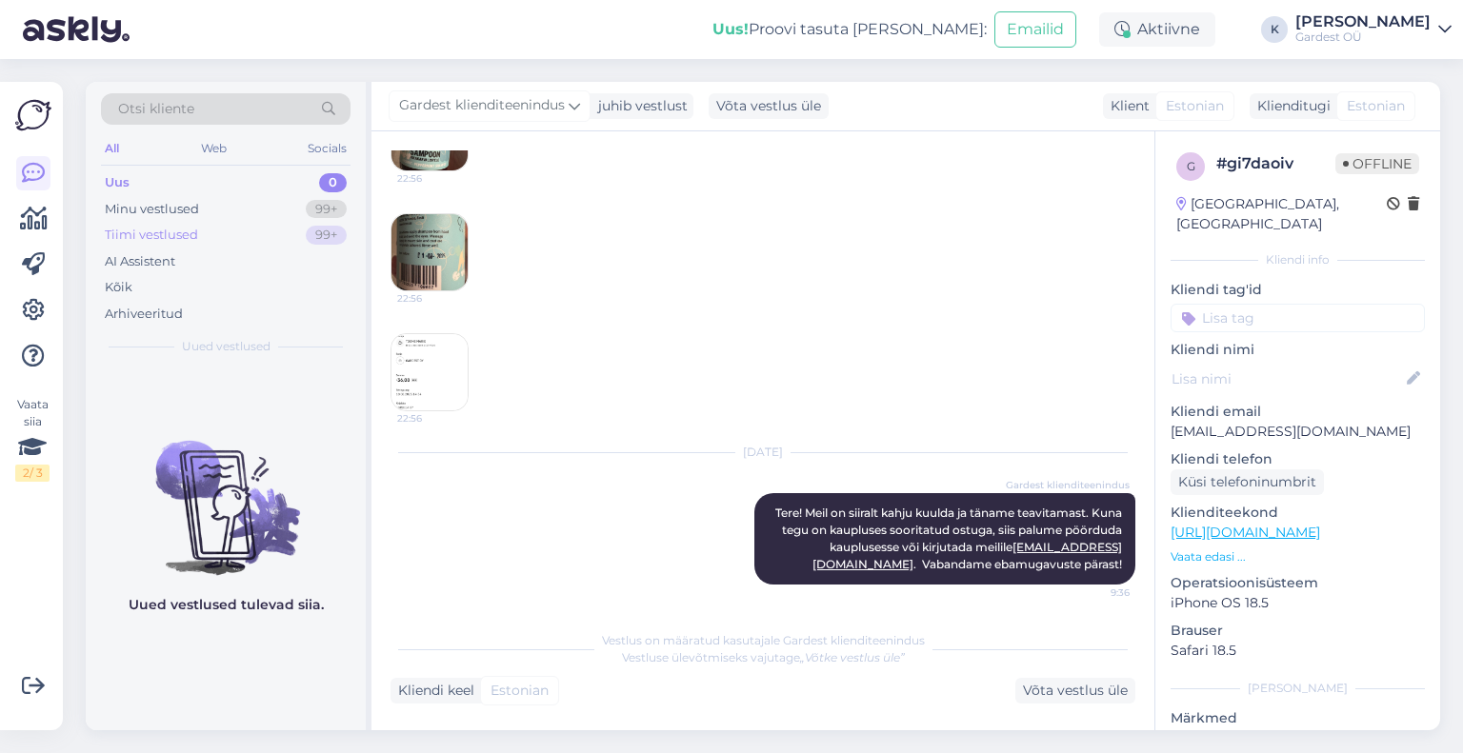
click at [145, 243] on div "Tiimi vestlused" at bounding box center [151, 235] width 93 height 19
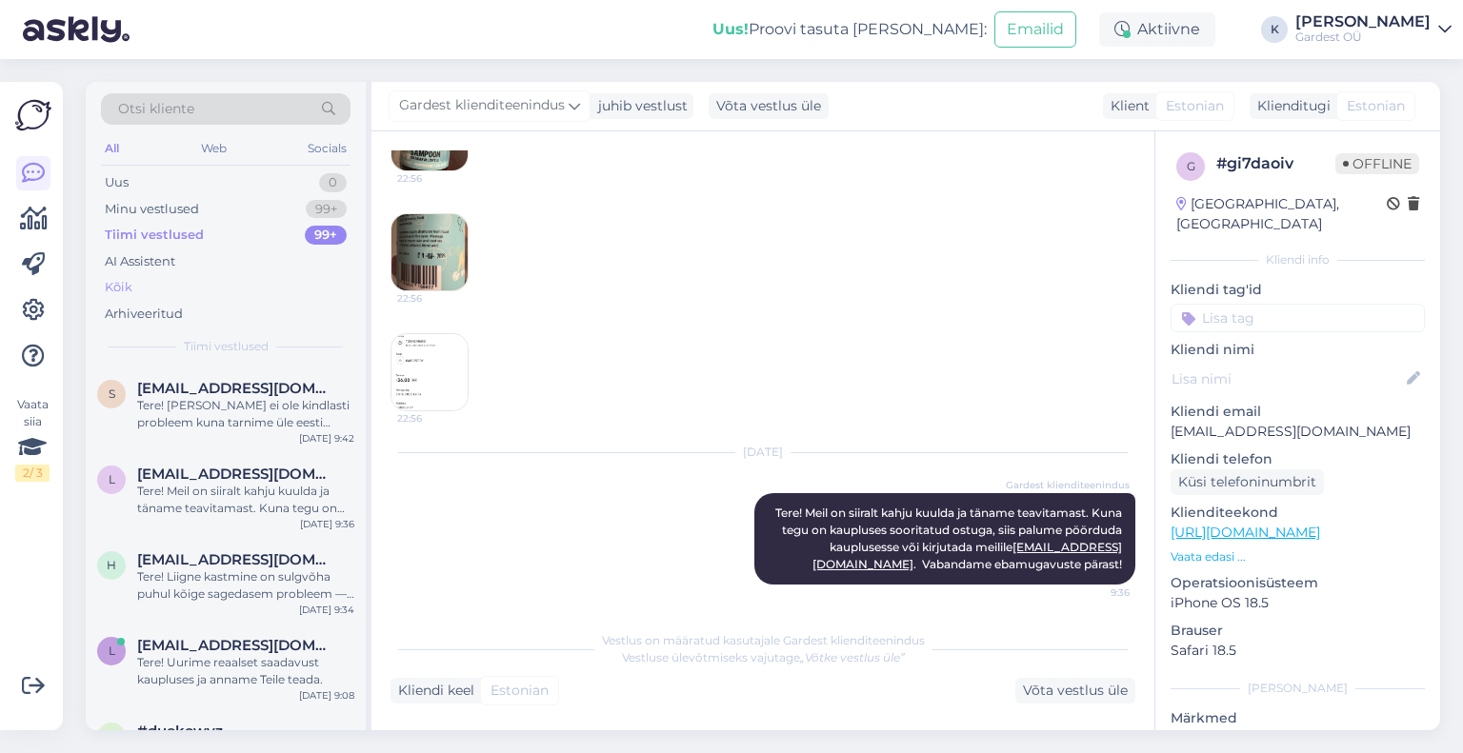
click at [130, 282] on div "Kõik" at bounding box center [119, 287] width 28 height 19
click at [160, 410] on div "Tere! [PERSON_NAME] ei ole kindlasti probleem kuna tarnime üle eesti tellimused…" at bounding box center [245, 414] width 217 height 34
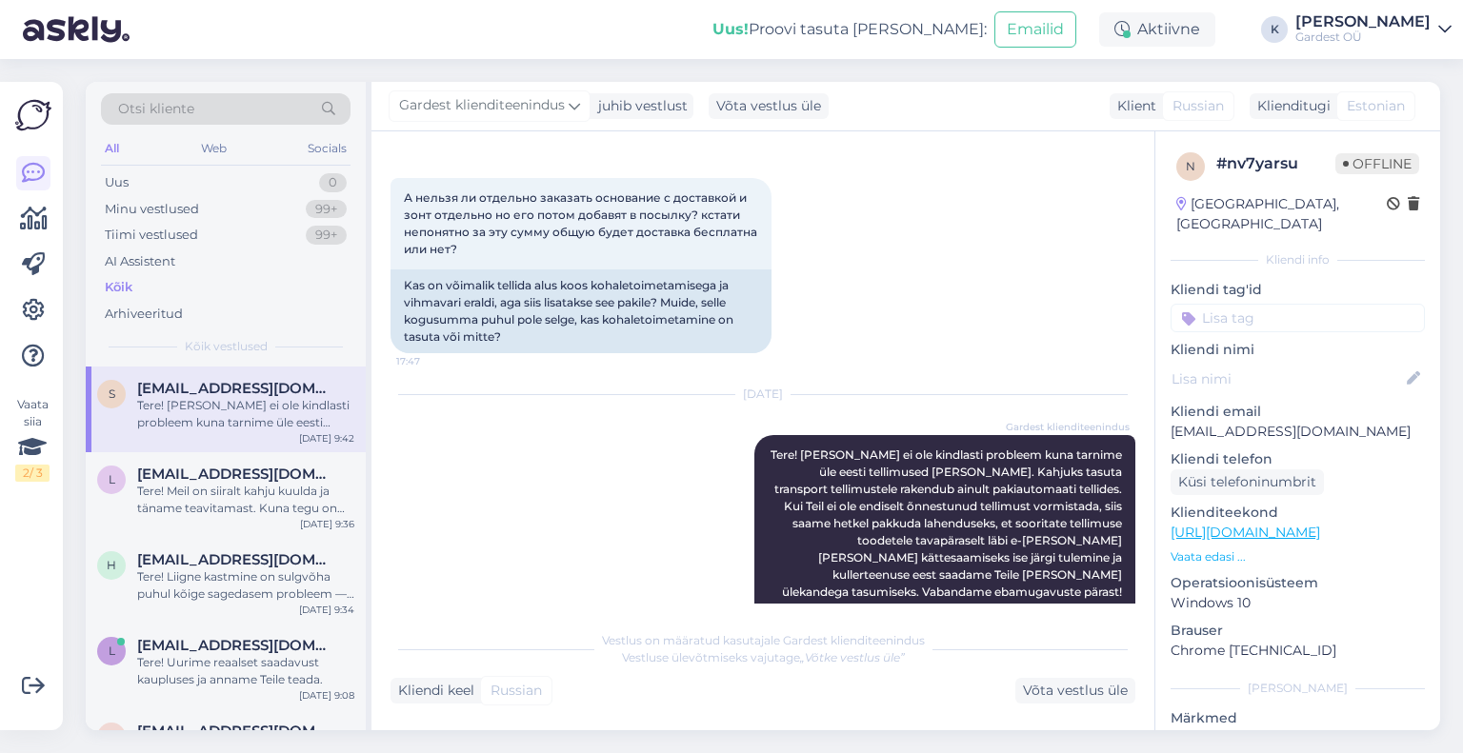
scroll to position [5113, 0]
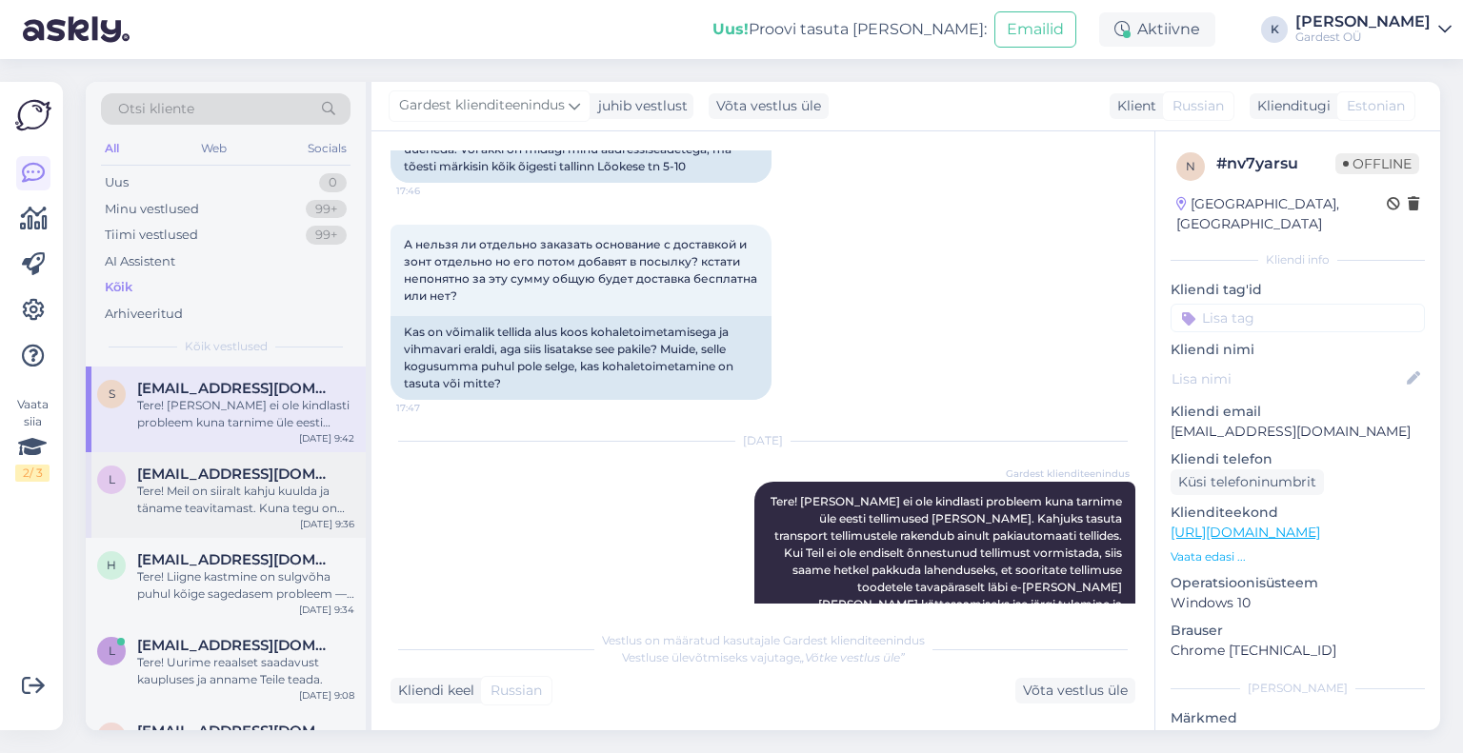
click at [206, 492] on div "Tere! Meil on siiralt kahju kuulda ja täname teavitamast. Kuna tegu on kaupluse…" at bounding box center [245, 500] width 217 height 34
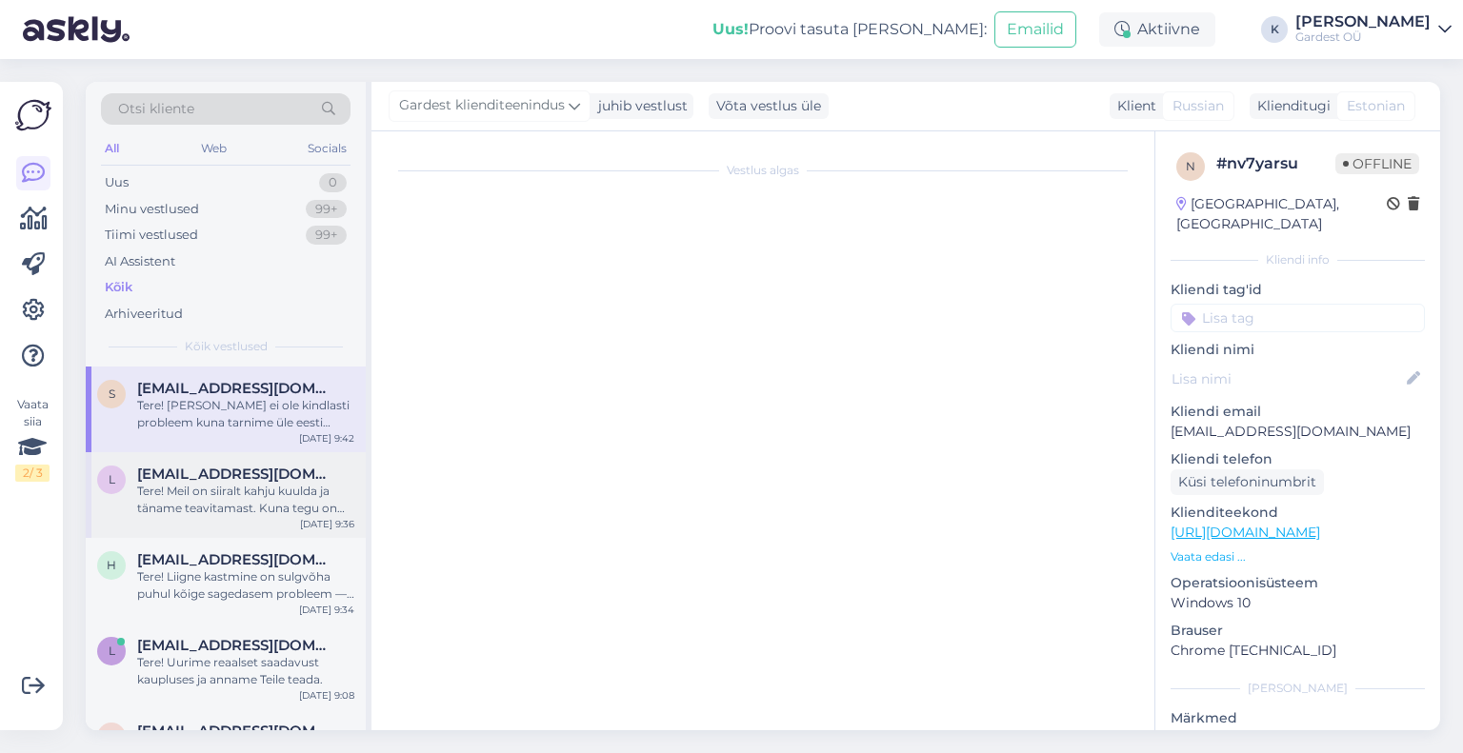
scroll to position [715, 0]
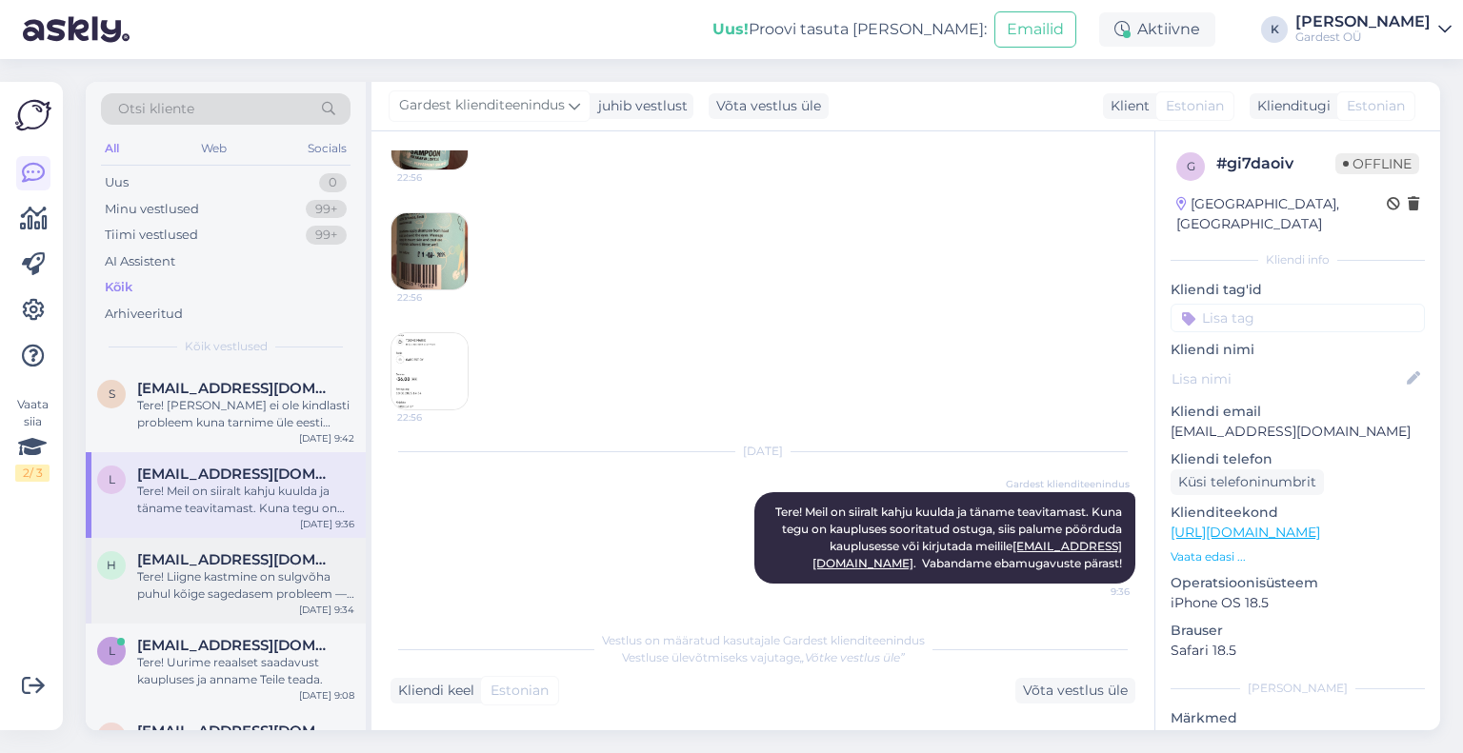
click at [176, 587] on div "Tere! Liigne kastmine on sulgvõha puhul kõige sagedasem probleem — juured võiva…" at bounding box center [245, 586] width 217 height 34
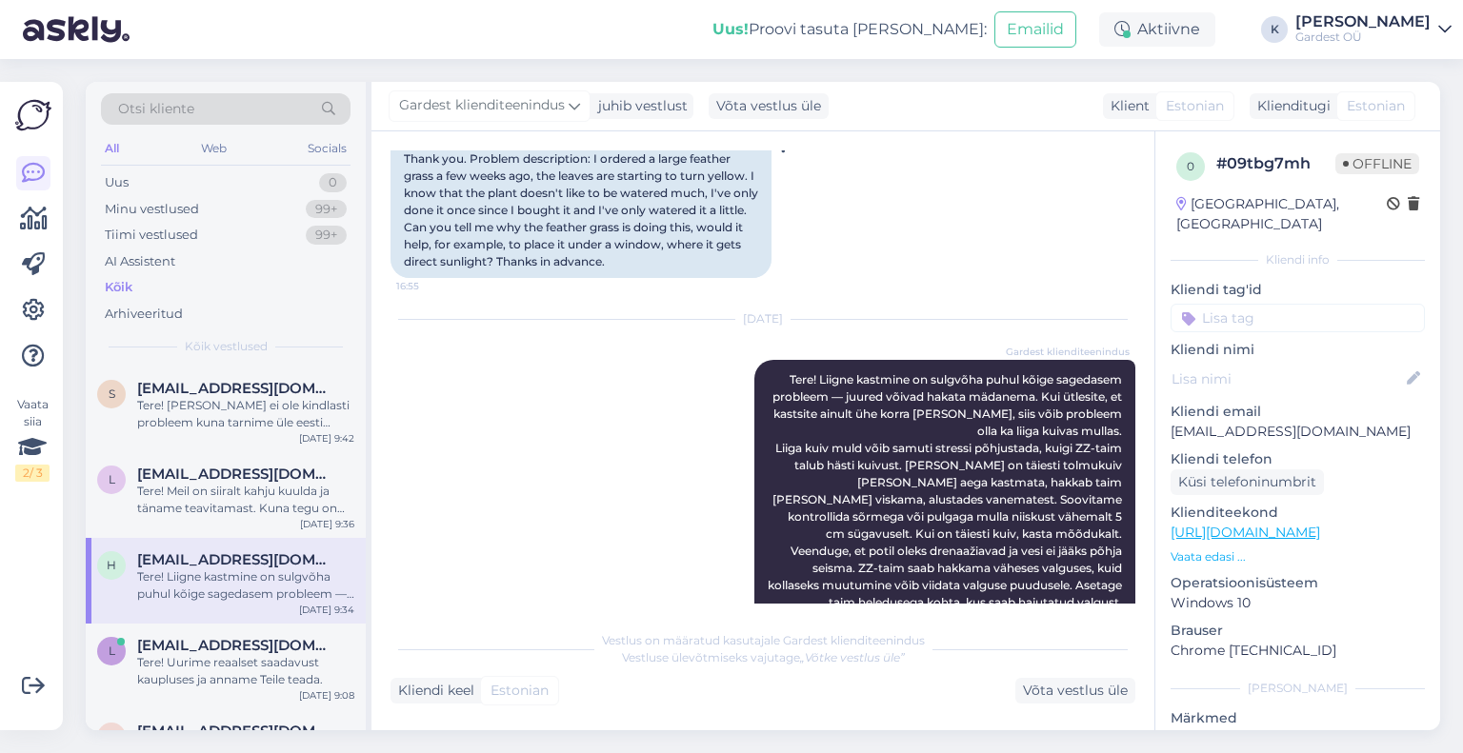
scroll to position [835, 0]
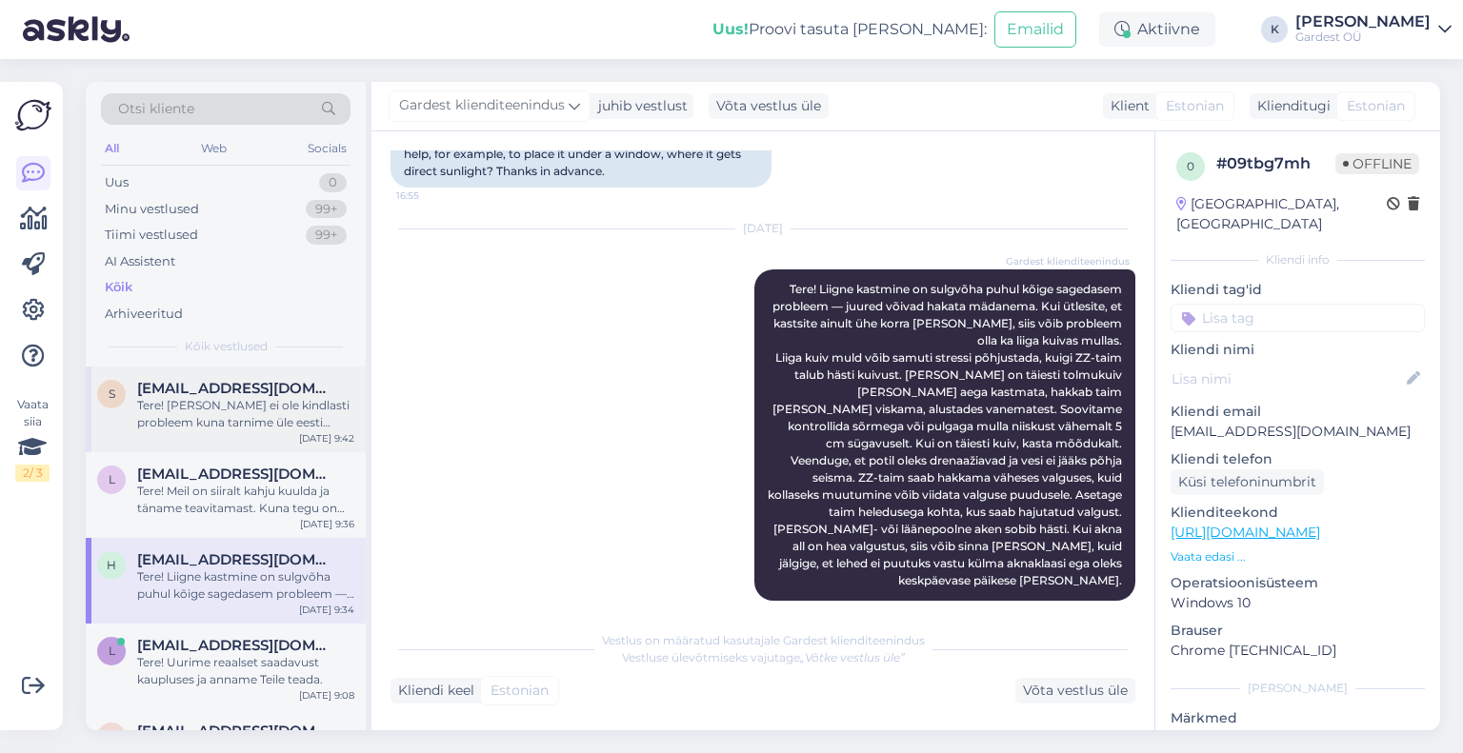
click at [262, 411] on div "Tere! [PERSON_NAME] ei ole kindlasti probleem kuna tarnime üle eesti tellimused…" at bounding box center [245, 414] width 217 height 34
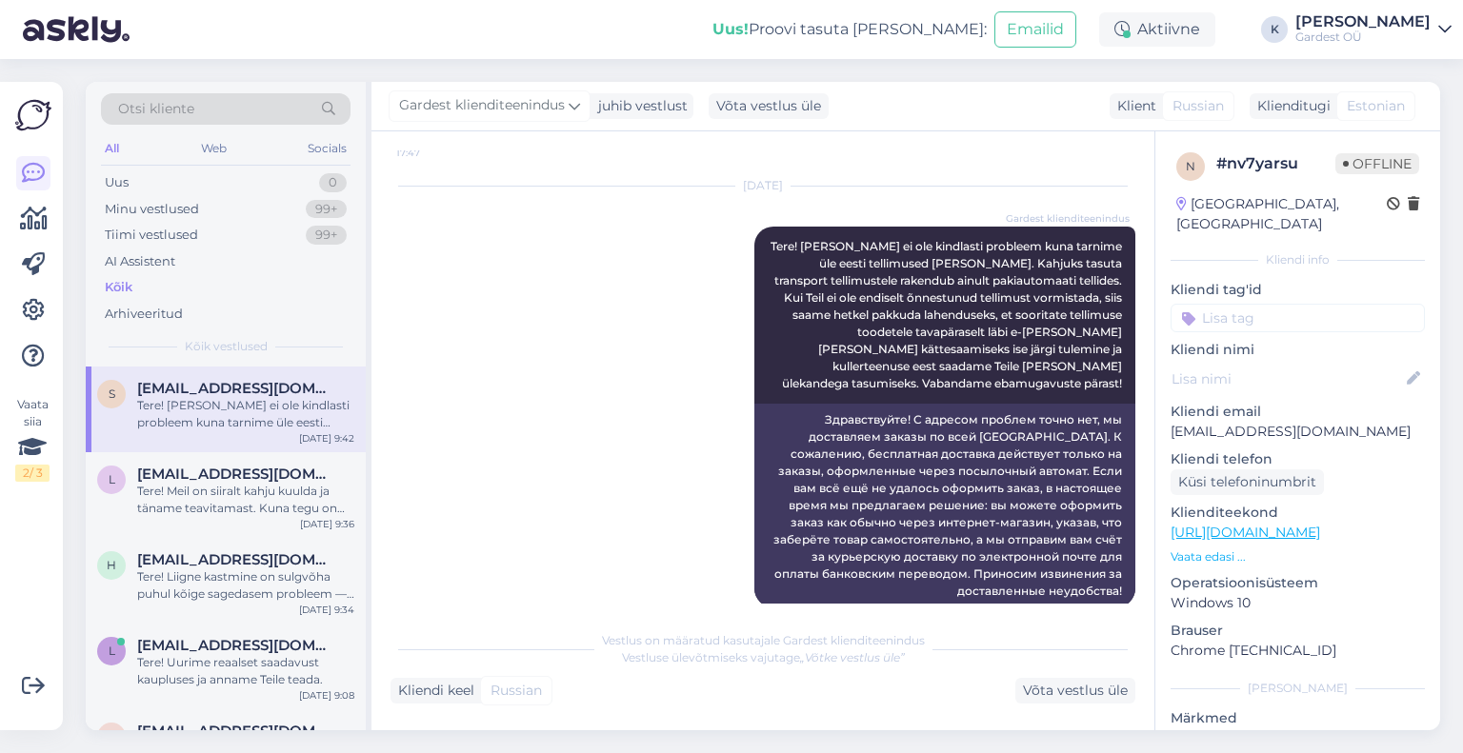
scroll to position [5295, 0]
